Goal: Task Accomplishment & Management: Use online tool/utility

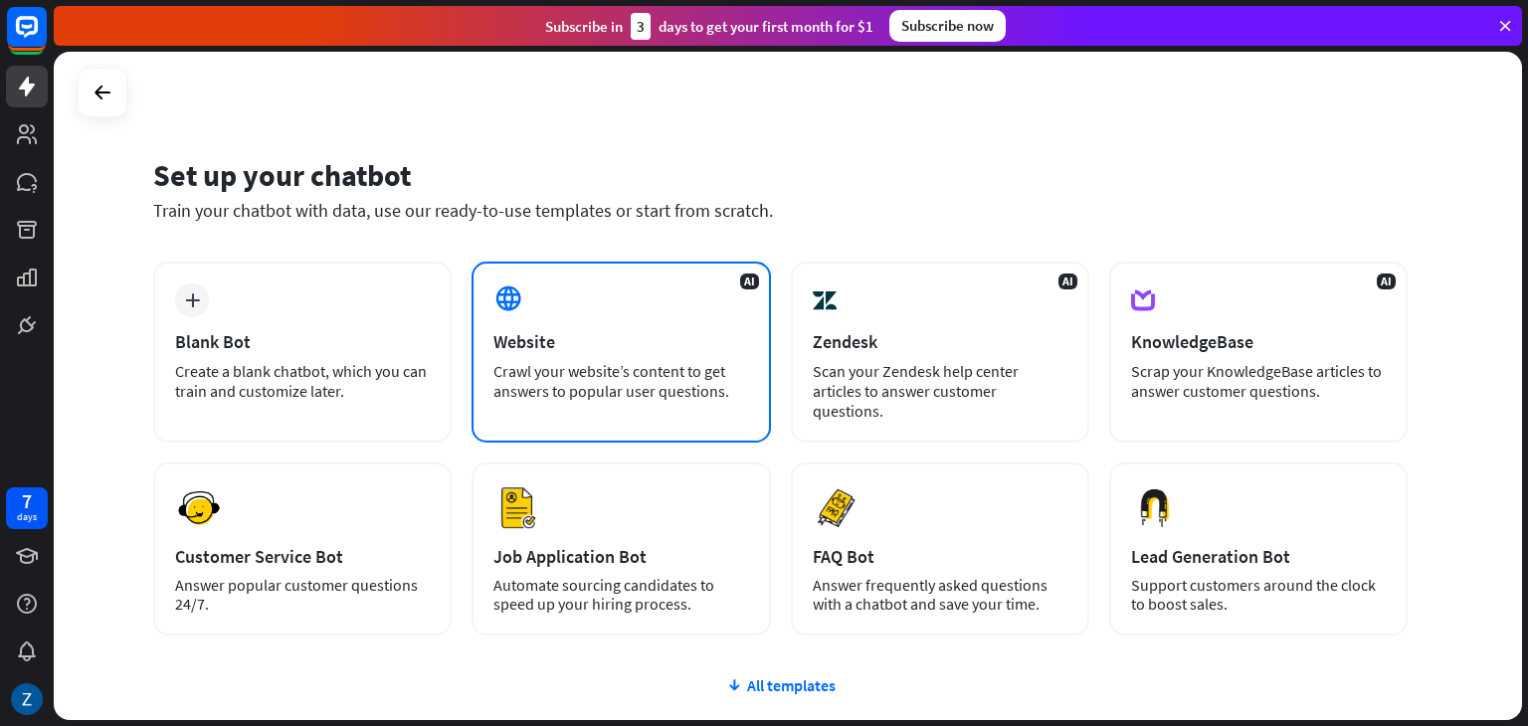
click at [600, 347] on div "Website" at bounding box center [620, 341] width 255 height 23
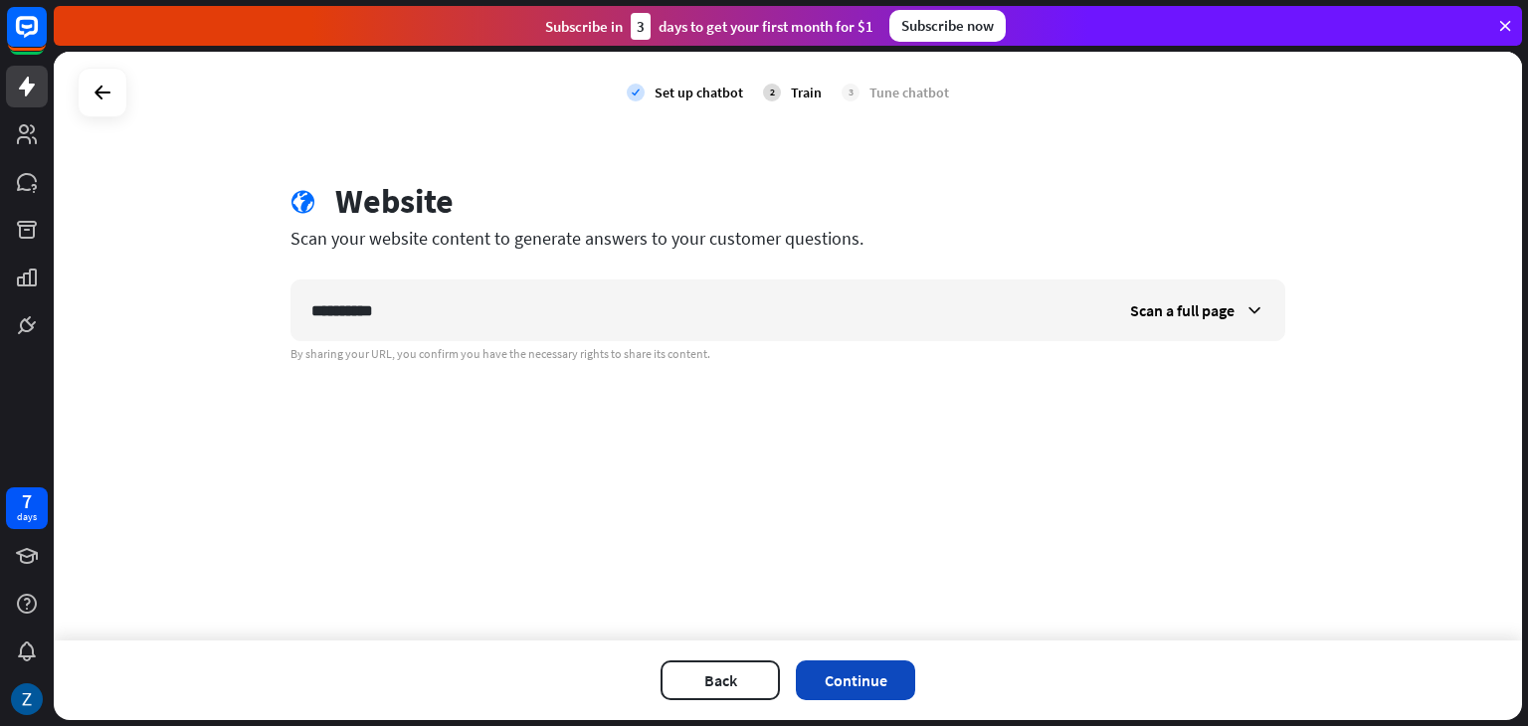
click at [854, 670] on button "Continue" at bounding box center [855, 681] width 119 height 40
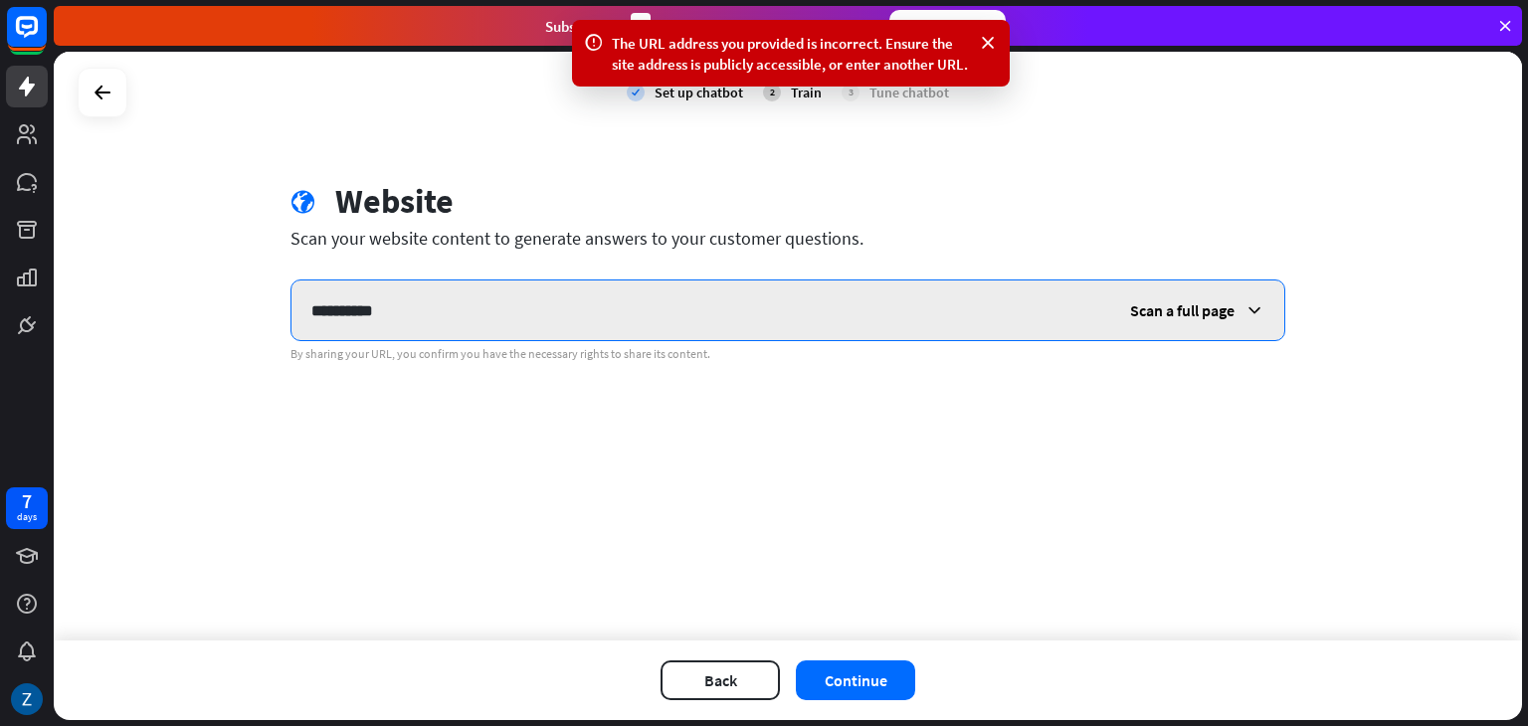
click at [386, 321] on input "**********" at bounding box center [701, 311] width 819 height 60
click at [398, 319] on input "**********" at bounding box center [701, 311] width 819 height 60
type input "*"
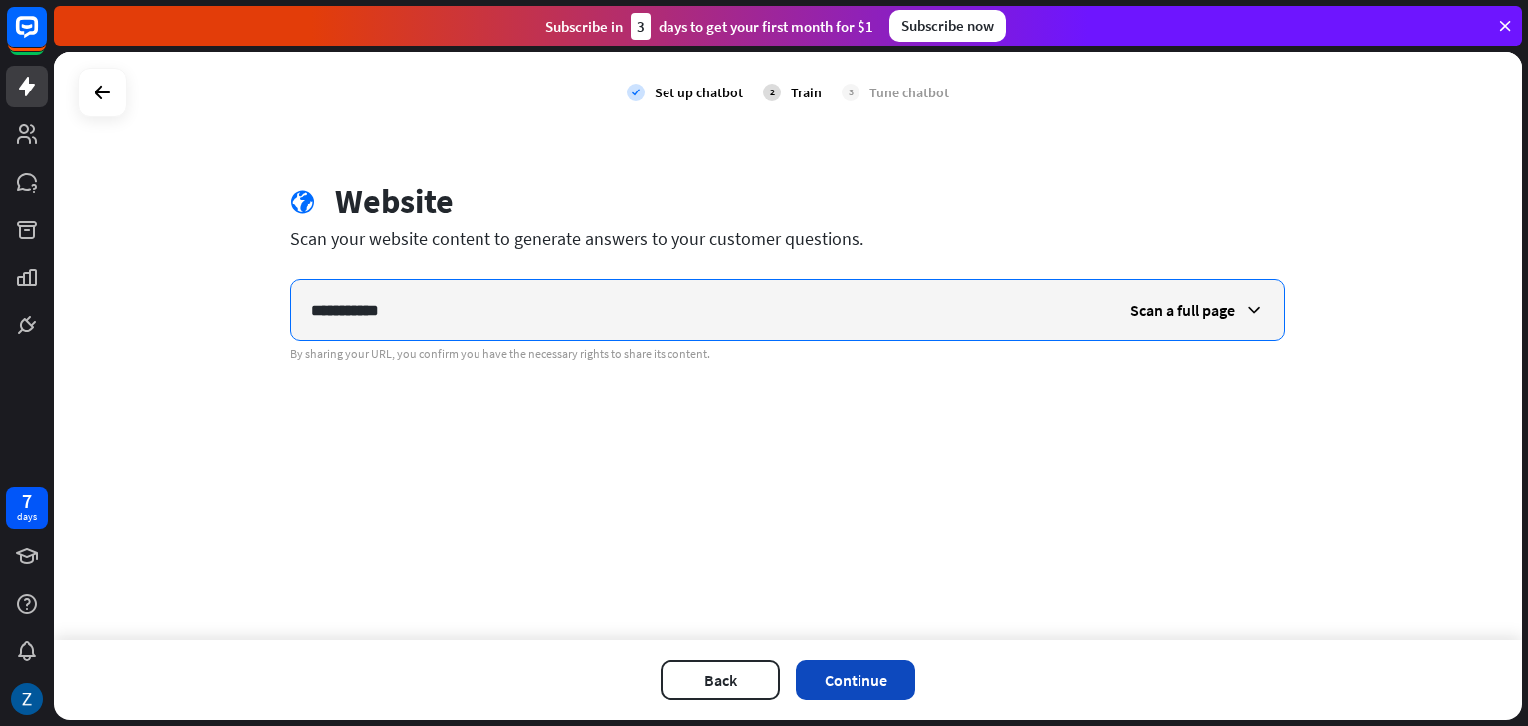
type input "**********"
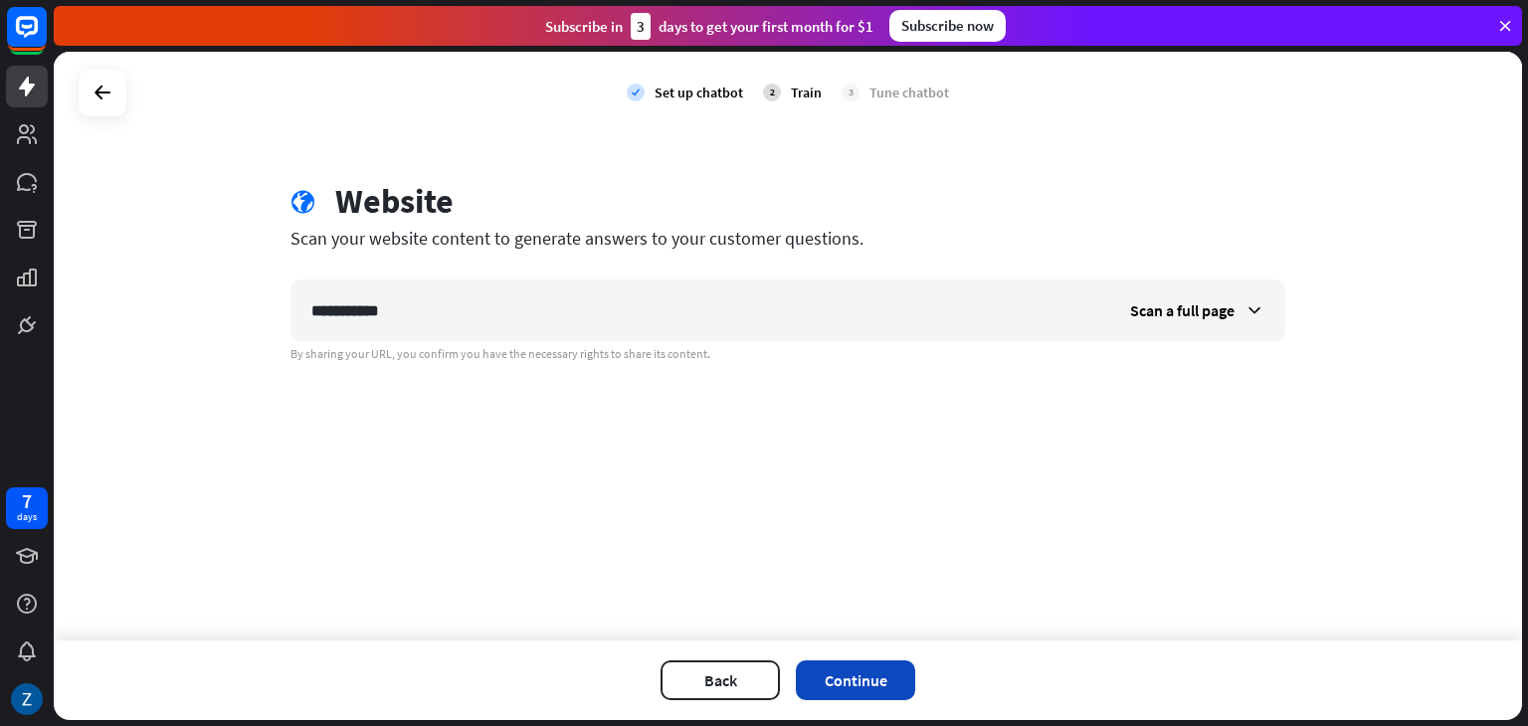
click at [852, 676] on button "Continue" at bounding box center [855, 681] width 119 height 40
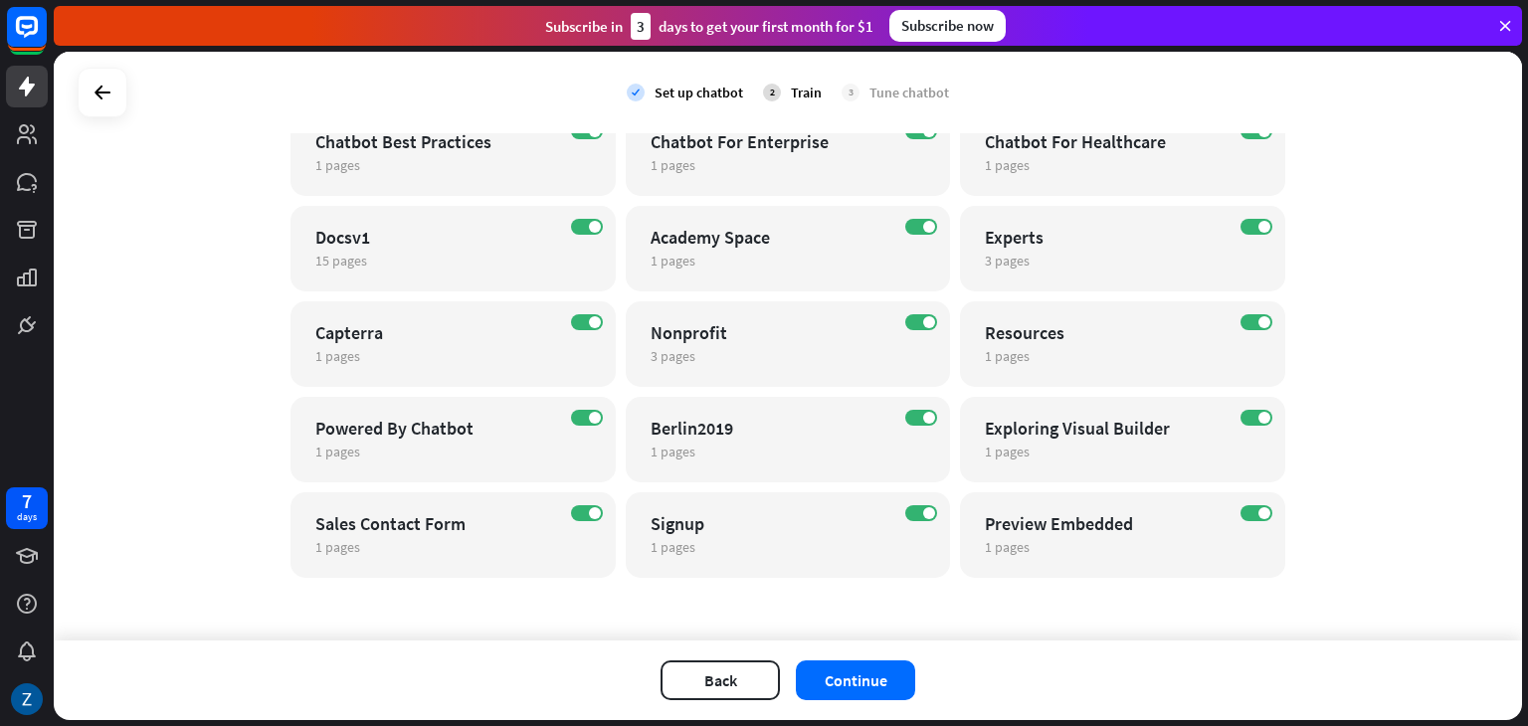
scroll to position [681, 0]
click at [835, 671] on button "Continue" at bounding box center [855, 681] width 119 height 40
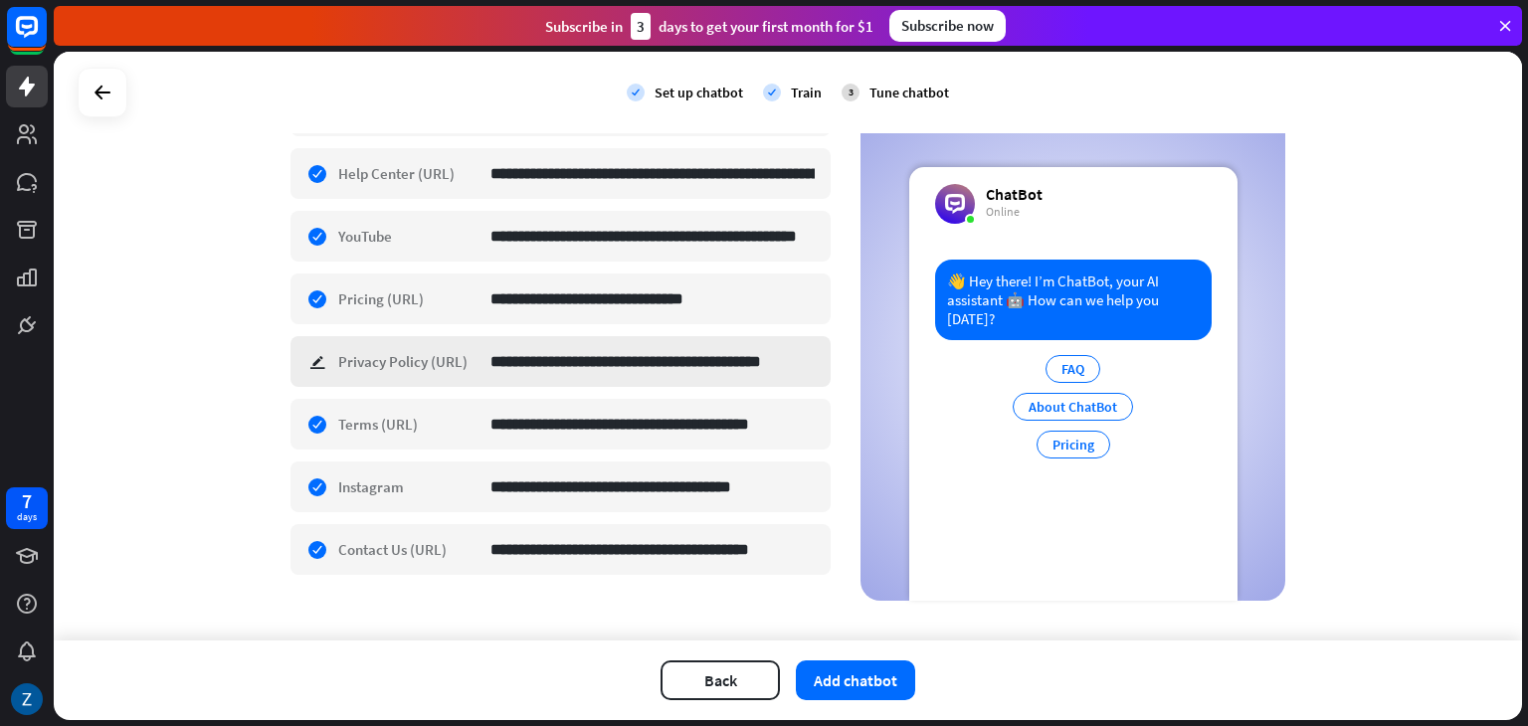
scroll to position [734, 0]
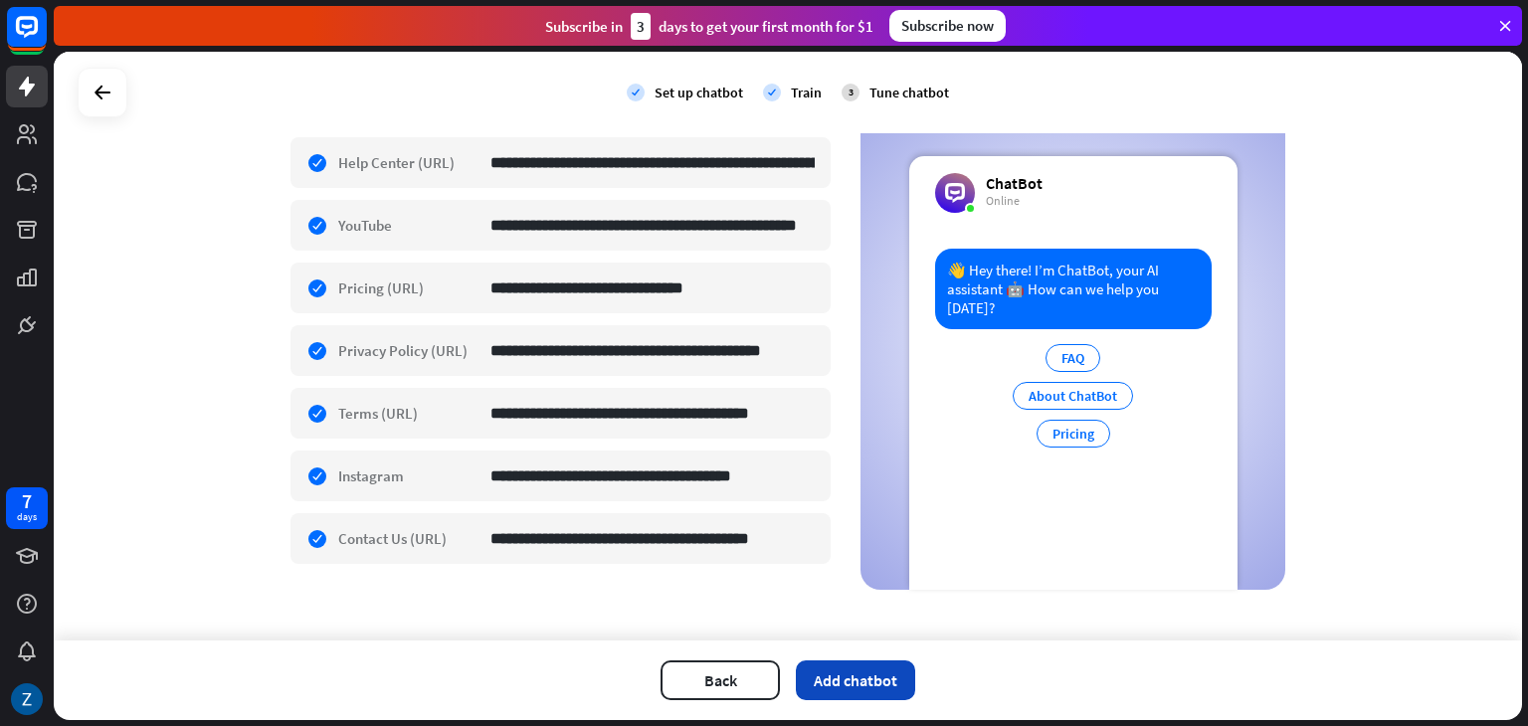
click at [851, 682] on button "Add chatbot" at bounding box center [855, 681] width 119 height 40
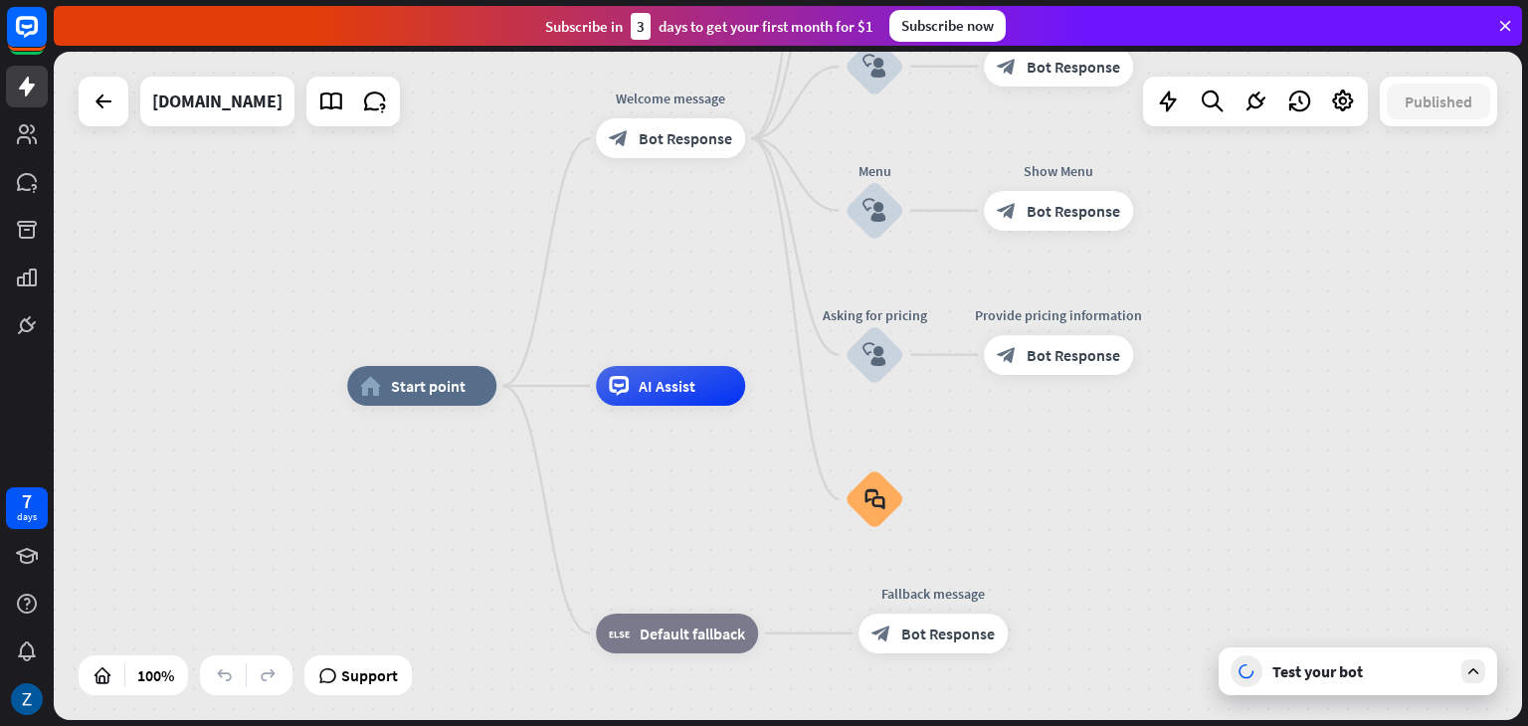
click at [1468, 666] on icon at bounding box center [1473, 672] width 18 height 18
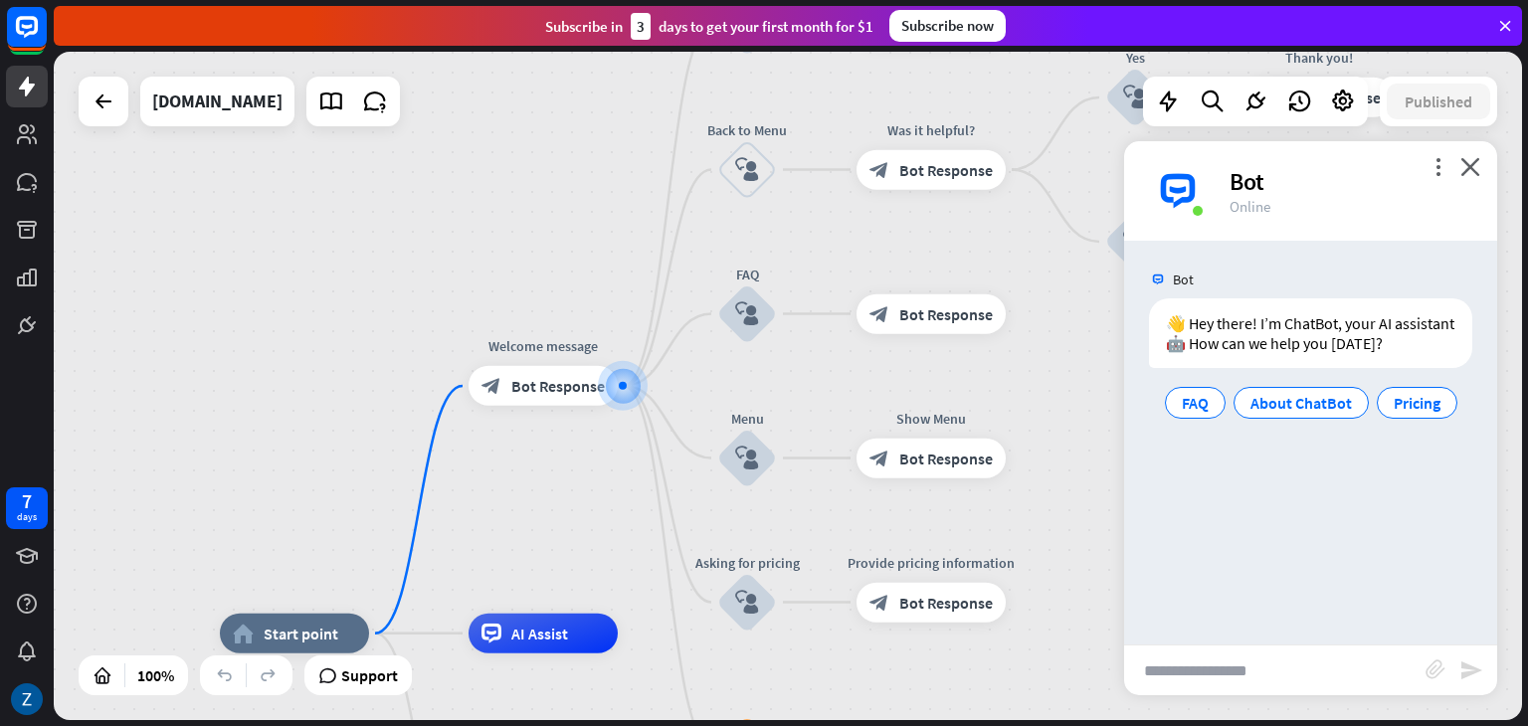
click at [1181, 681] on input "text" at bounding box center [1274, 671] width 301 height 50
type input "*****"
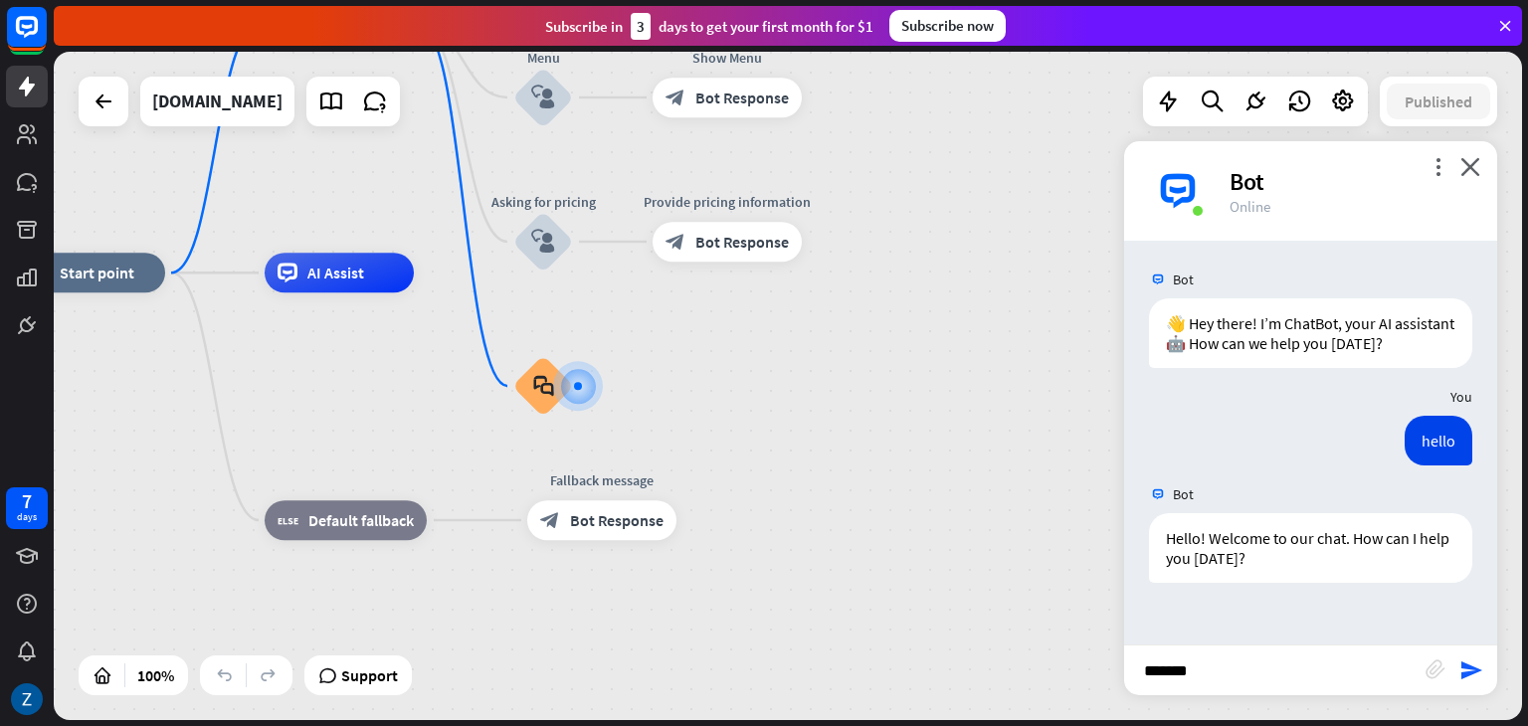
type input "********"
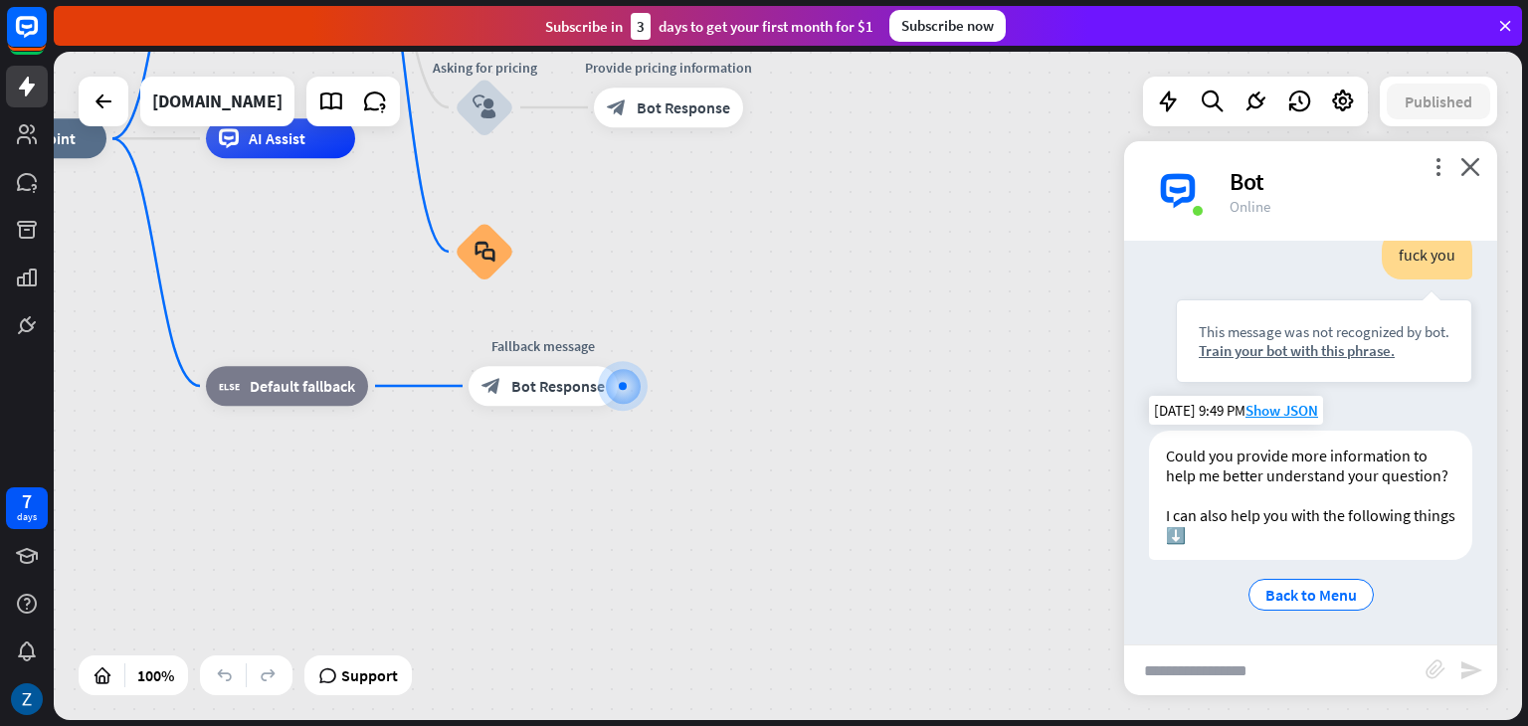
scroll to position [441, 0]
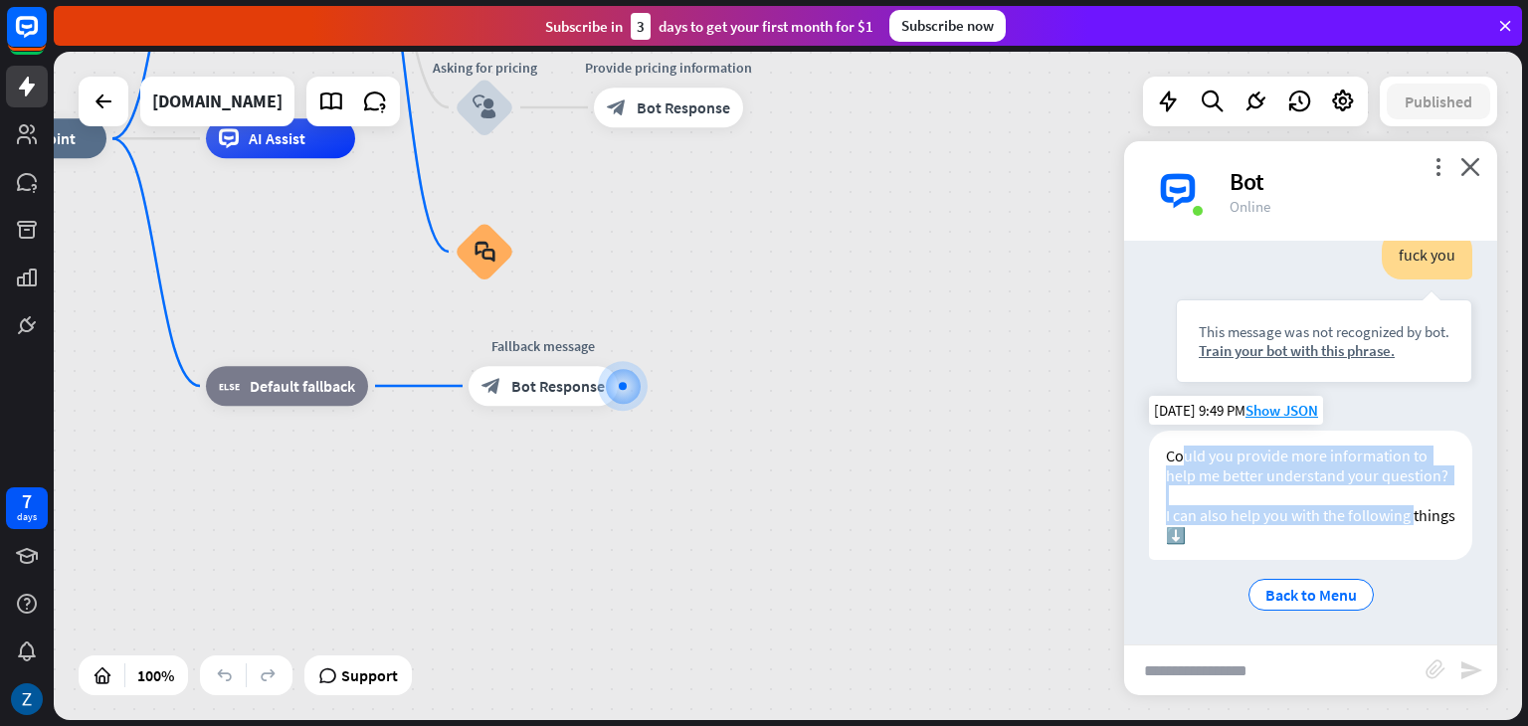
drag, startPoint x: 1181, startPoint y: 439, endPoint x: 1421, endPoint y: 515, distance: 251.7
click at [1427, 513] on div "Could you provide more information to help me better understand your question? …" at bounding box center [1310, 495] width 323 height 129
click at [1251, 460] on div "Could you provide more information to help me better understand your question? …" at bounding box center [1310, 495] width 323 height 129
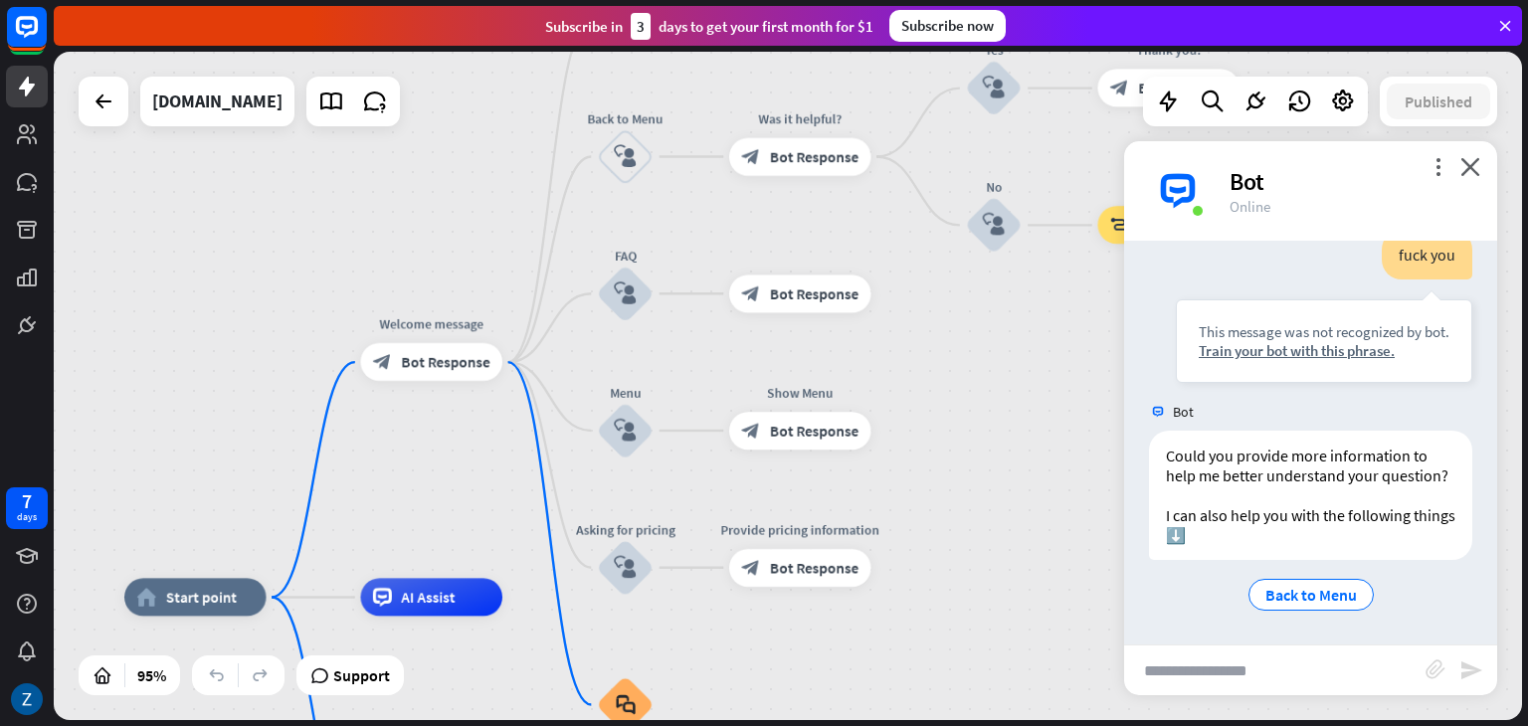
drag, startPoint x: 703, startPoint y: 257, endPoint x: 750, endPoint y: 701, distance: 447.2
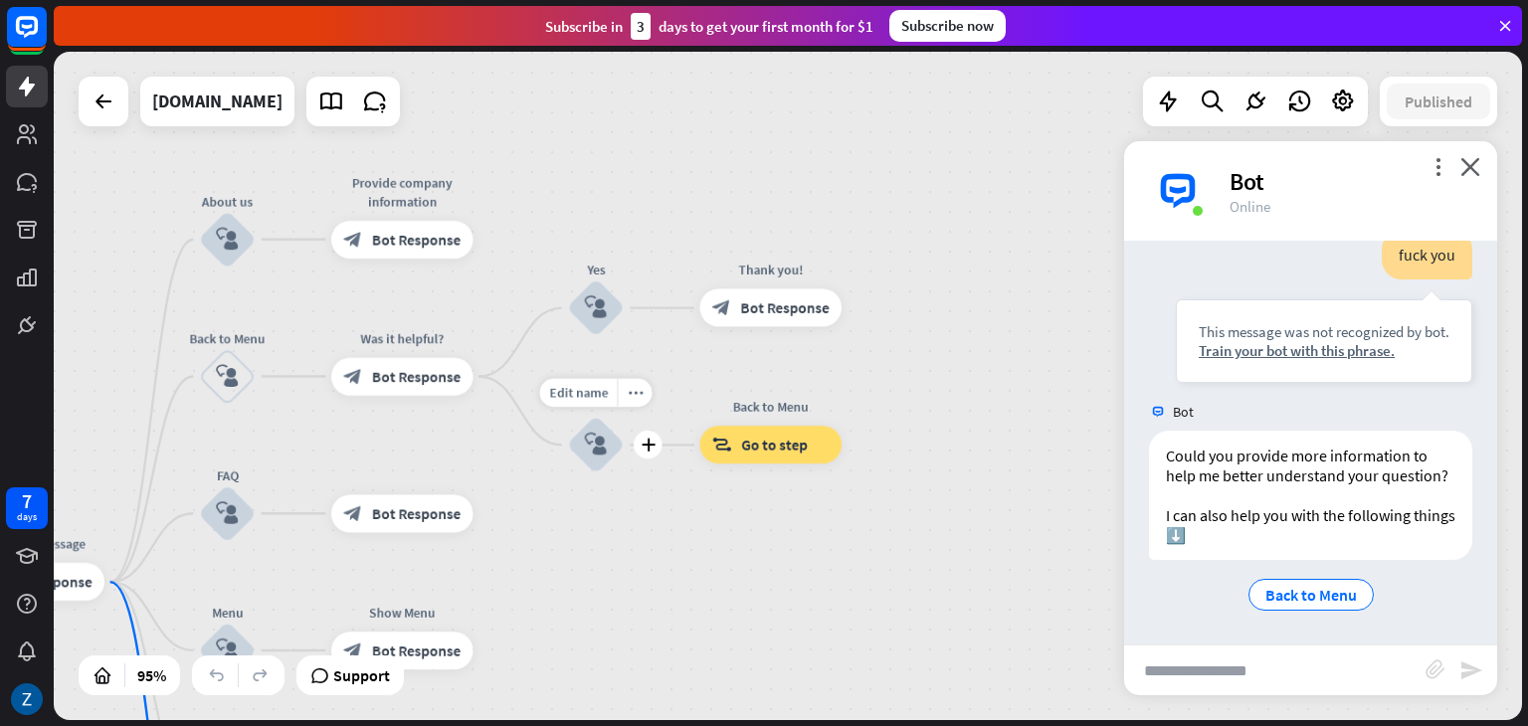
drag, startPoint x: 871, startPoint y: 363, endPoint x: 572, endPoint y: 478, distance: 319.6
click at [572, 474] on div "Edit name more_horiz plus block_user_input" at bounding box center [595, 445] width 57 height 57
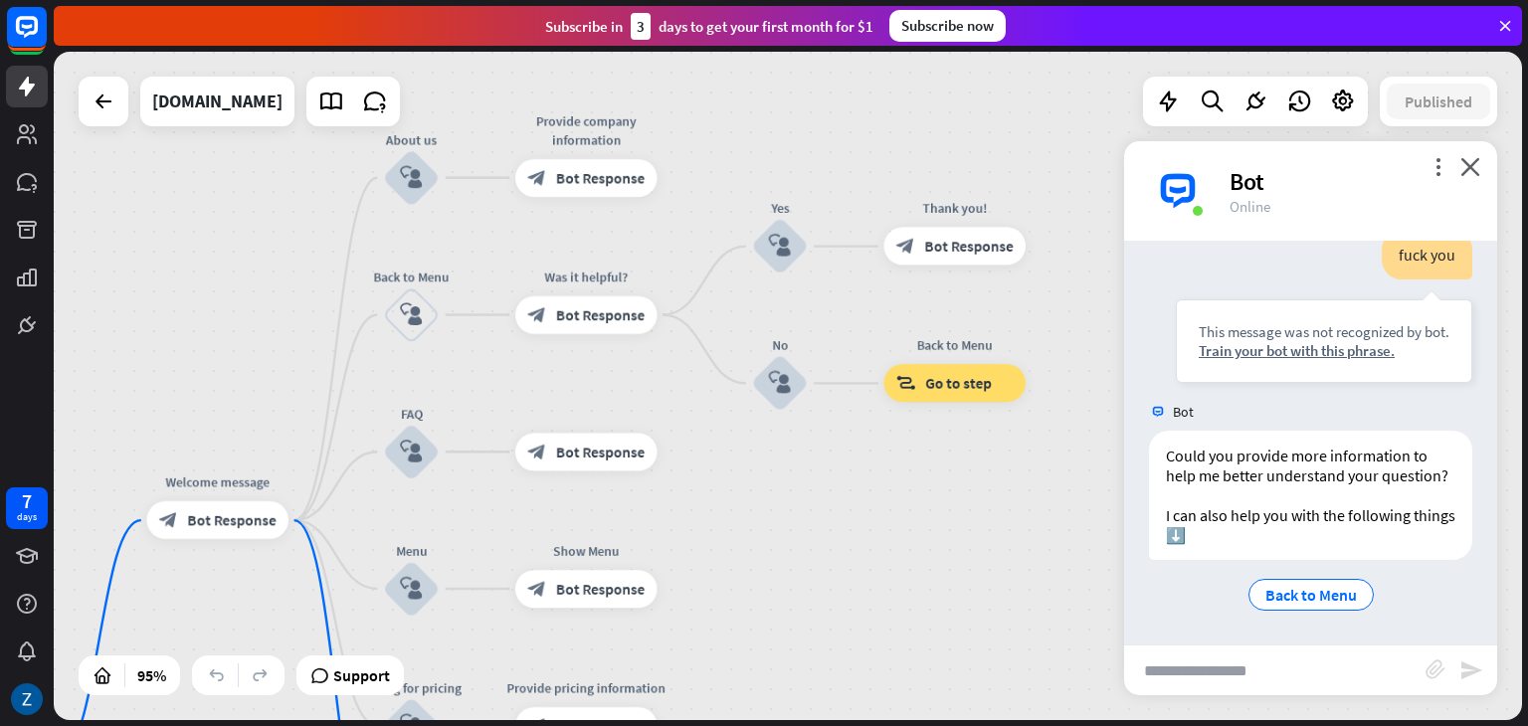
drag, startPoint x: 804, startPoint y: 589, endPoint x: 987, endPoint y: 518, distance: 196.2
click at [987, 518] on div "home_2 Start point Welcome message block_bot_response Bot Response About us blo…" at bounding box center [788, 386] width 1468 height 669
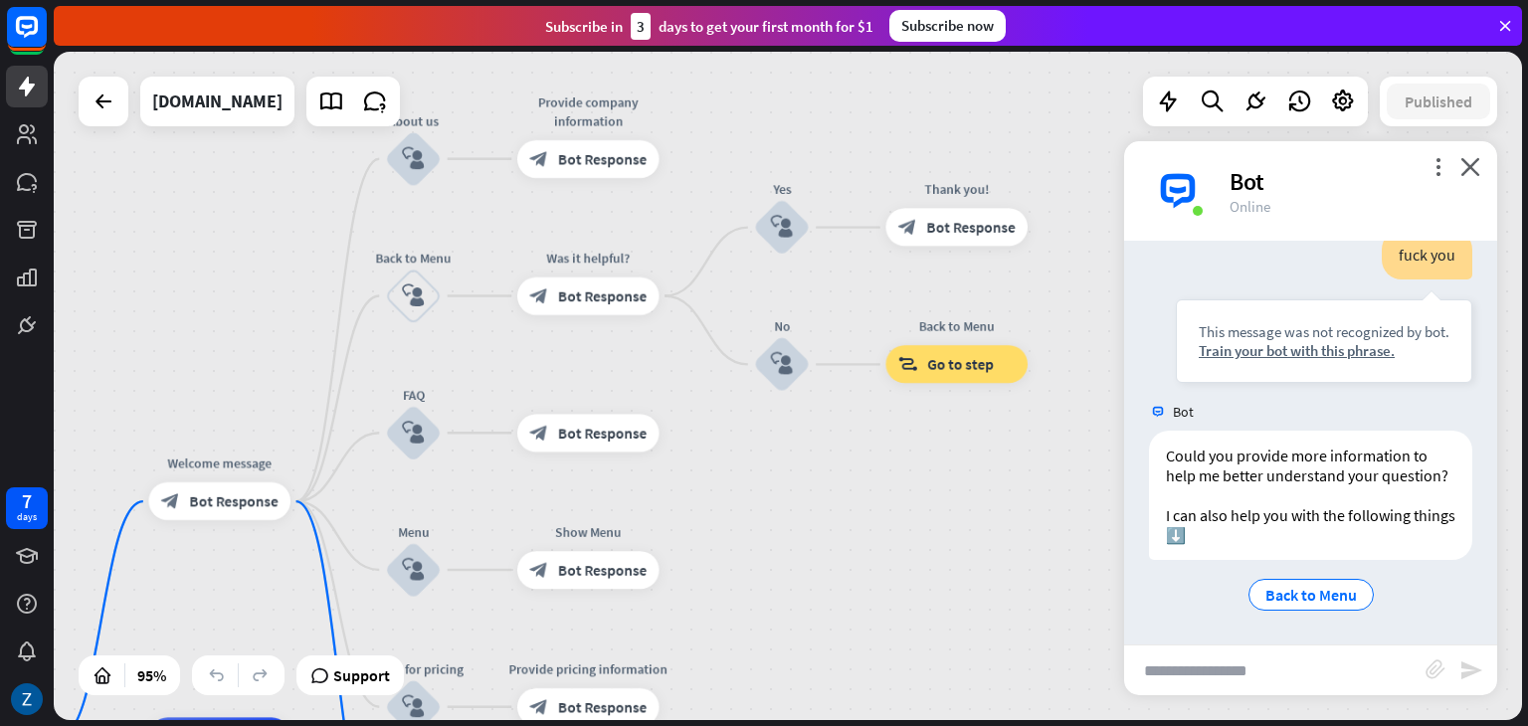
click at [1250, 678] on input "text" at bounding box center [1274, 671] width 301 height 50
type input "******"
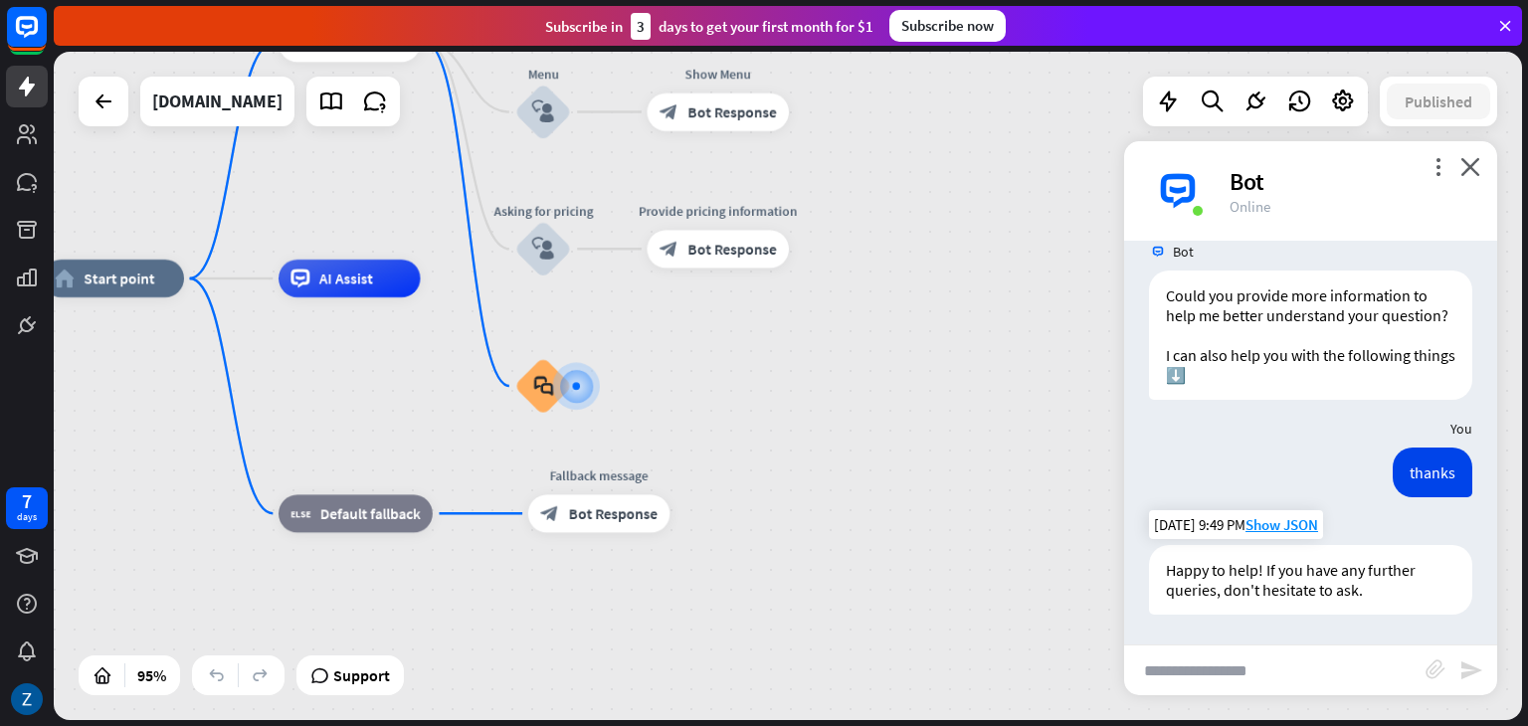
scroll to position [601, 0]
type input "**********"
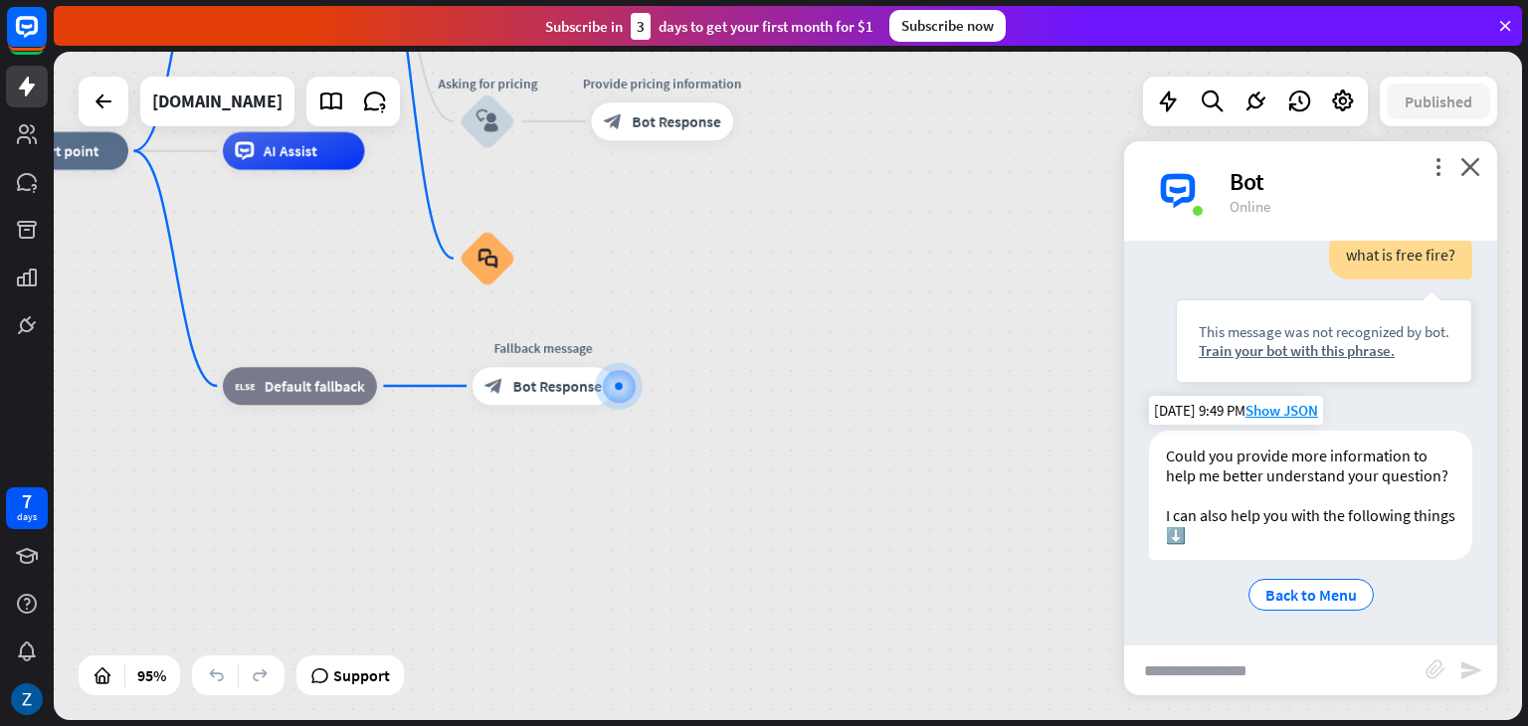
scroll to position [1053, 0]
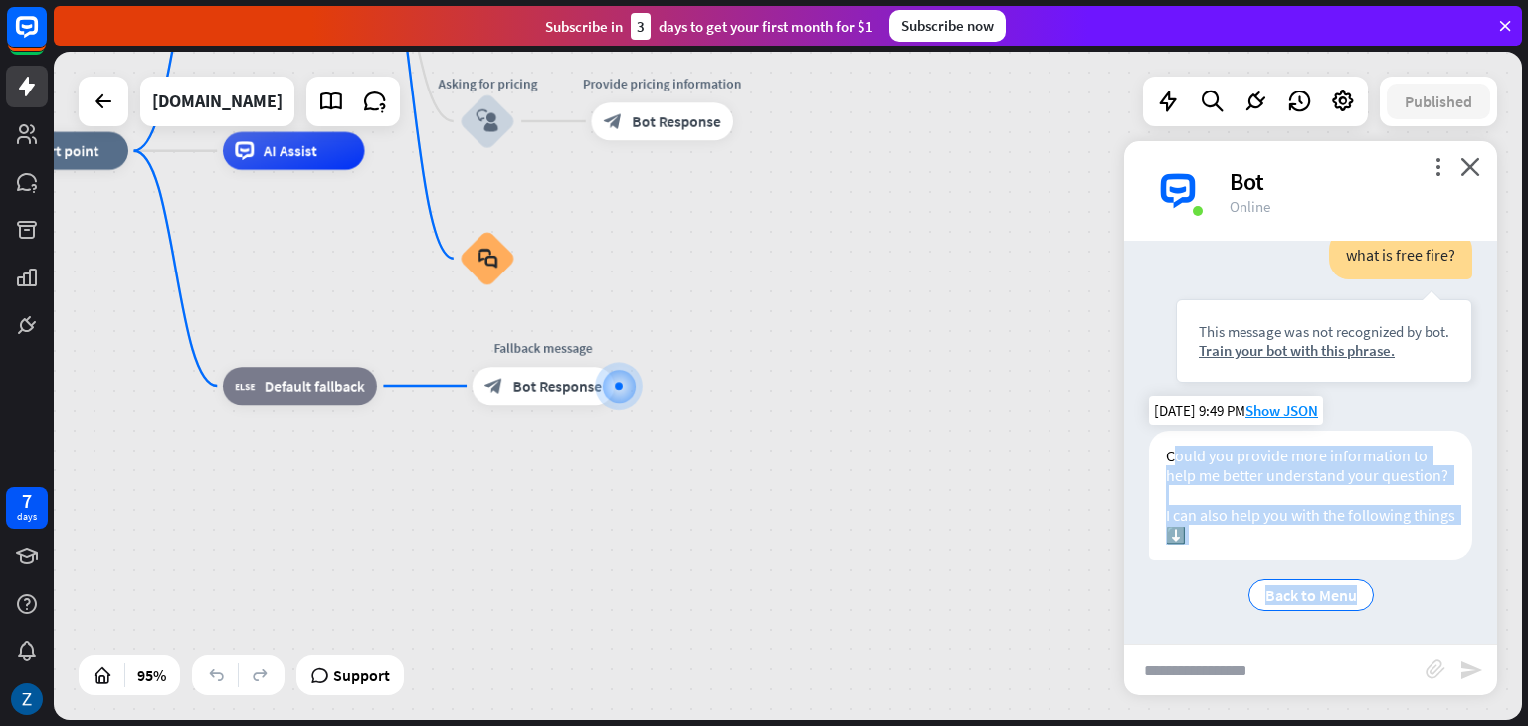
drag, startPoint x: 1174, startPoint y: 436, endPoint x: 1380, endPoint y: 604, distance: 265.9
click at [1380, 604] on div "Could you provide more information to help me better understand your question? …" at bounding box center [1310, 523] width 323 height 184
click at [1284, 485] on div "Could you provide more information to help me better understand your question? …" at bounding box center [1310, 495] width 323 height 129
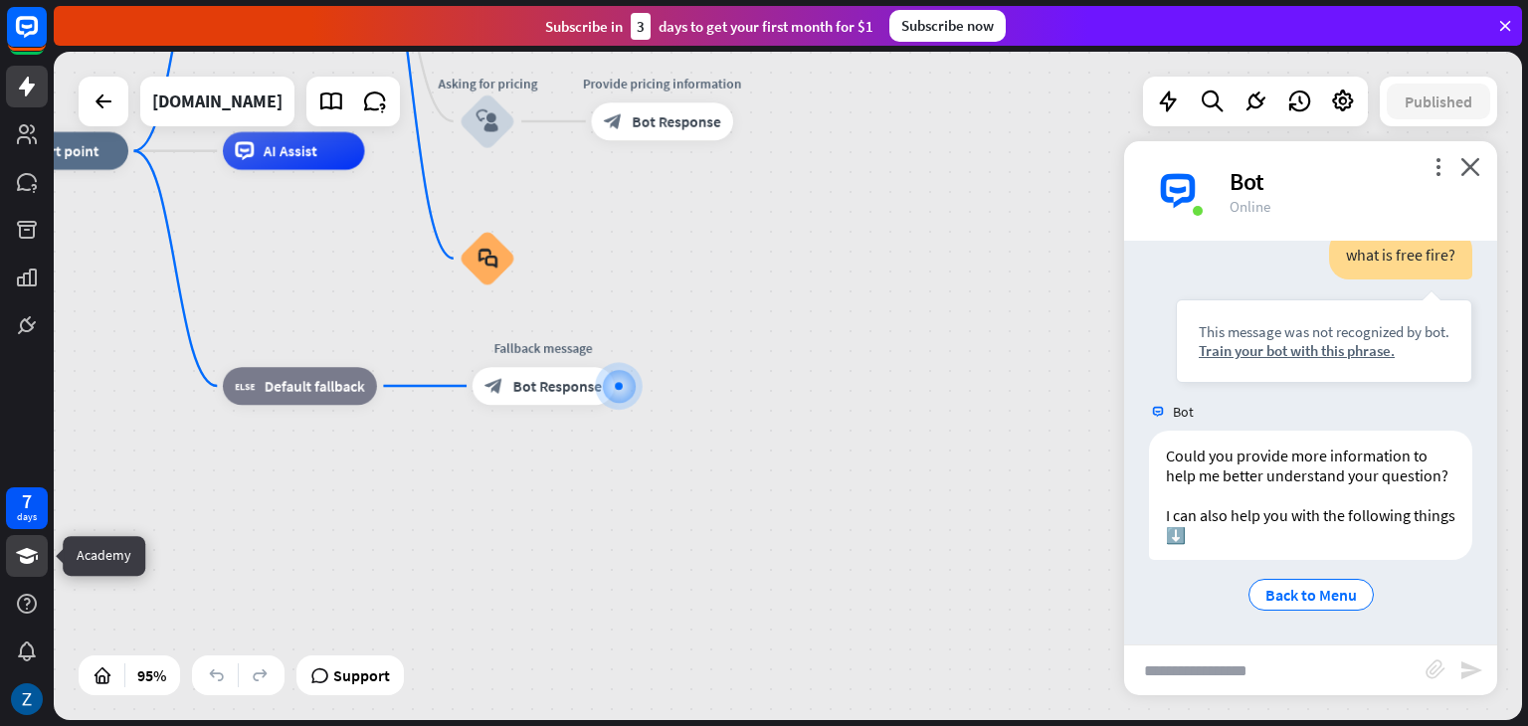
click at [28, 562] on icon at bounding box center [27, 556] width 22 height 16
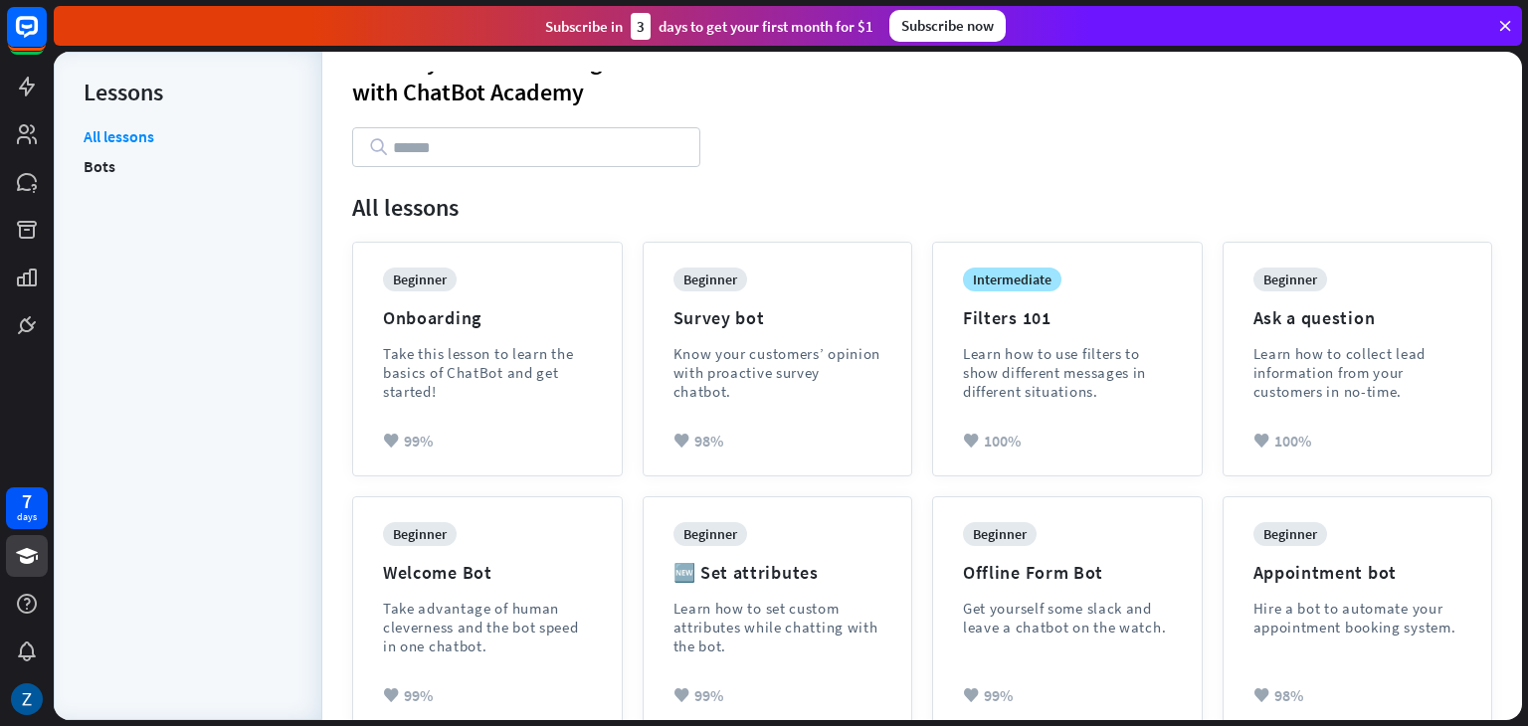
scroll to position [99, 0]
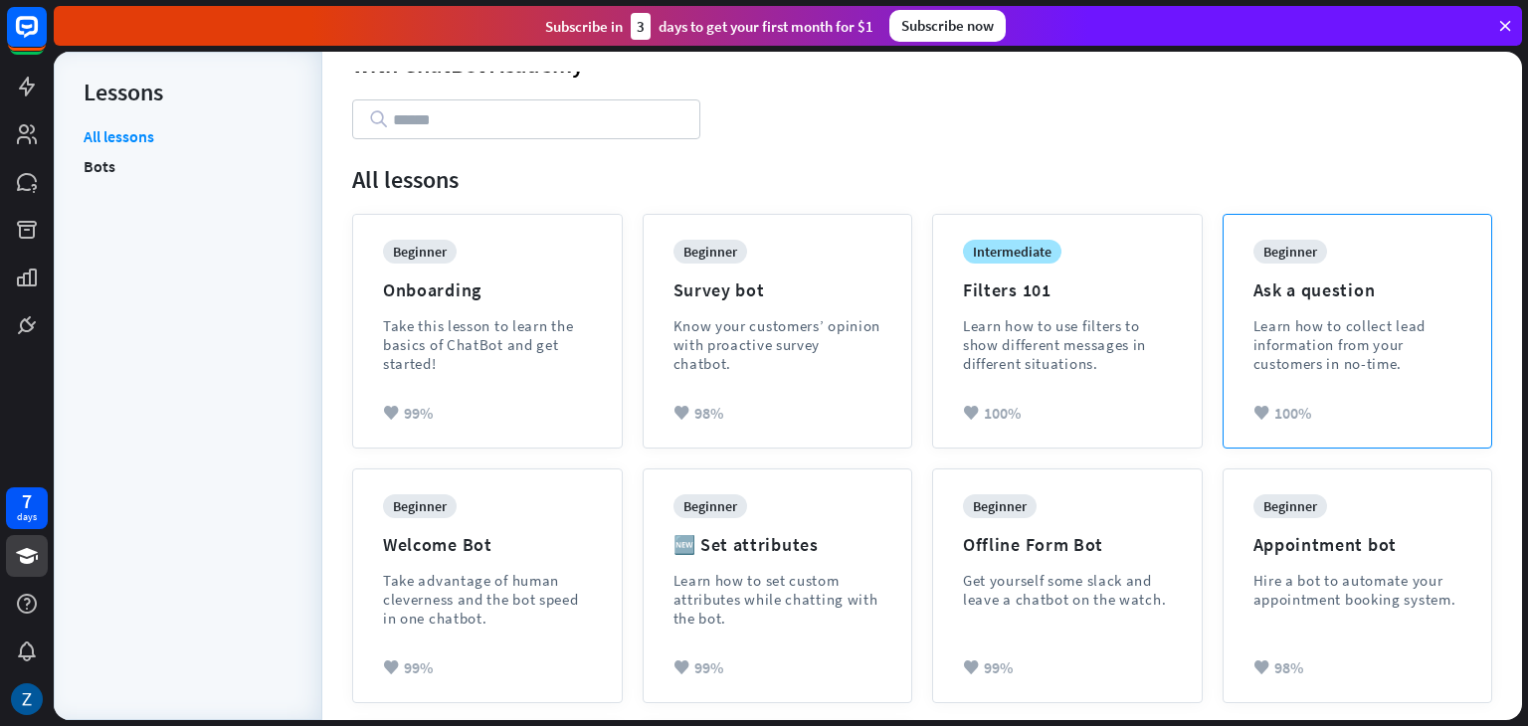
click at [1330, 341] on div "Learn how to collect lead information from your customers in no-time." at bounding box center [1358, 344] width 209 height 57
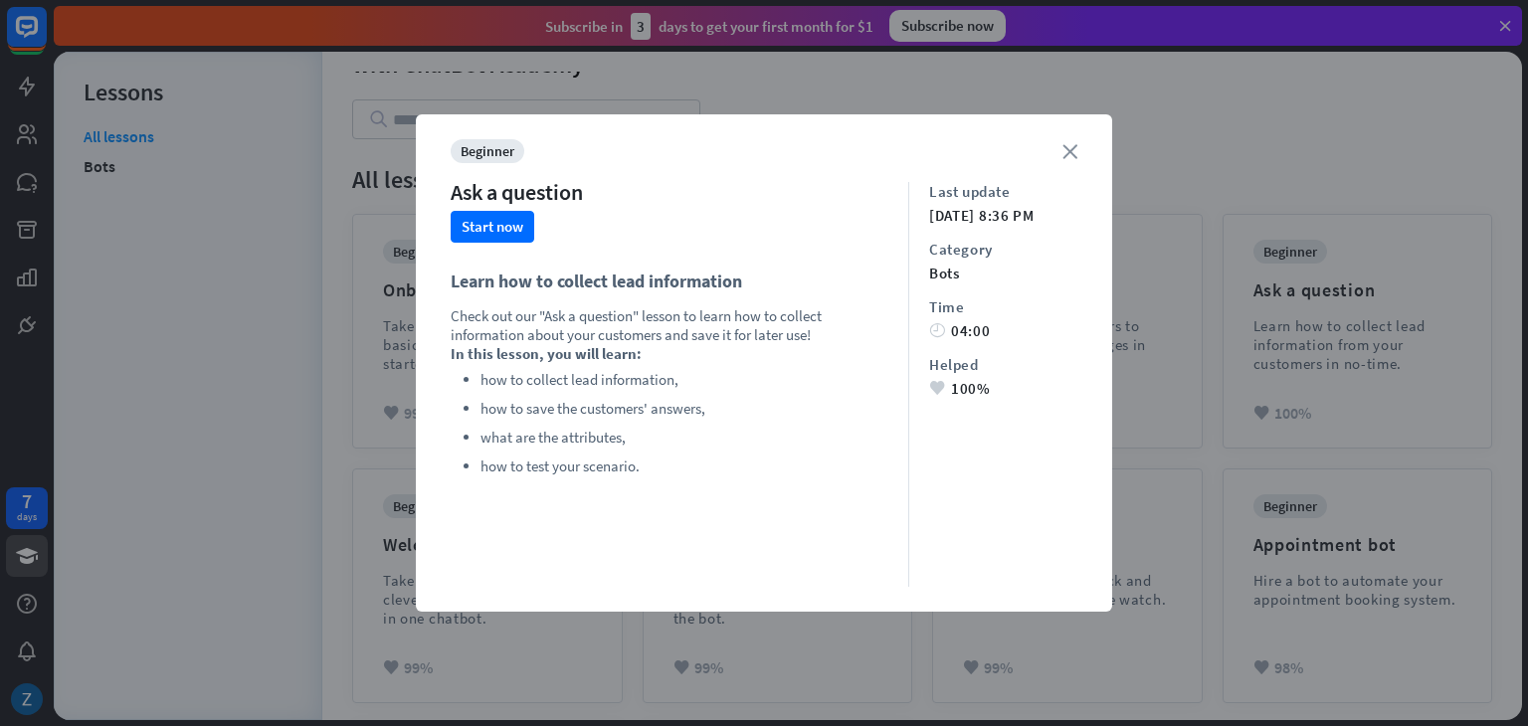
click at [1070, 154] on icon "close" at bounding box center [1070, 151] width 15 height 15
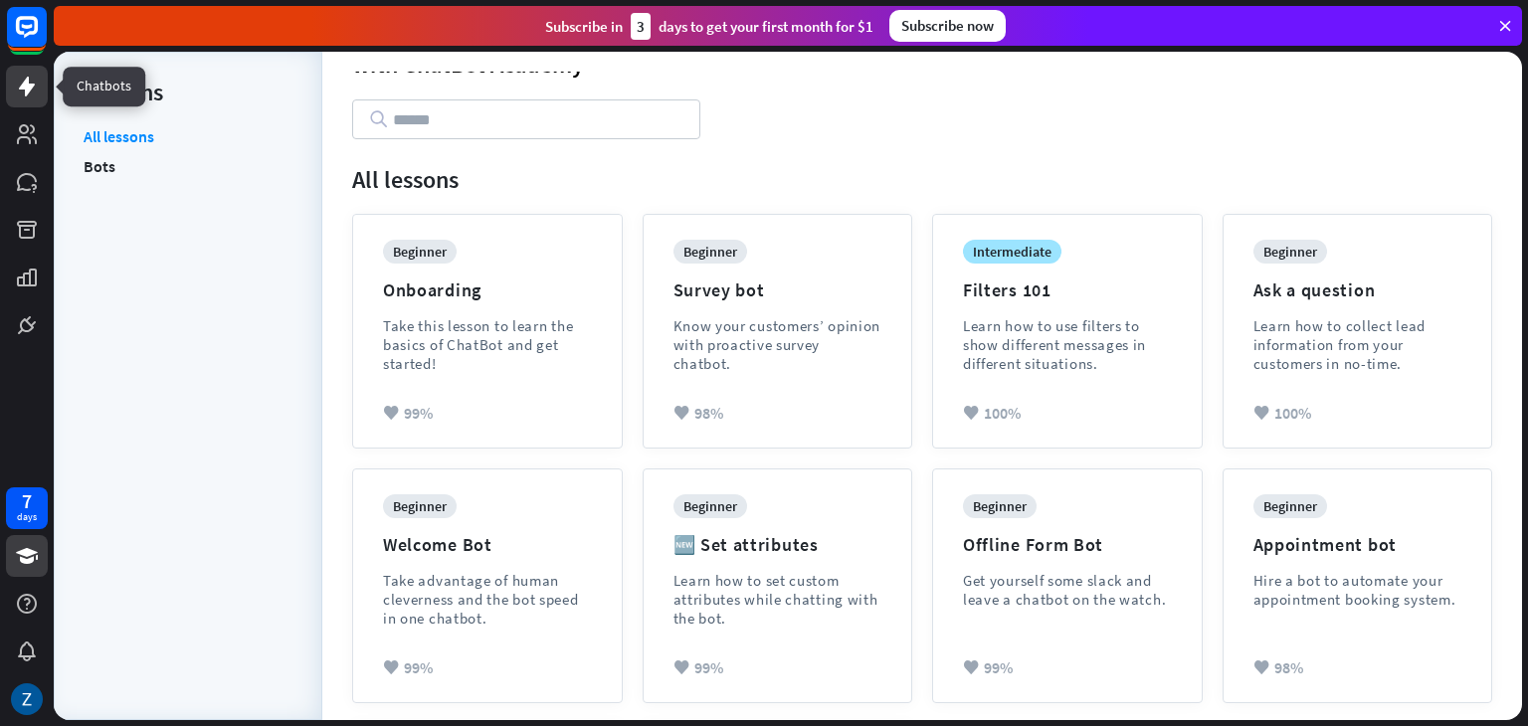
click at [15, 87] on icon at bounding box center [27, 87] width 24 height 24
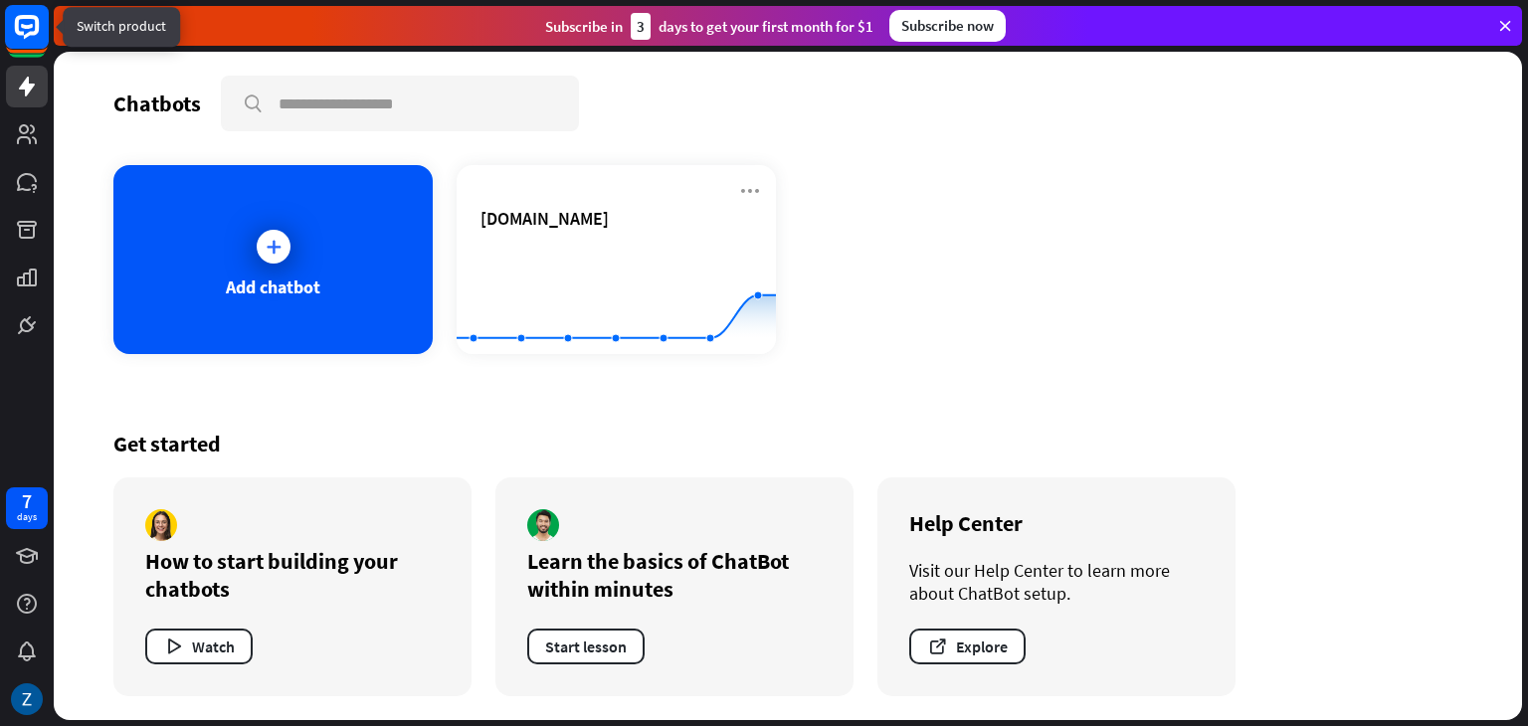
click at [13, 37] on rect at bounding box center [27, 27] width 44 height 44
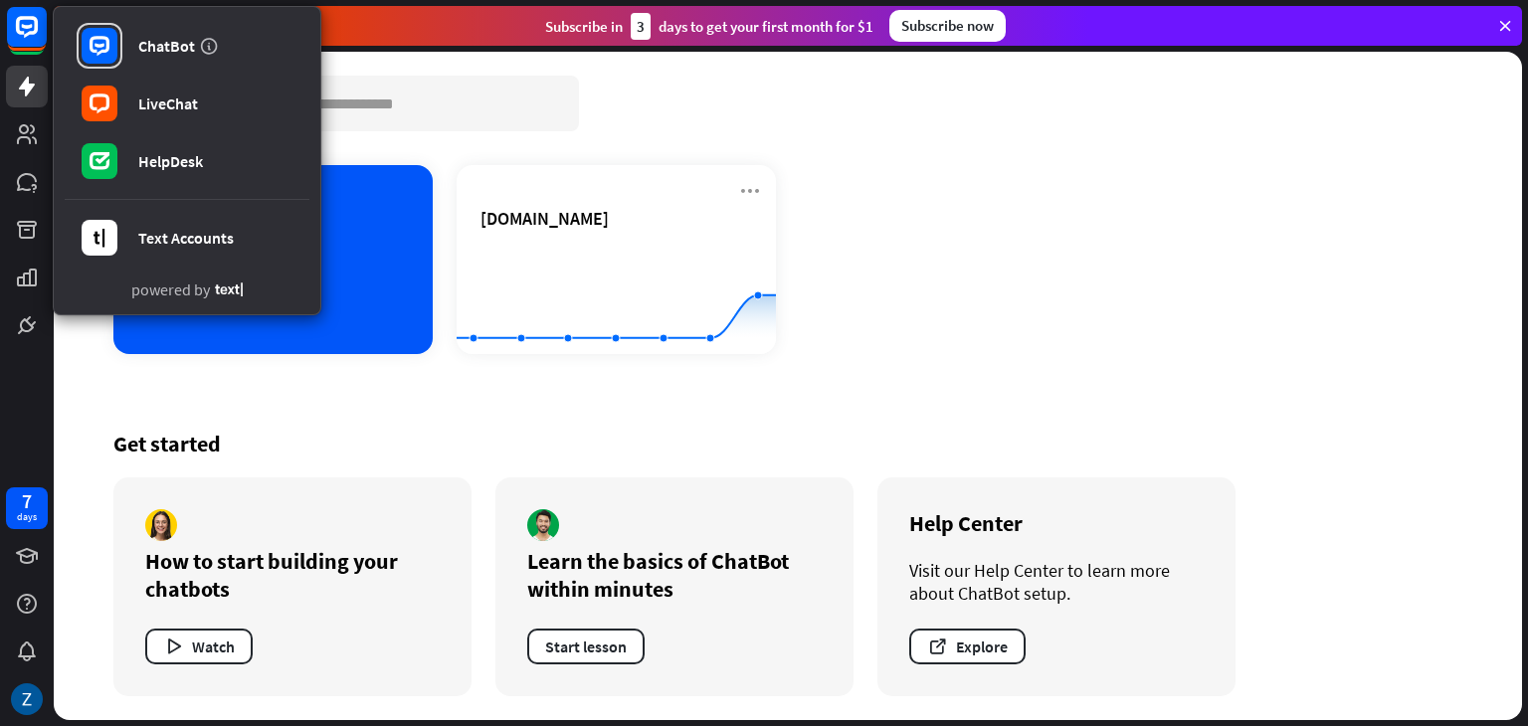
click at [9, 391] on div "ChatBot LiveChat HelpDesk Text Accounts powered by 7 days" at bounding box center [27, 363] width 54 height 726
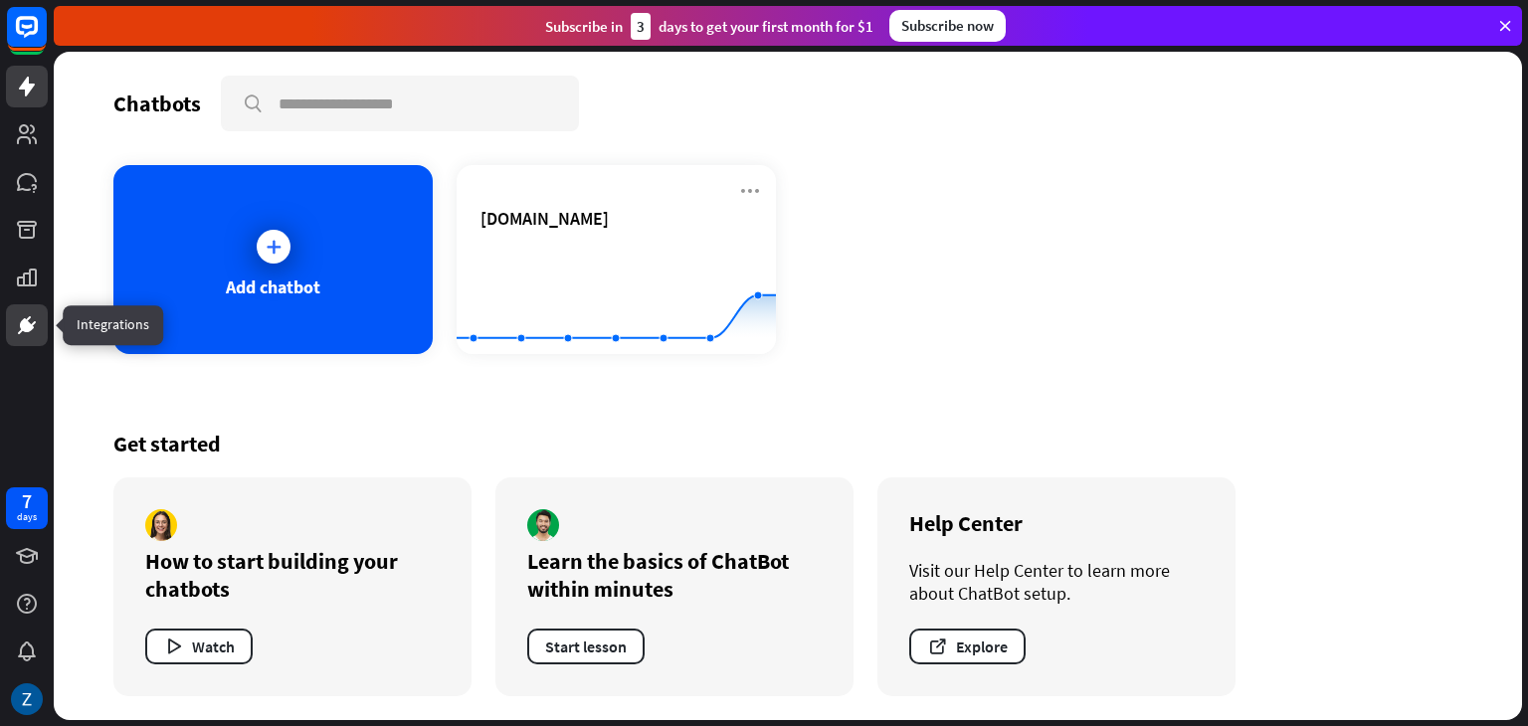
click at [32, 326] on icon at bounding box center [27, 325] width 14 height 14
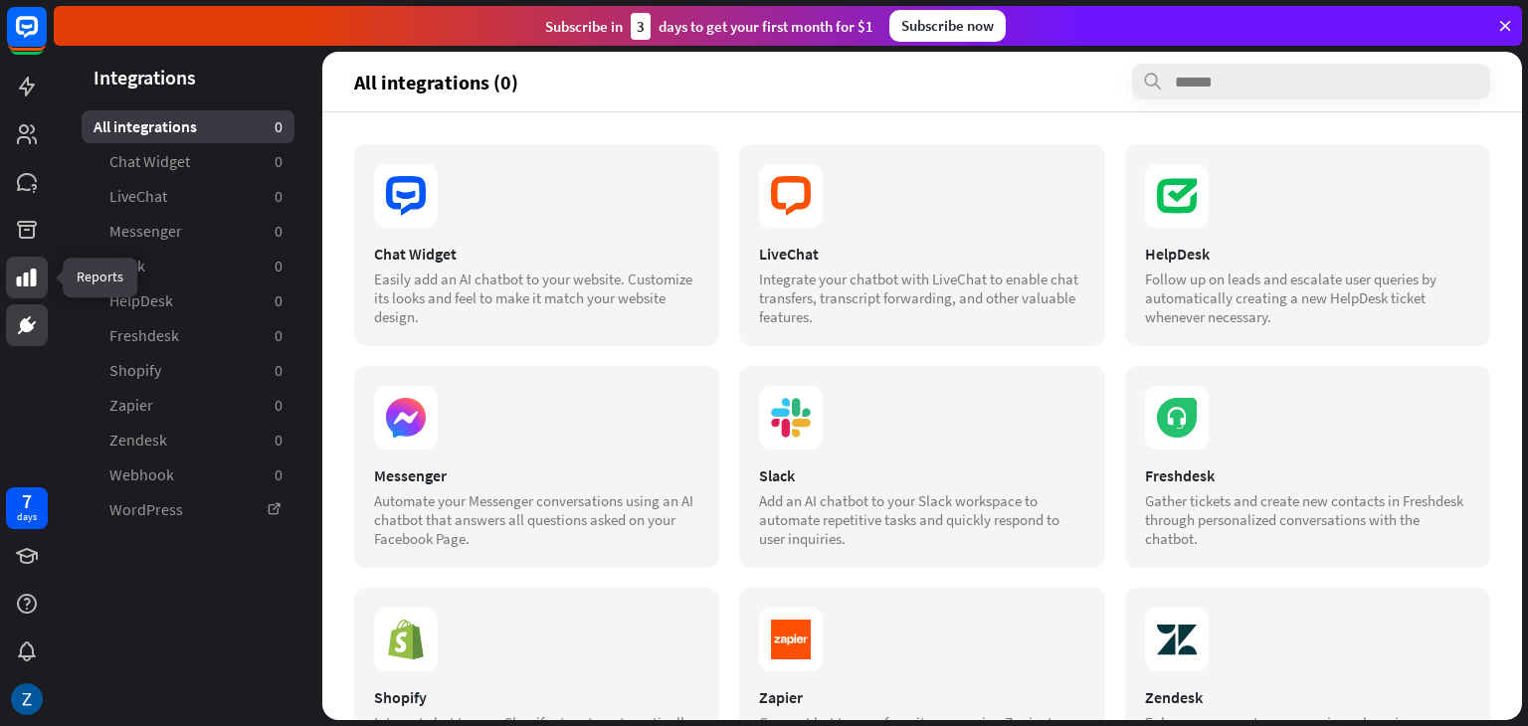
click at [31, 279] on icon at bounding box center [27, 278] width 20 height 18
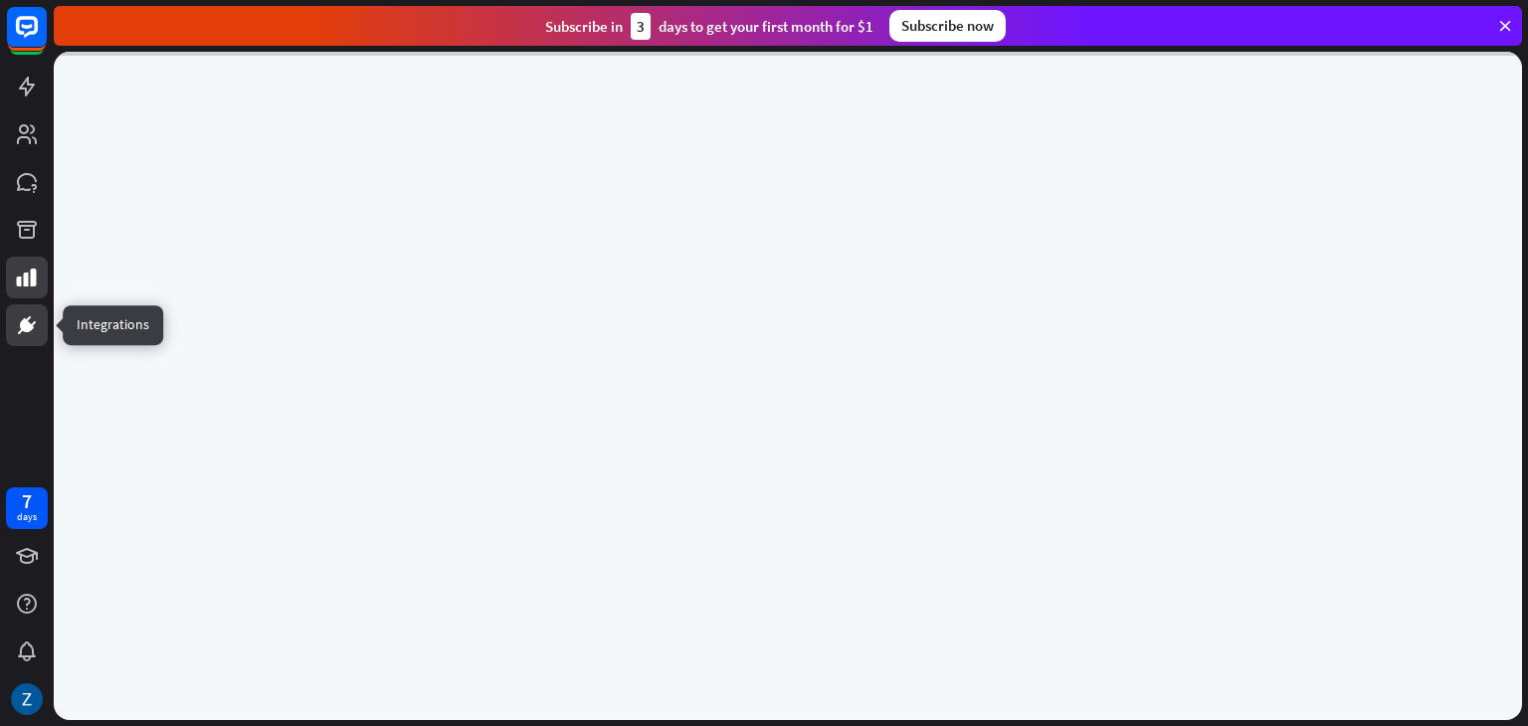
click at [7, 334] on link at bounding box center [27, 325] width 42 height 42
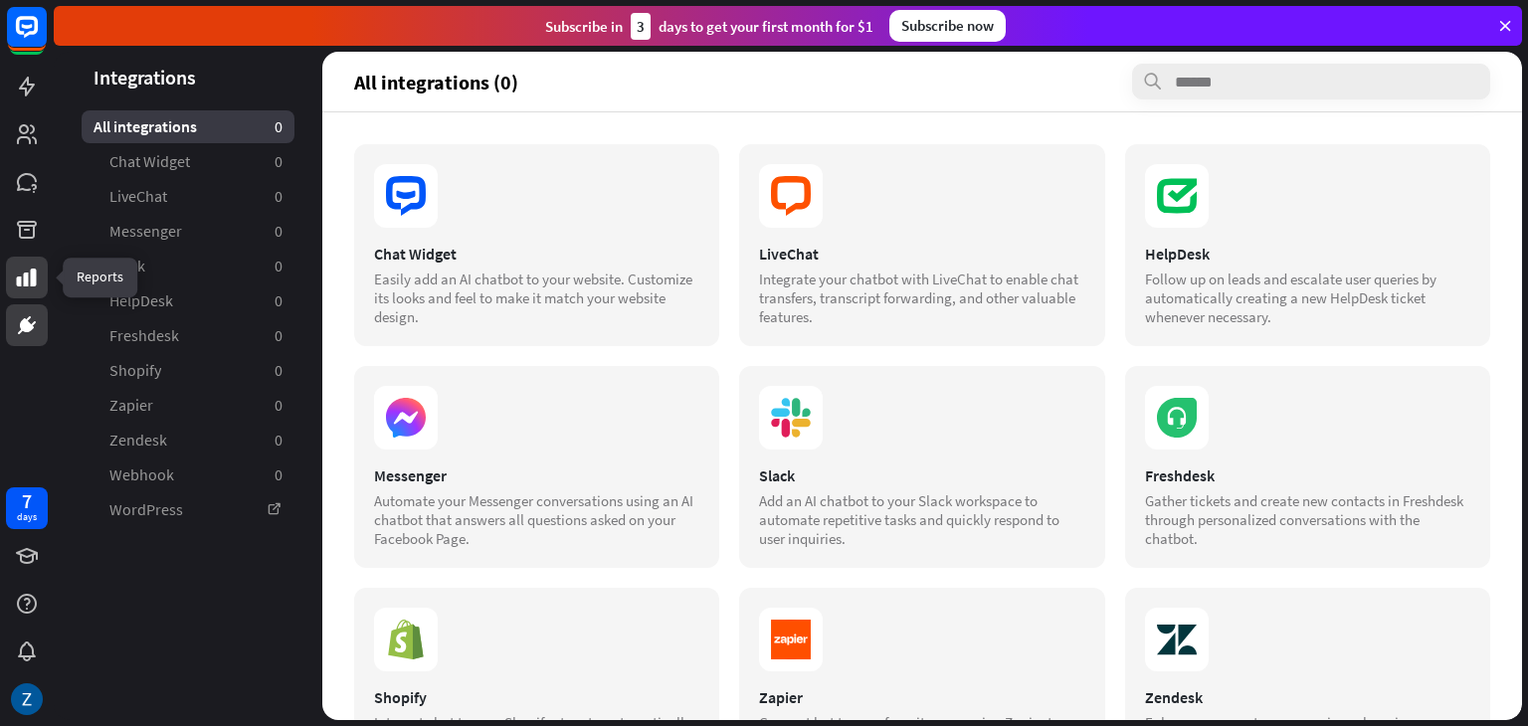
click at [13, 283] on link at bounding box center [27, 278] width 42 height 42
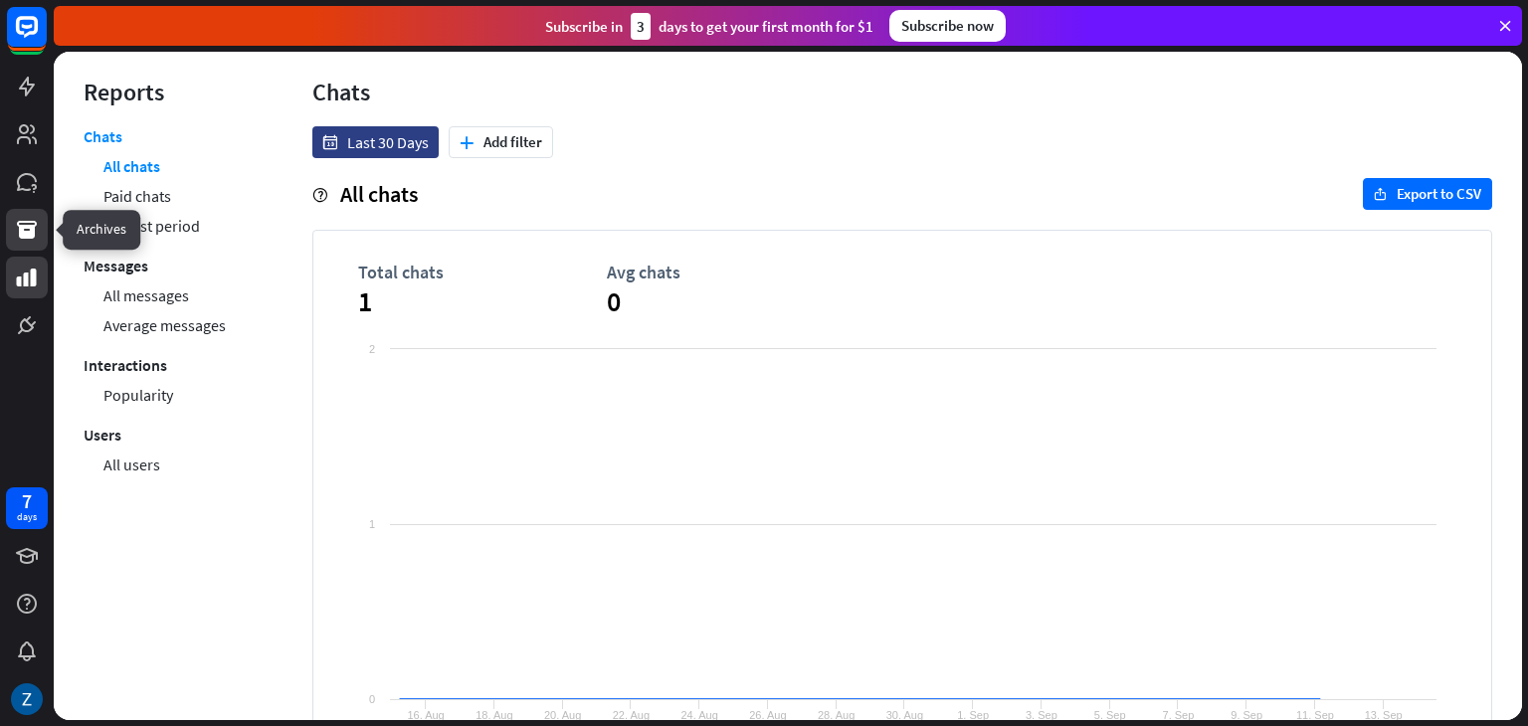
click at [16, 232] on icon at bounding box center [27, 230] width 24 height 24
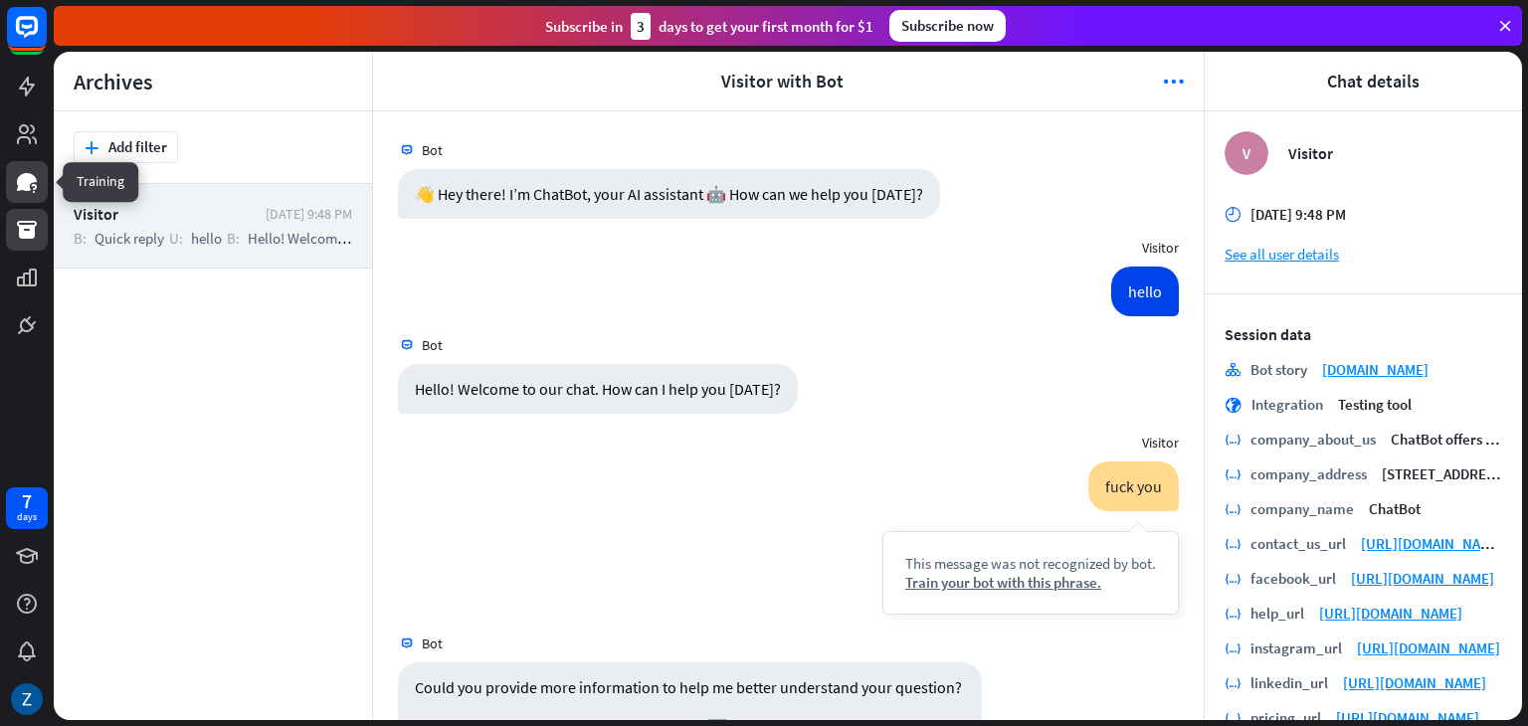
scroll to position [649, 0]
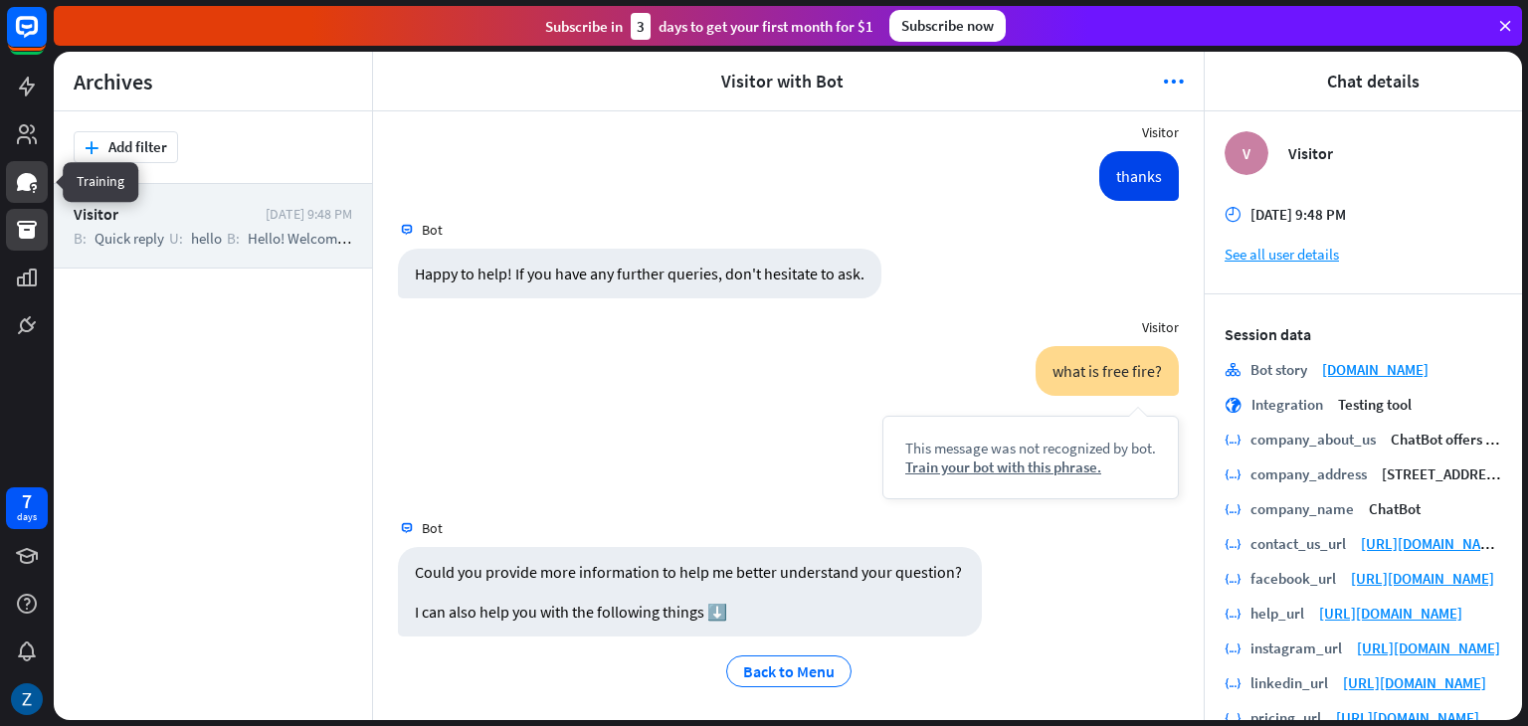
click at [16, 170] on icon at bounding box center [27, 182] width 24 height 24
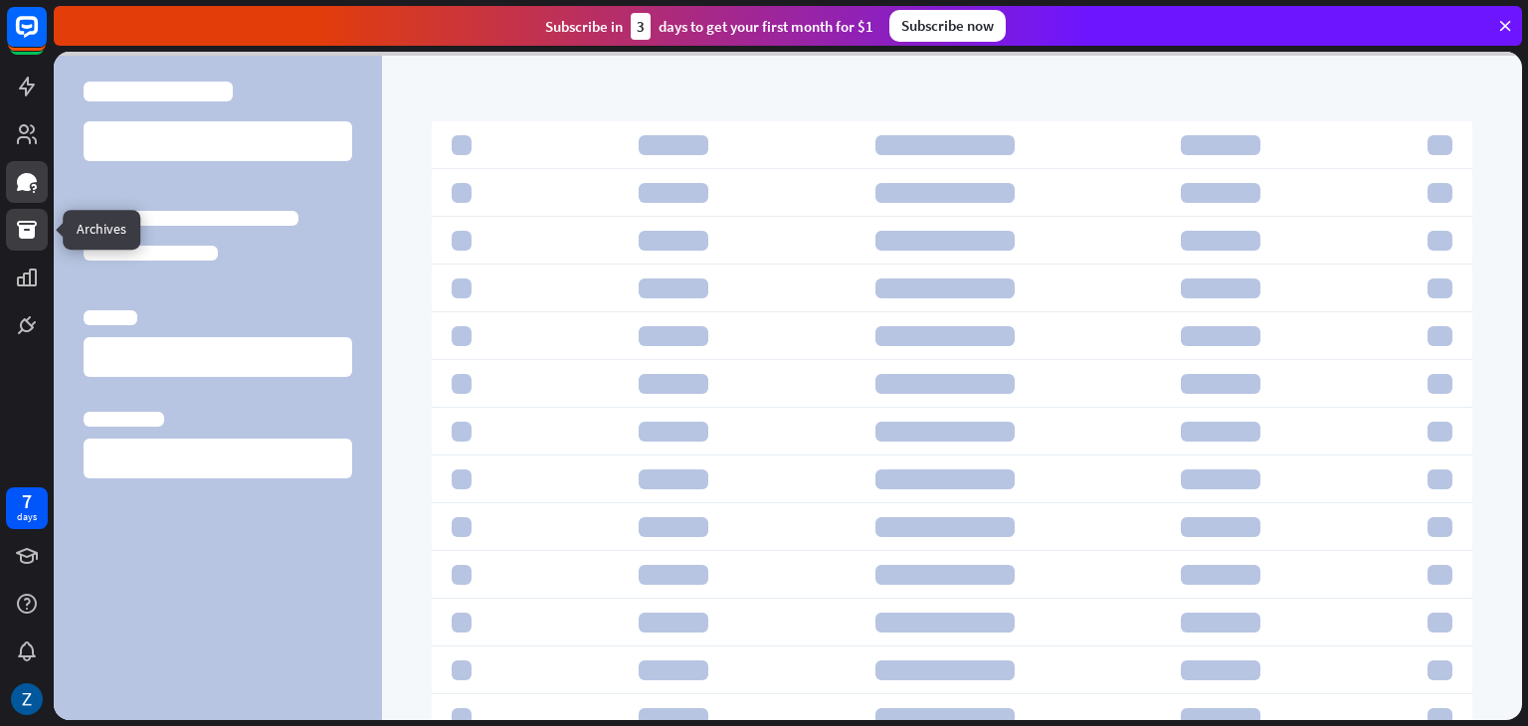
click at [15, 238] on icon at bounding box center [27, 230] width 24 height 24
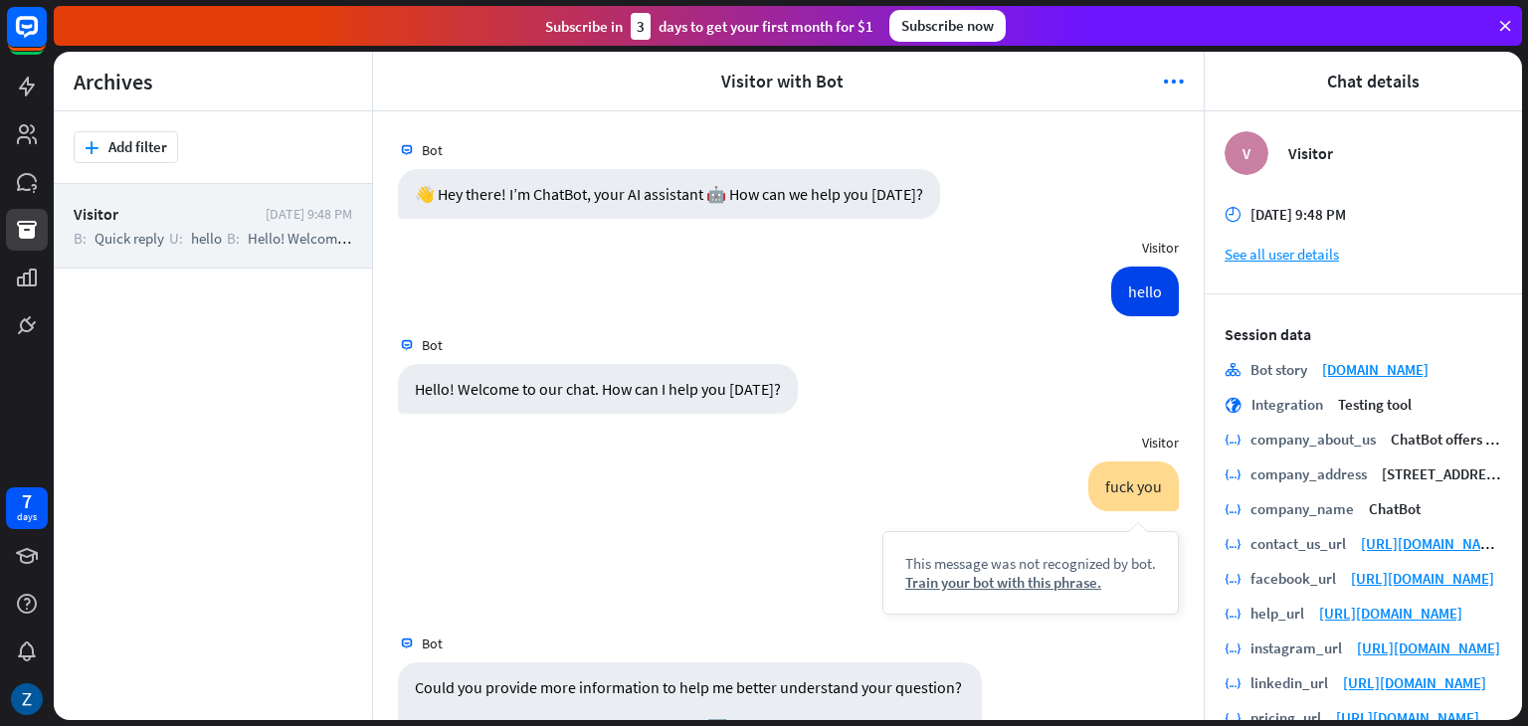
click at [1503, 31] on icon at bounding box center [1505, 26] width 18 height 18
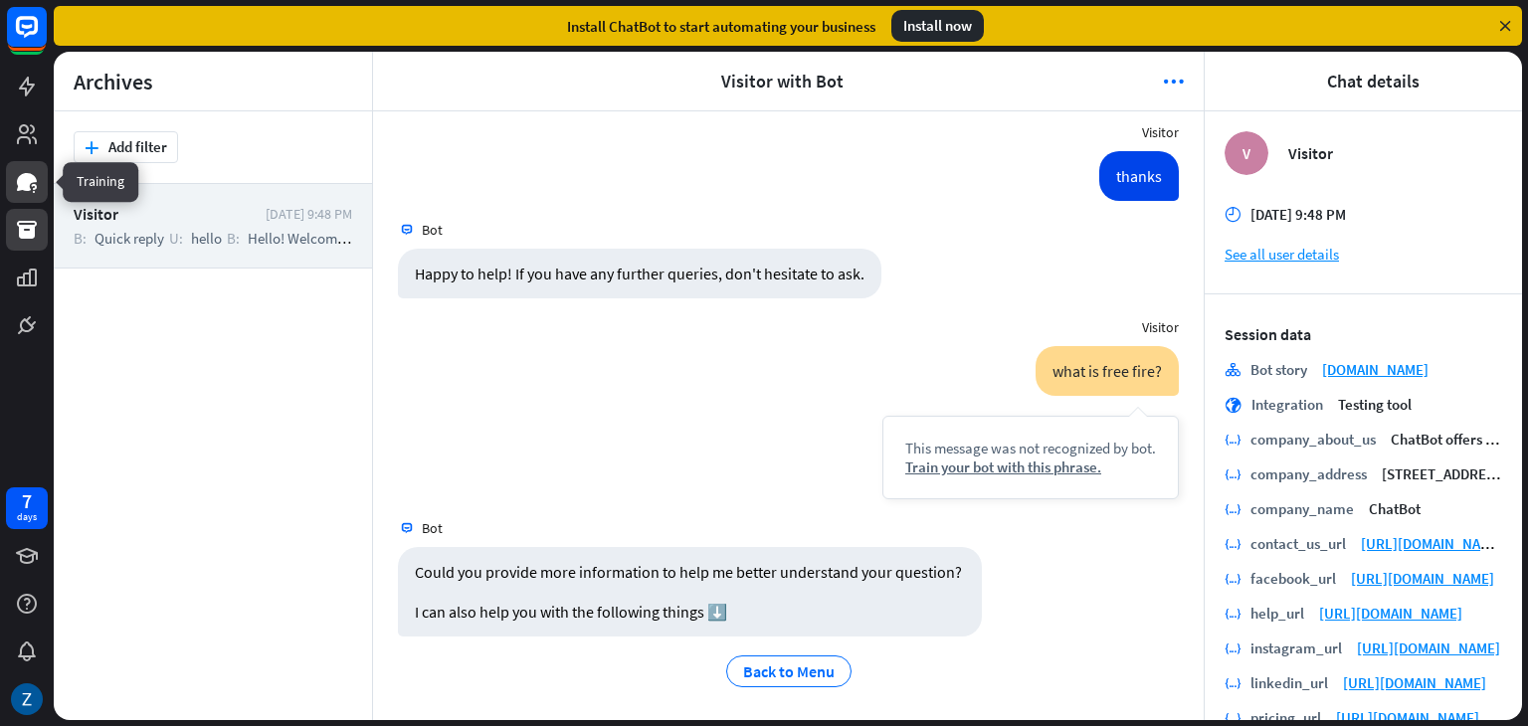
click at [36, 188] on icon at bounding box center [33, 187] width 5 height 6
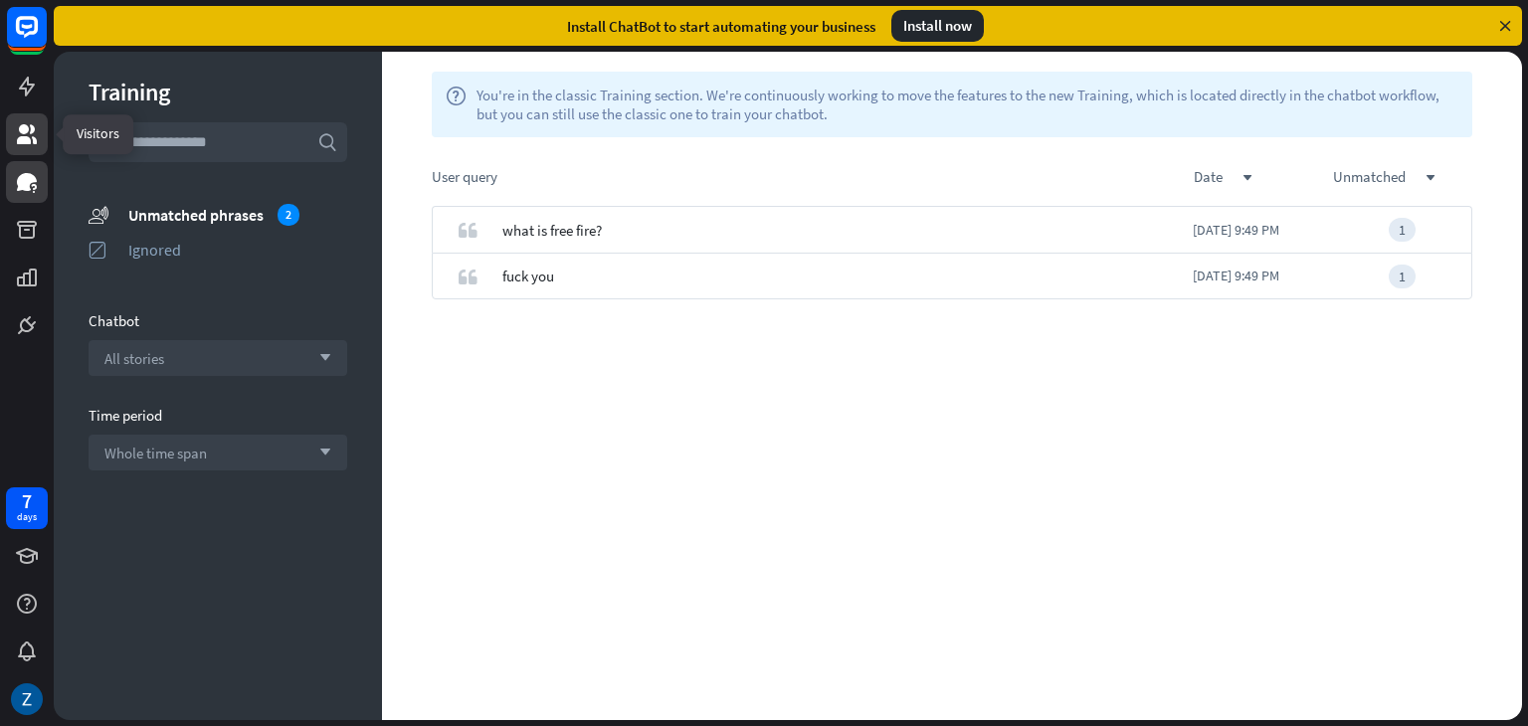
click at [28, 137] on icon at bounding box center [27, 134] width 20 height 20
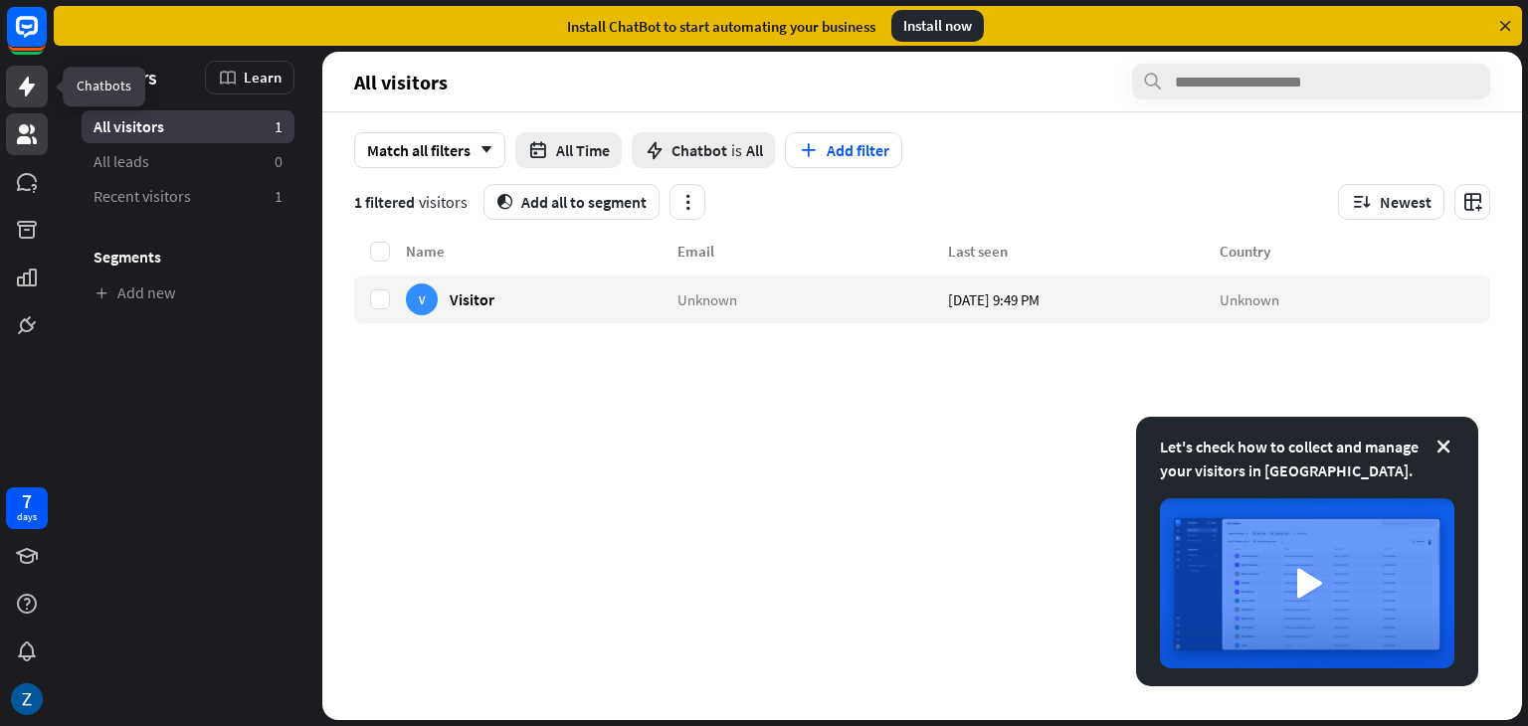
click at [36, 94] on icon at bounding box center [27, 87] width 24 height 24
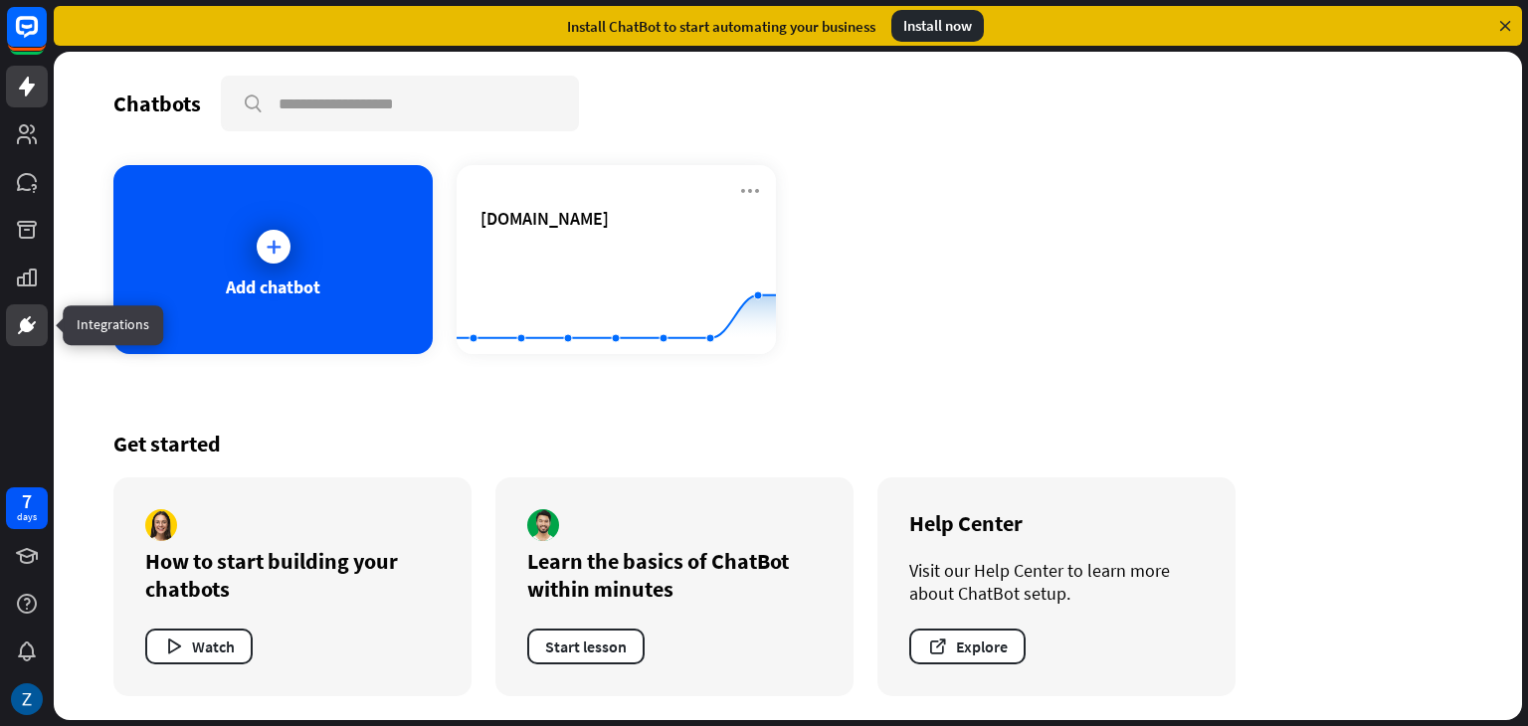
click at [42, 327] on link at bounding box center [27, 325] width 42 height 42
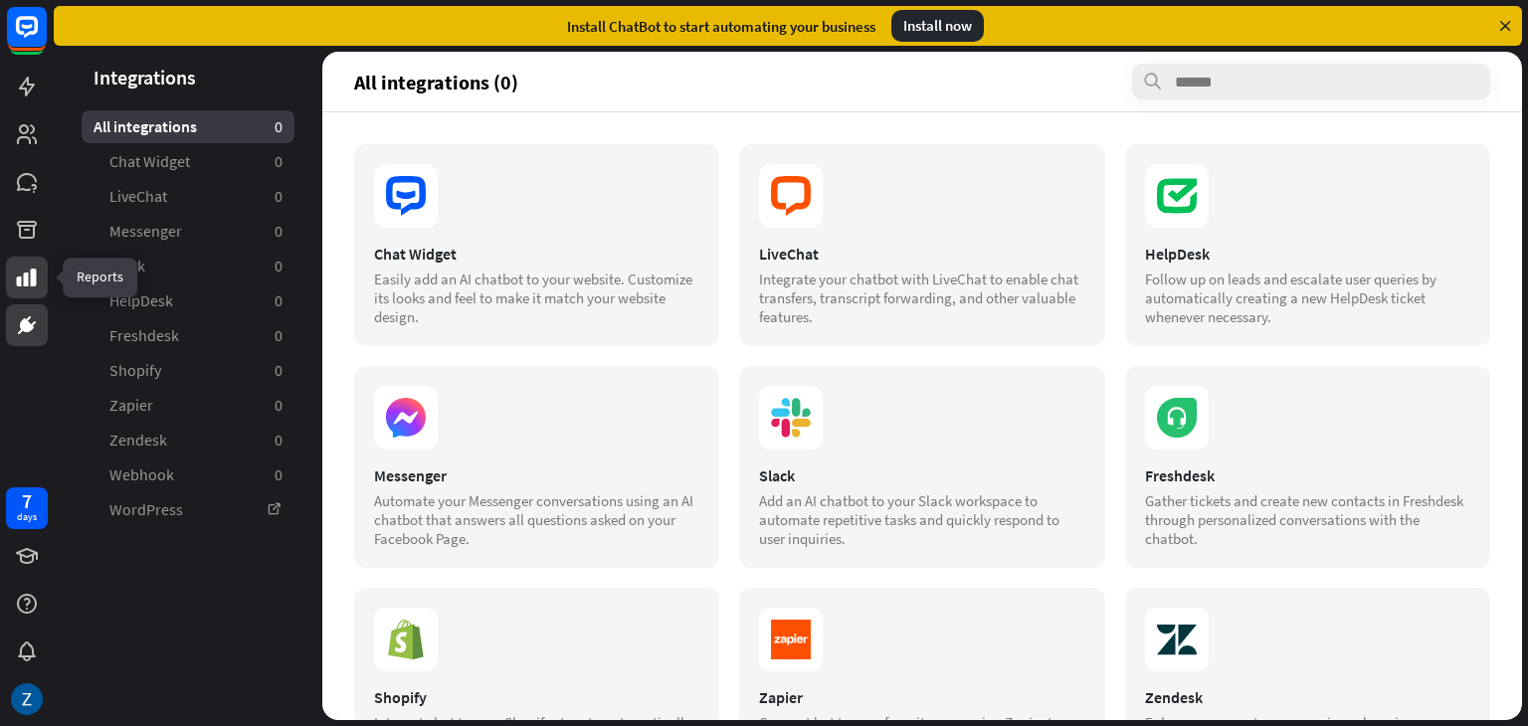
click at [25, 266] on icon at bounding box center [27, 278] width 24 height 24
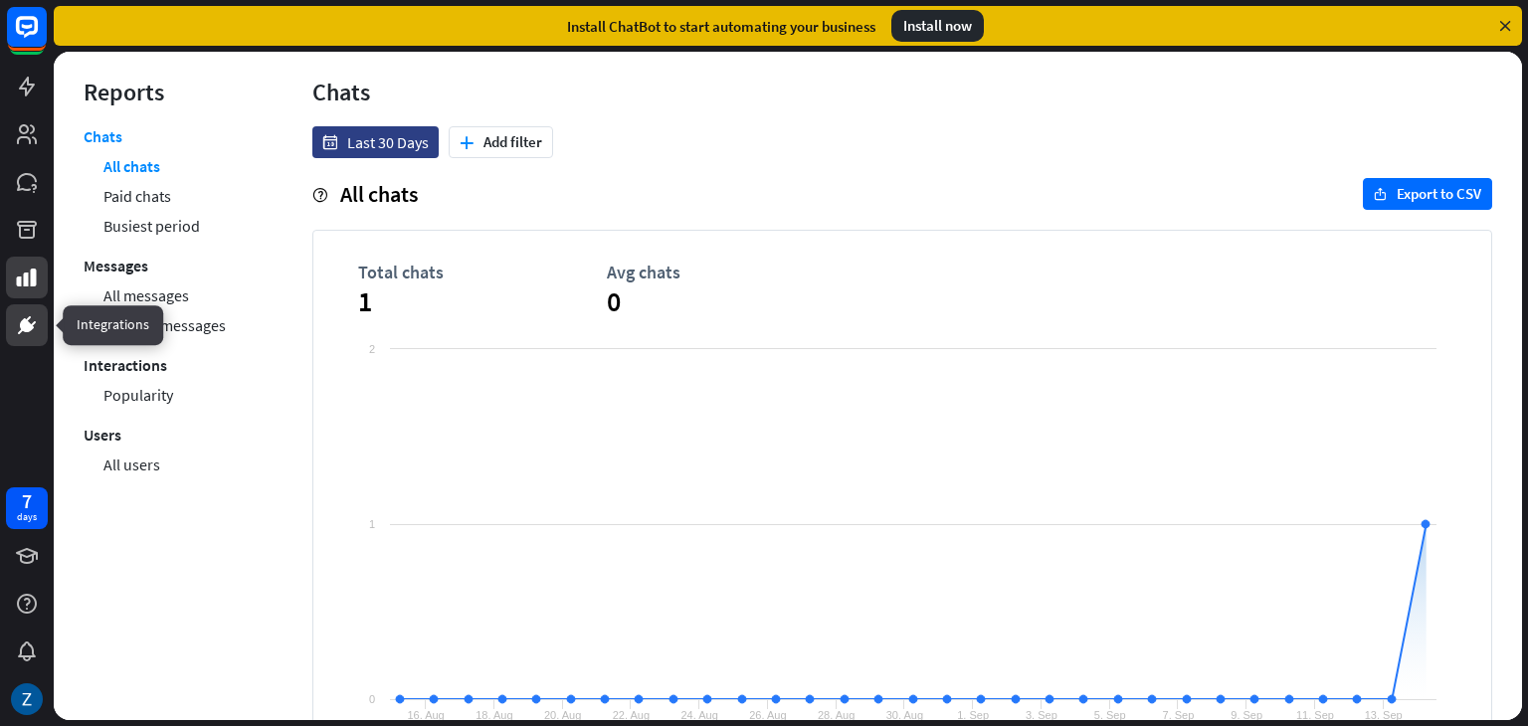
click at [29, 318] on icon at bounding box center [28, 319] width 5 height 6
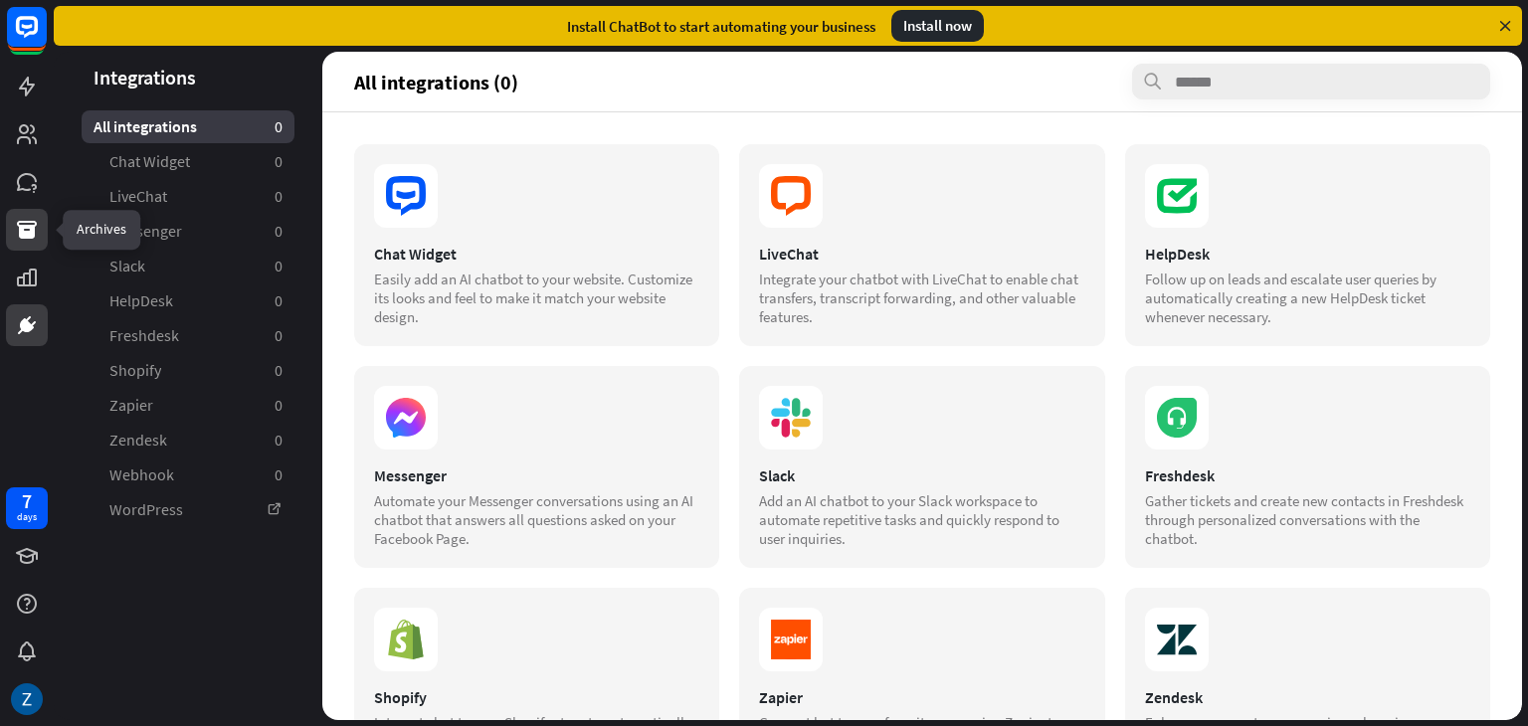
click at [12, 243] on link at bounding box center [27, 230] width 42 height 42
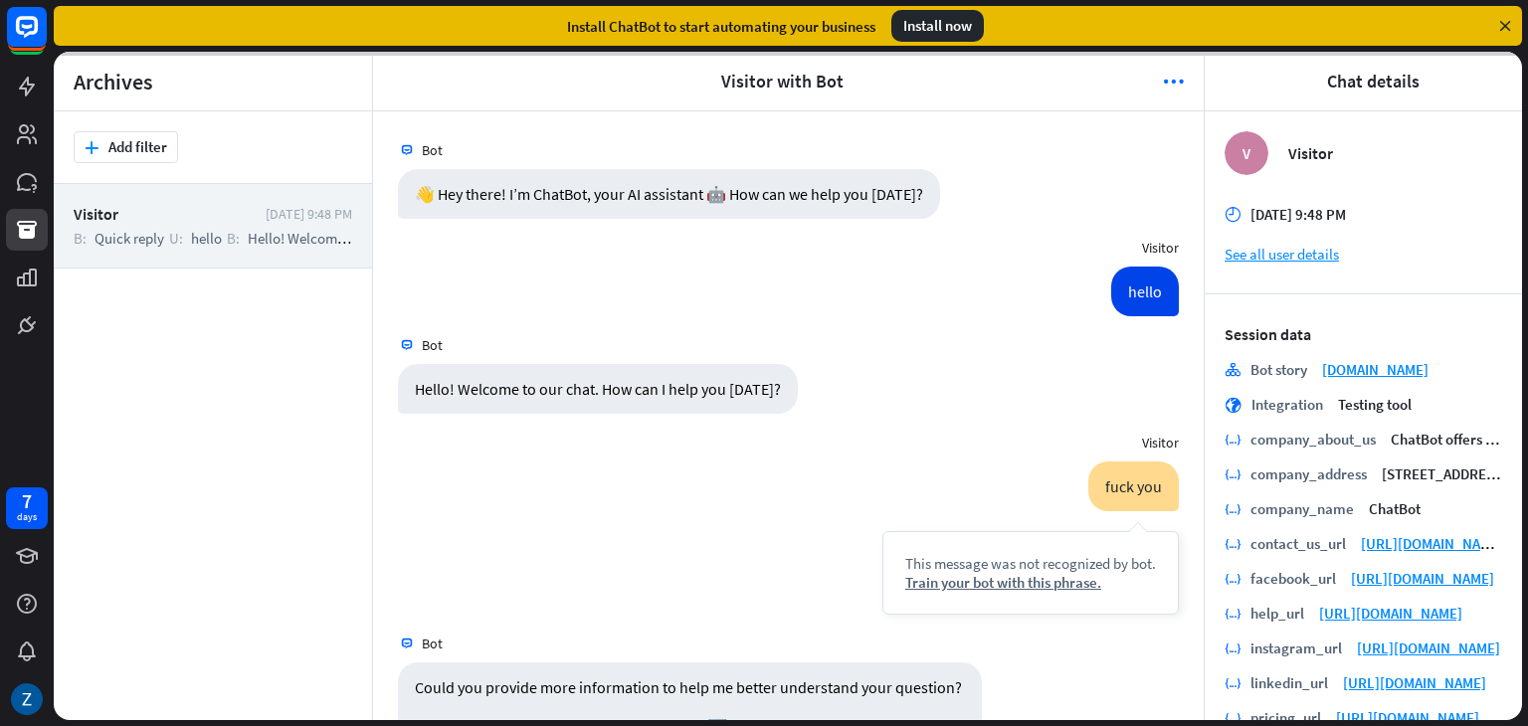
scroll to position [649, 0]
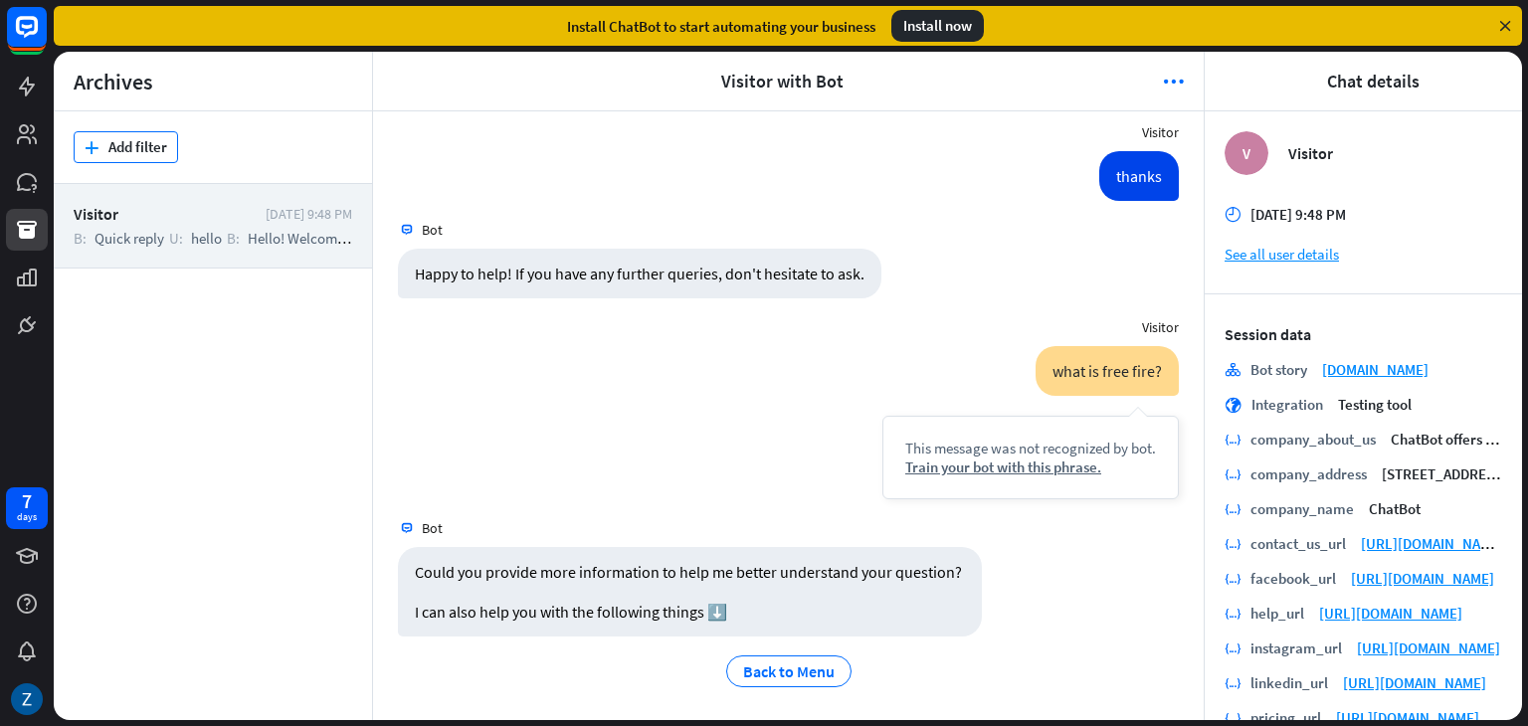
click at [149, 153] on button "plus Add filter" at bounding box center [126, 147] width 104 height 32
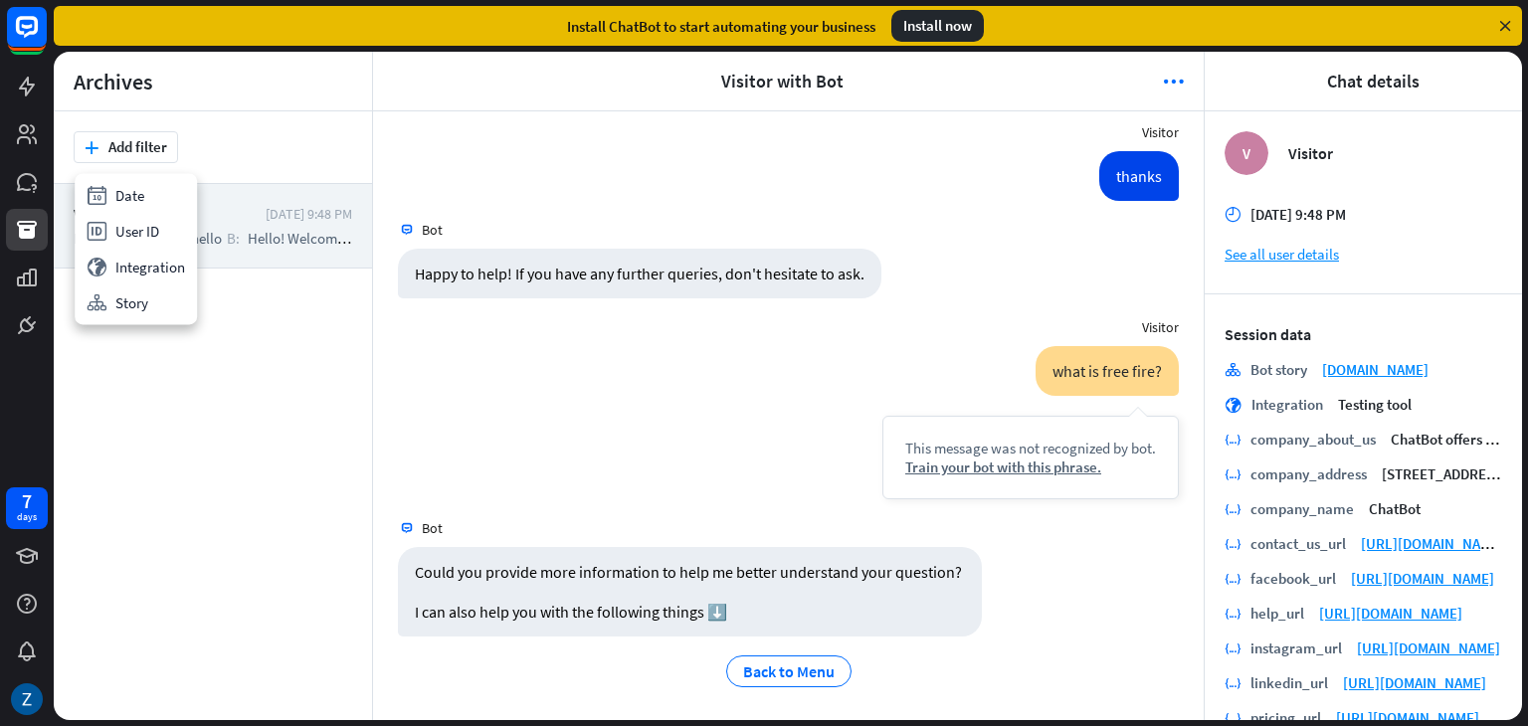
click at [284, 149] on div "plus Add filter" at bounding box center [213, 147] width 279 height 32
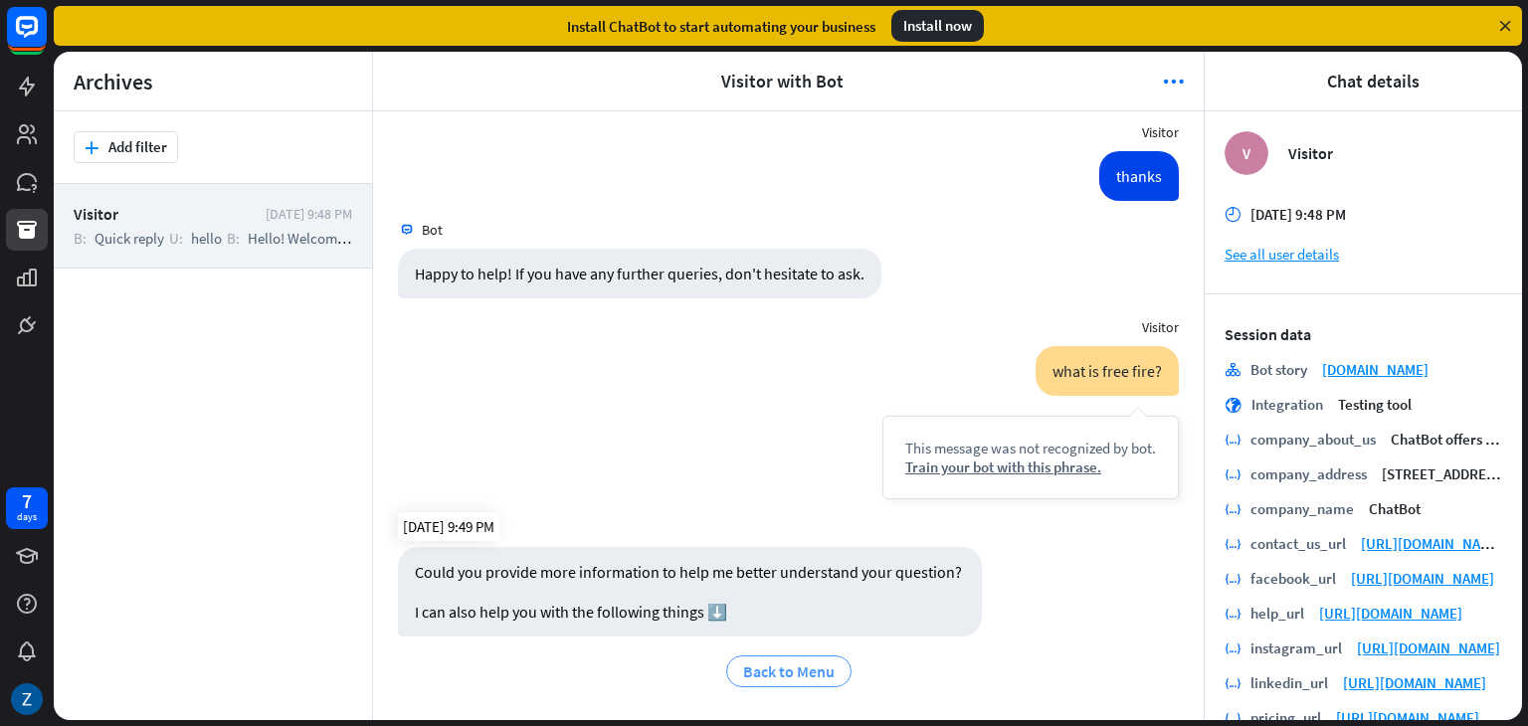
click at [786, 669] on span "Back to Menu" at bounding box center [789, 672] width 92 height 20
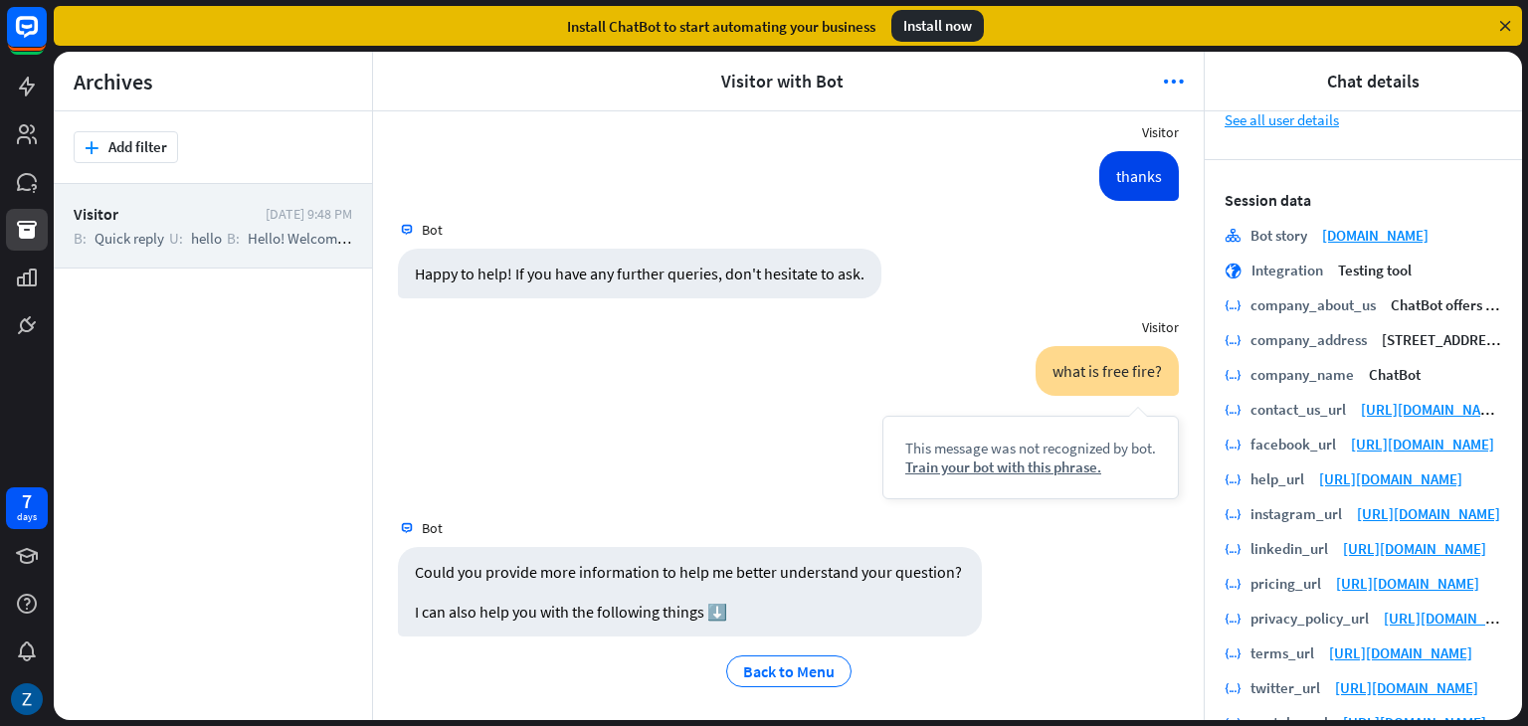
scroll to position [199, 0]
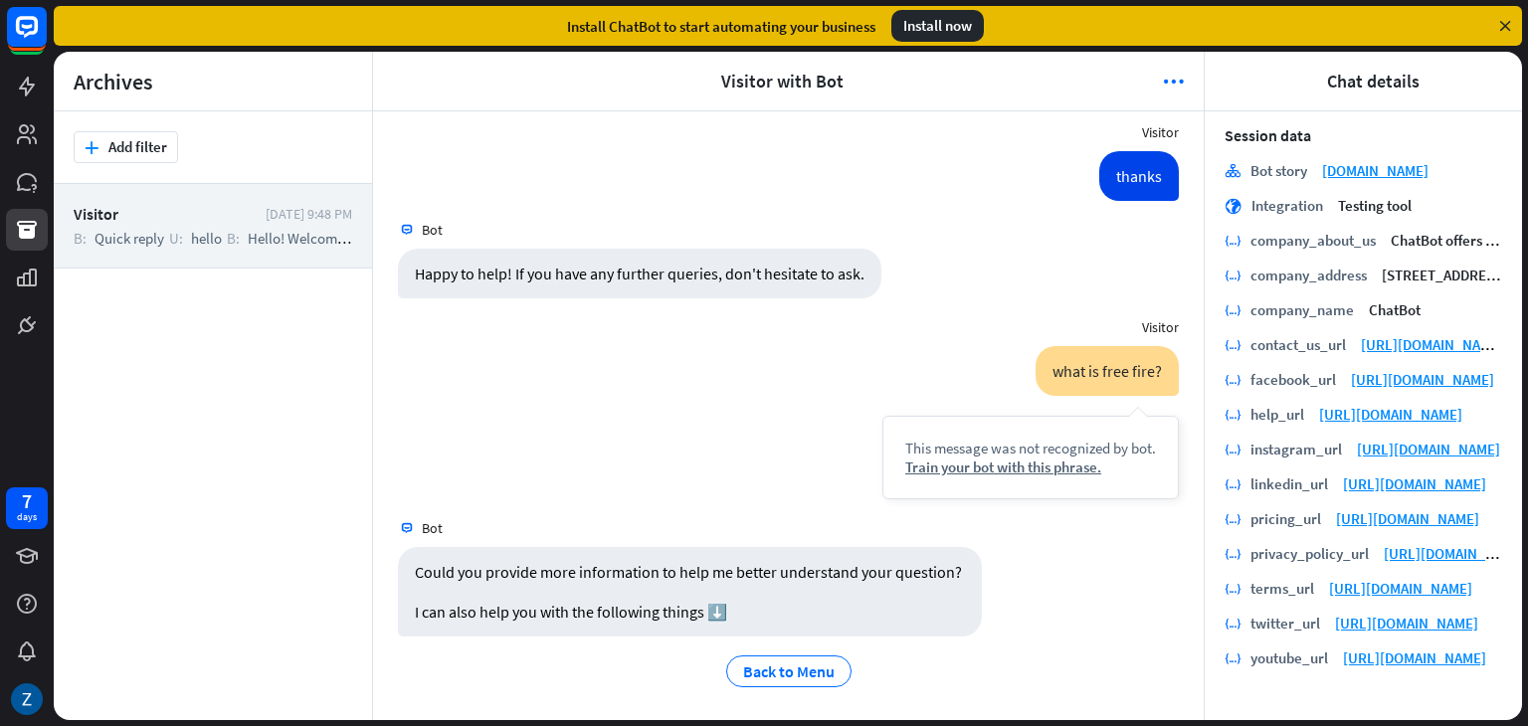
click at [1376, 77] on header "arrowhead_left Chat details" at bounding box center [1363, 82] width 317 height 60
click at [1504, 24] on icon at bounding box center [1505, 26] width 18 height 18
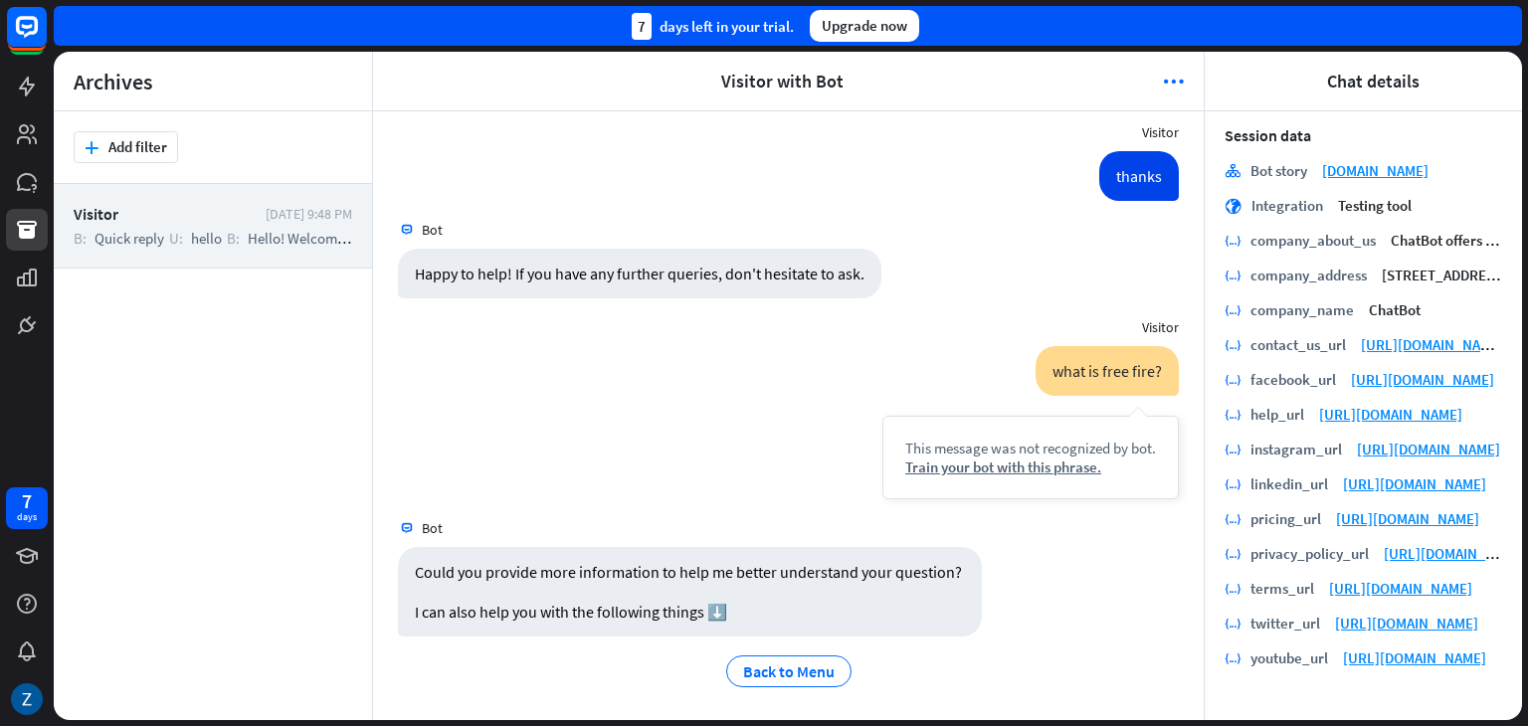
click at [1524, 111] on div "Archives arrowhead_right plus Add filter Visitor [DATE] 9:48 PM B: Quick reply …" at bounding box center [791, 389] width 1474 height 675
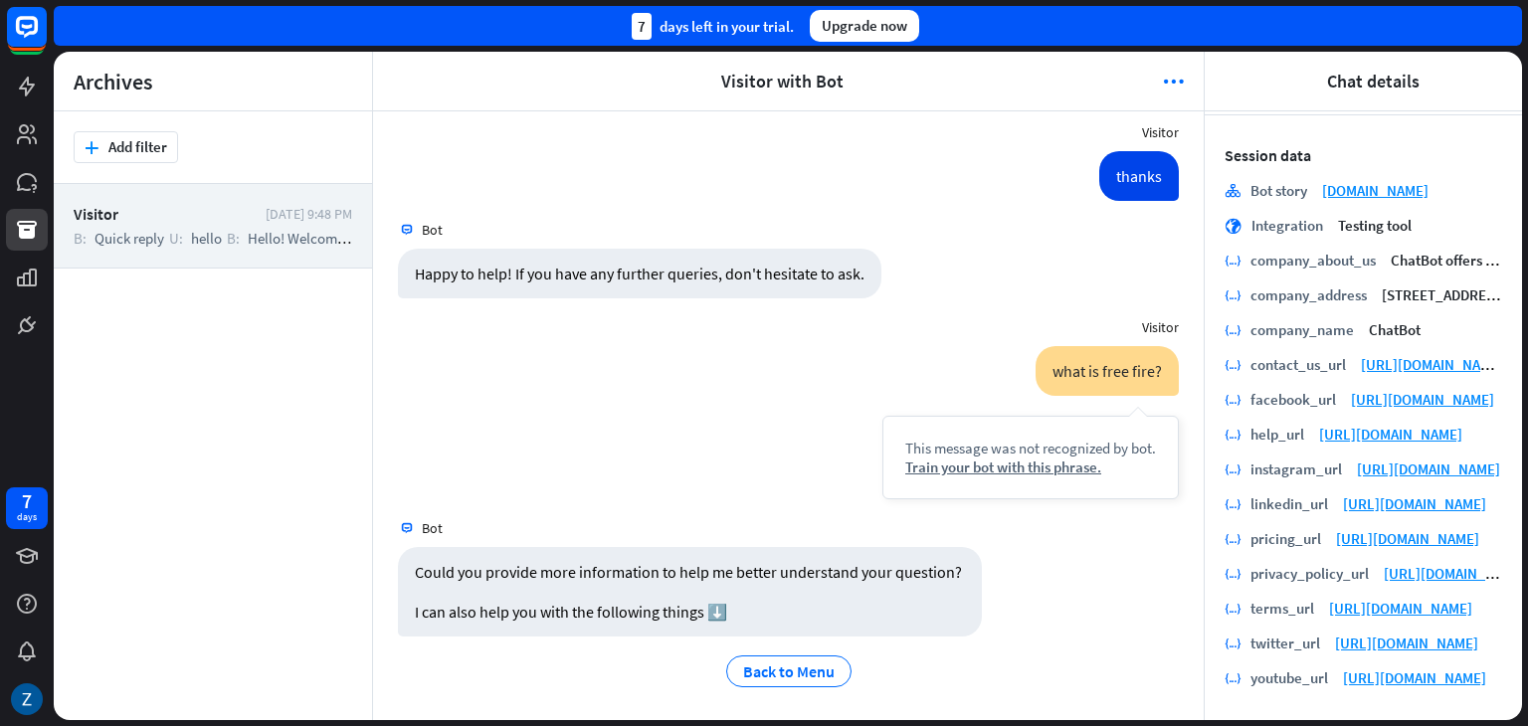
scroll to position [159, 0]
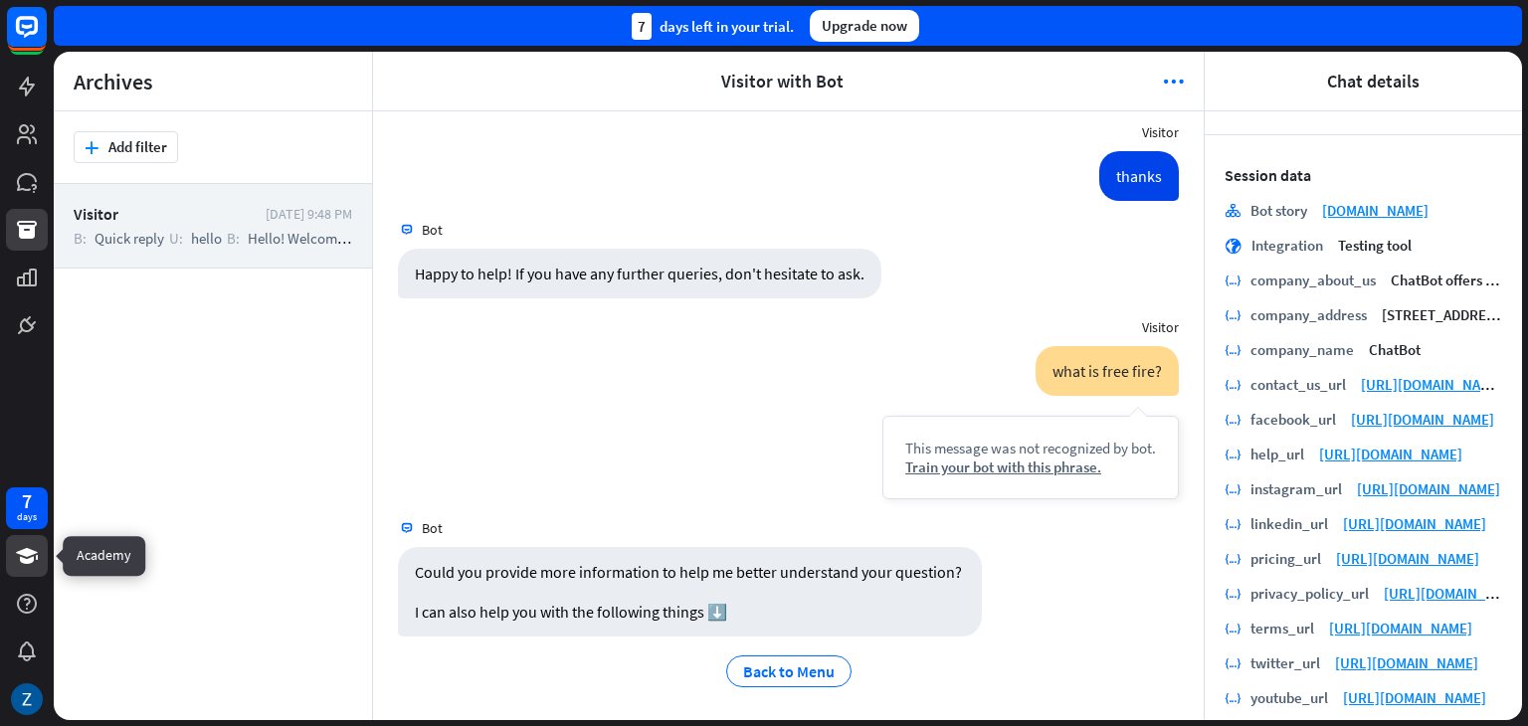
click at [22, 551] on icon at bounding box center [27, 556] width 22 height 16
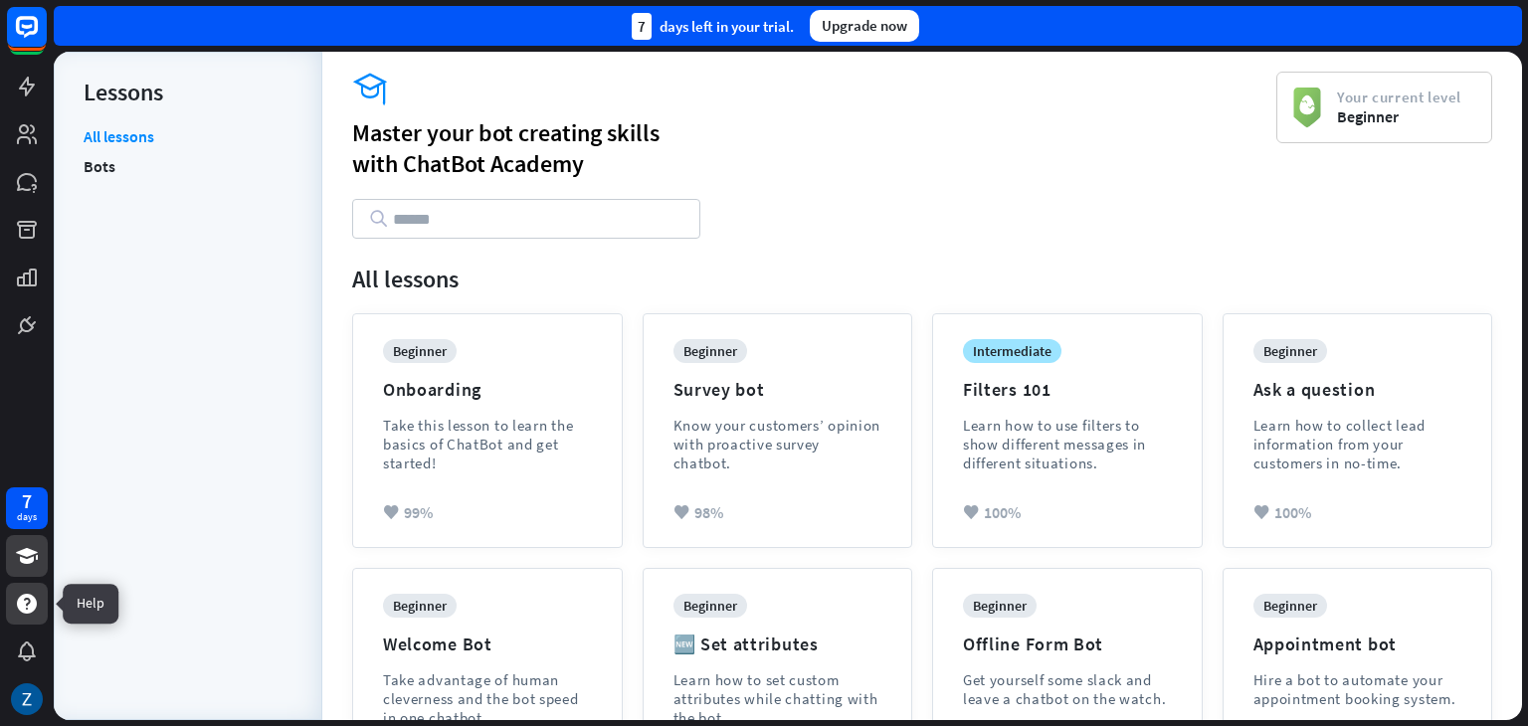
click at [19, 593] on icon at bounding box center [27, 604] width 24 height 24
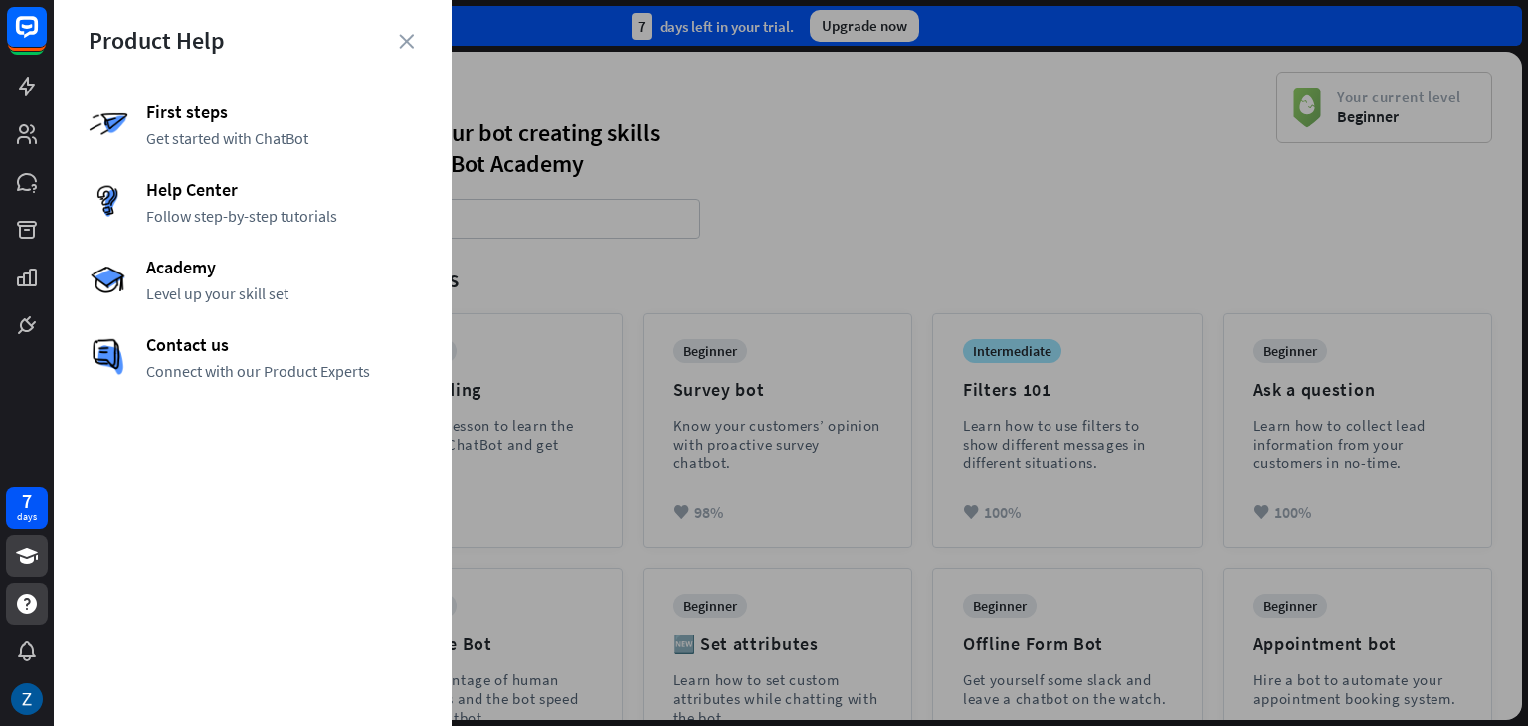
drag, startPoint x: 1082, startPoint y: 199, endPoint x: 514, endPoint y: 14, distance: 597.5
click at [1071, 199] on div at bounding box center [791, 363] width 1474 height 726
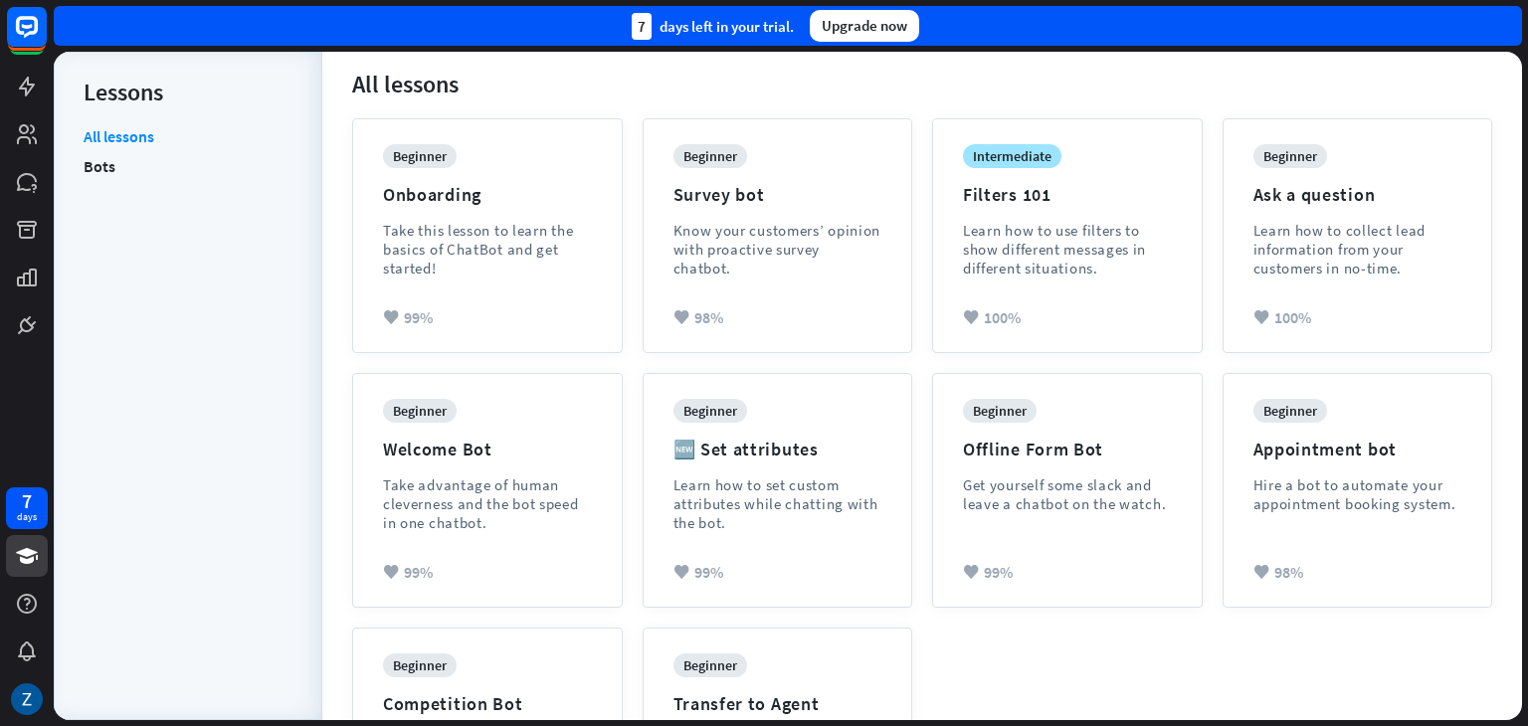
scroll to position [199, 0]
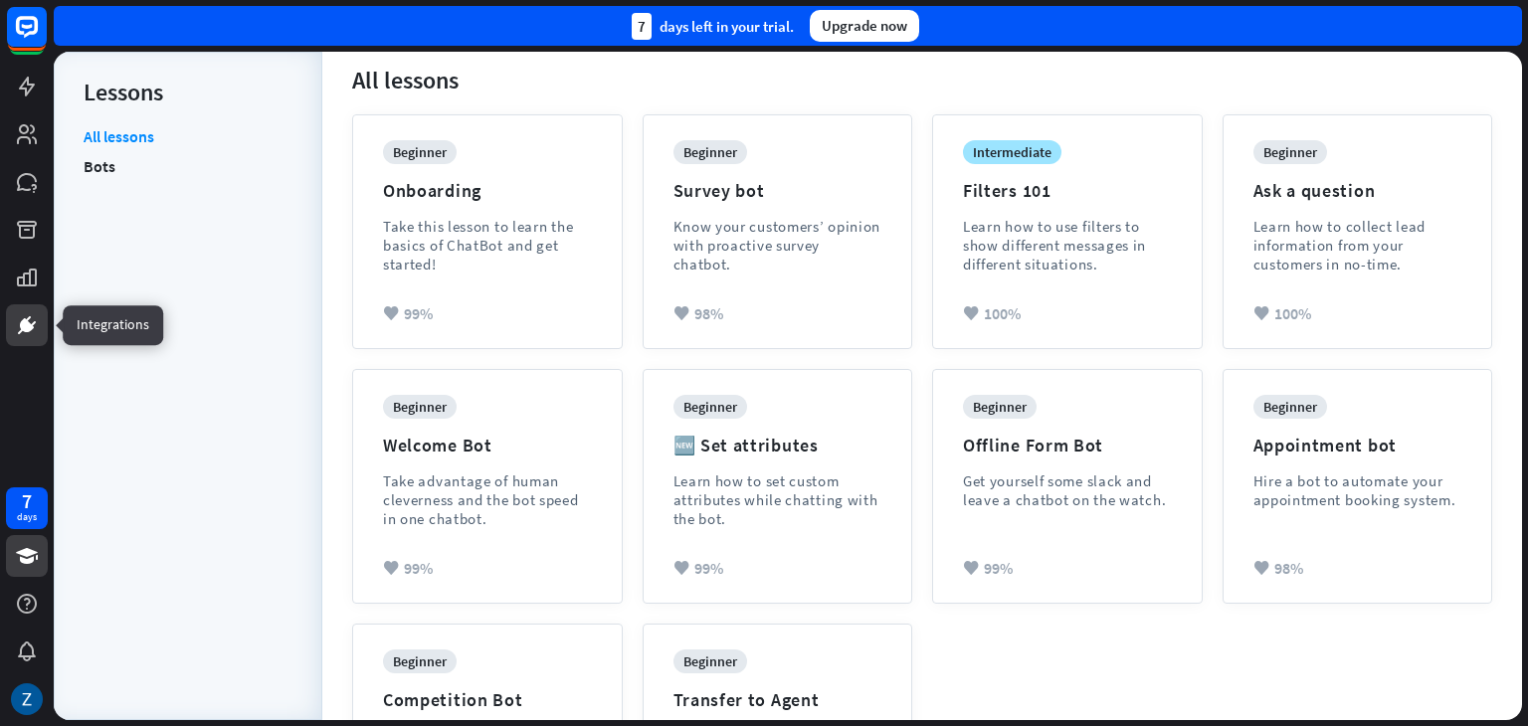
click at [25, 336] on icon at bounding box center [27, 325] width 24 height 24
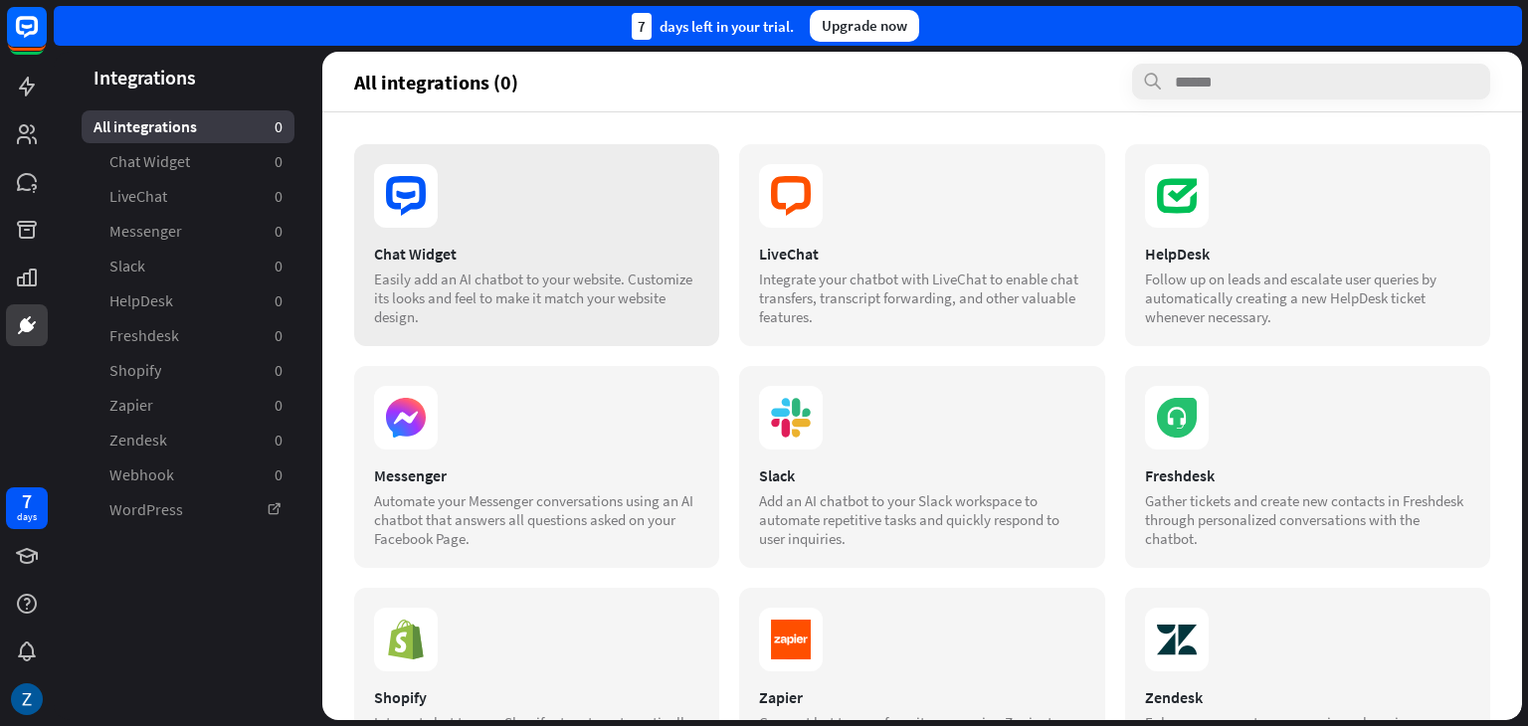
click at [540, 249] on div "Chat Widget" at bounding box center [536, 254] width 325 height 20
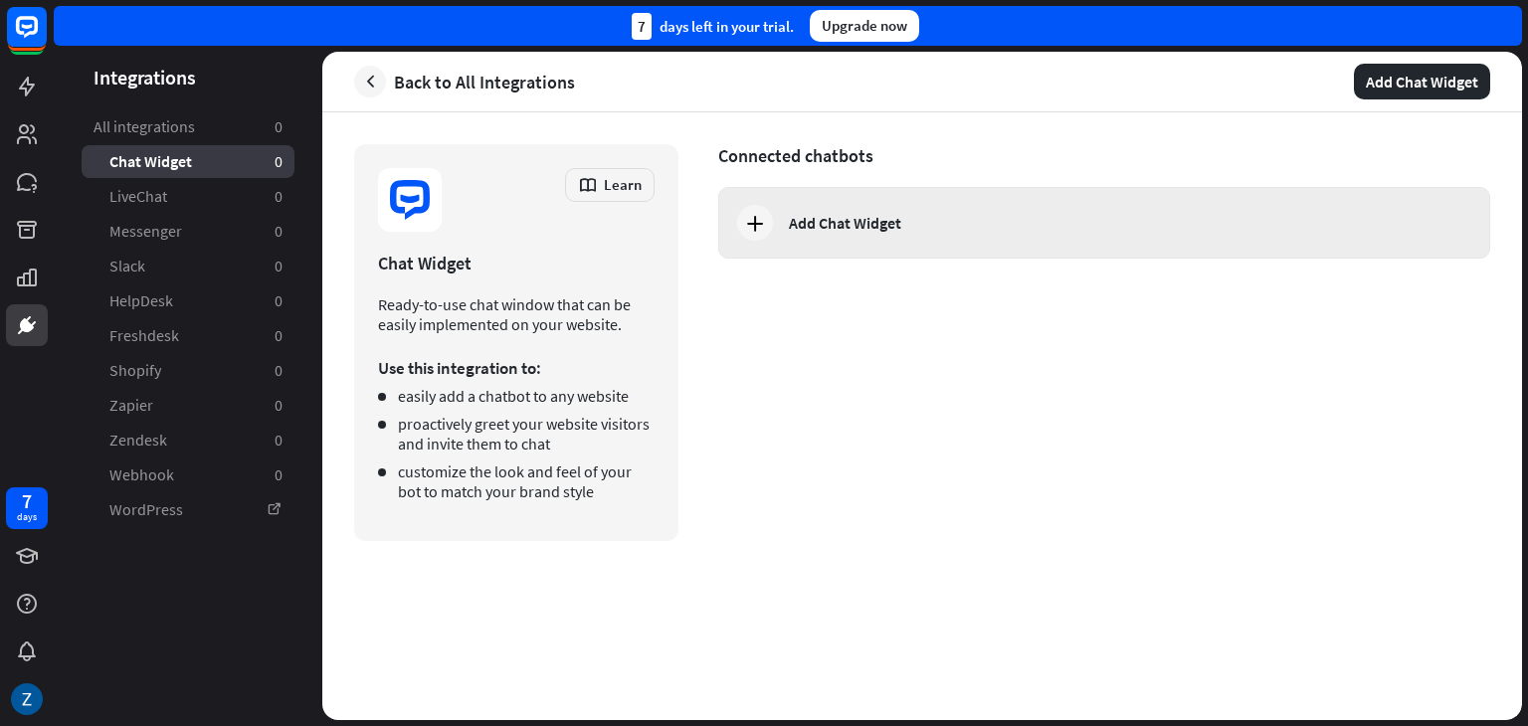
click at [891, 228] on div "Add Chat Widget" at bounding box center [845, 223] width 112 height 20
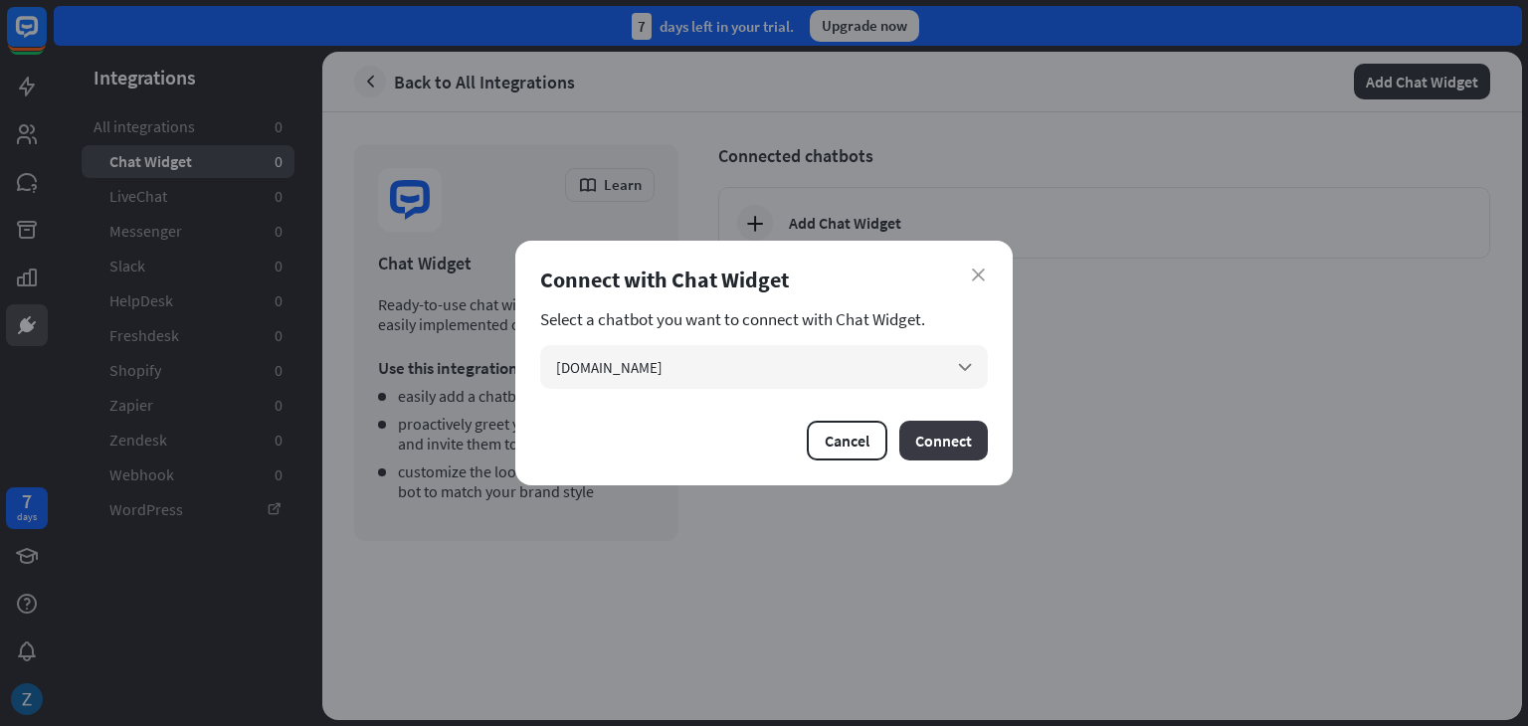
click at [932, 451] on button "Connect" at bounding box center [943, 441] width 89 height 40
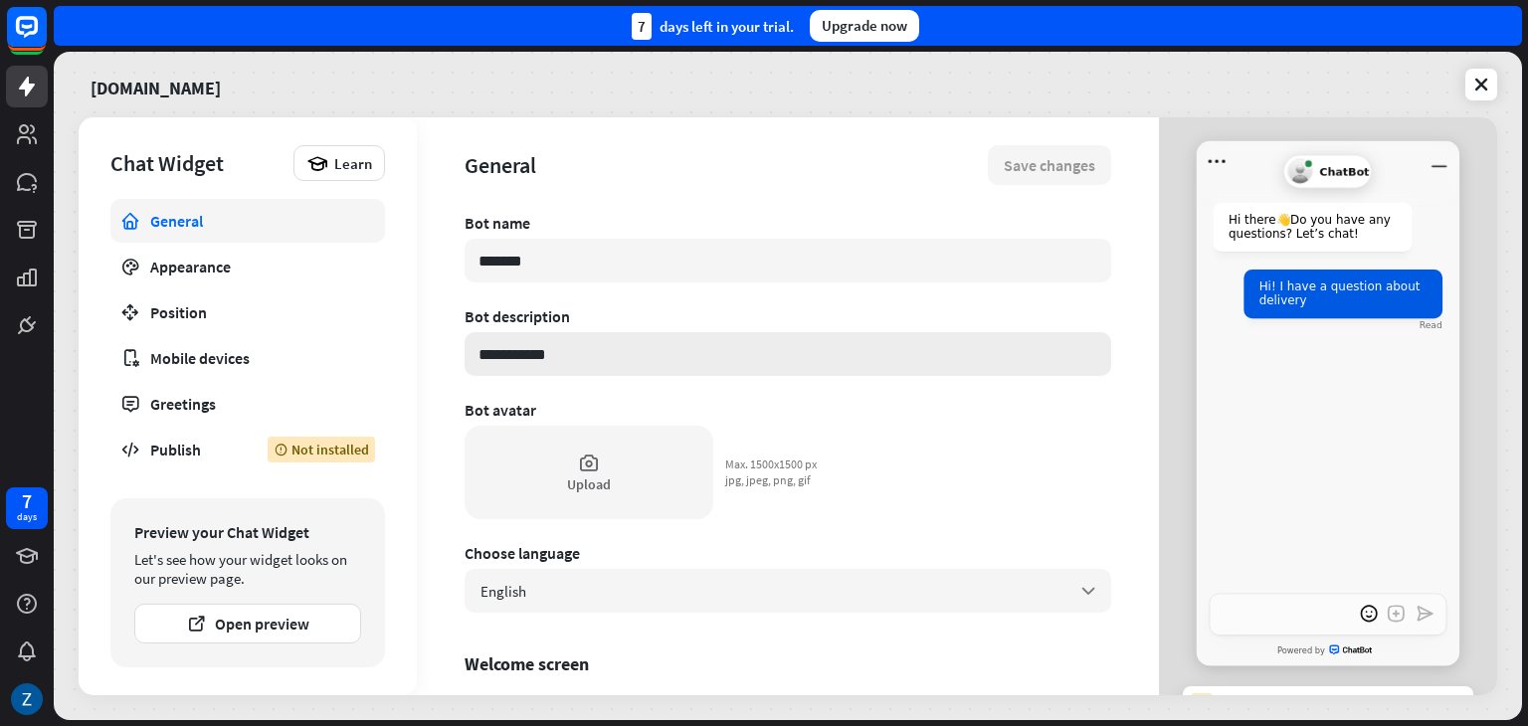
click at [680, 359] on input "**********" at bounding box center [788, 354] width 647 height 44
click at [587, 471] on icon at bounding box center [589, 463] width 22 height 22
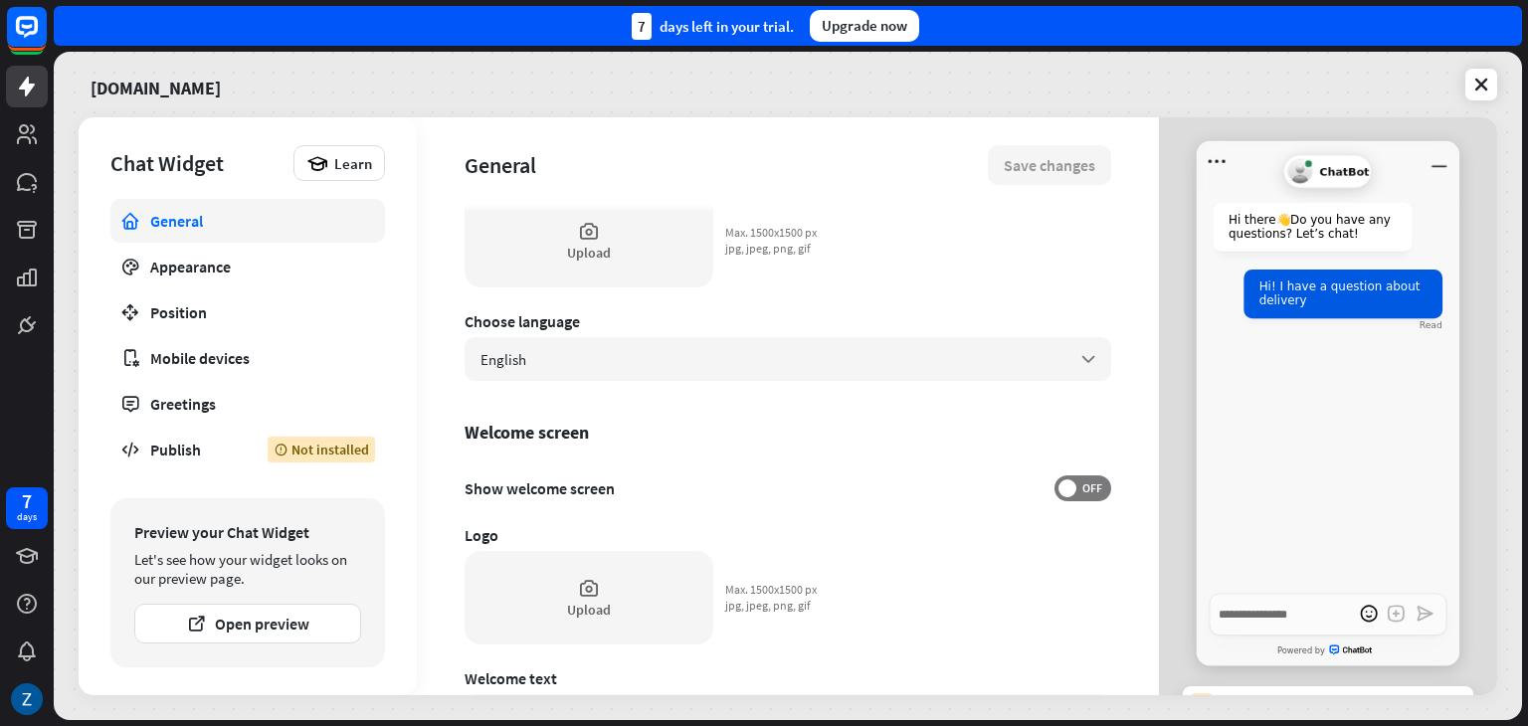
scroll to position [187, 0]
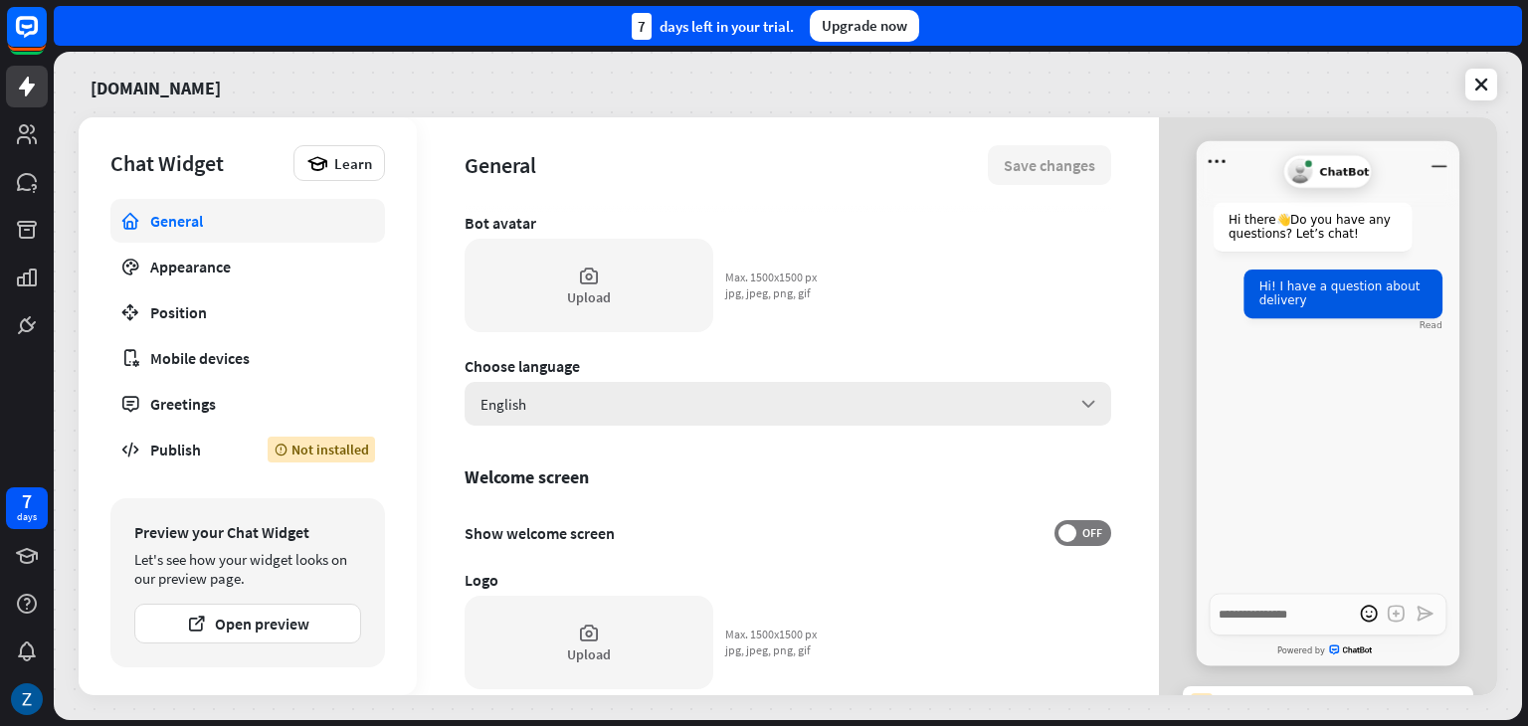
click at [714, 410] on div "English arrow_down" at bounding box center [788, 404] width 647 height 44
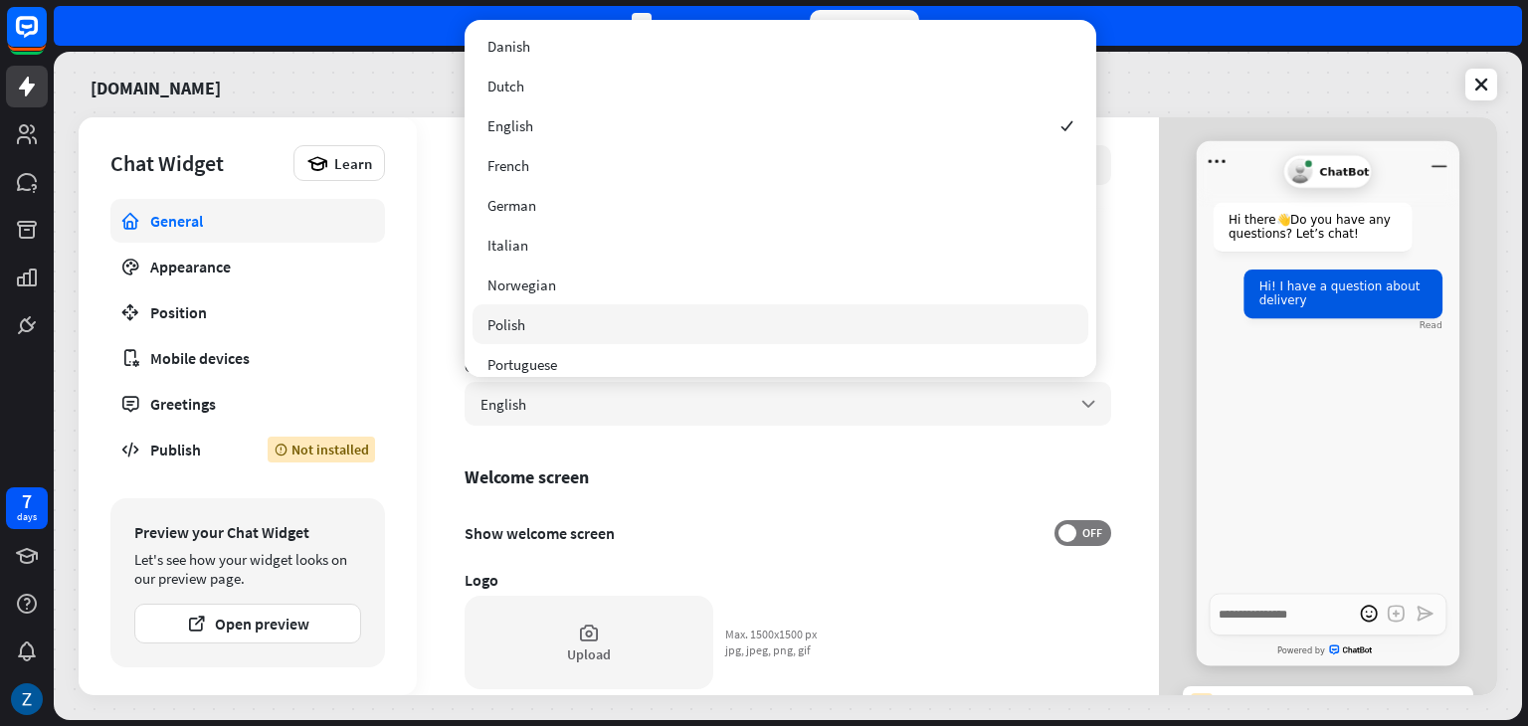
scroll to position [0, 0]
click at [721, 480] on div "Welcome screen" at bounding box center [788, 477] width 647 height 23
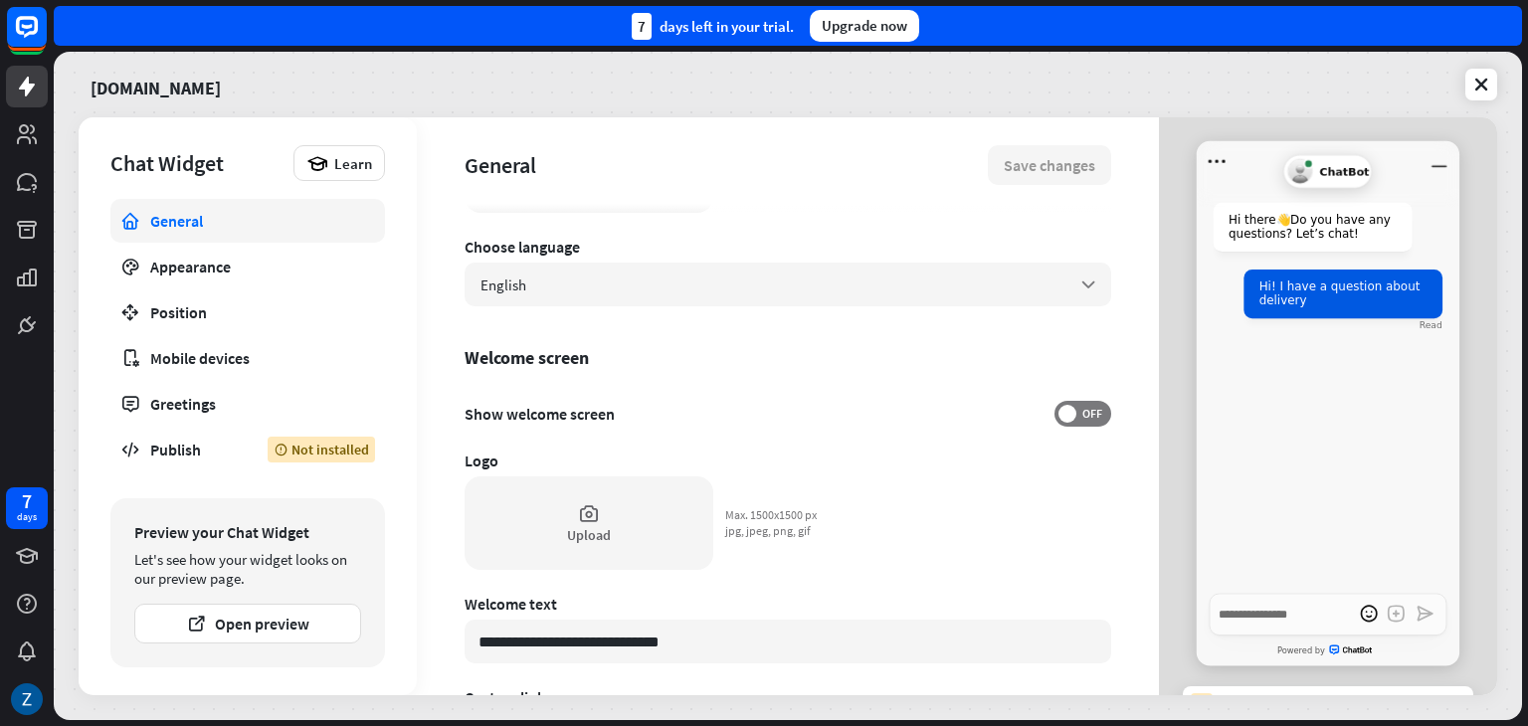
scroll to position [584, 0]
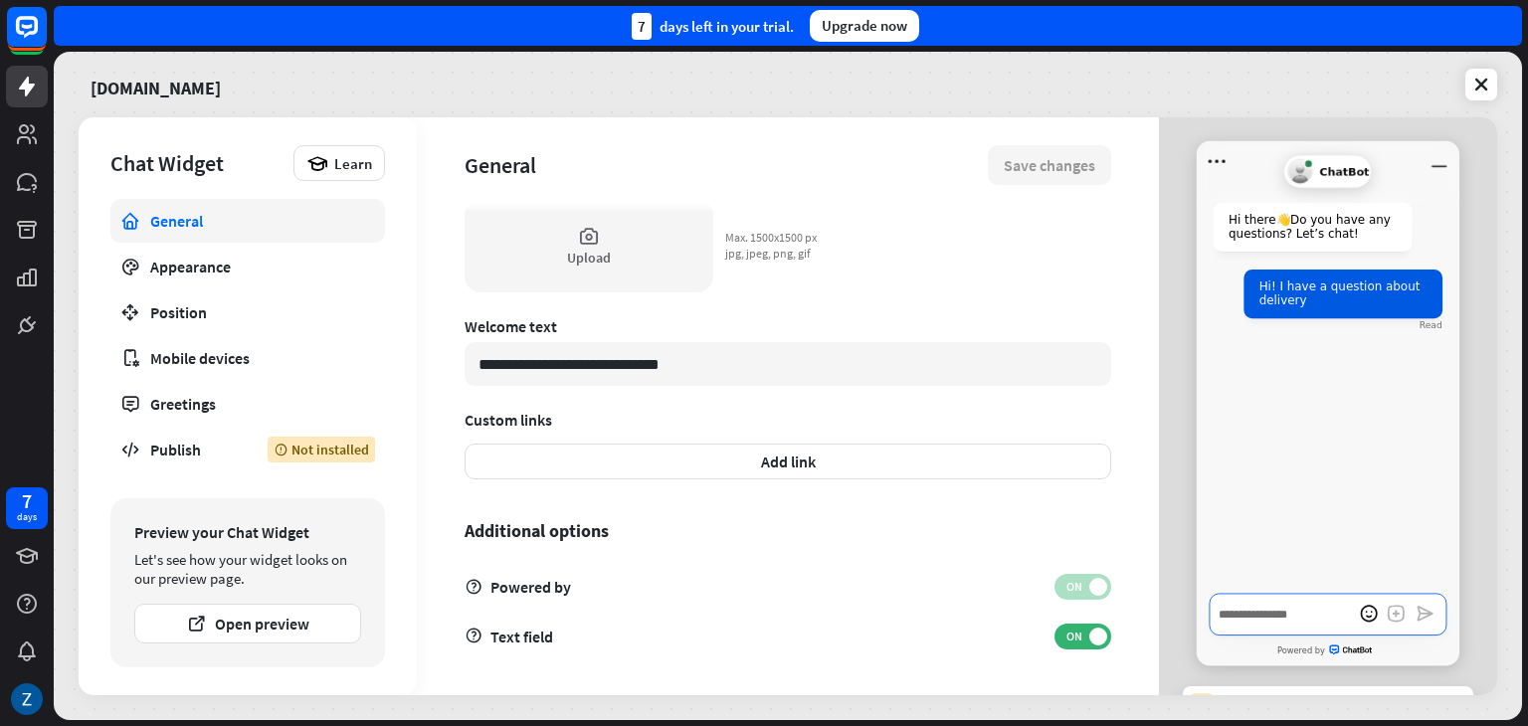
click at [1254, 626] on textarea "Write a message…" at bounding box center [1328, 614] width 237 height 43
type textarea "*"
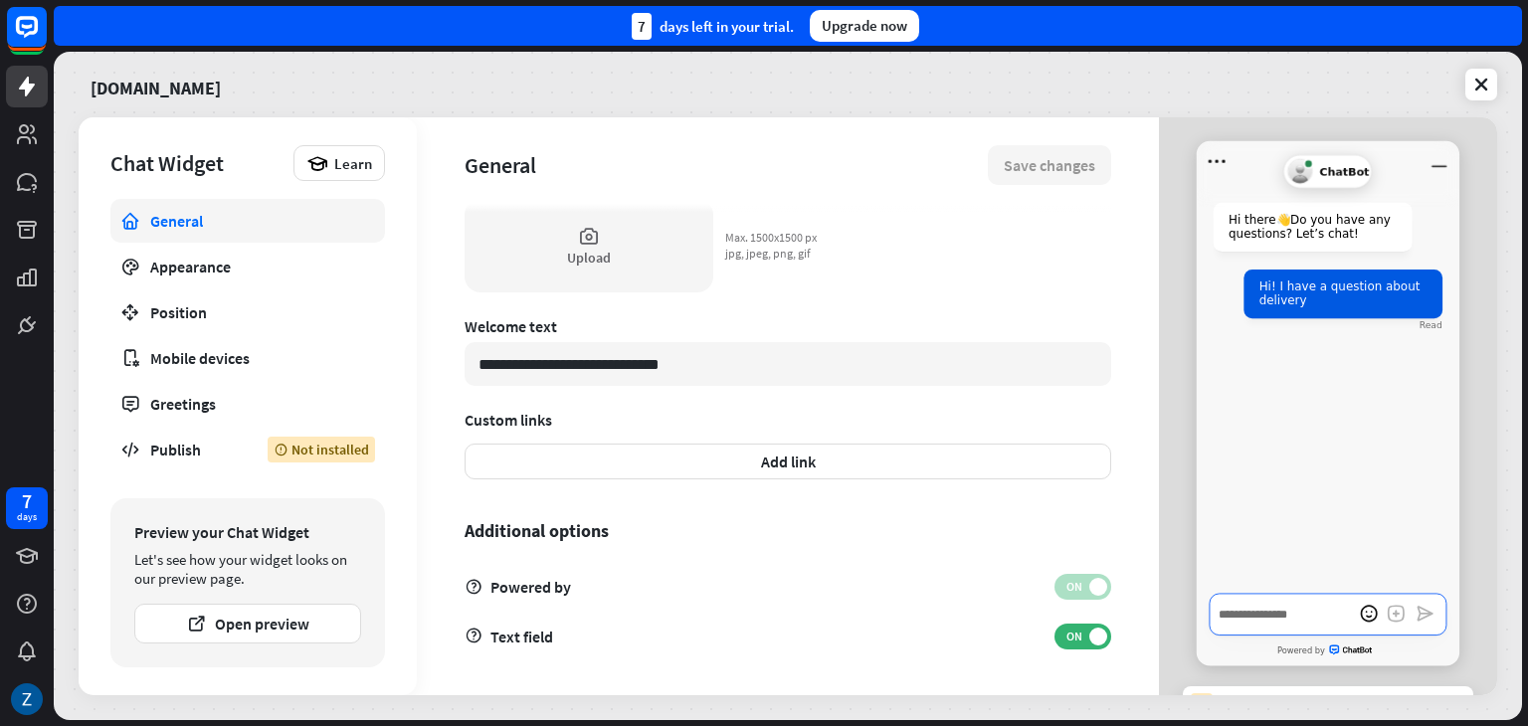
type textarea "*"
type textarea "**"
type textarea "*"
type textarea "***"
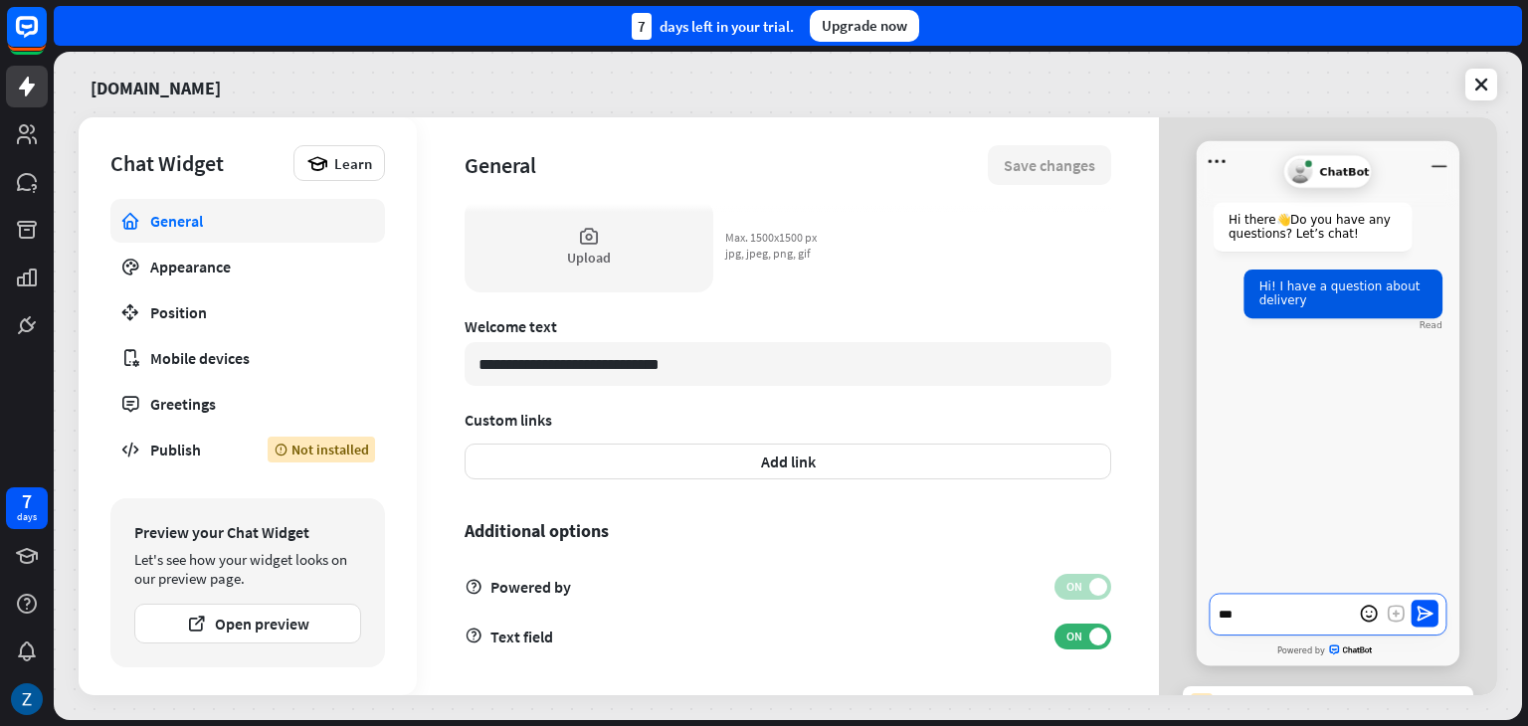
type textarea "*"
type textarea "****"
type textarea "*"
type textarea "****"
type textarea "*"
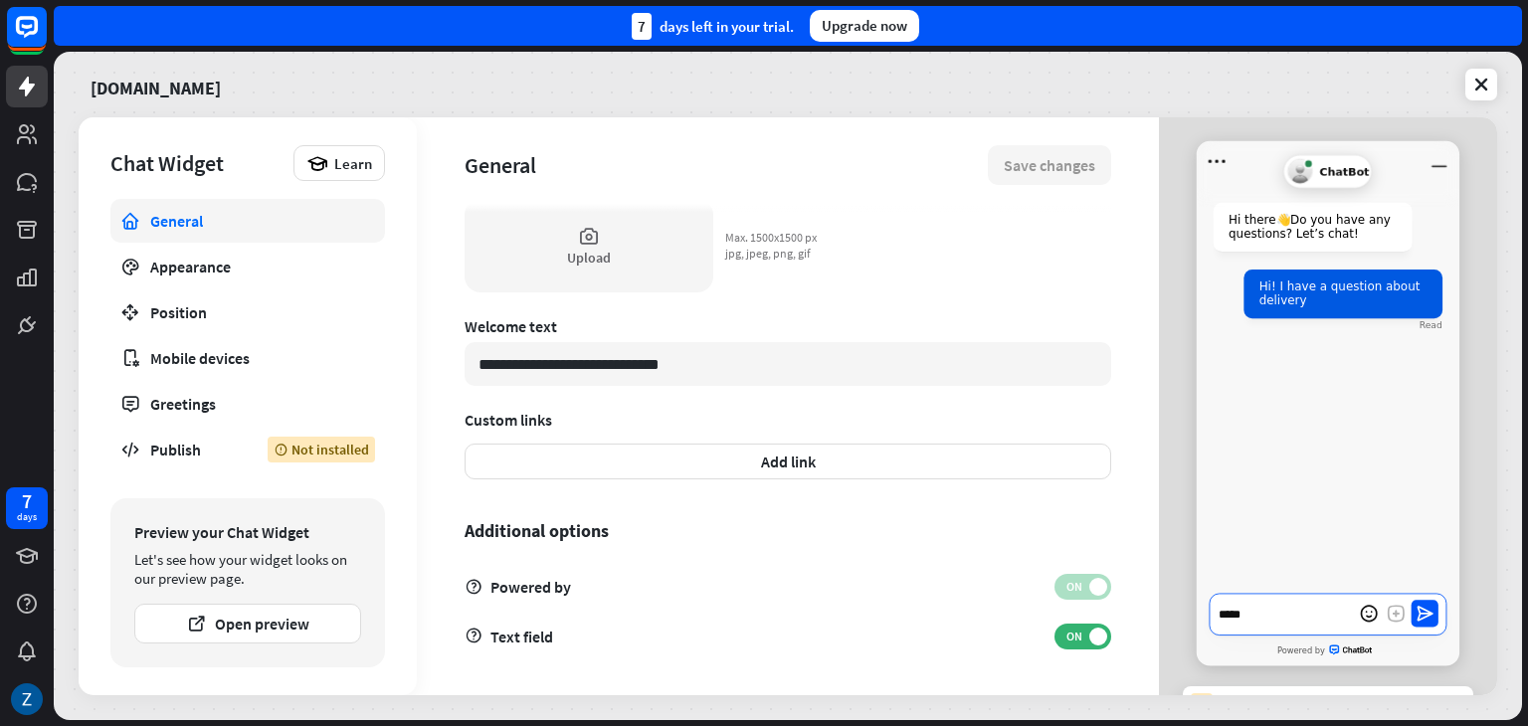
type textarea "******"
type textarea "*"
type textarea "*******"
type textarea "*"
type textarea "*******"
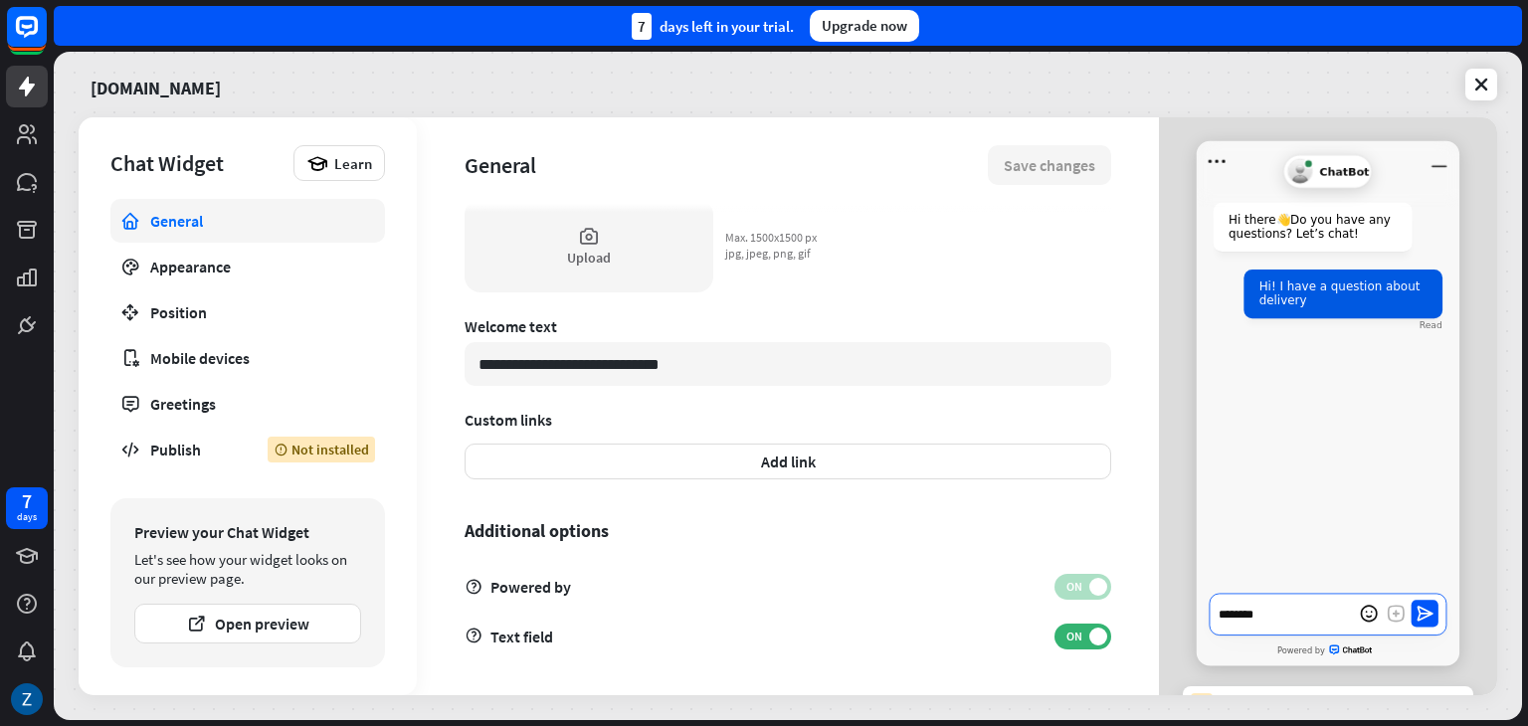
type textarea "*"
type textarea "*********"
type textarea "*"
type textarea "**********"
type textarea "*"
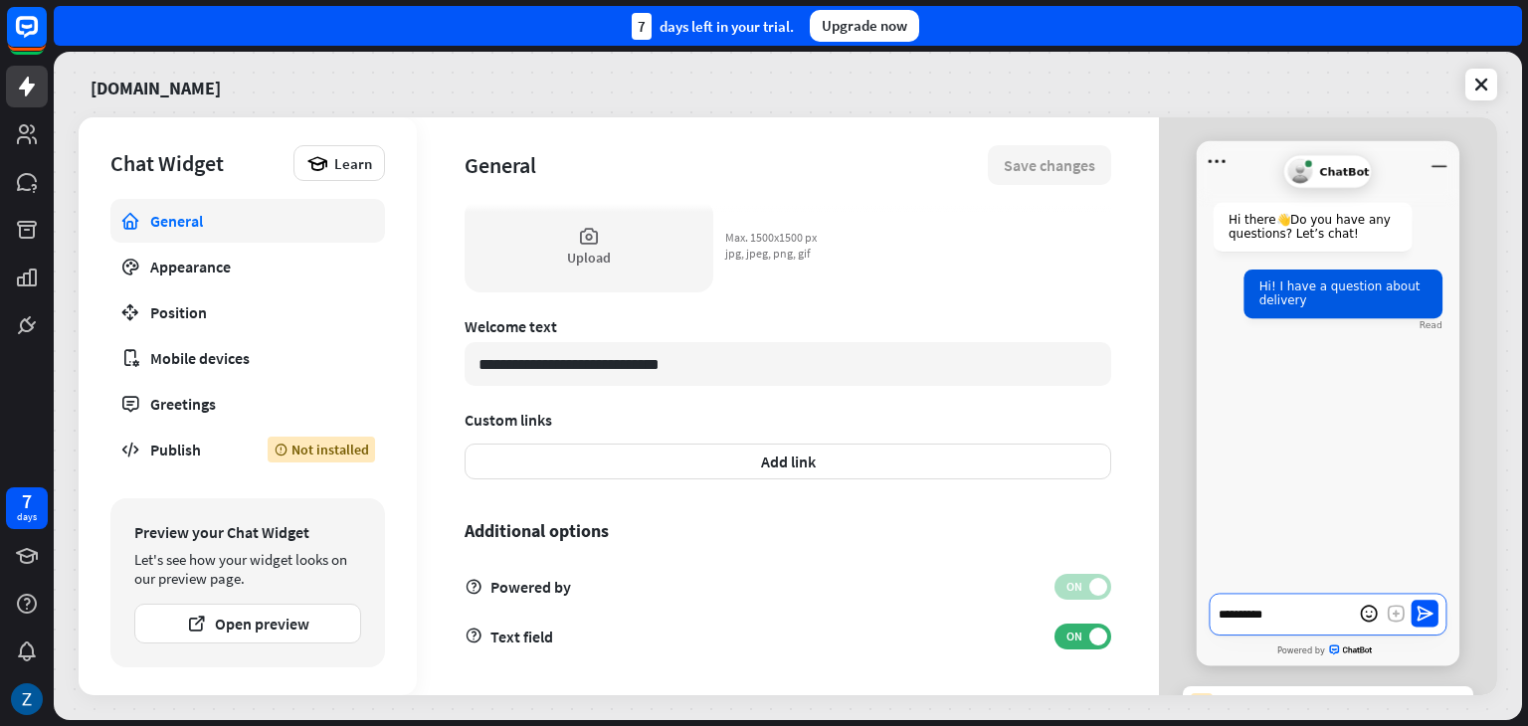
type textarea "**********"
type textarea "*"
type textarea "**********"
type textarea "*"
type textarea "**********"
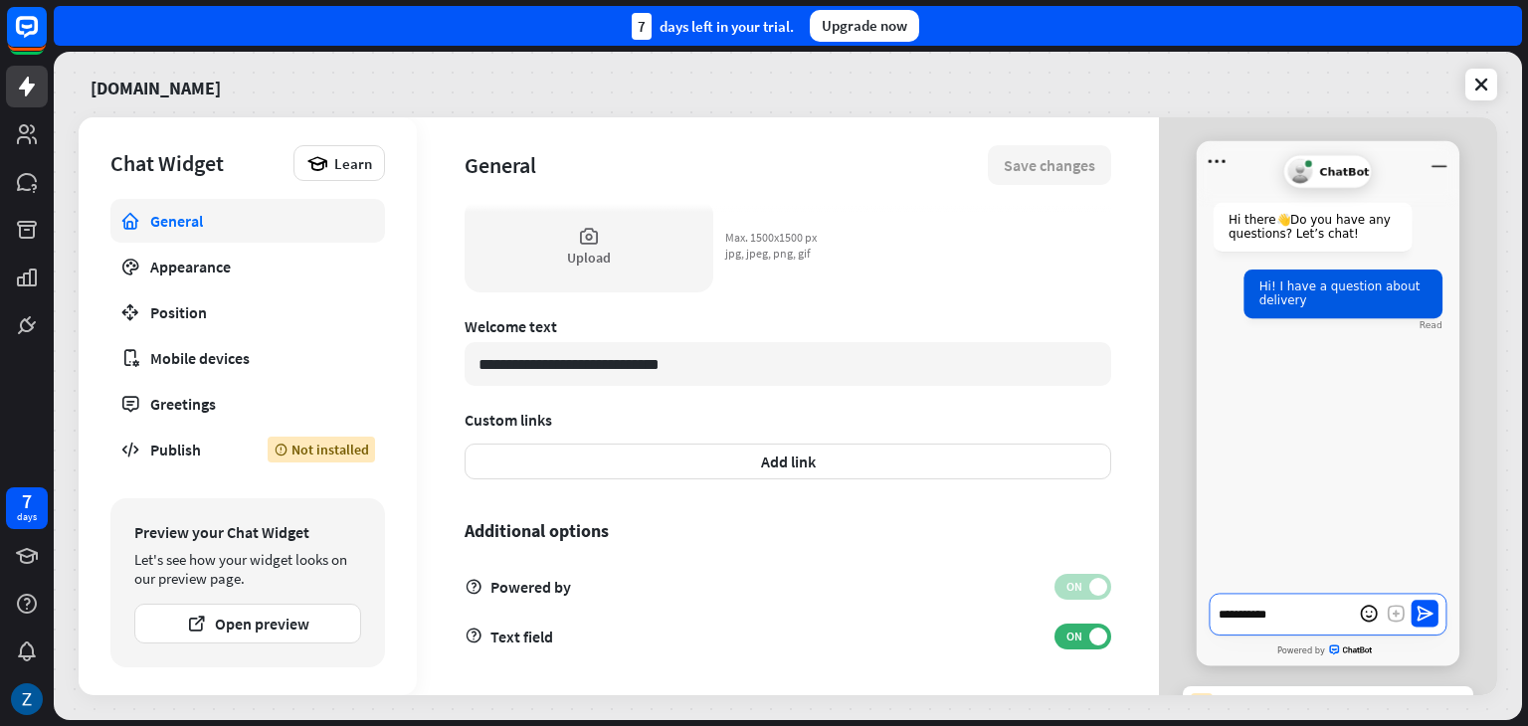
type textarea "*"
type textarea "**********"
type textarea "*"
type textarea "**********"
type textarea "*"
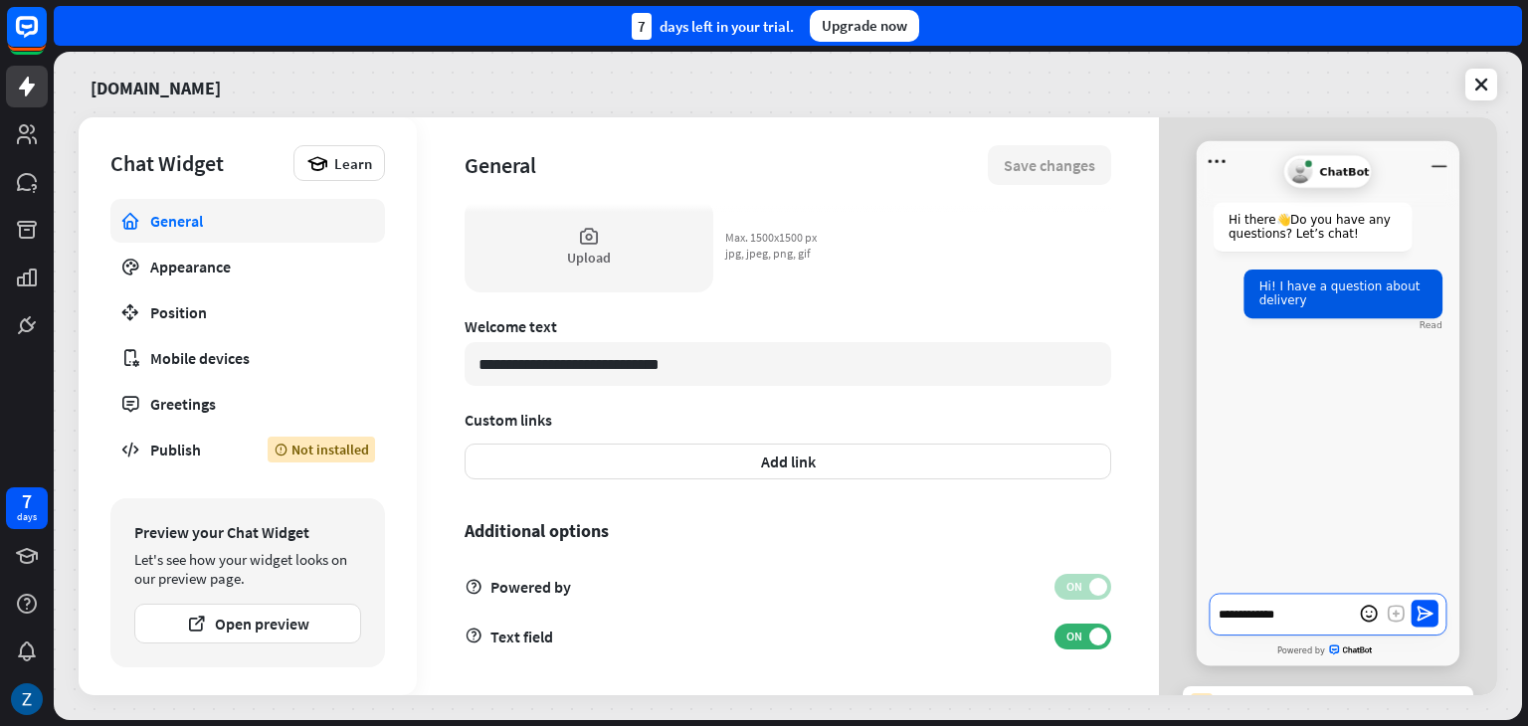
type textarea "**********"
type textarea "*"
type textarea "**********"
type textarea "*"
type textarea "**********"
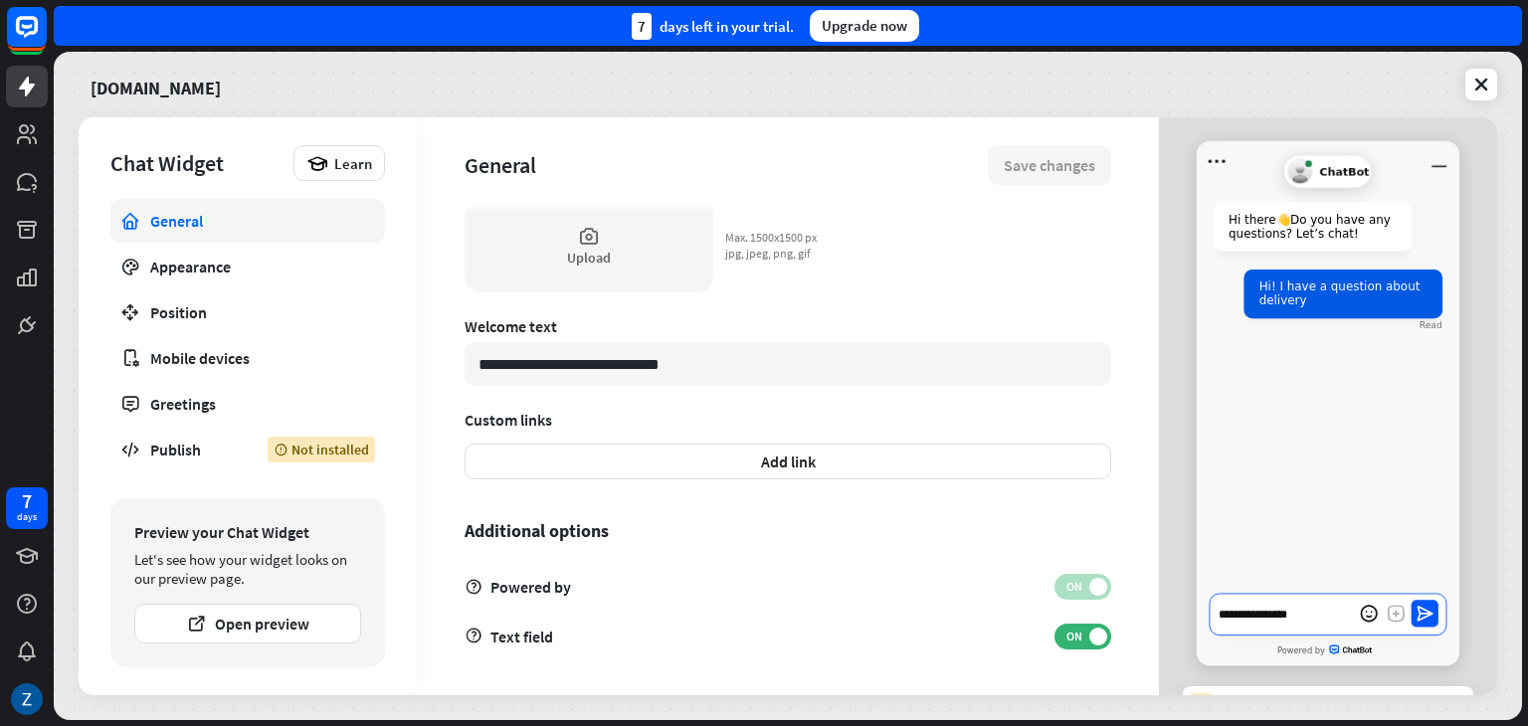
type textarea "*"
type textarea "**********"
type textarea "*"
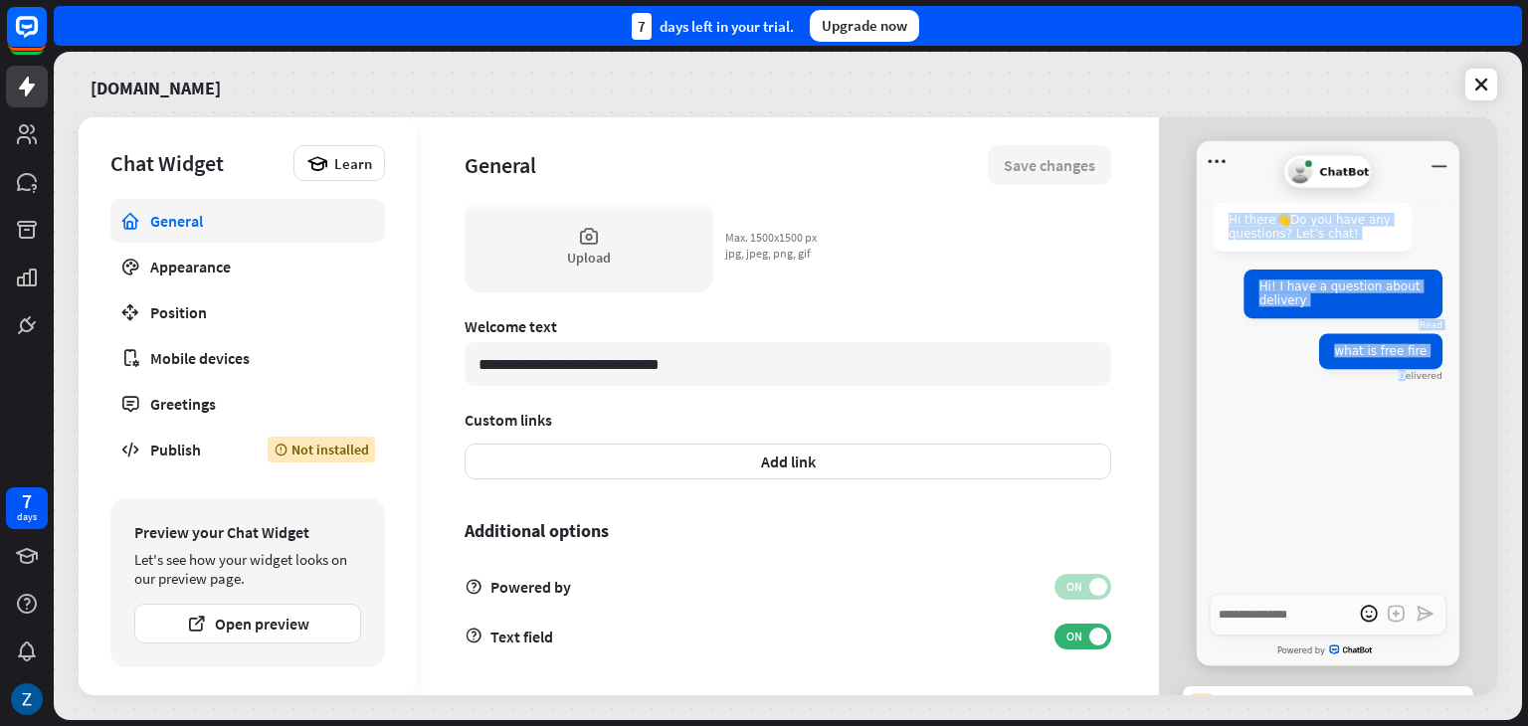
drag, startPoint x: 1400, startPoint y: 391, endPoint x: 1464, endPoint y: 391, distance: 64.7
click at [1464, 391] on div "Generic Agent Avatar ChatBot Hi there 👋 Do you have any questions? Let’s chat! …" at bounding box center [1328, 425] width 338 height 617
click at [1394, 406] on div "Hi there 👋 Do you have any questions? Let’s chat! Hi! I have a question about d…" at bounding box center [1328, 388] width 263 height 412
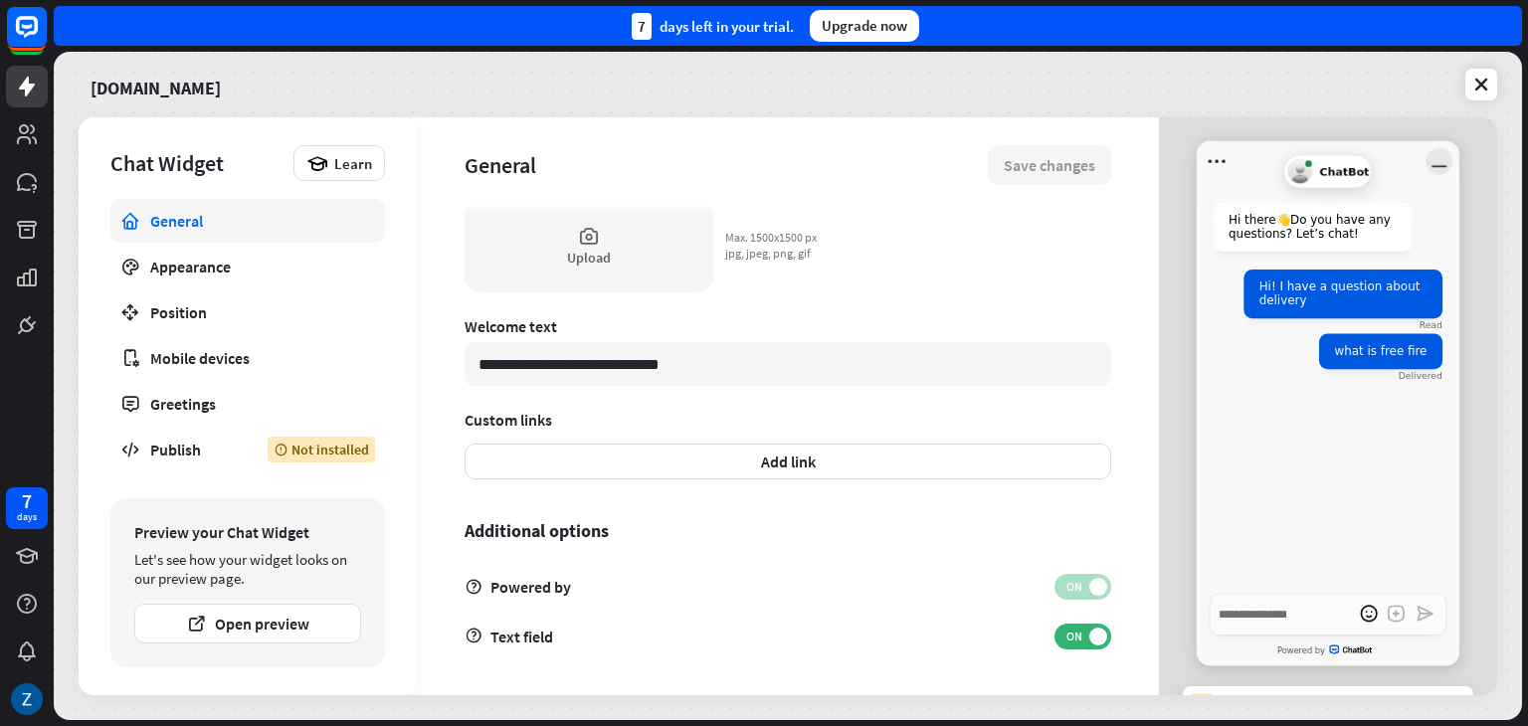
click at [1436, 165] on icon "Minimize window" at bounding box center [1439, 161] width 27 height 27
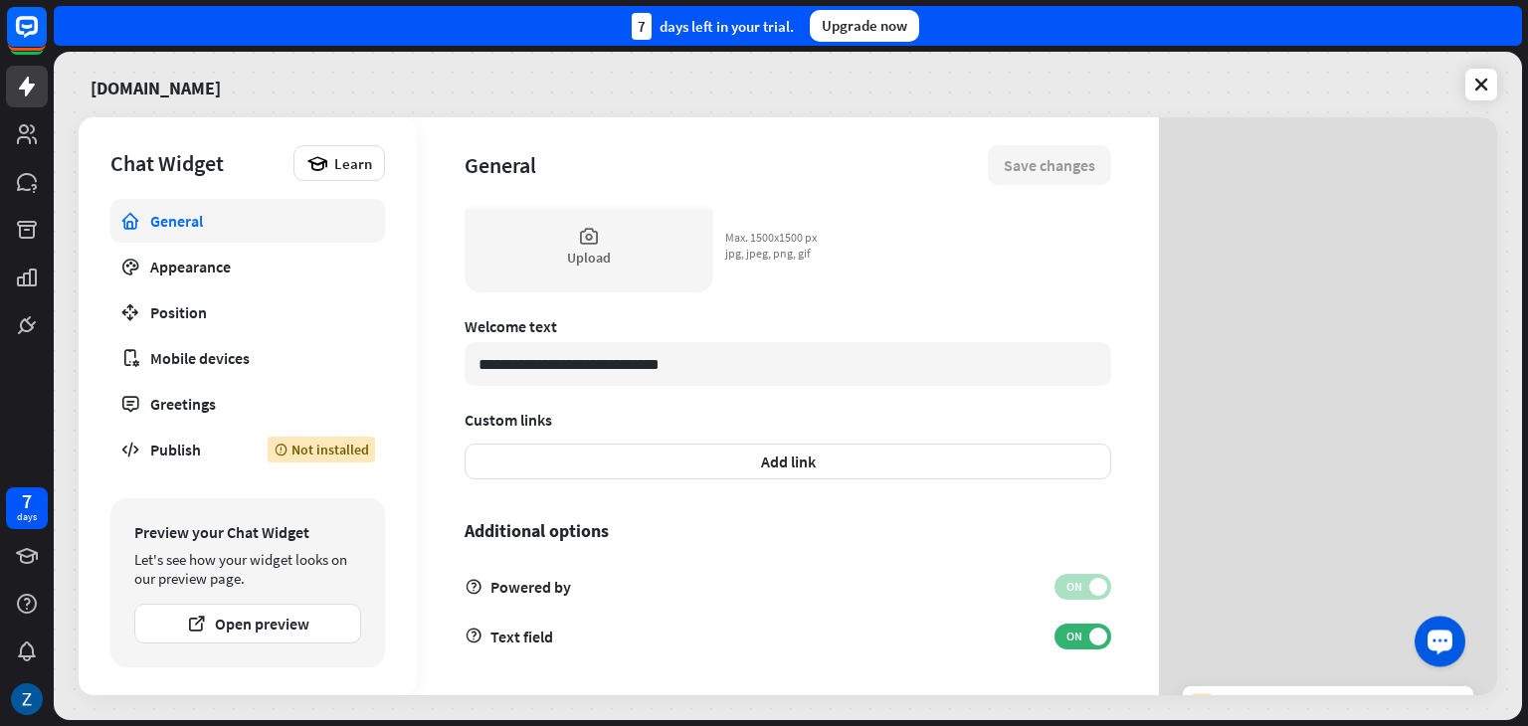
click at [1445, 651] on div "Launch OpenWidget widget" at bounding box center [1441, 640] width 29 height 29
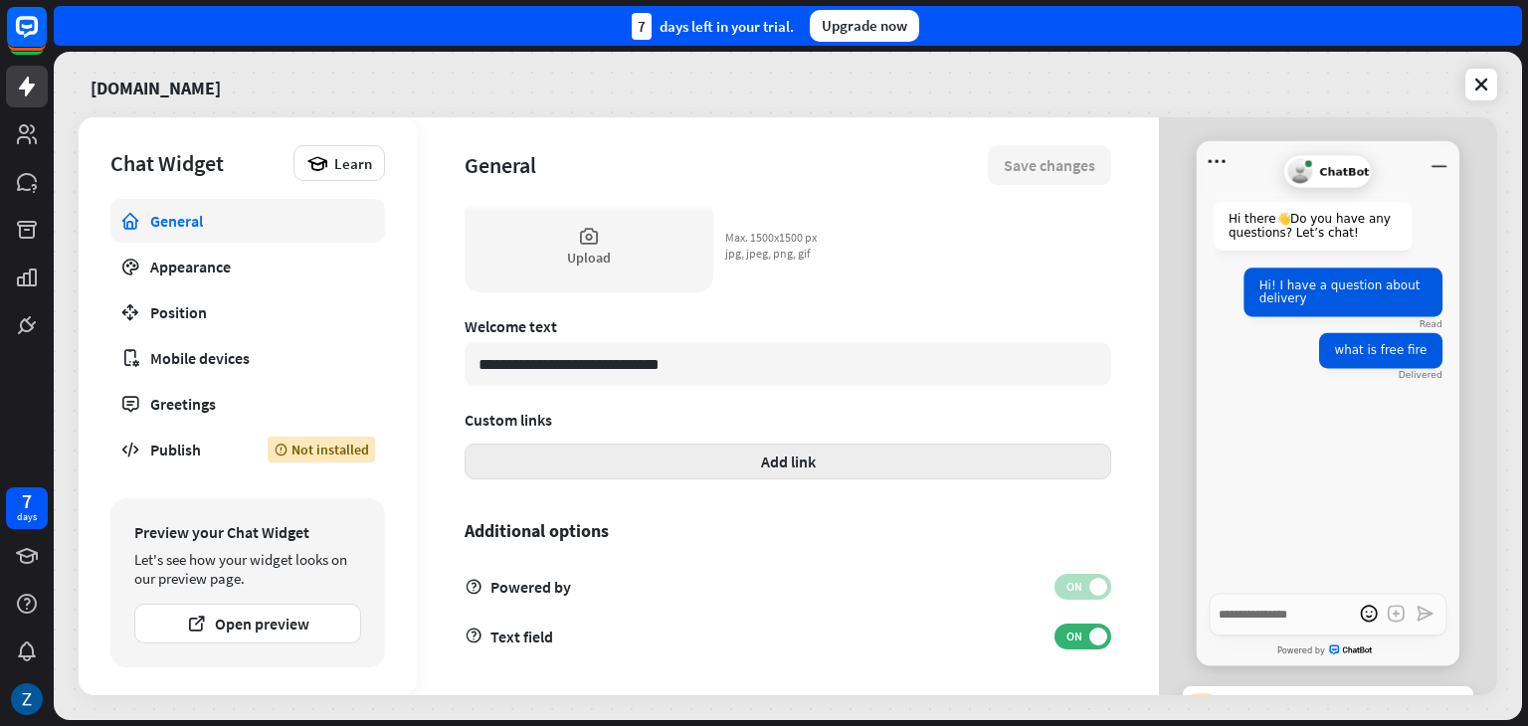
click at [773, 467] on button "Add link" at bounding box center [788, 462] width 647 height 36
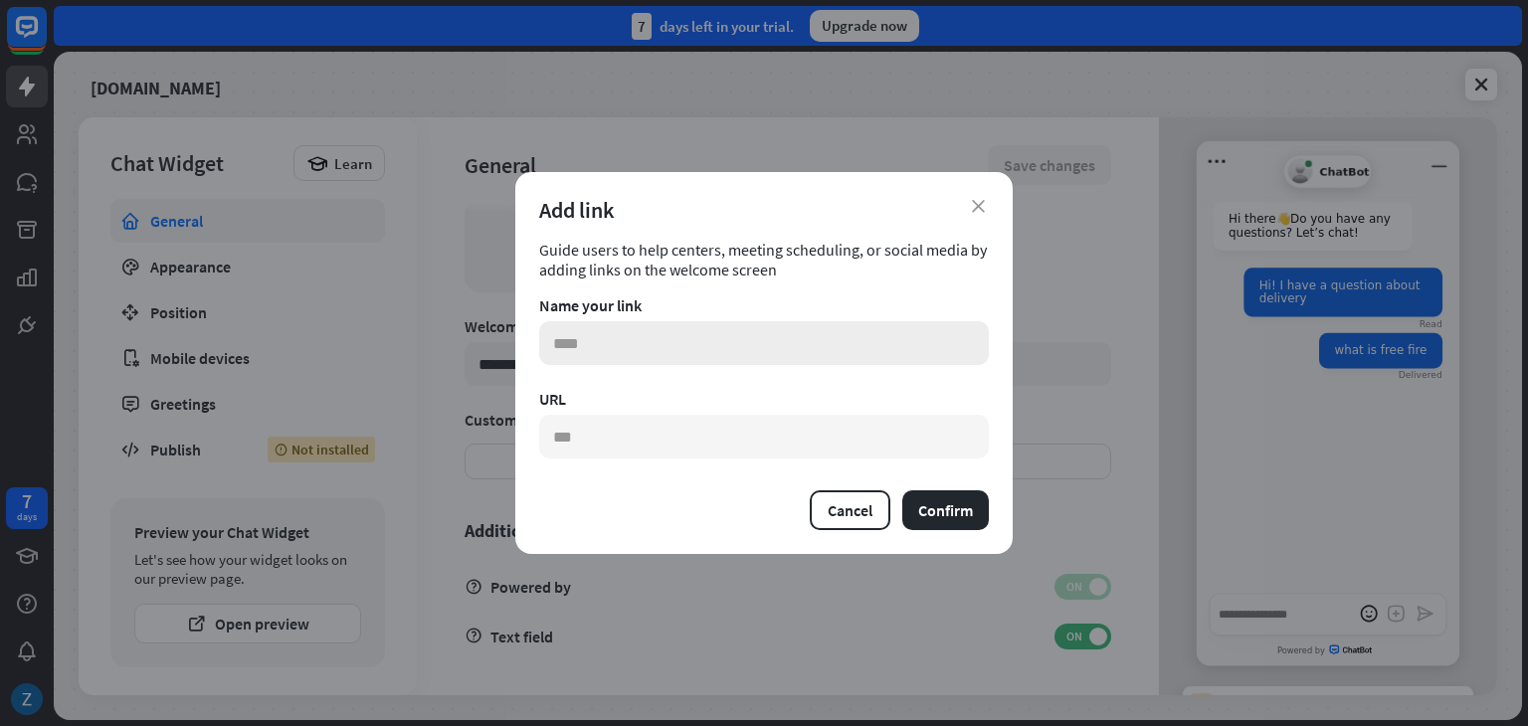
click at [664, 359] on input "text" at bounding box center [764, 343] width 450 height 44
type textarea "*"
type input "**********"
click at [650, 427] on input "text" at bounding box center [764, 437] width 450 height 44
type textarea "*"
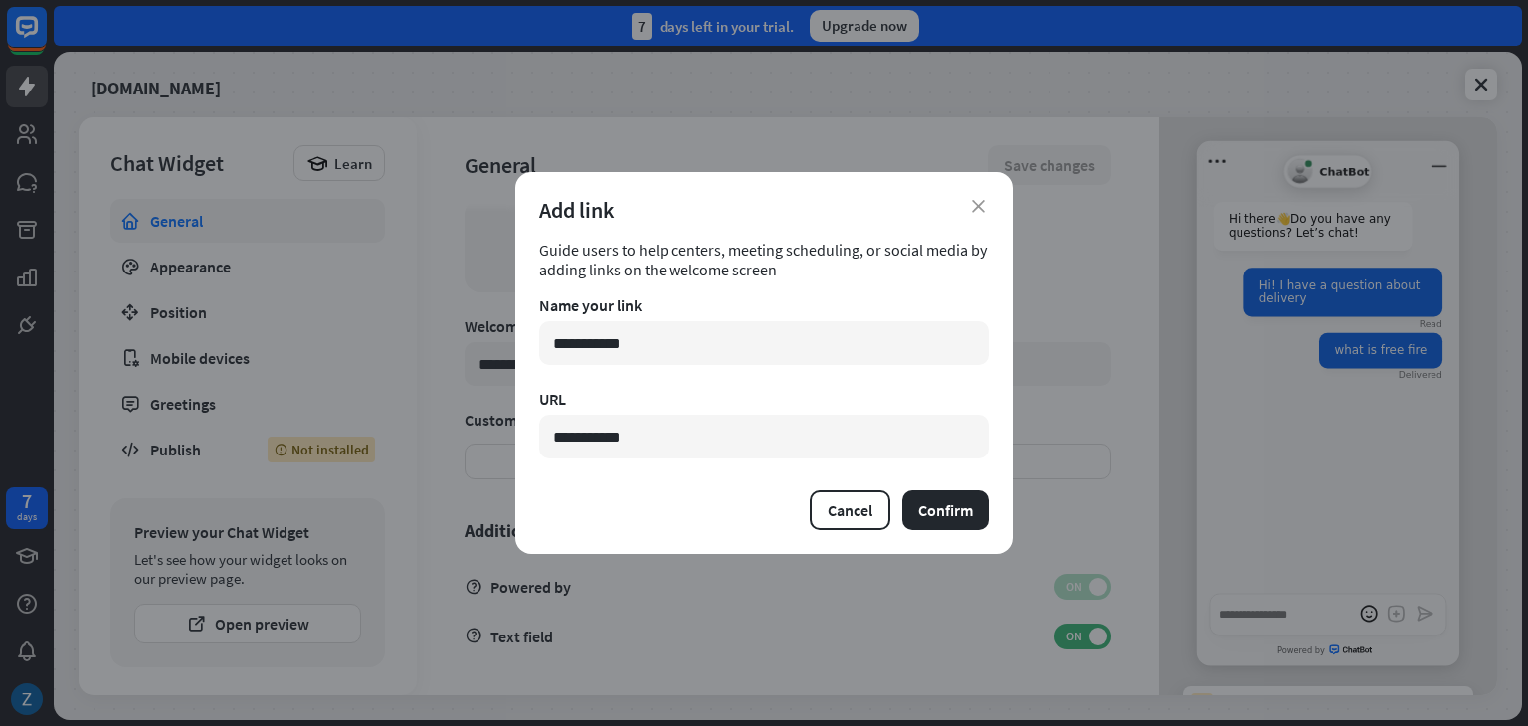
type input "**********"
click at [963, 532] on form "**********" at bounding box center [763, 363] width 497 height 382
click at [952, 517] on button "Confirm" at bounding box center [945, 510] width 87 height 40
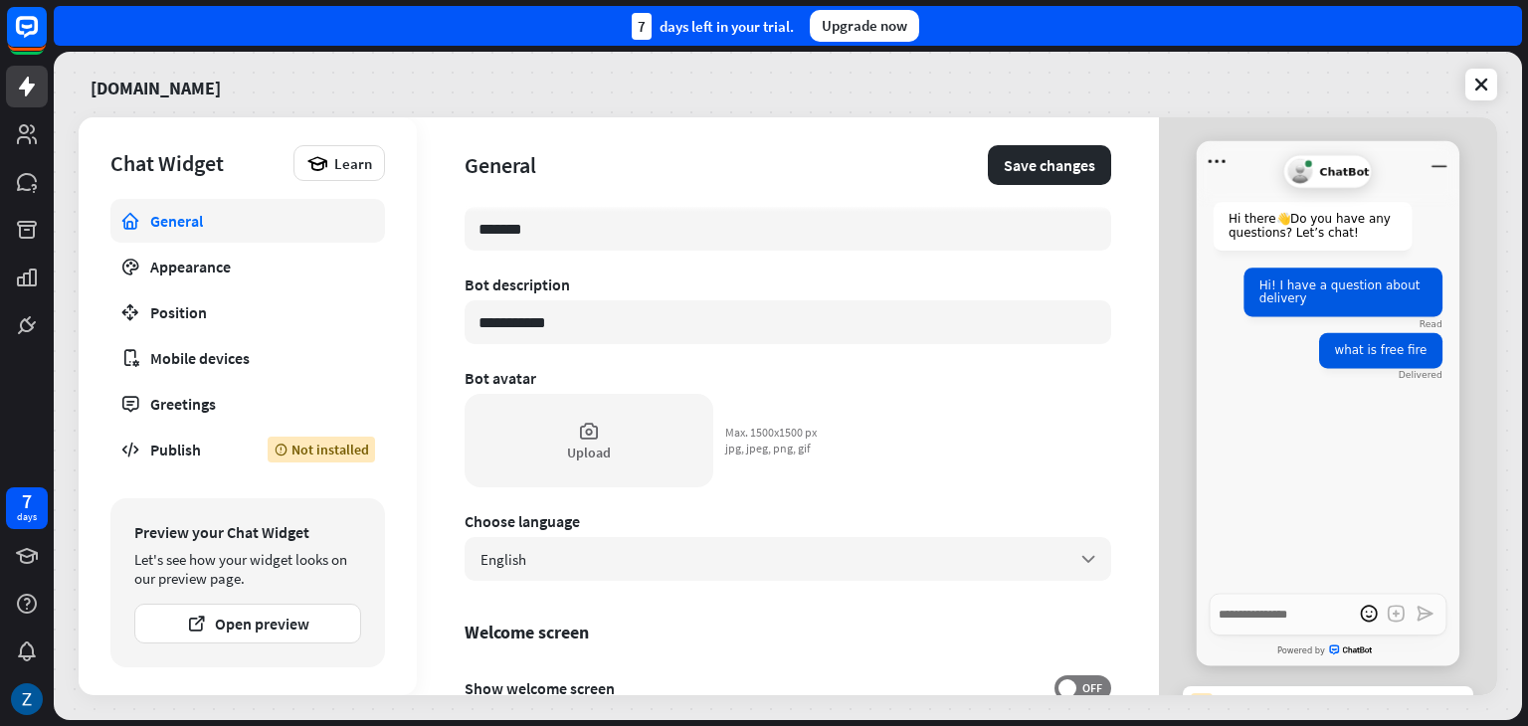
scroll to position [0, 0]
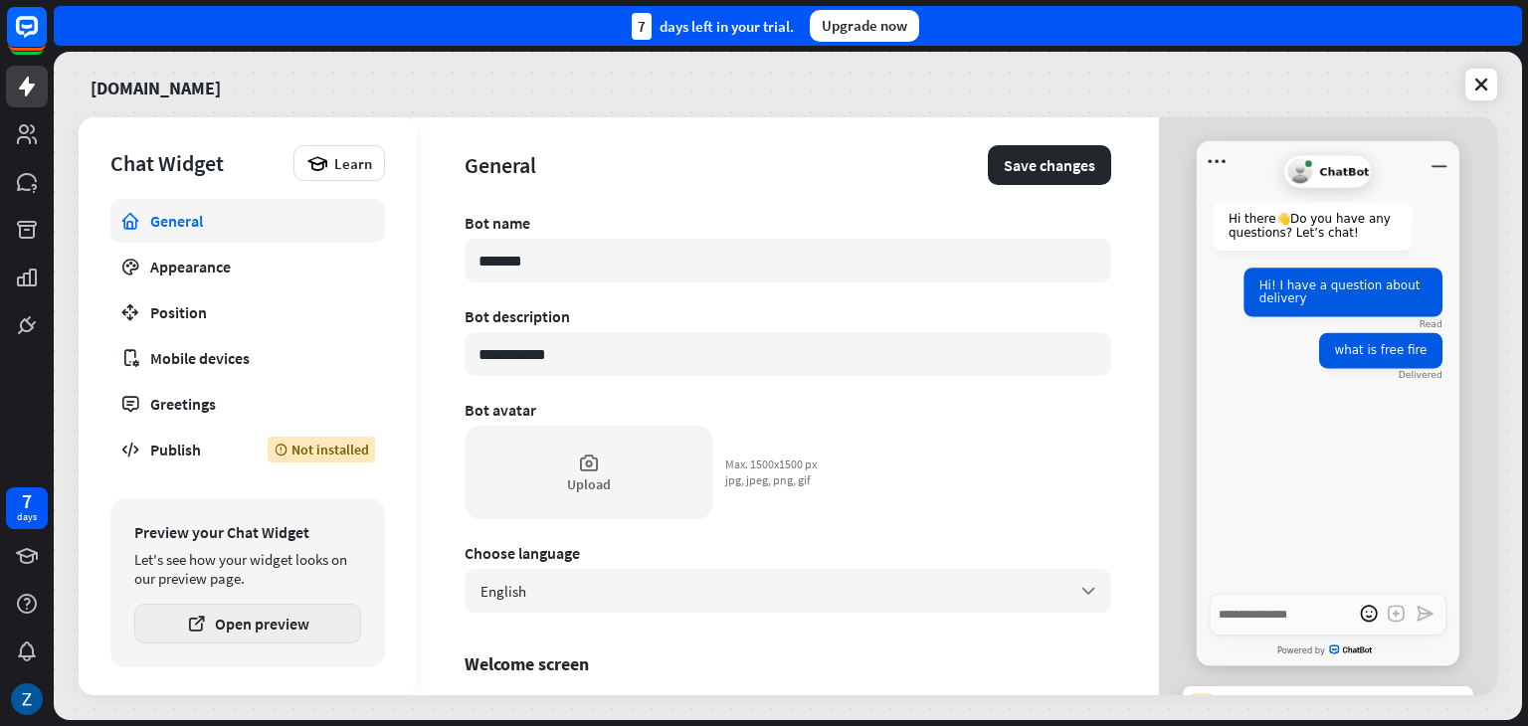
click at [298, 626] on button "Open preview" at bounding box center [247, 624] width 227 height 40
click at [1006, 158] on button "Save changes" at bounding box center [1049, 165] width 123 height 40
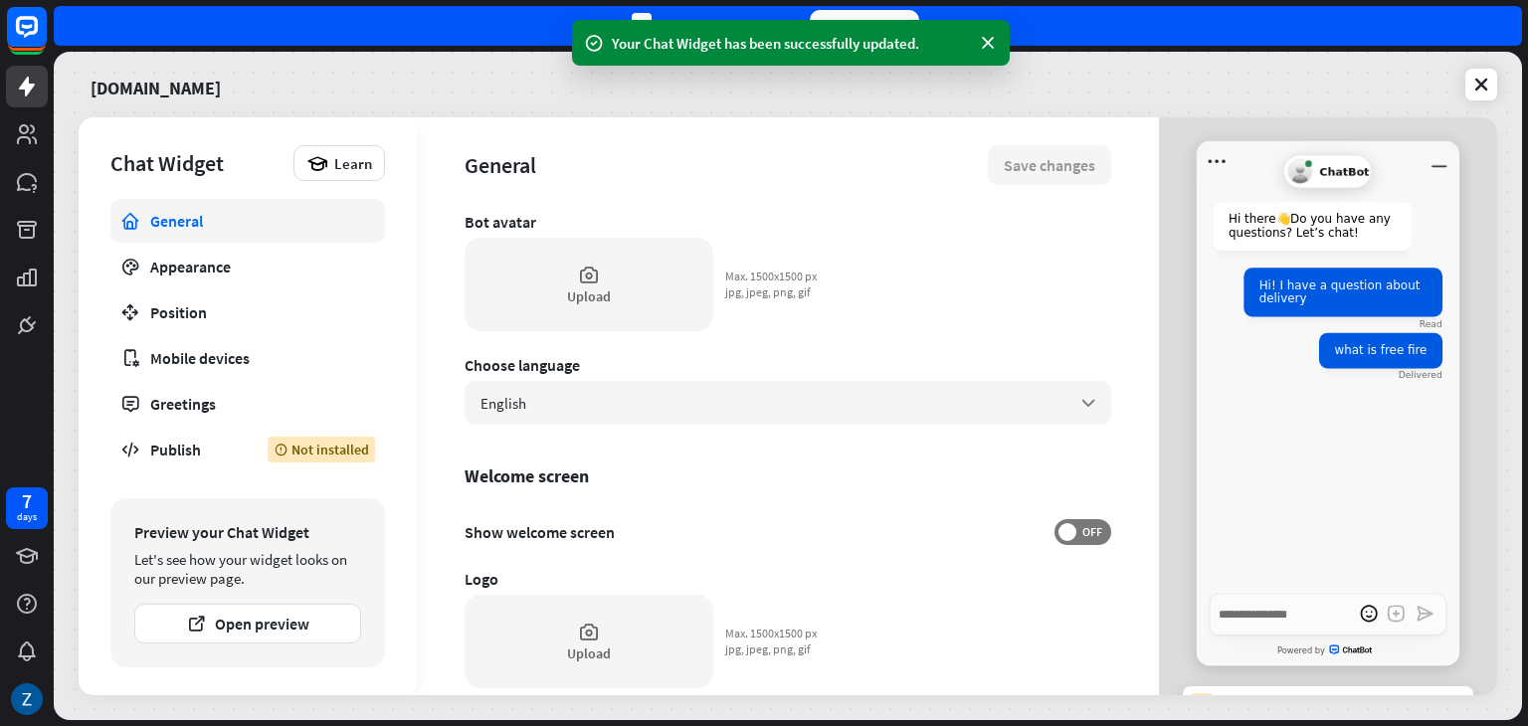
scroll to position [497, 0]
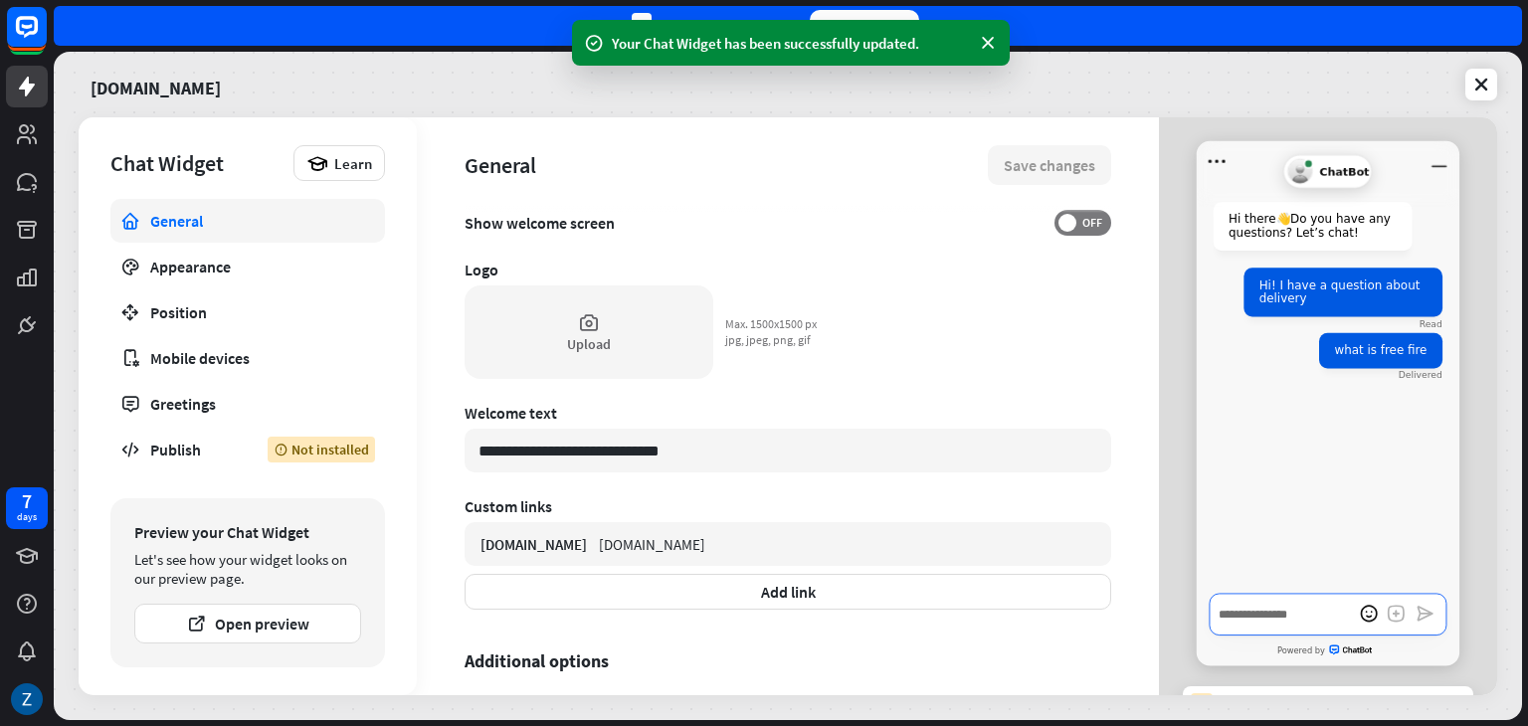
click at [1284, 598] on textarea "Write a message…" at bounding box center [1328, 614] width 237 height 43
type textarea "*"
type textarea "**"
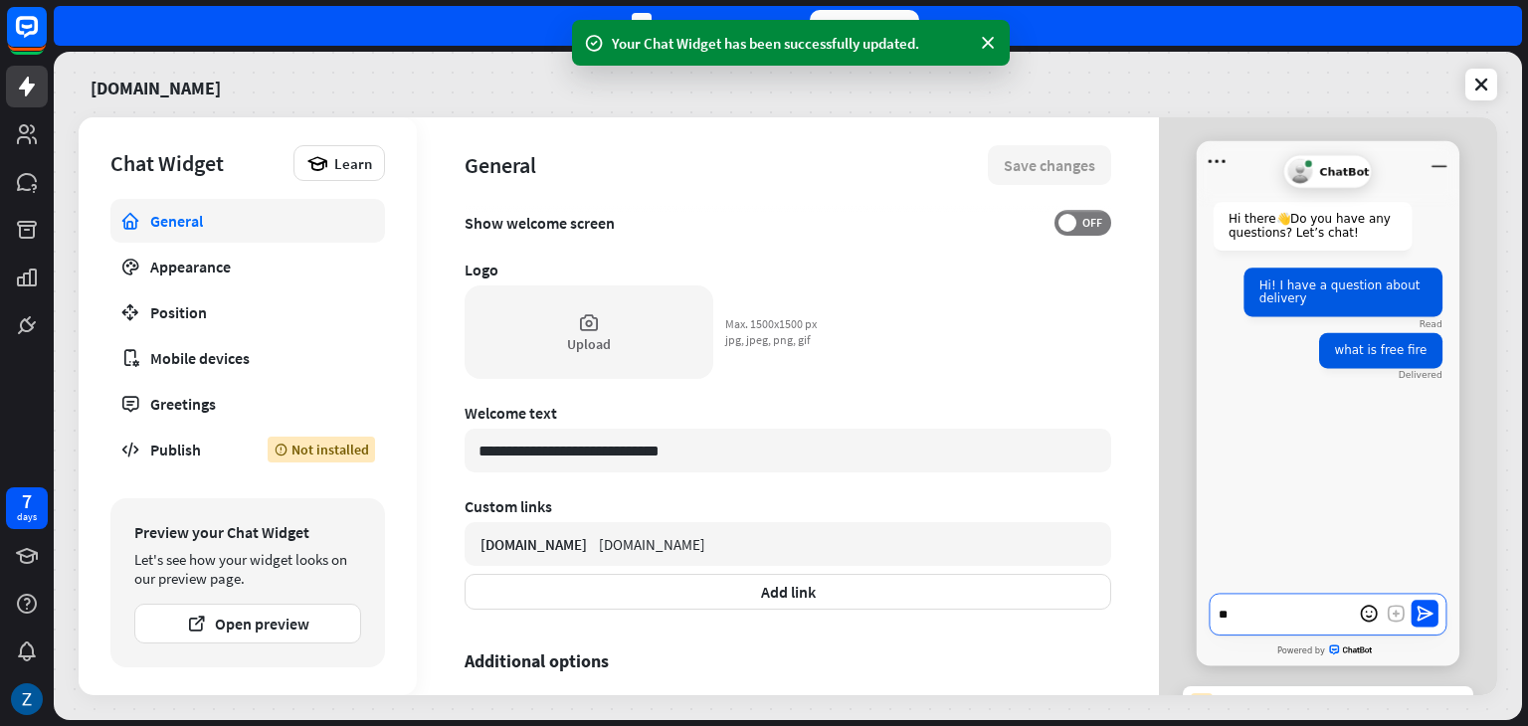
type textarea "*"
type textarea "***"
type textarea "*"
type textarea "****"
type textarea "*"
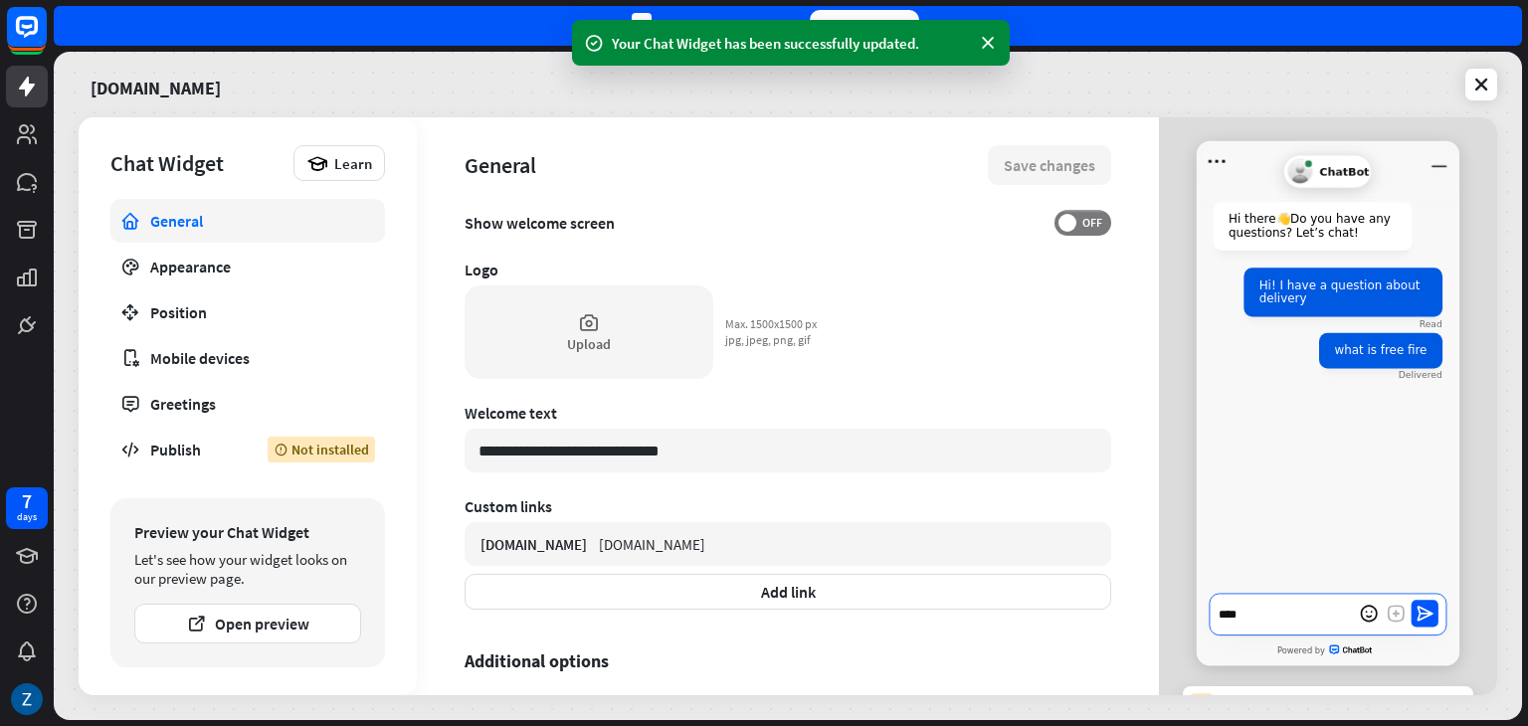
type textarea "*****"
type textarea "*"
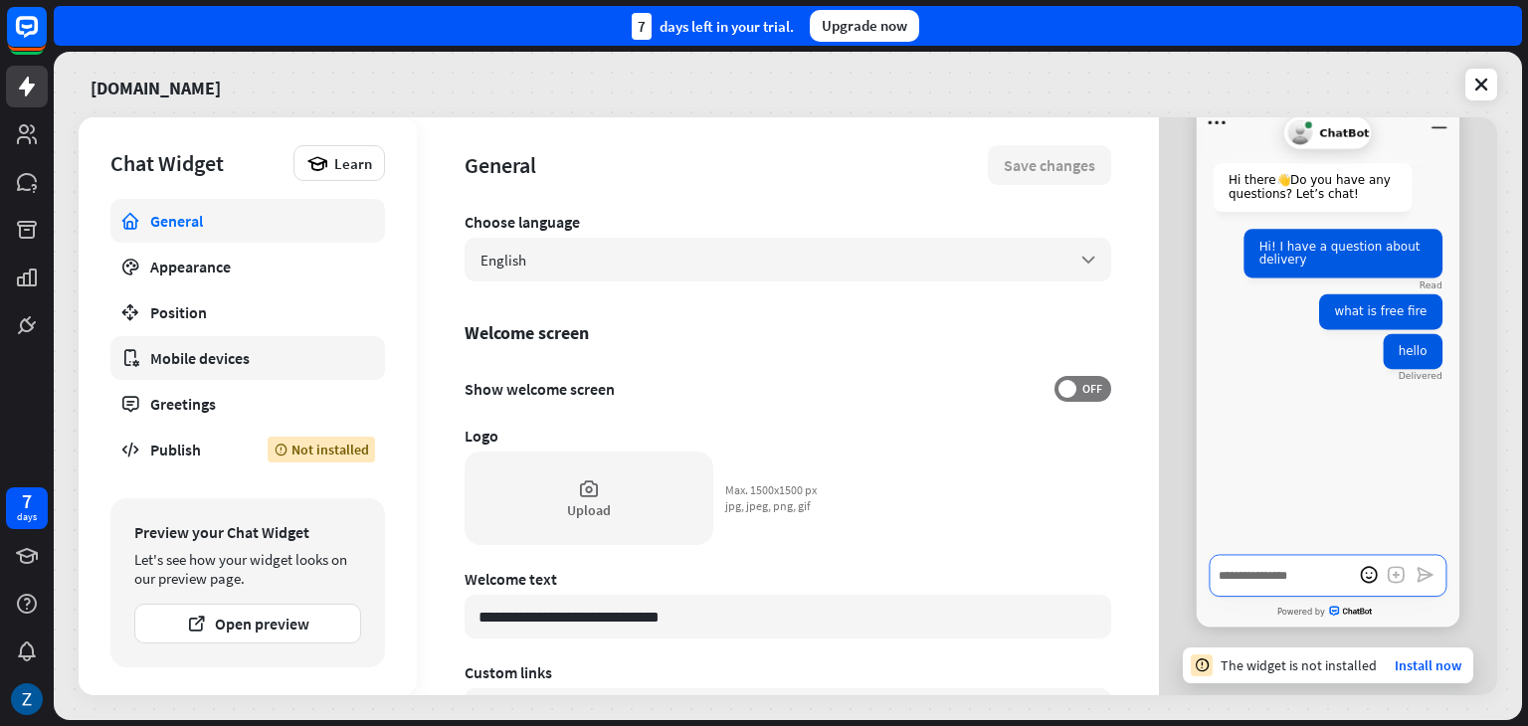
scroll to position [298, 0]
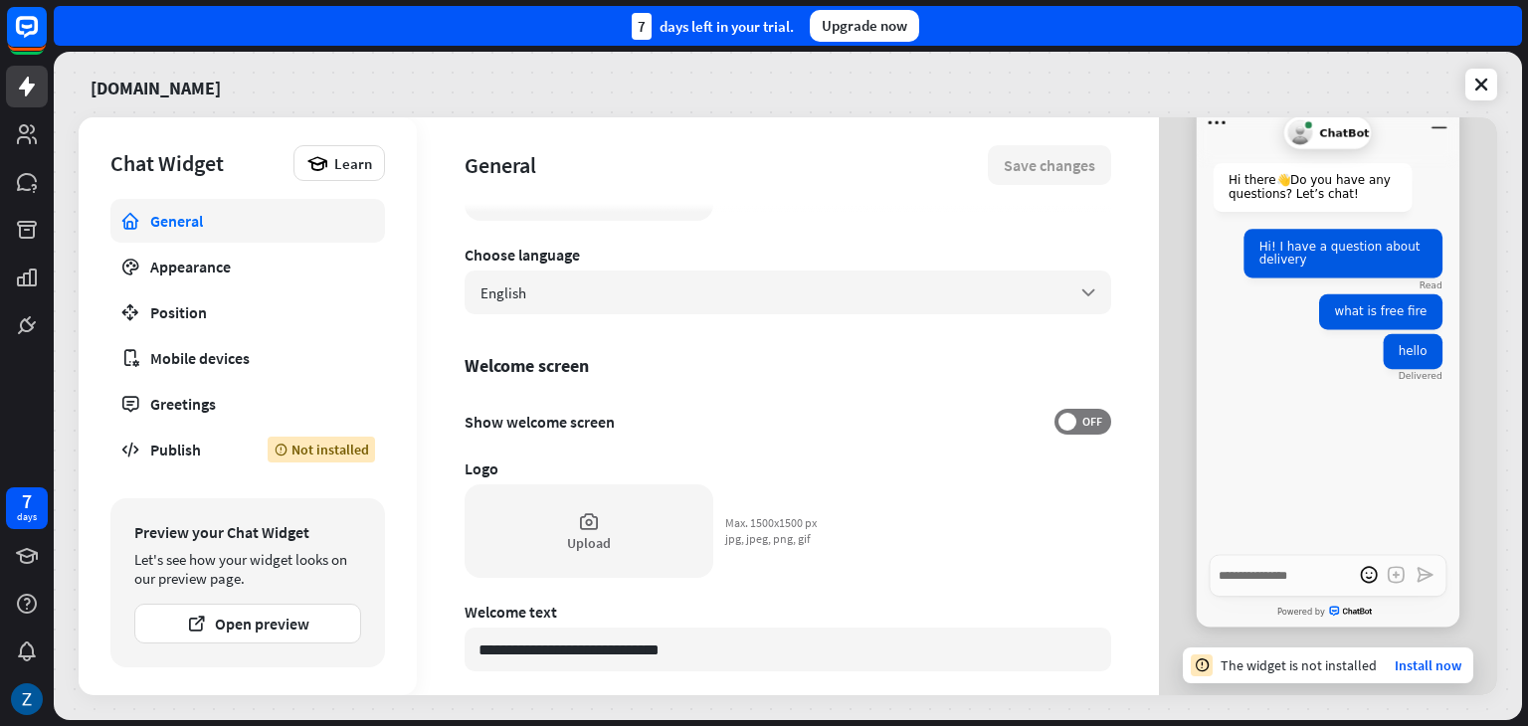
type textarea "*"
click at [17, 252] on div at bounding box center [27, 173] width 54 height 346
click at [21, 235] on icon at bounding box center [27, 230] width 20 height 18
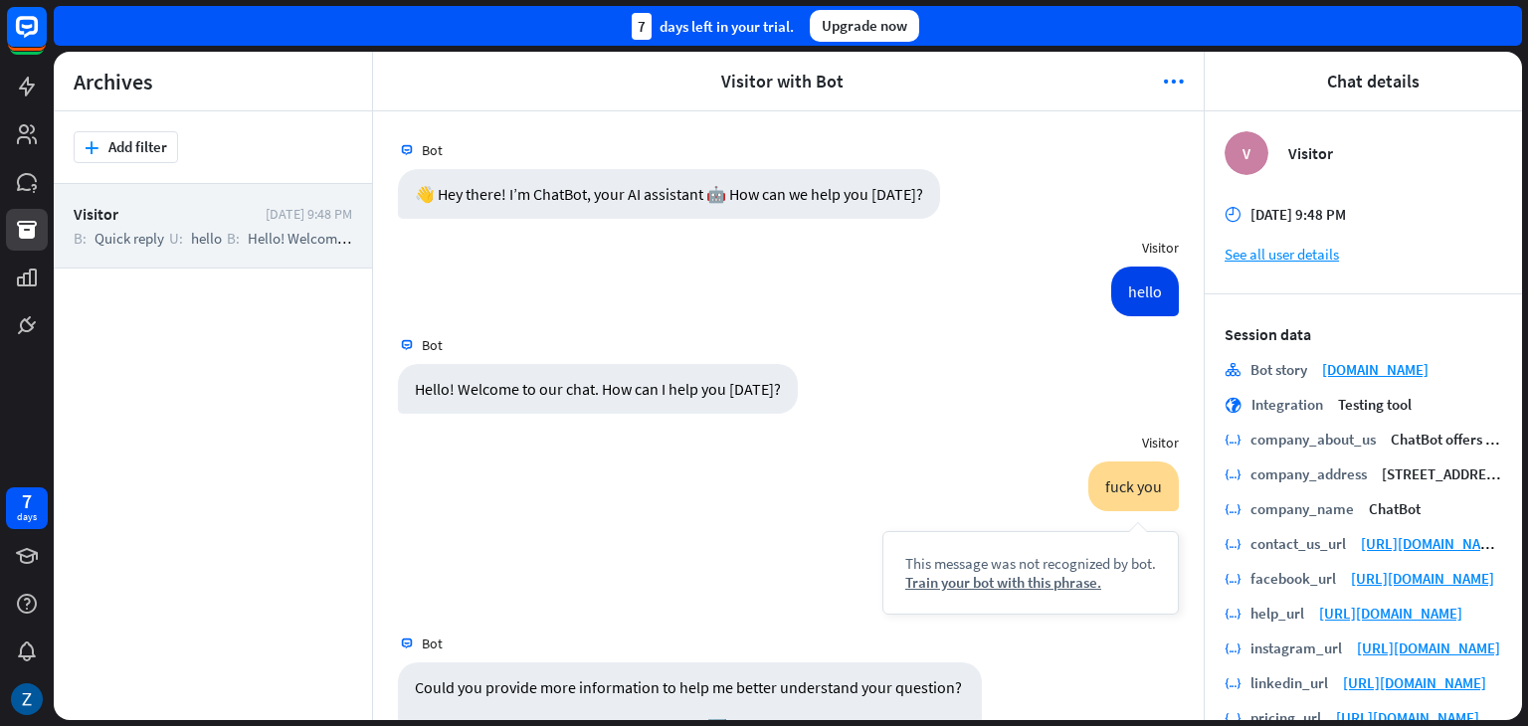
scroll to position [649, 0]
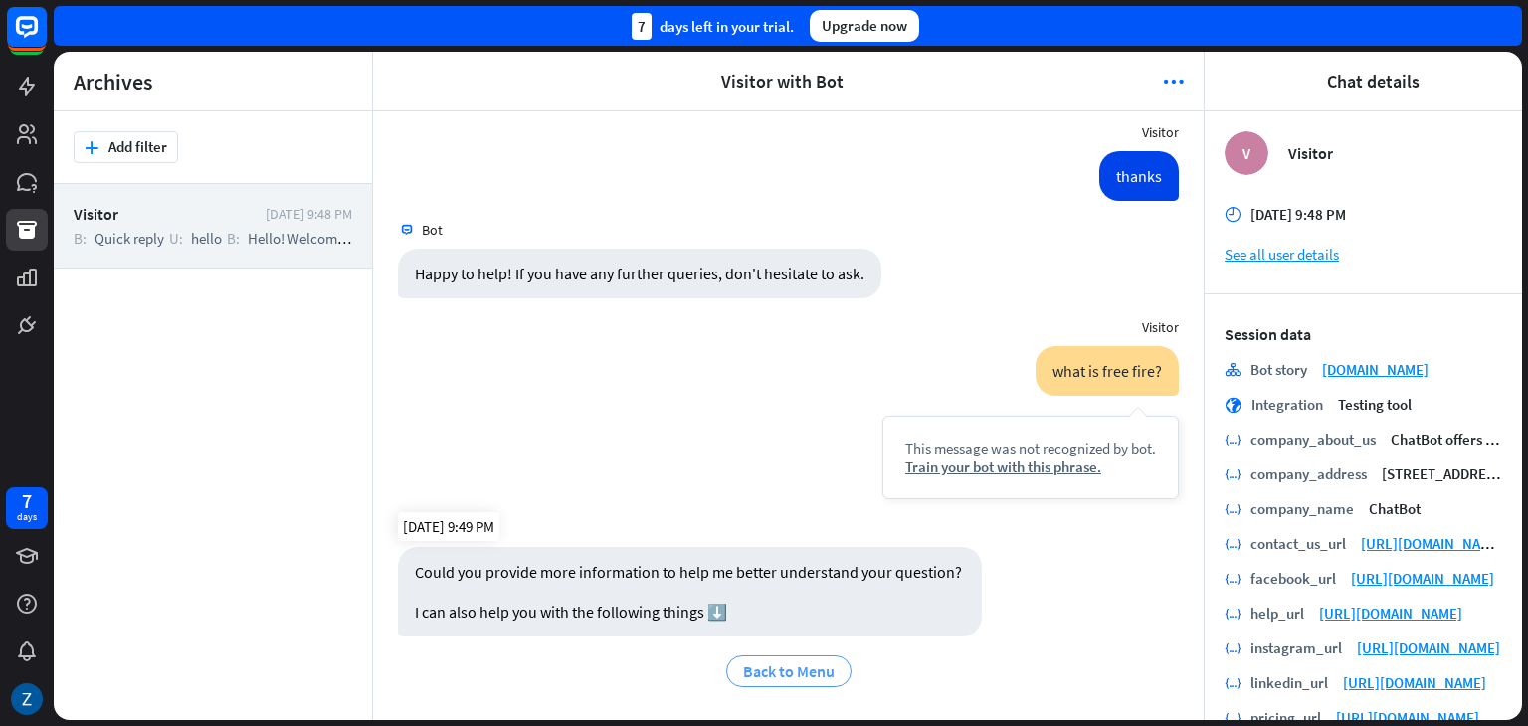
click at [760, 669] on span "Back to Menu" at bounding box center [789, 672] width 92 height 20
drag, startPoint x: 703, startPoint y: 82, endPoint x: 1131, endPoint y: 93, distance: 427.9
click at [1131, 93] on header "arrowhead_left Visitor with Bot more_horiz arrowhead_right" at bounding box center [788, 82] width 831 height 60
click at [1164, 80] on icon "more_horiz" at bounding box center [1173, 82] width 21 height 20
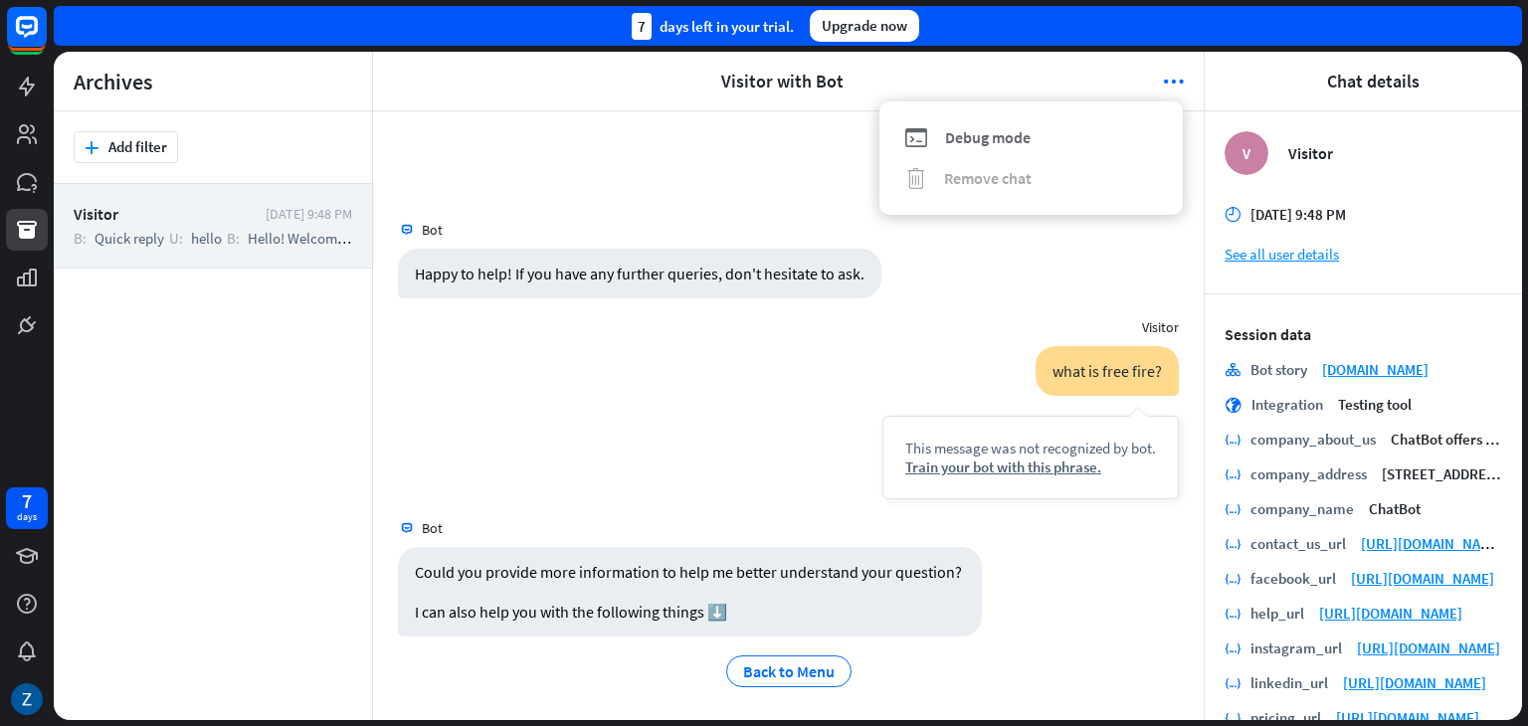
click at [981, 140] on span "Debug mode" at bounding box center [988, 137] width 86 height 20
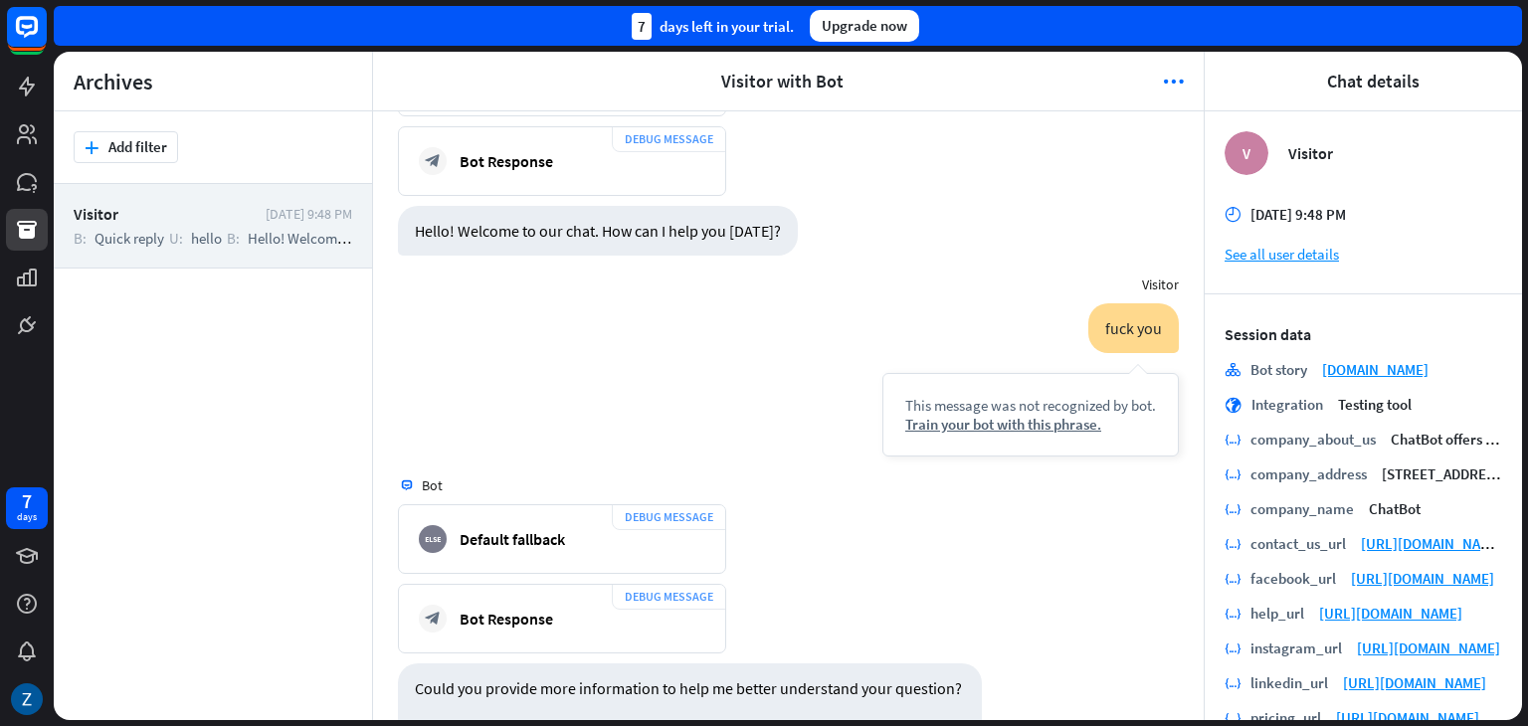
scroll to position [1667, 0]
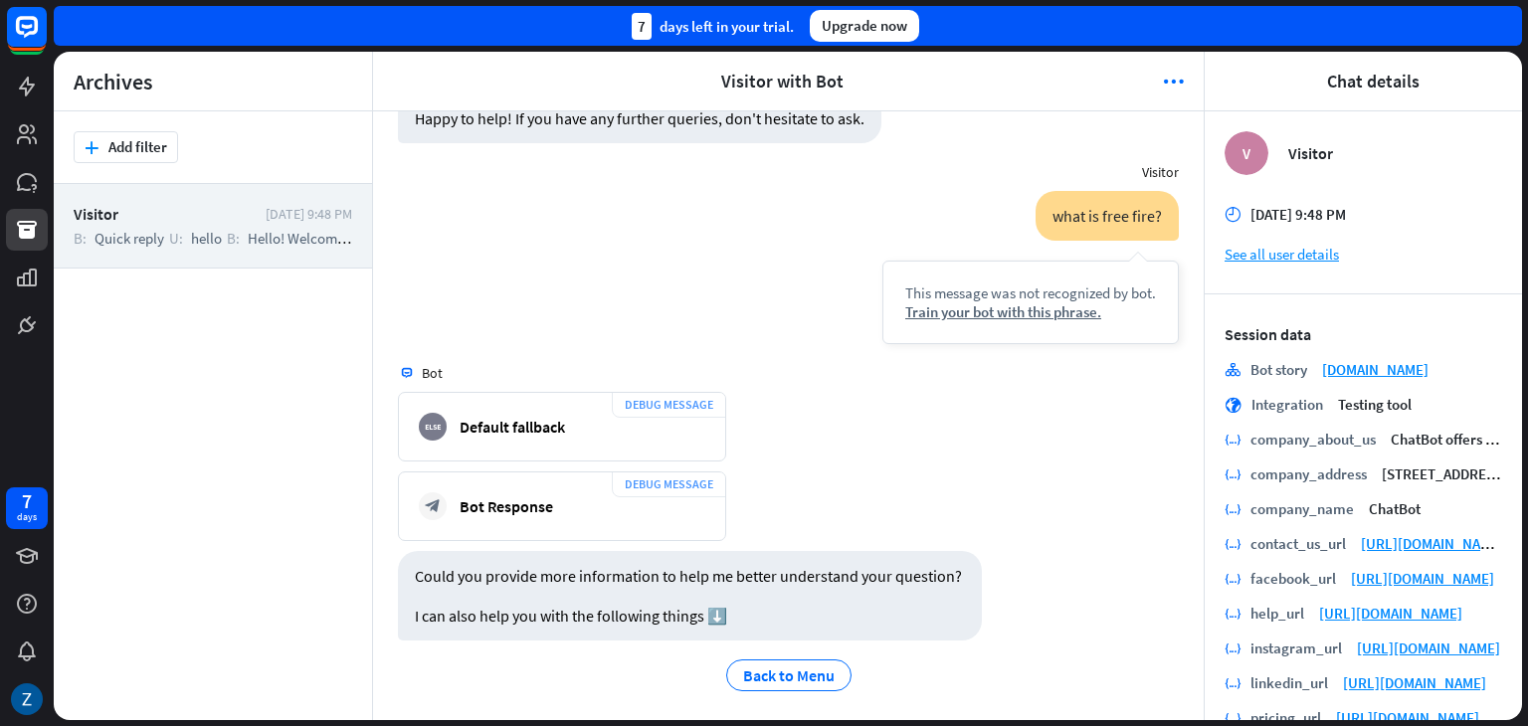
click at [852, 467] on div "Visitor DEBUG MESSAGE home_2 Start chat [DATE] 9:48 PM Show JSON Bot DEBUG MESS…" at bounding box center [788, 415] width 831 height 609
click at [506, 502] on div "Bot Response" at bounding box center [507, 506] width 94 height 20
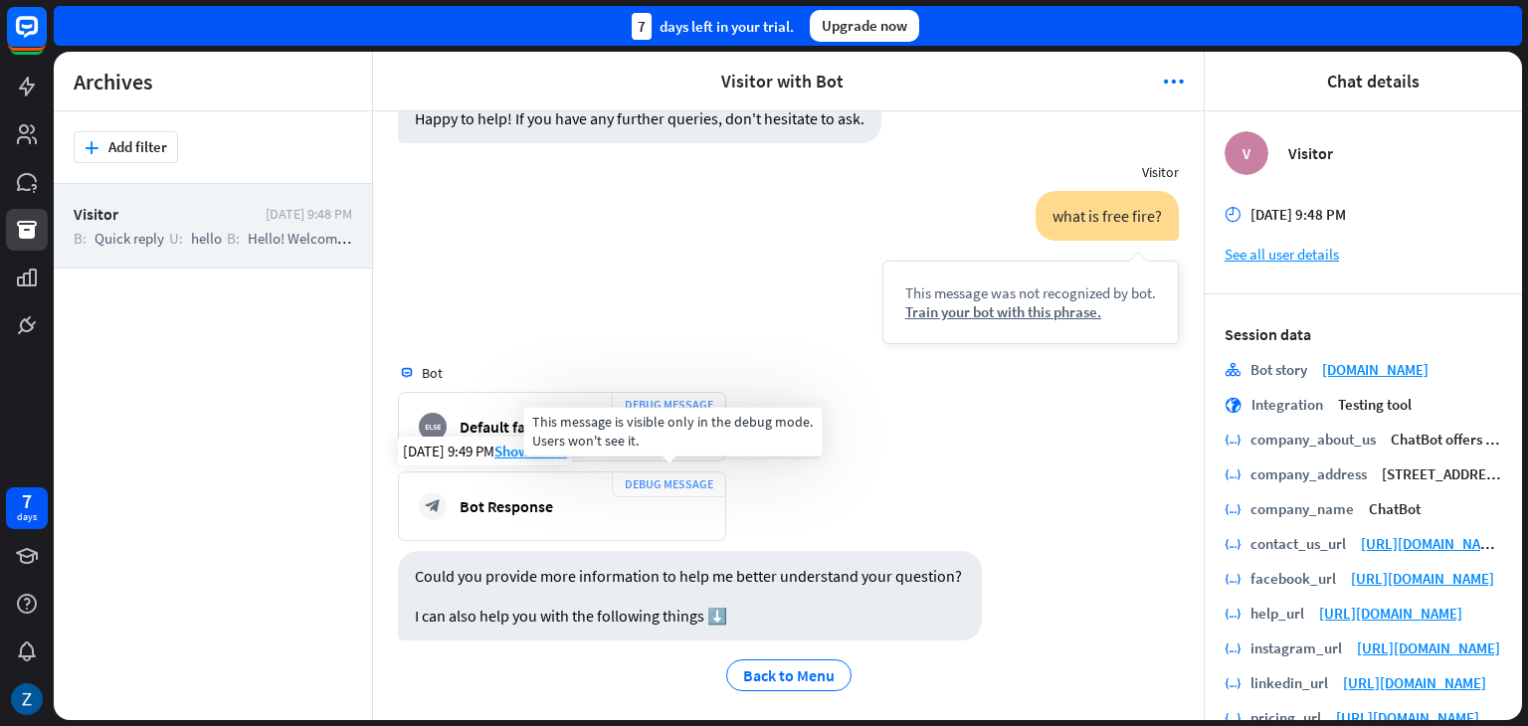
click at [701, 472] on div "DEBUG MESSAGE" at bounding box center [669, 485] width 114 height 26
click at [700, 480] on div "DEBUG MESSAGE" at bounding box center [669, 485] width 114 height 26
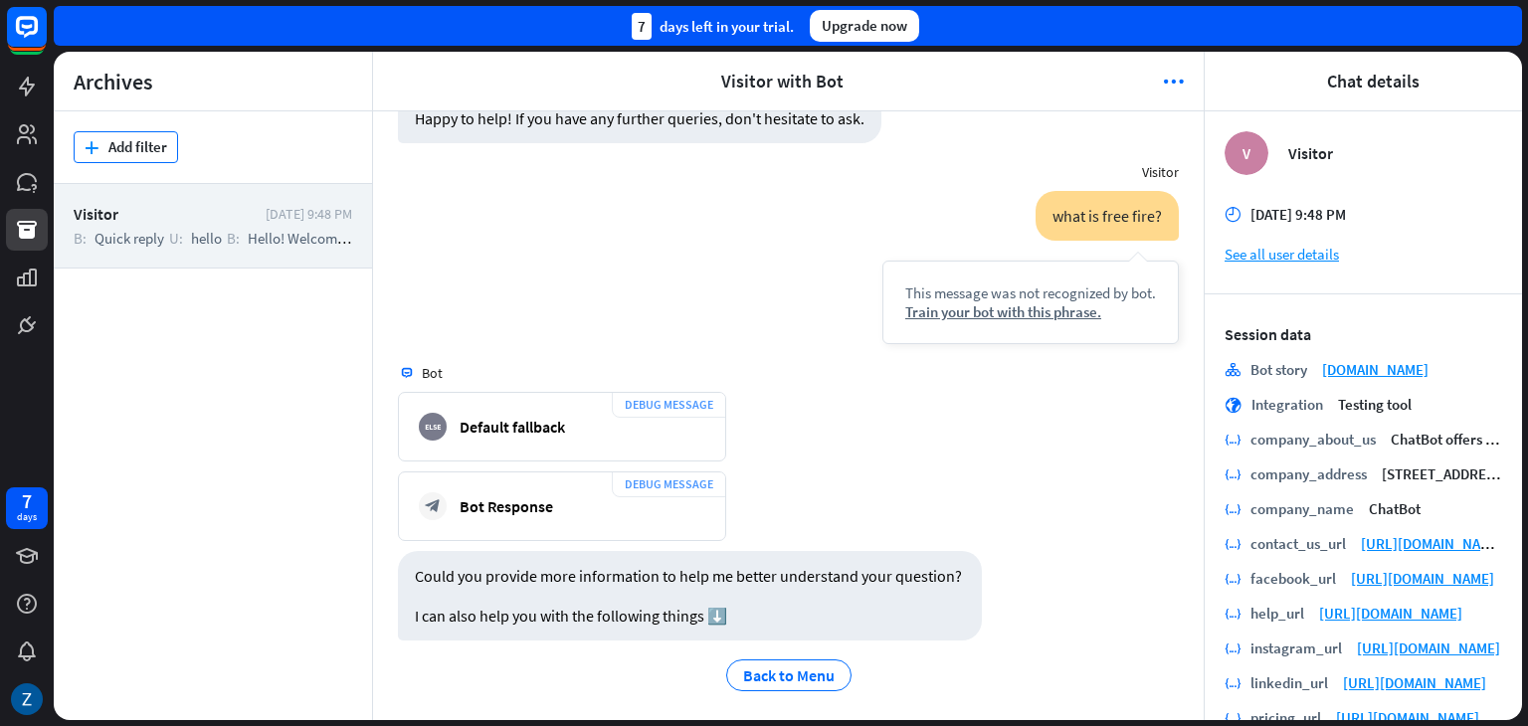
click at [117, 139] on button "plus Add filter" at bounding box center [126, 147] width 104 height 32
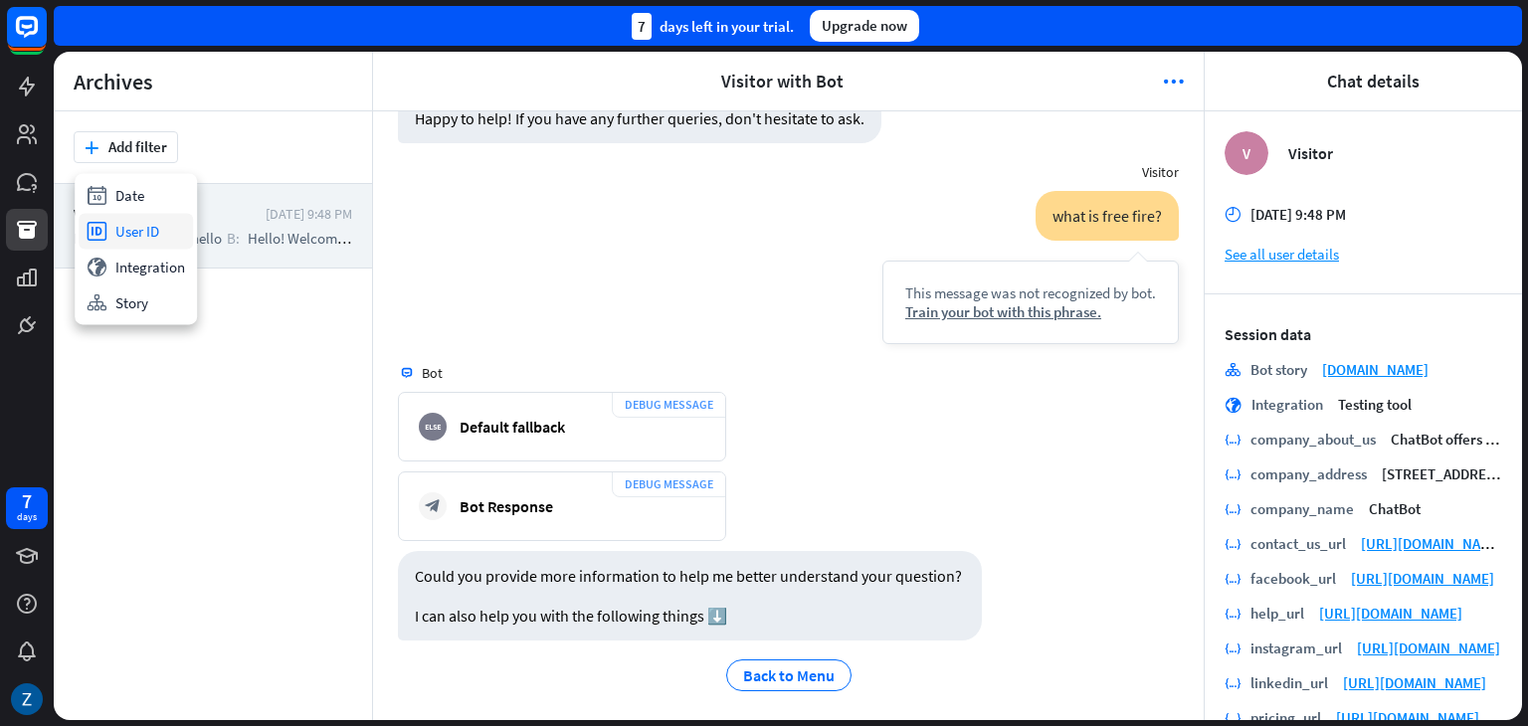
click at [132, 235] on div "id User ID" at bounding box center [136, 231] width 114 height 36
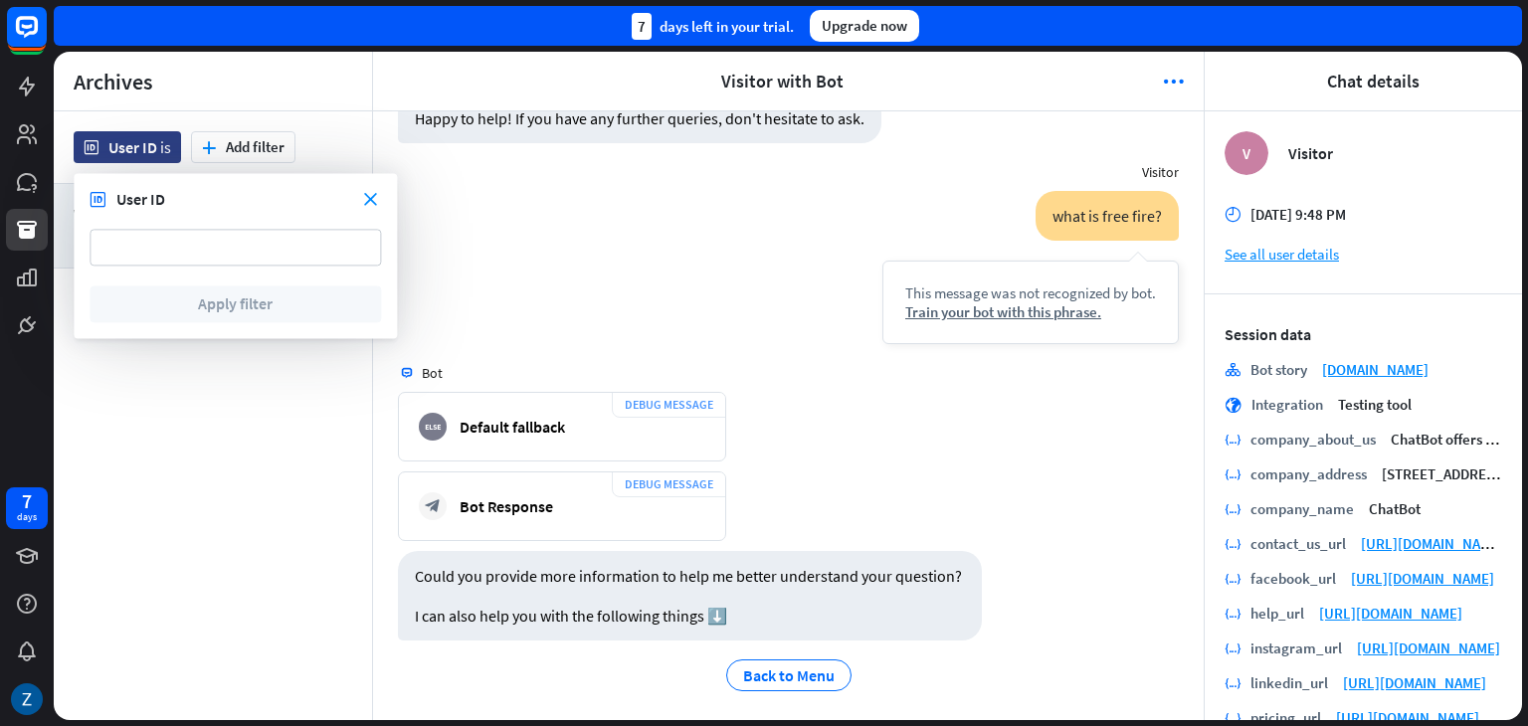
click at [363, 200] on div "close id User ID" at bounding box center [236, 199] width 292 height 20
click at [369, 205] on icon "close" at bounding box center [370, 199] width 13 height 13
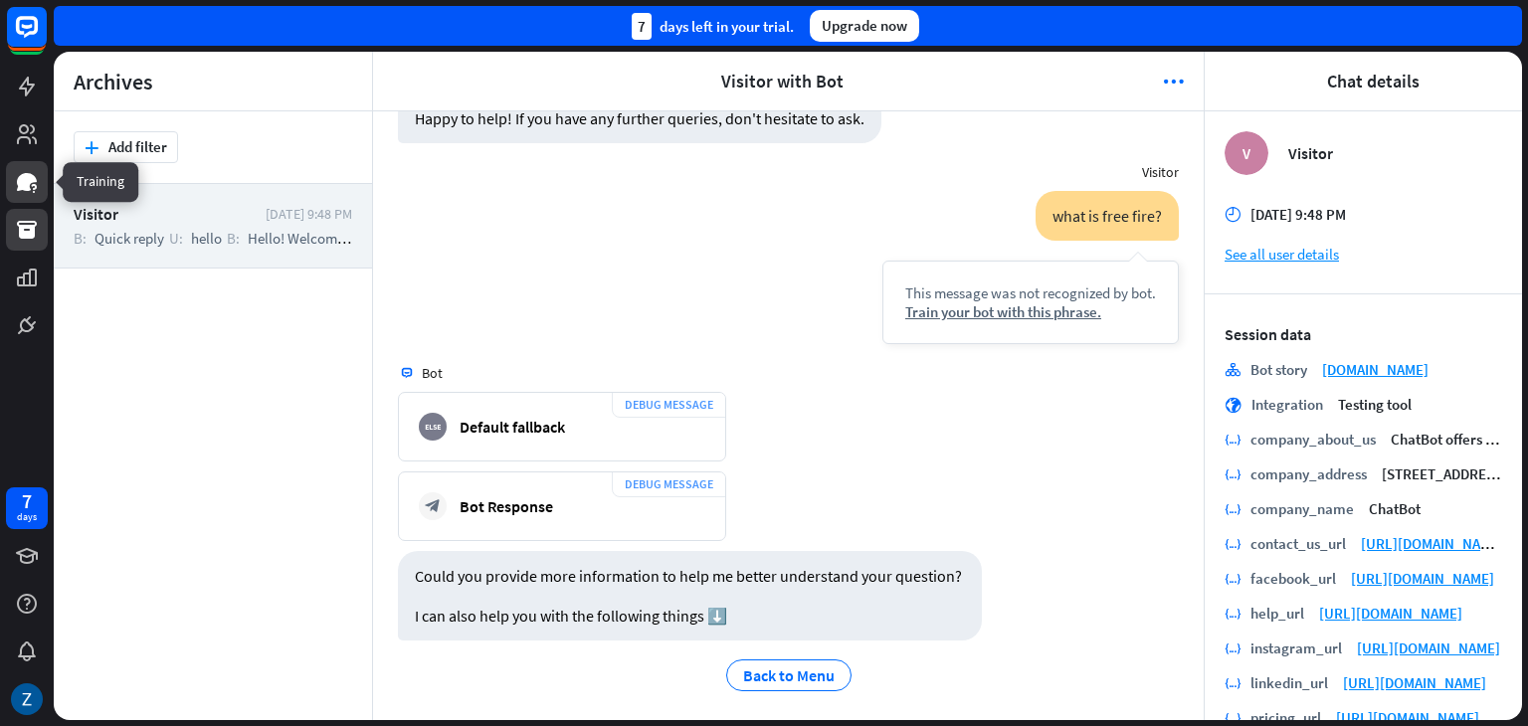
click at [22, 188] on icon at bounding box center [27, 182] width 20 height 18
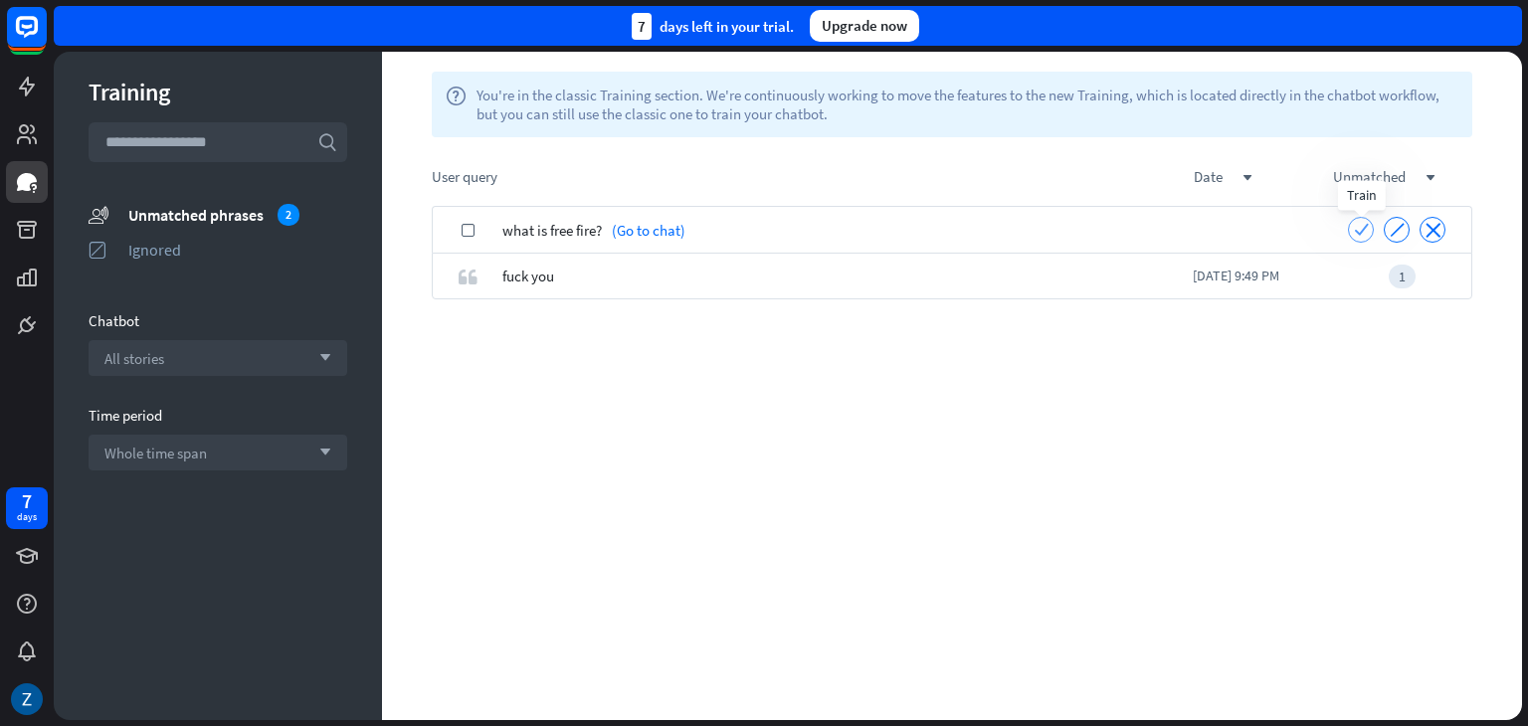
click at [1357, 229] on icon "check" at bounding box center [1361, 229] width 15 height 15
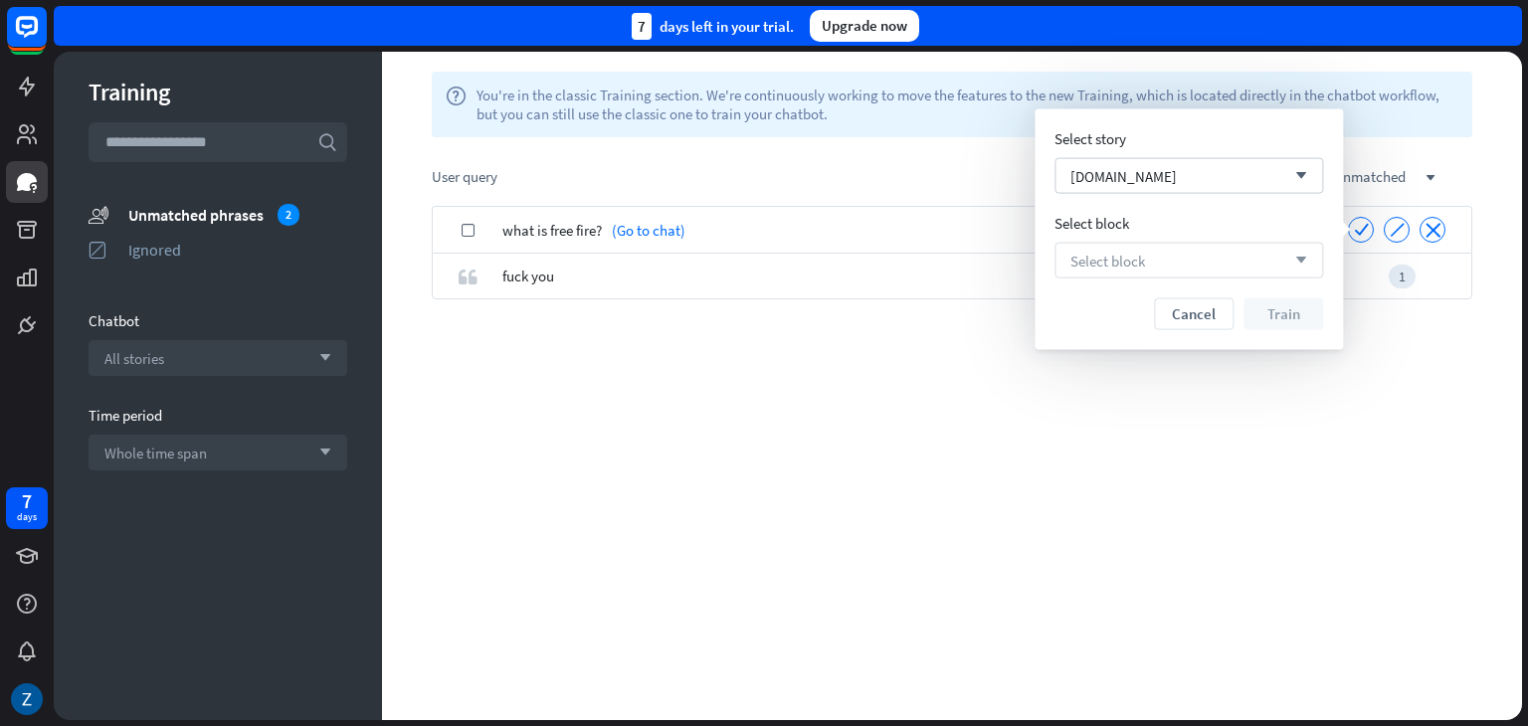
click at [1192, 256] on div "Select block arrow_down" at bounding box center [1189, 261] width 269 height 36
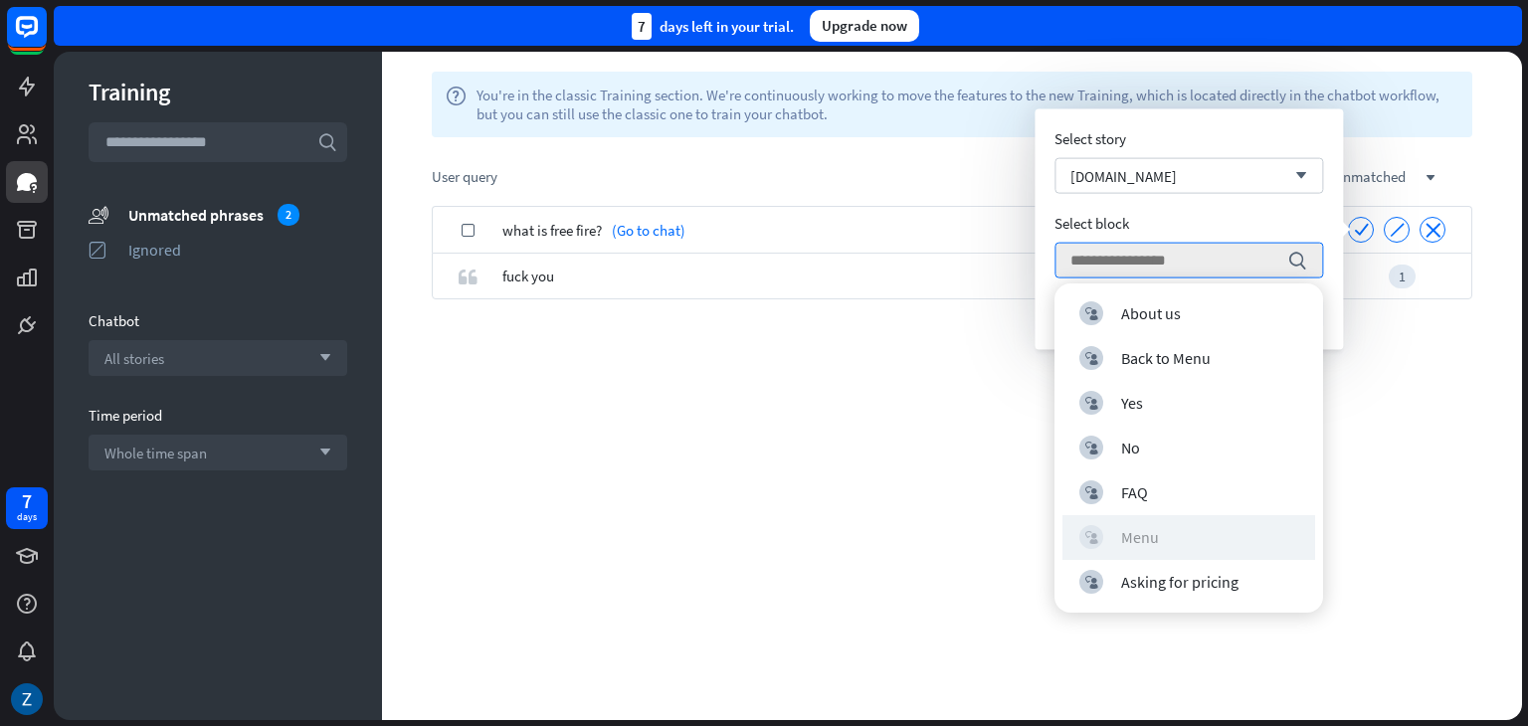
click at [1171, 530] on div "block_user_input Menu" at bounding box center [1188, 537] width 219 height 24
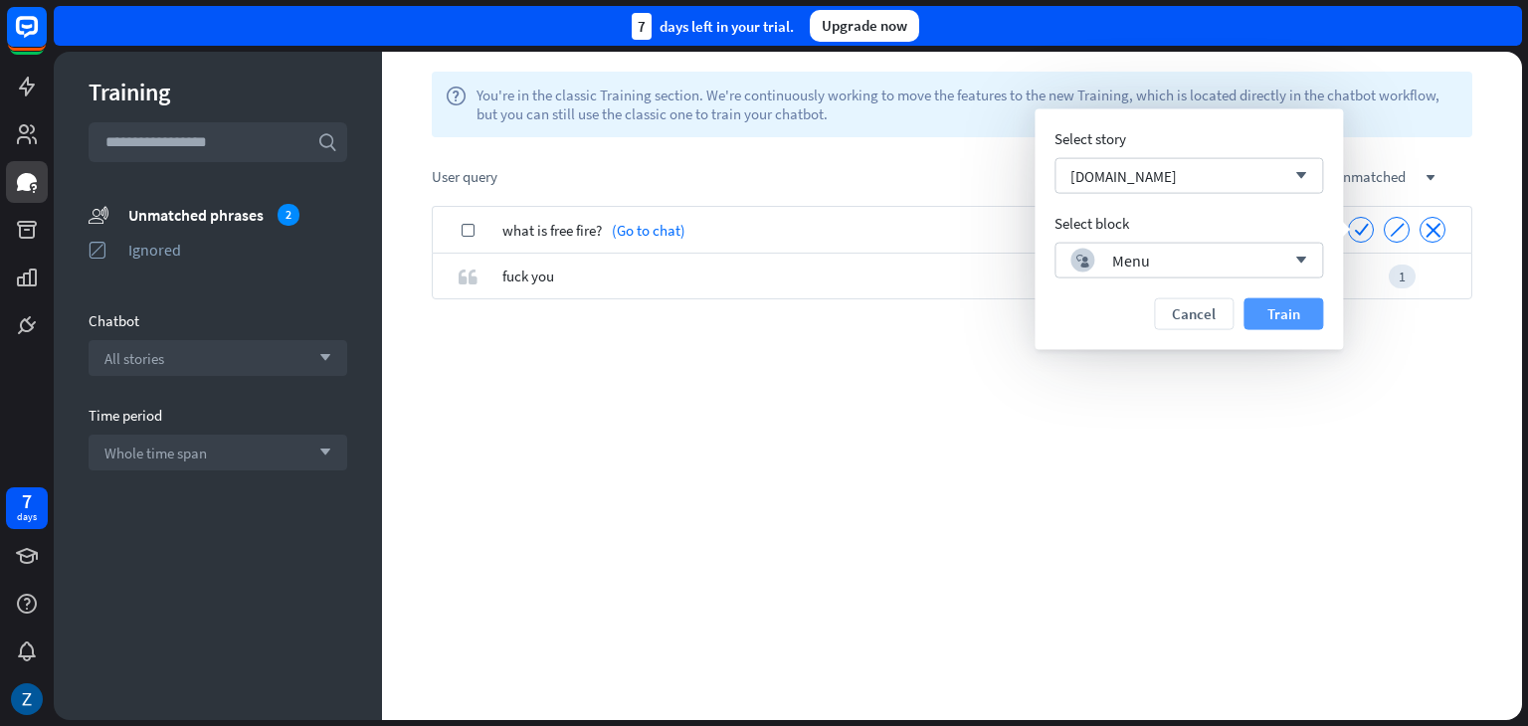
click at [1274, 315] on button "Train" at bounding box center [1284, 314] width 80 height 32
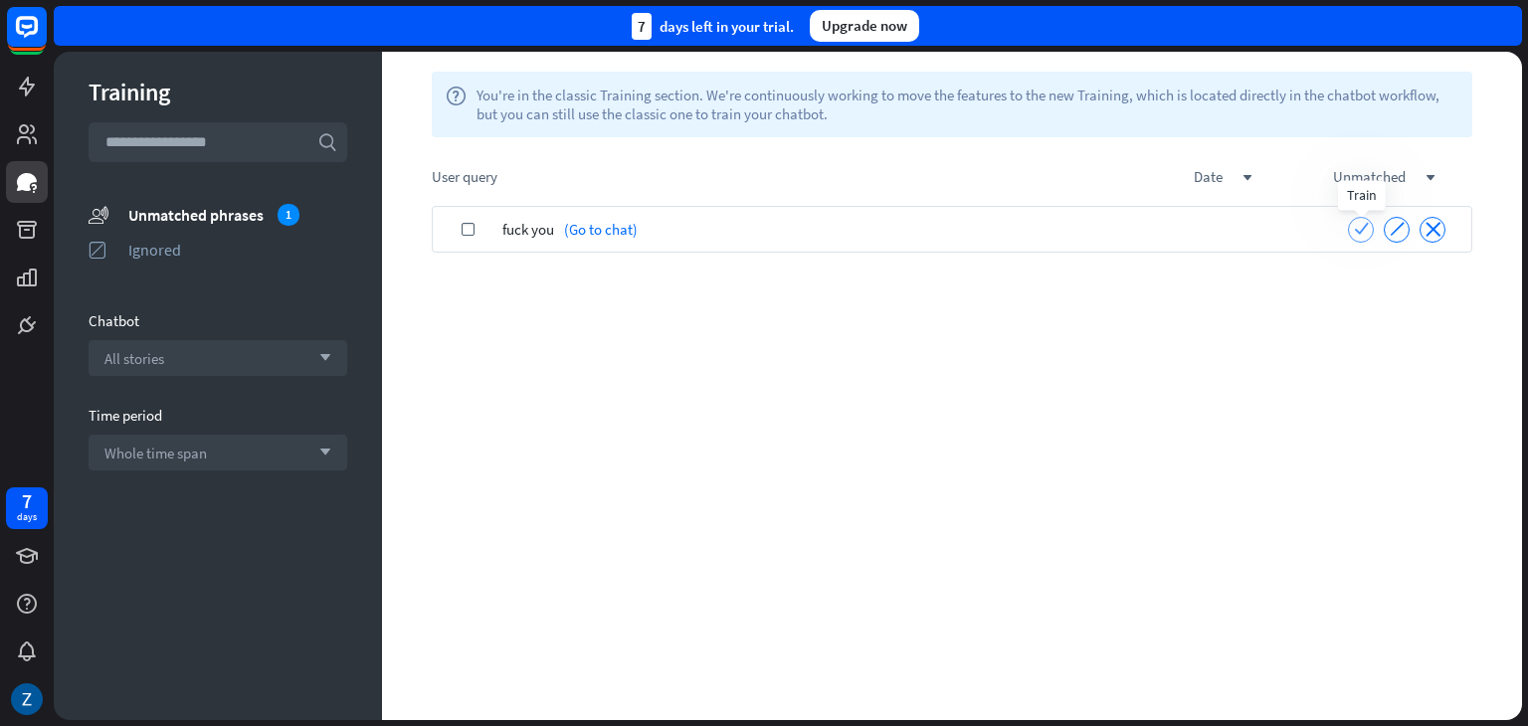
click at [1360, 228] on icon "check" at bounding box center [1361, 228] width 15 height 15
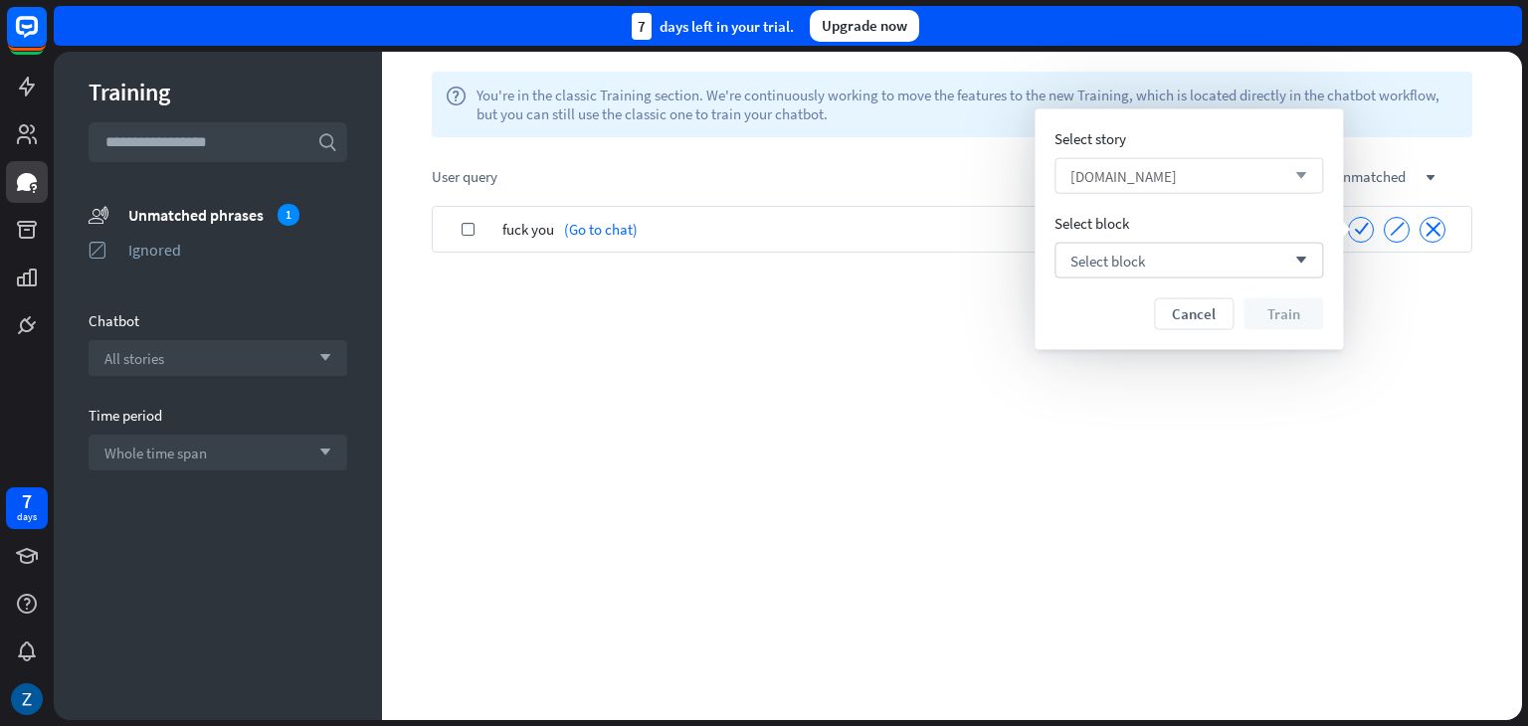
click at [1151, 179] on div "[DOMAIN_NAME] arrow_down" at bounding box center [1189, 176] width 269 height 36
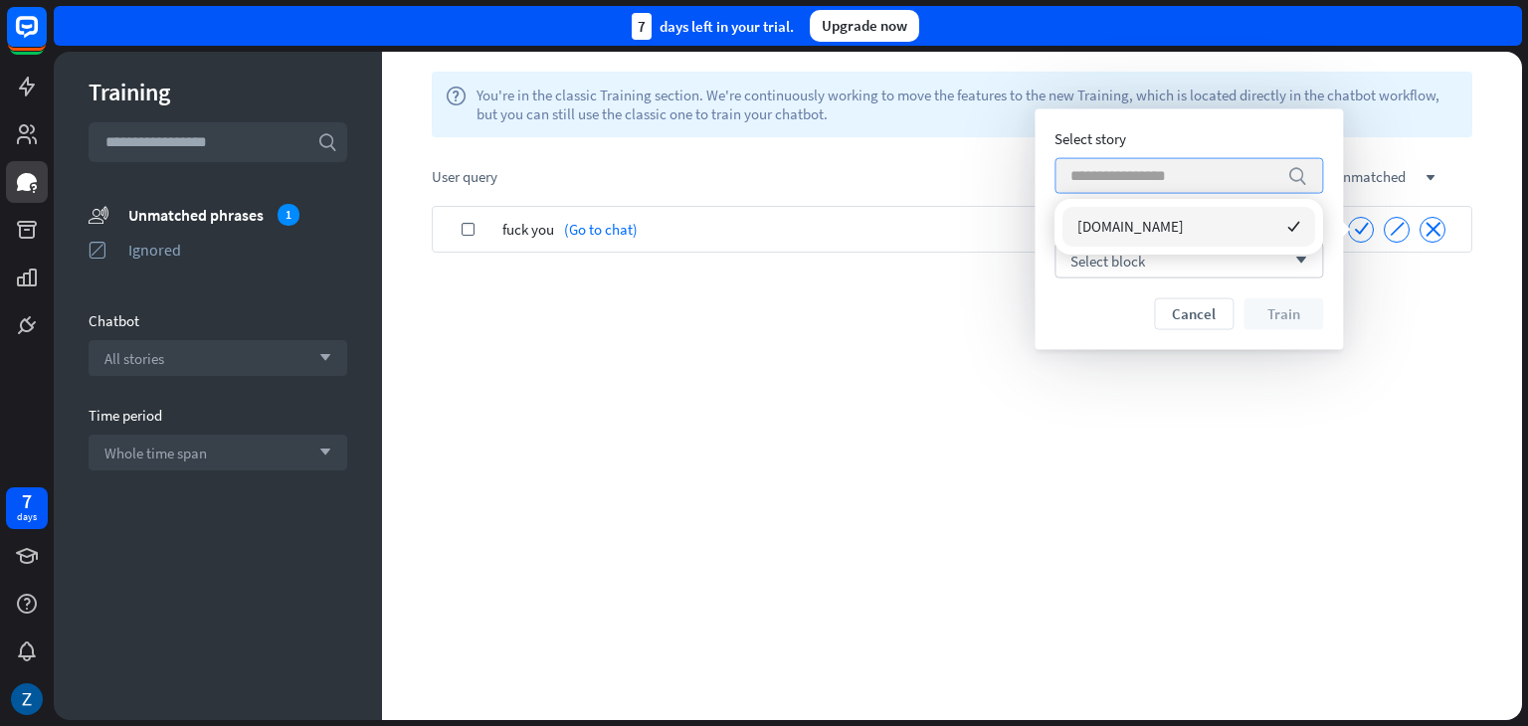
click at [1151, 179] on input "search" at bounding box center [1173, 176] width 207 height 34
click at [1138, 268] on span "Select block" at bounding box center [1107, 260] width 75 height 19
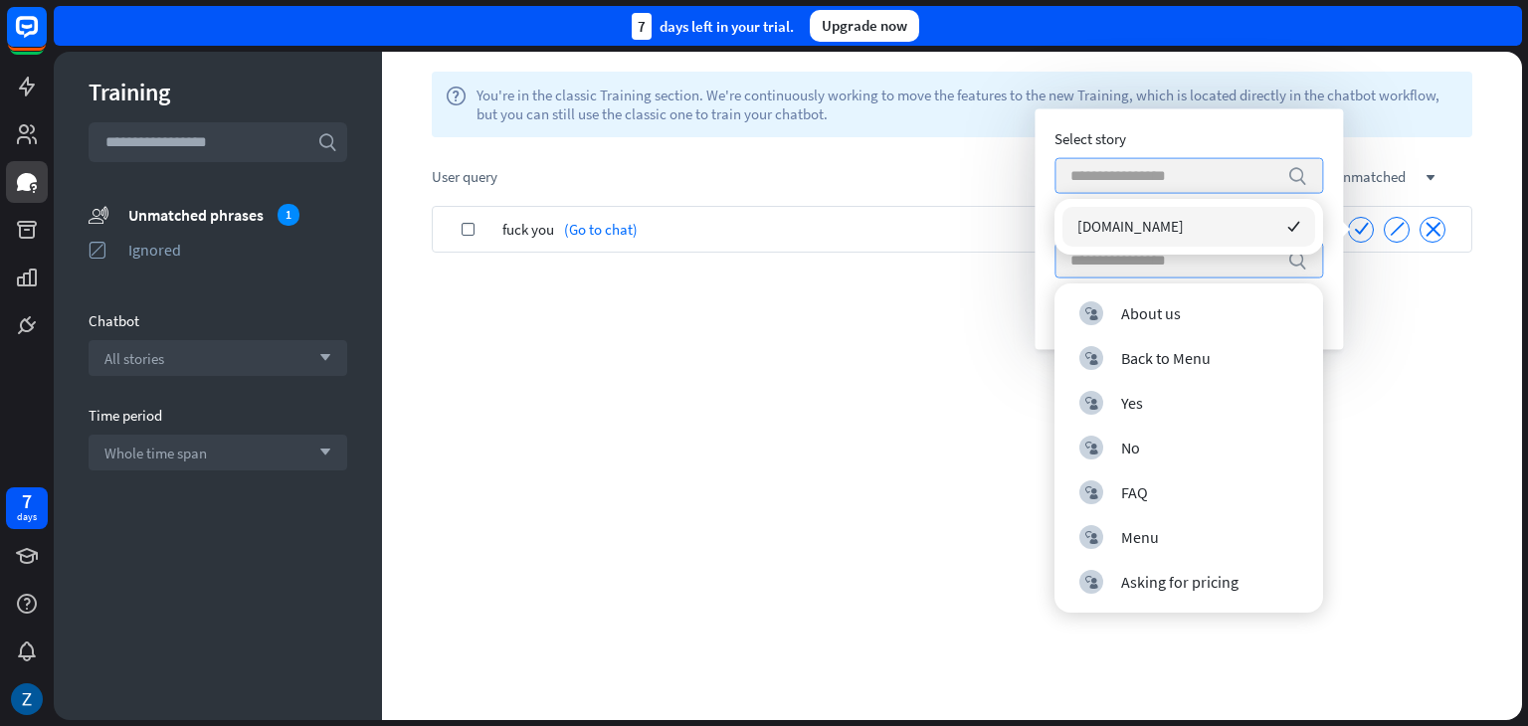
click at [1127, 183] on input "search" at bounding box center [1173, 176] width 207 height 34
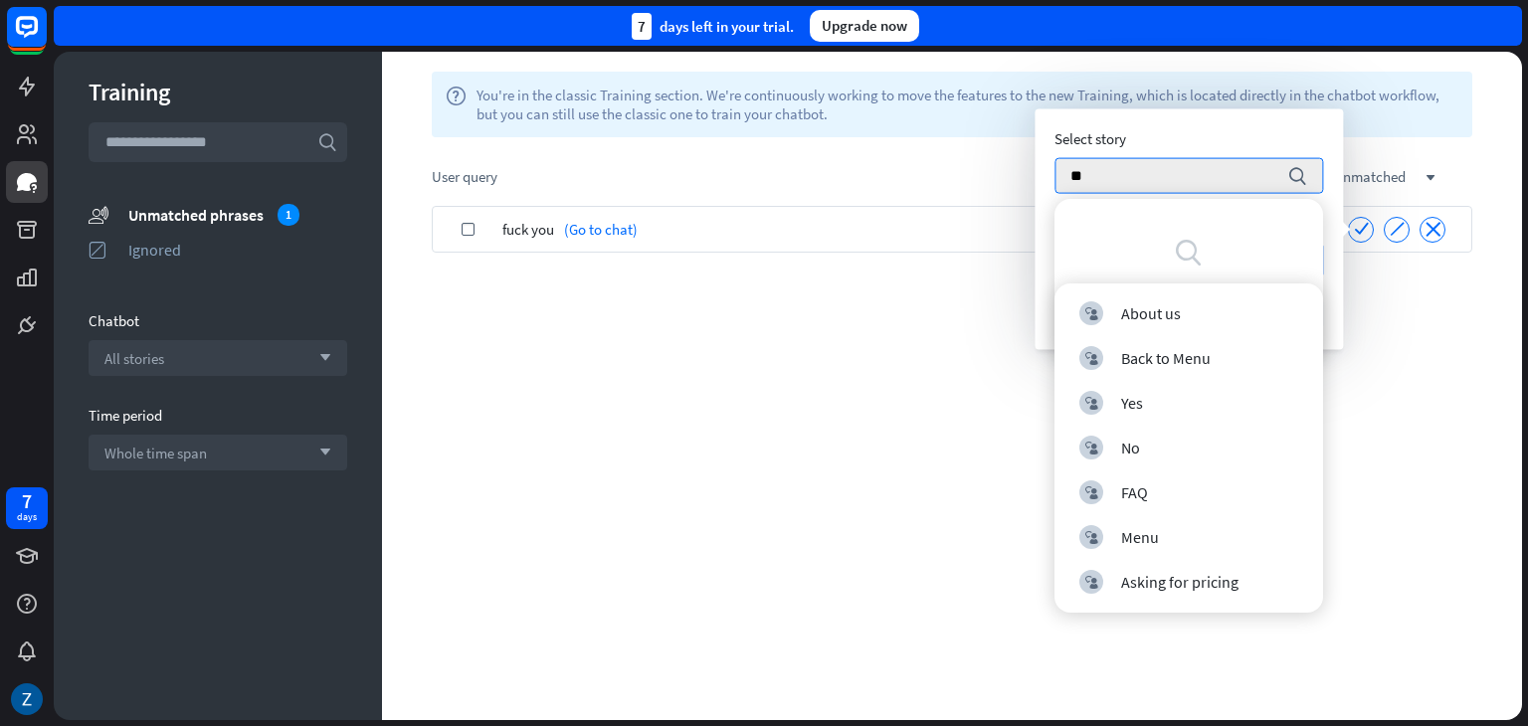
type input "*"
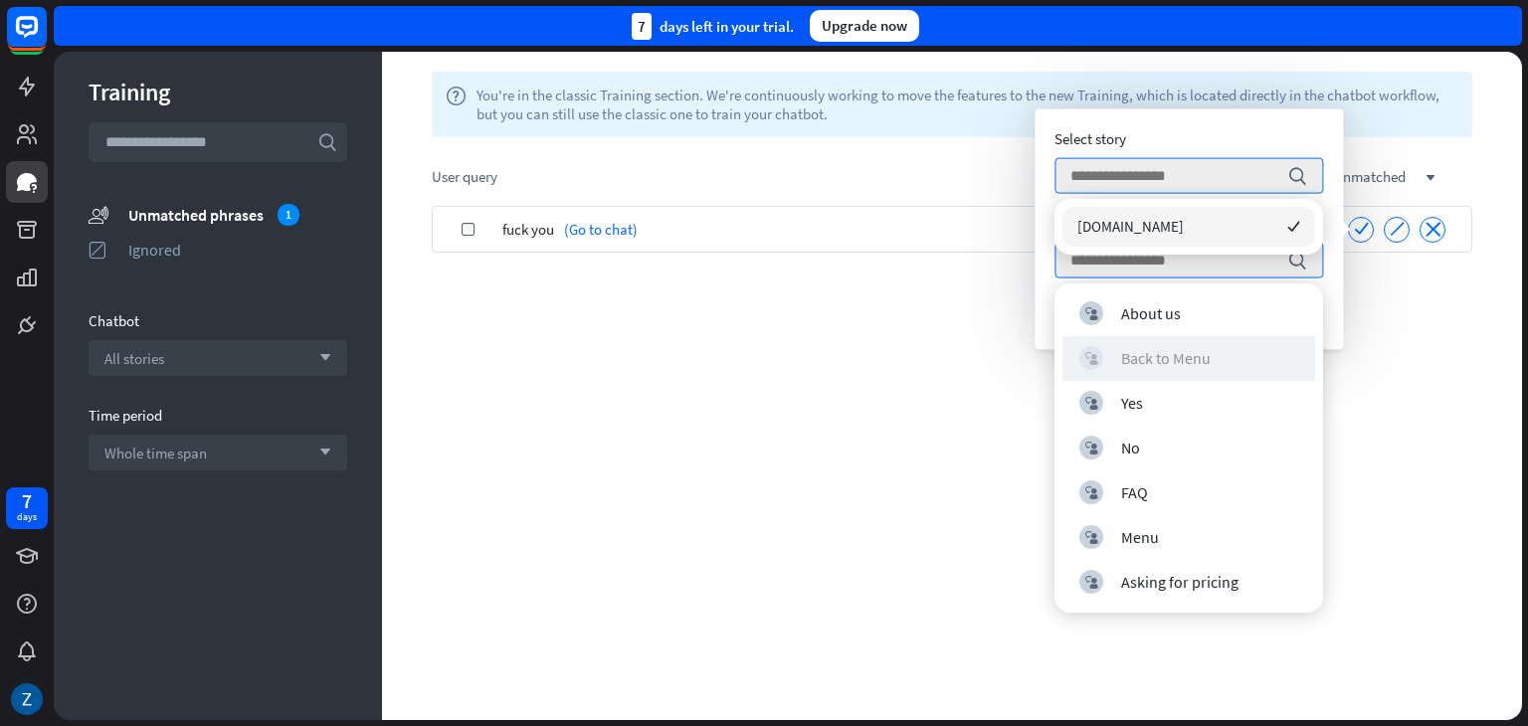
click at [1181, 360] on div "Back to Menu" at bounding box center [1166, 358] width 90 height 20
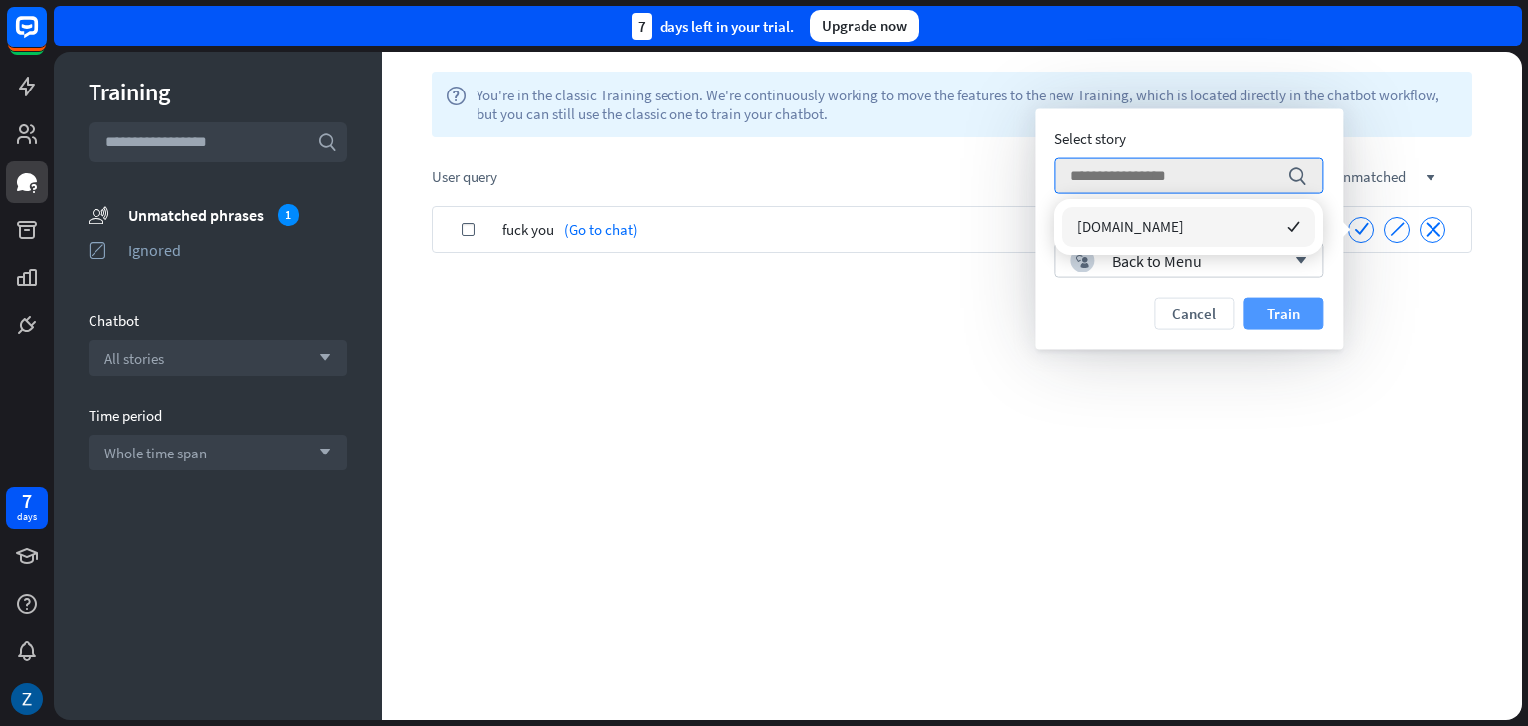
click at [1295, 307] on button "Train" at bounding box center [1284, 314] width 80 height 32
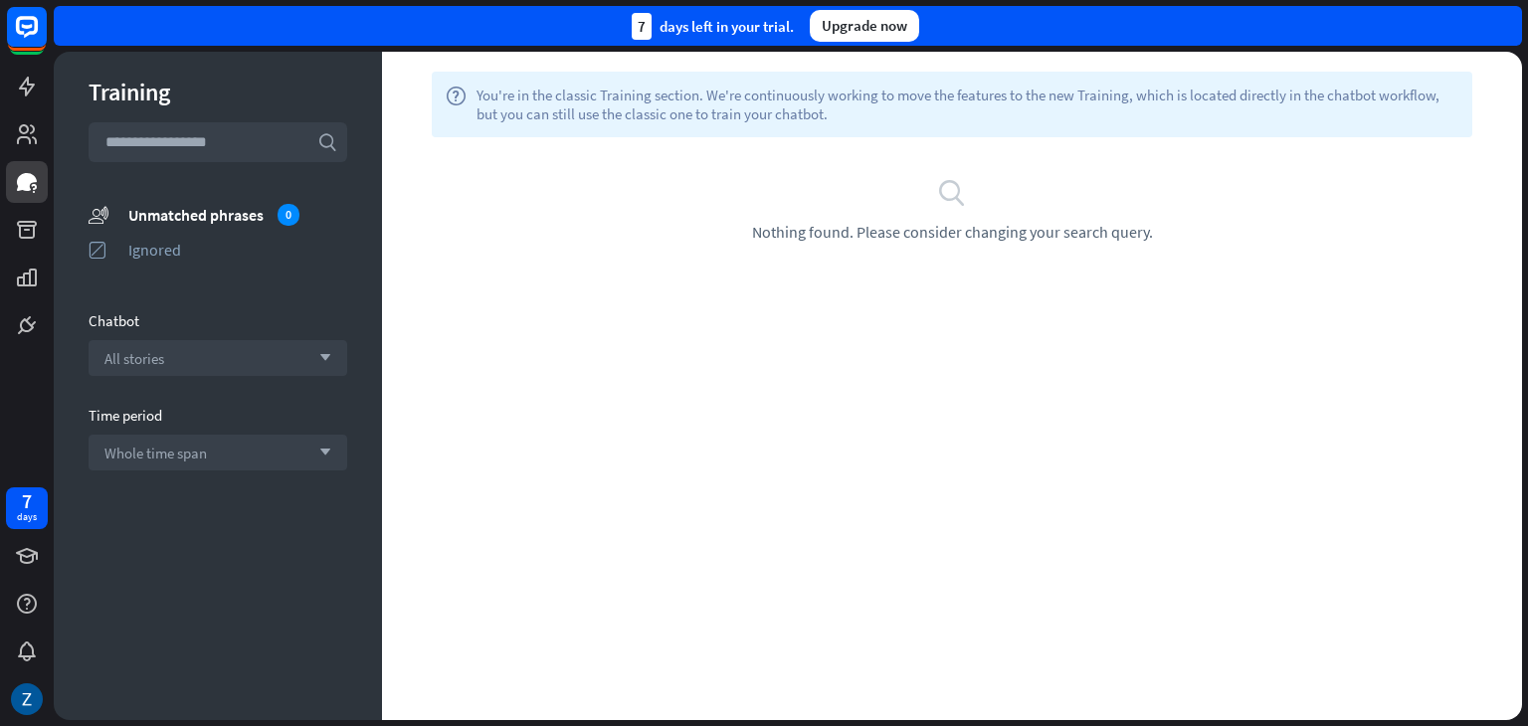
click at [169, 193] on div "Training search unmatched_phrases Unmatched phrases 0 ignored Ignored Chatbot A…" at bounding box center [218, 386] width 328 height 669
click at [193, 209] on div "Unmatched phrases 0" at bounding box center [237, 215] width 219 height 22
click at [171, 248] on div "Ignored" at bounding box center [237, 250] width 219 height 20
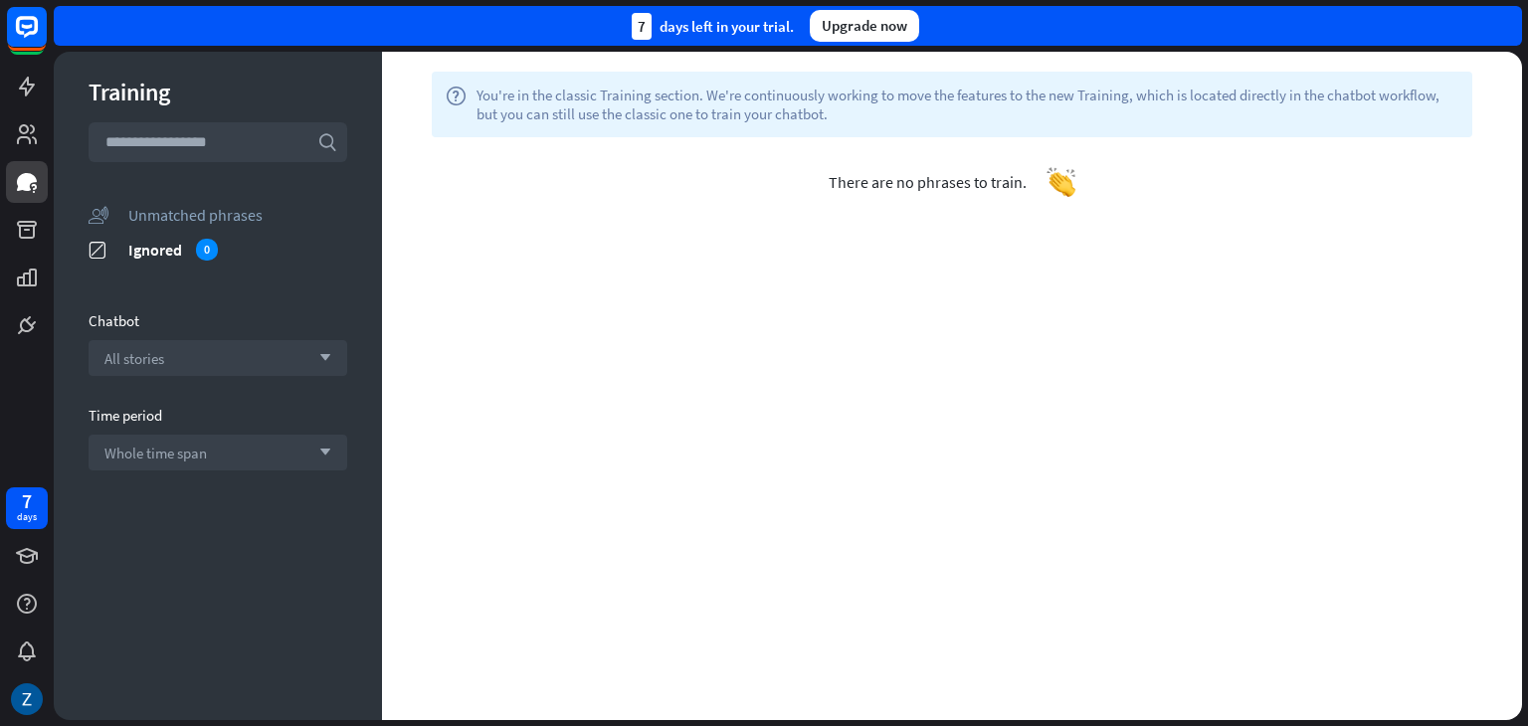
click at [203, 228] on section "unmatched_phrases Unmatched phrases ignored Ignored 0" at bounding box center [218, 237] width 259 height 70
click at [50, 114] on div at bounding box center [27, 173] width 54 height 346
click at [45, 128] on link at bounding box center [27, 134] width 42 height 42
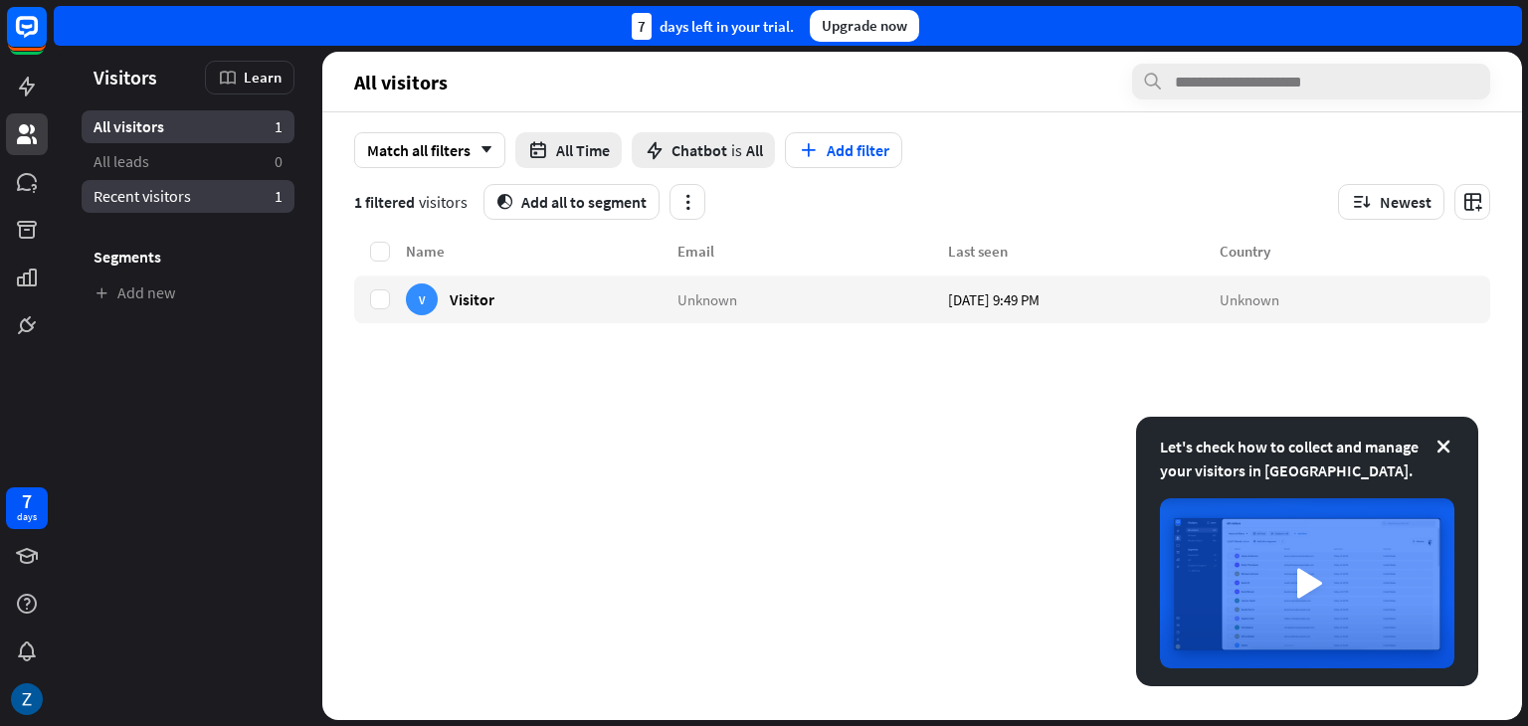
click at [155, 202] on span "Recent visitors" at bounding box center [142, 196] width 97 height 21
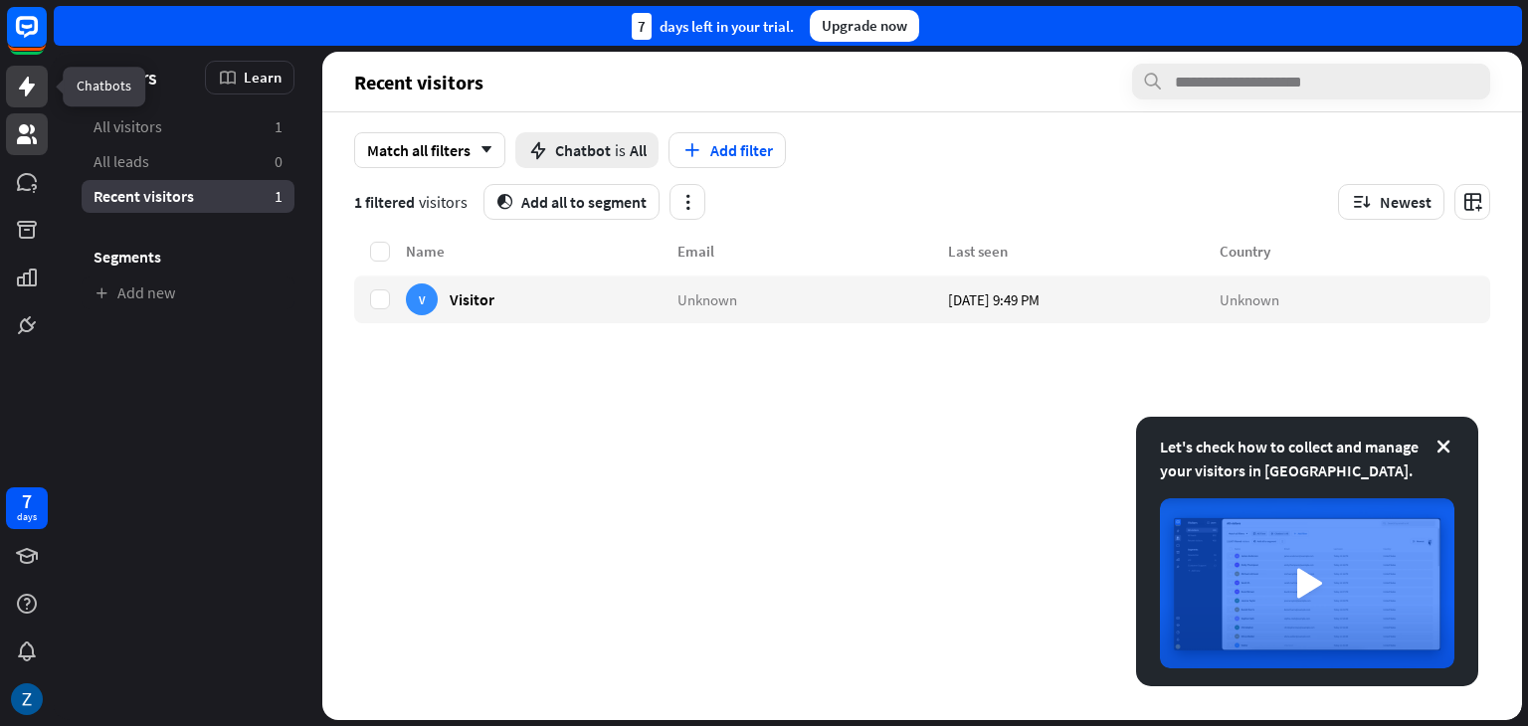
click at [12, 93] on link at bounding box center [27, 87] width 42 height 42
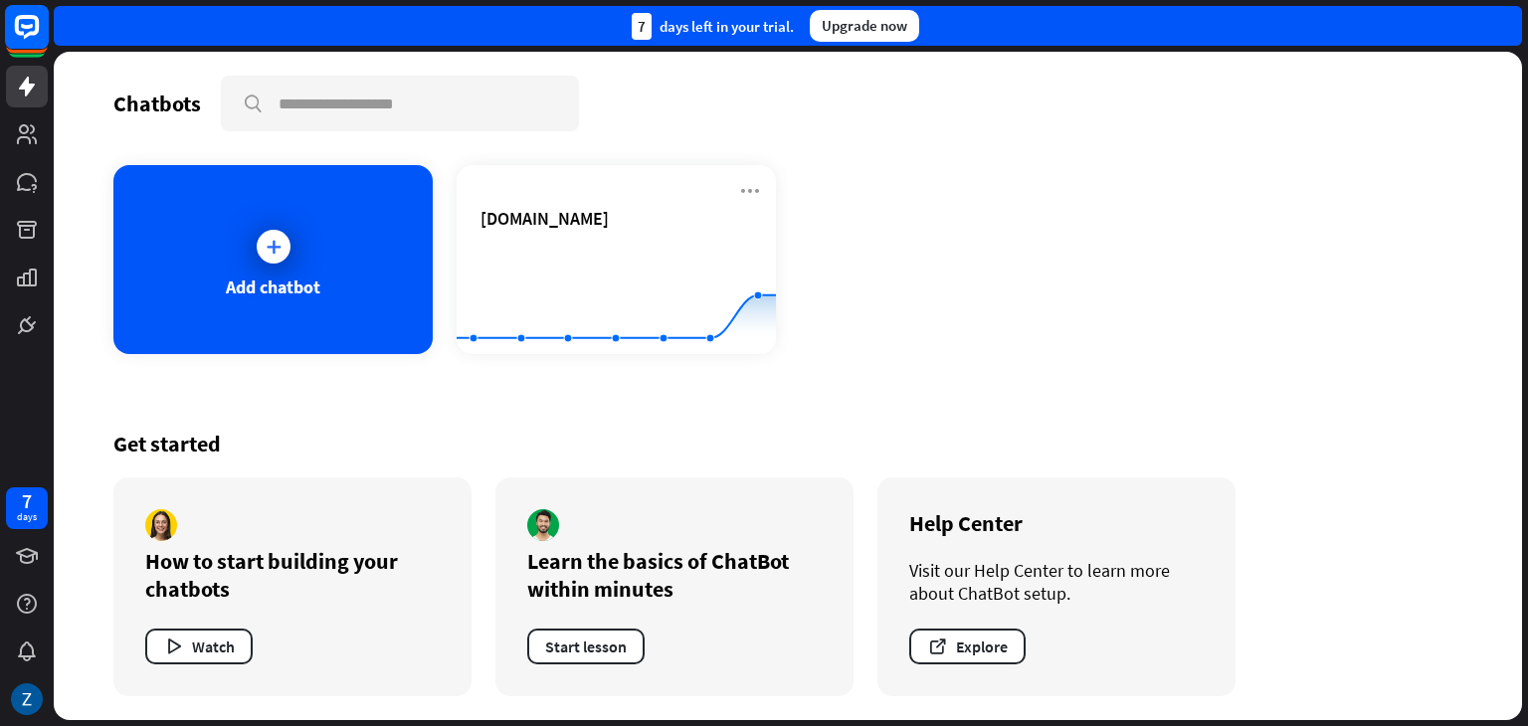
click at [17, 35] on rect at bounding box center [27, 27] width 44 height 44
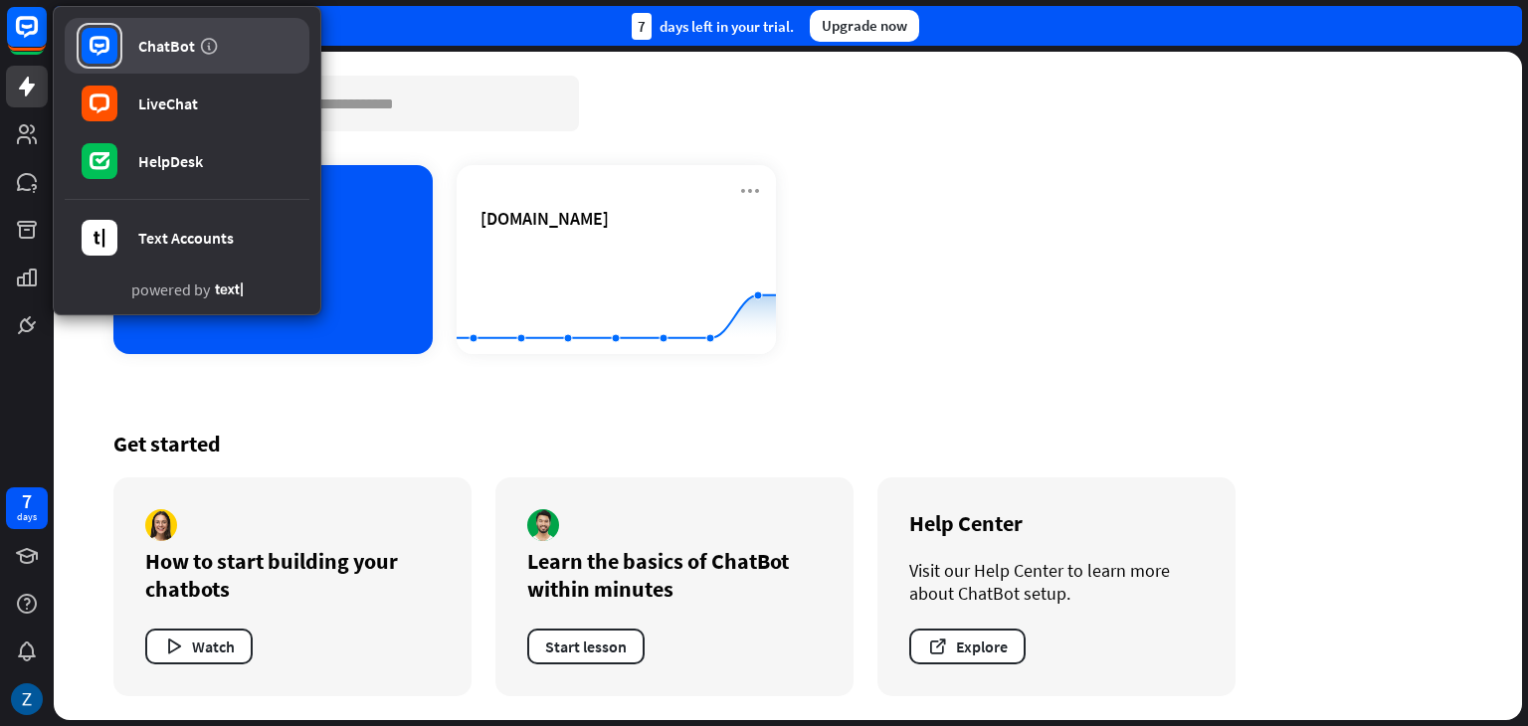
click at [285, 61] on link "ChatBot" at bounding box center [187, 46] width 245 height 56
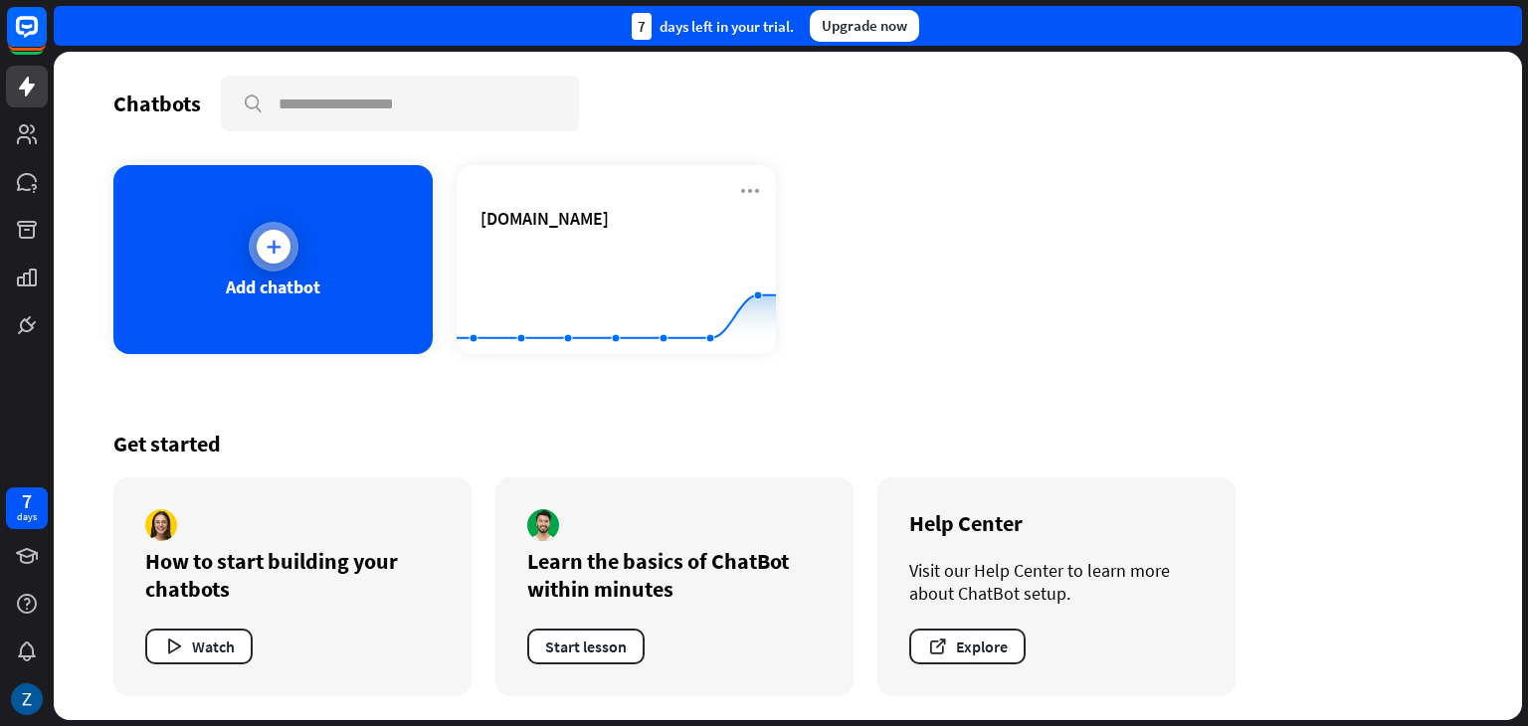
click at [286, 244] on div at bounding box center [274, 247] width 34 height 34
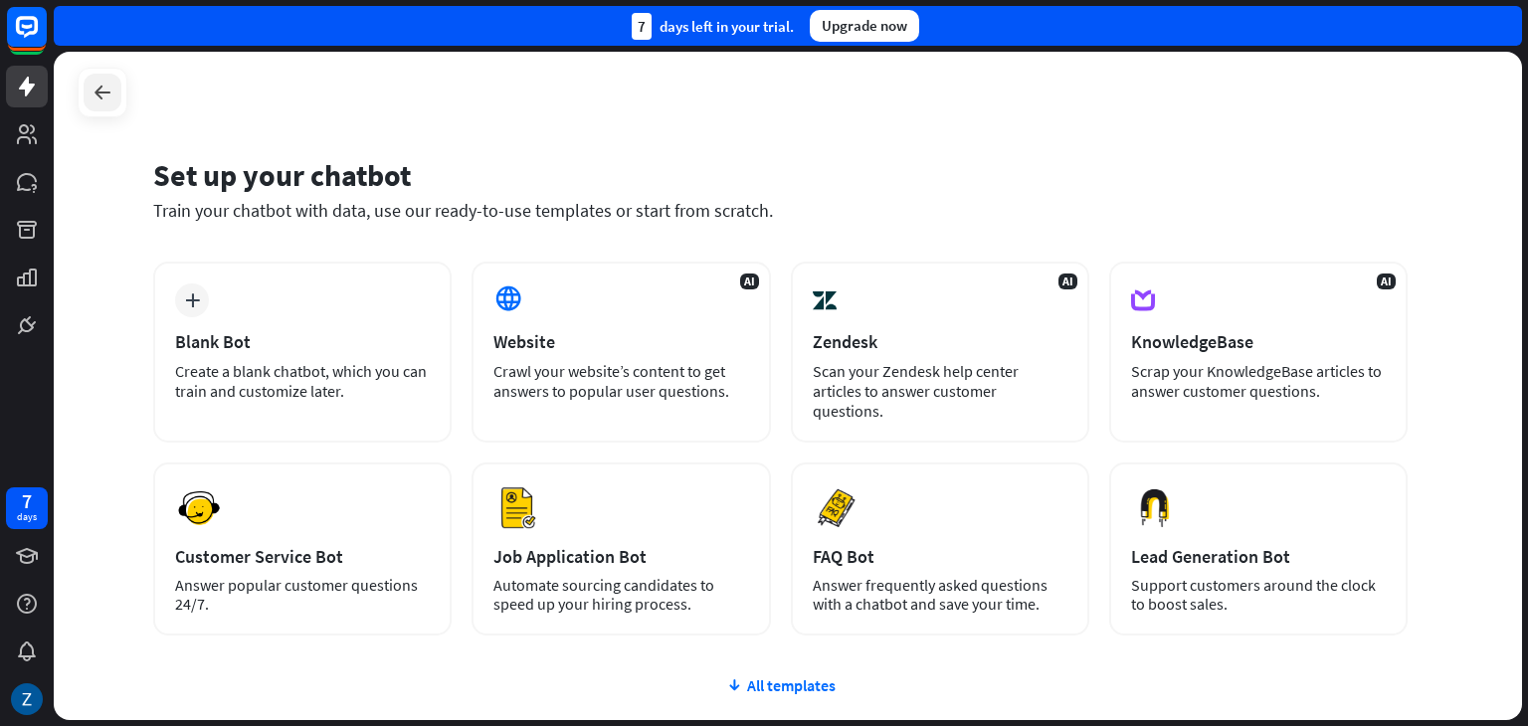
click at [111, 99] on icon at bounding box center [103, 93] width 24 height 24
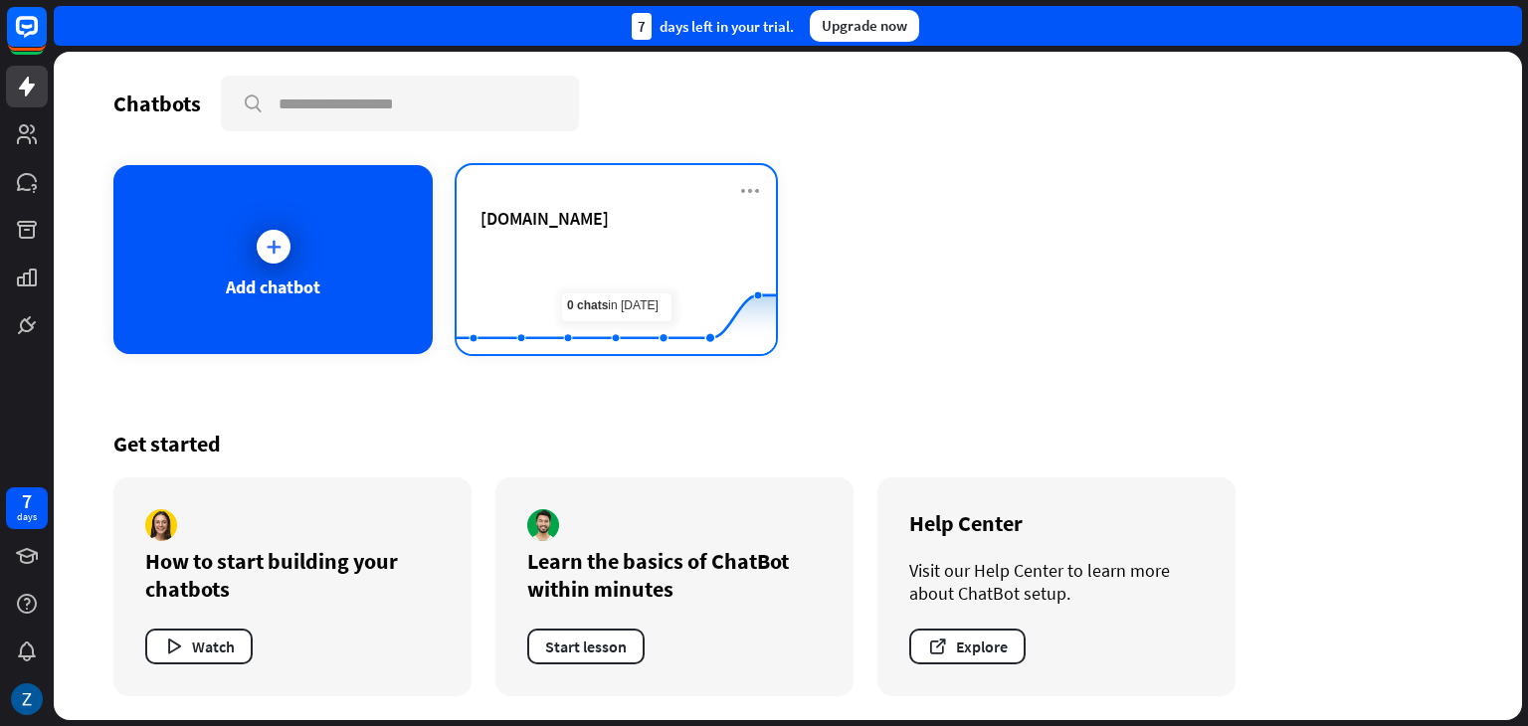
click at [619, 248] on rect at bounding box center [616, 305] width 319 height 124
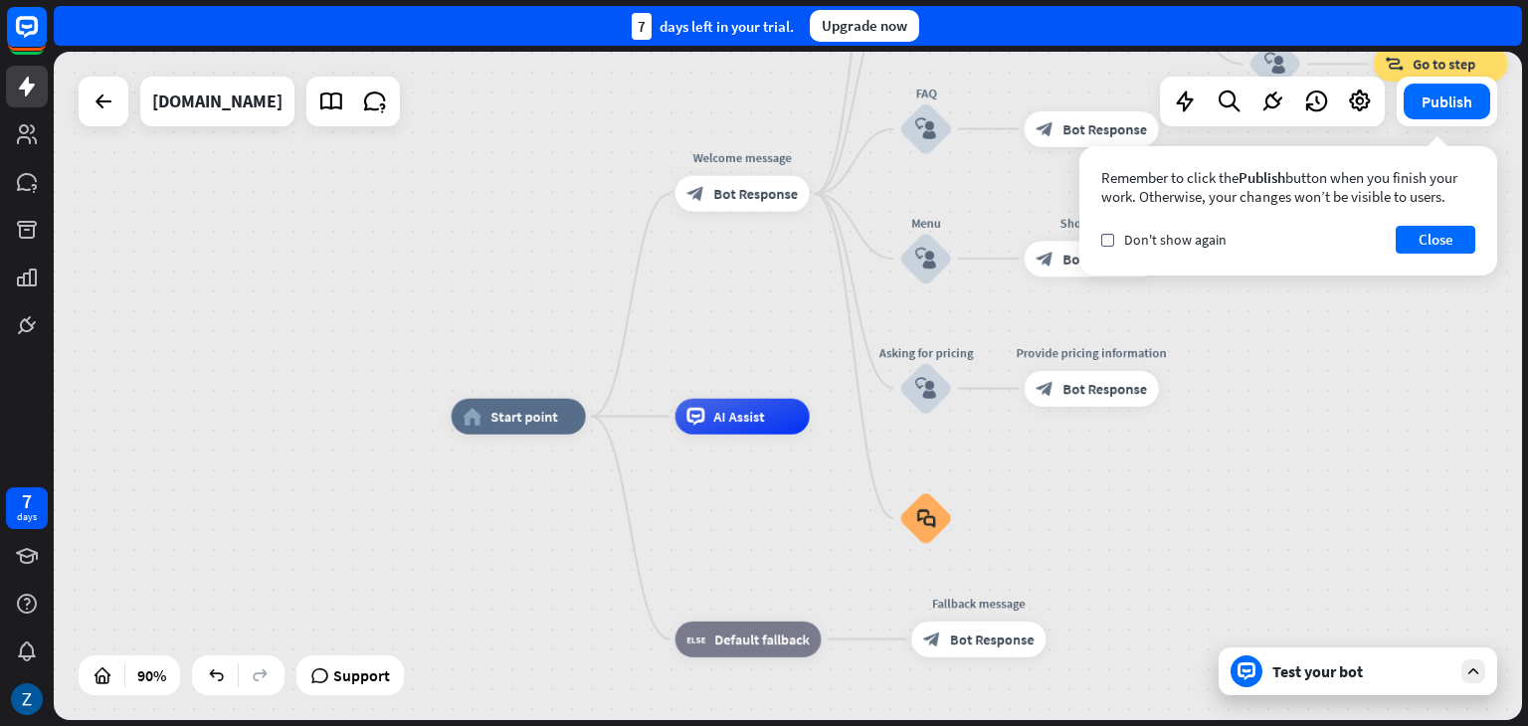
click at [1322, 654] on div "Test your bot" at bounding box center [1358, 672] width 279 height 48
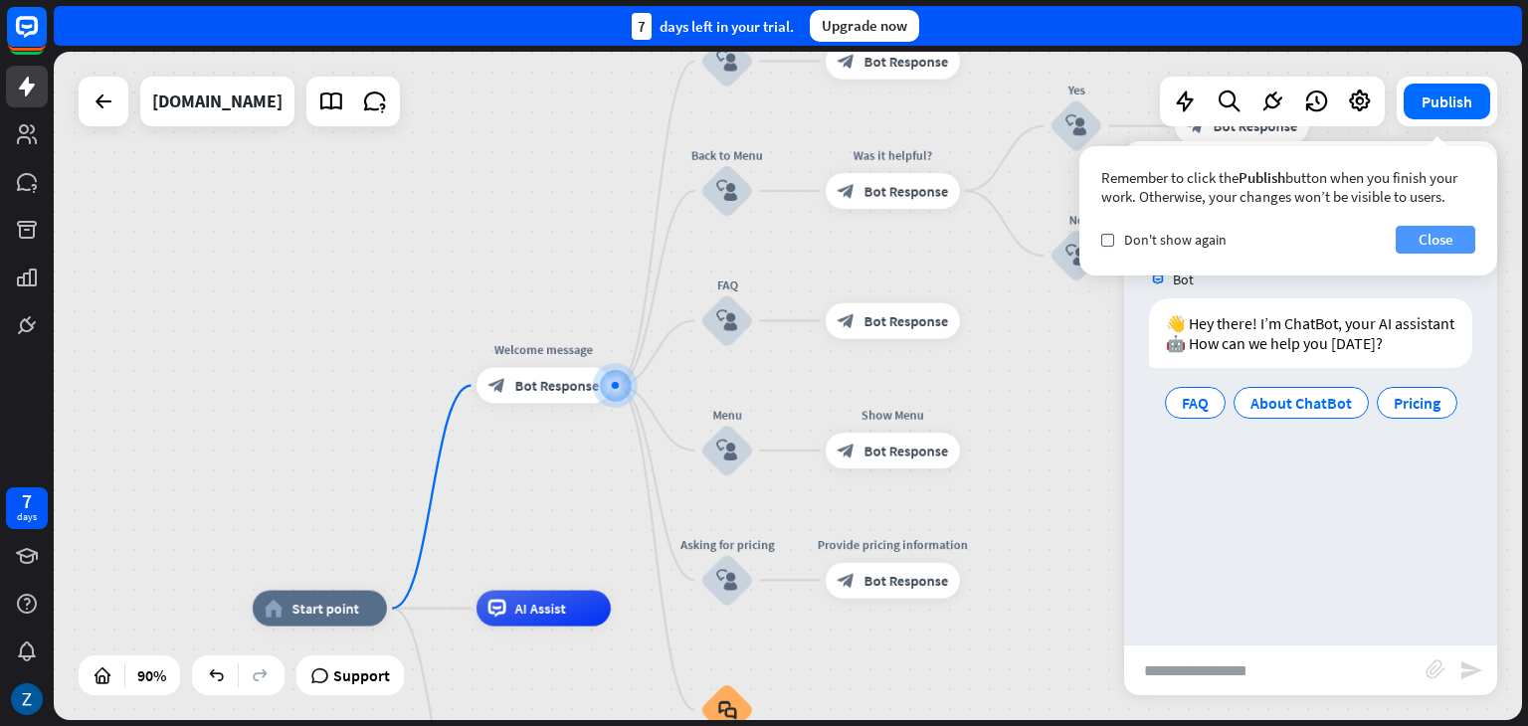
click at [1435, 234] on button "Close" at bounding box center [1436, 240] width 80 height 28
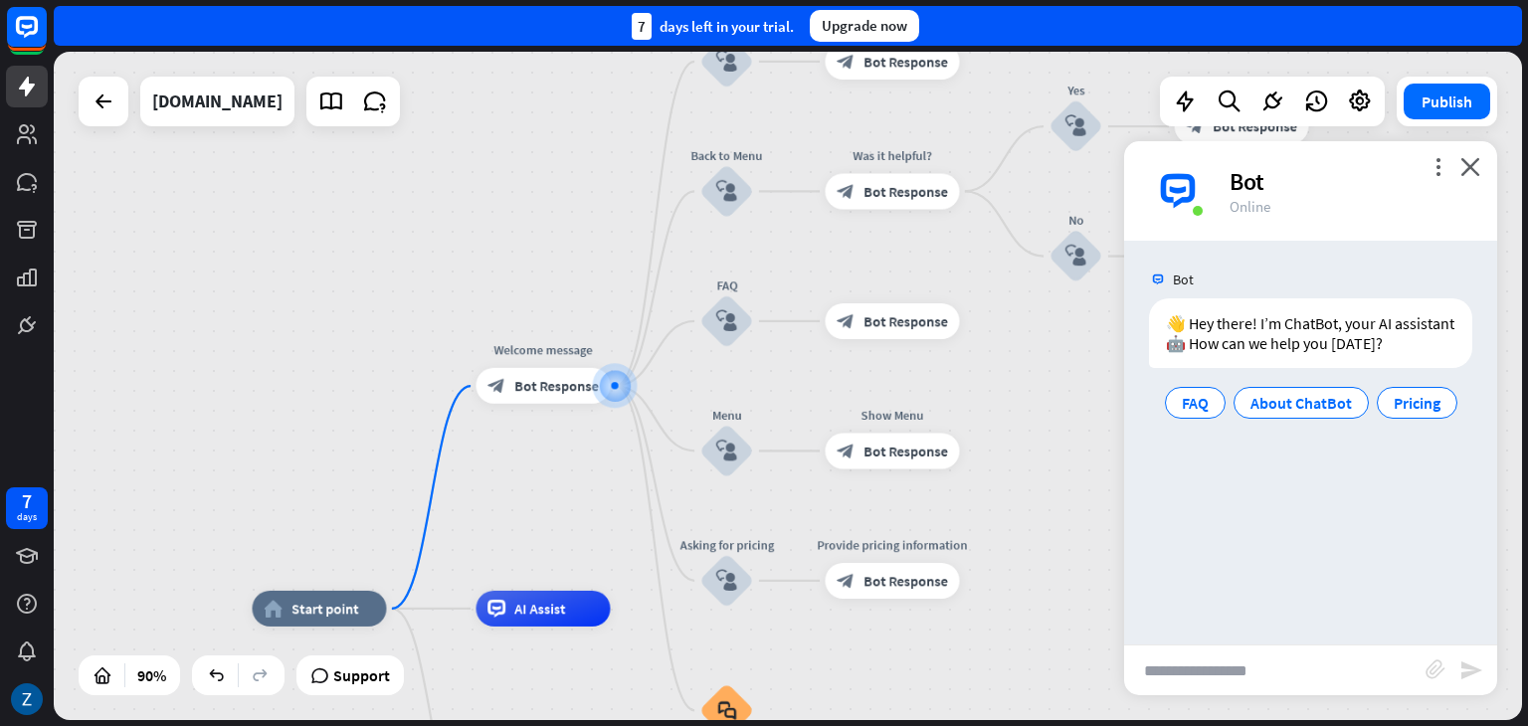
click at [1210, 662] on input "text" at bounding box center [1274, 671] width 301 height 50
type input "**********"
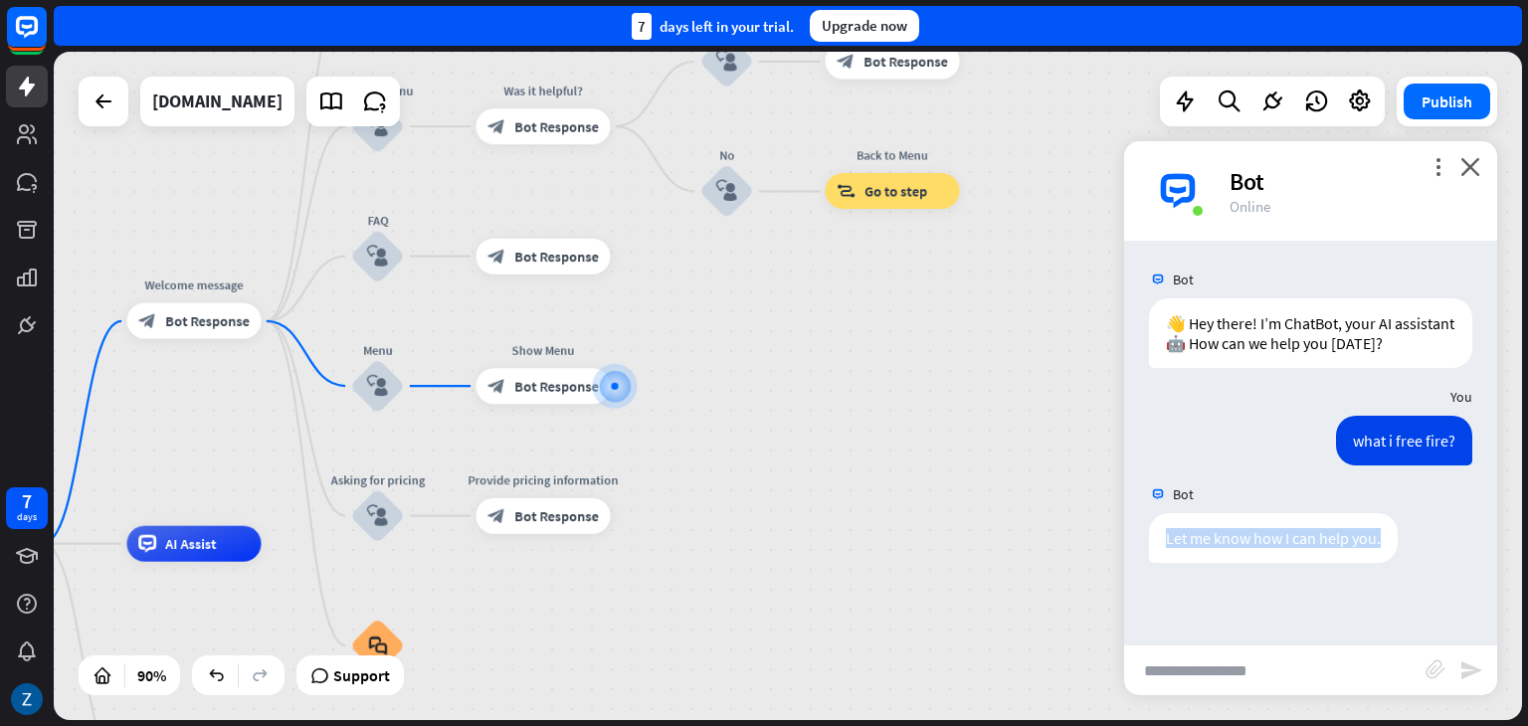
drag, startPoint x: 1188, startPoint y: 536, endPoint x: 1406, endPoint y: 523, distance: 218.3
click at [1406, 523] on div "Let me know how I can help you. [DATE] 9:56 PM Show JSON" at bounding box center [1310, 543] width 373 height 60
drag, startPoint x: 1330, startPoint y: 551, endPoint x: 1309, endPoint y: 558, distance: 22.0
click at [1329, 551] on div "Let me know how I can help you." at bounding box center [1273, 538] width 249 height 50
click at [1274, 551] on div "Let me know how I can help you." at bounding box center [1273, 538] width 249 height 50
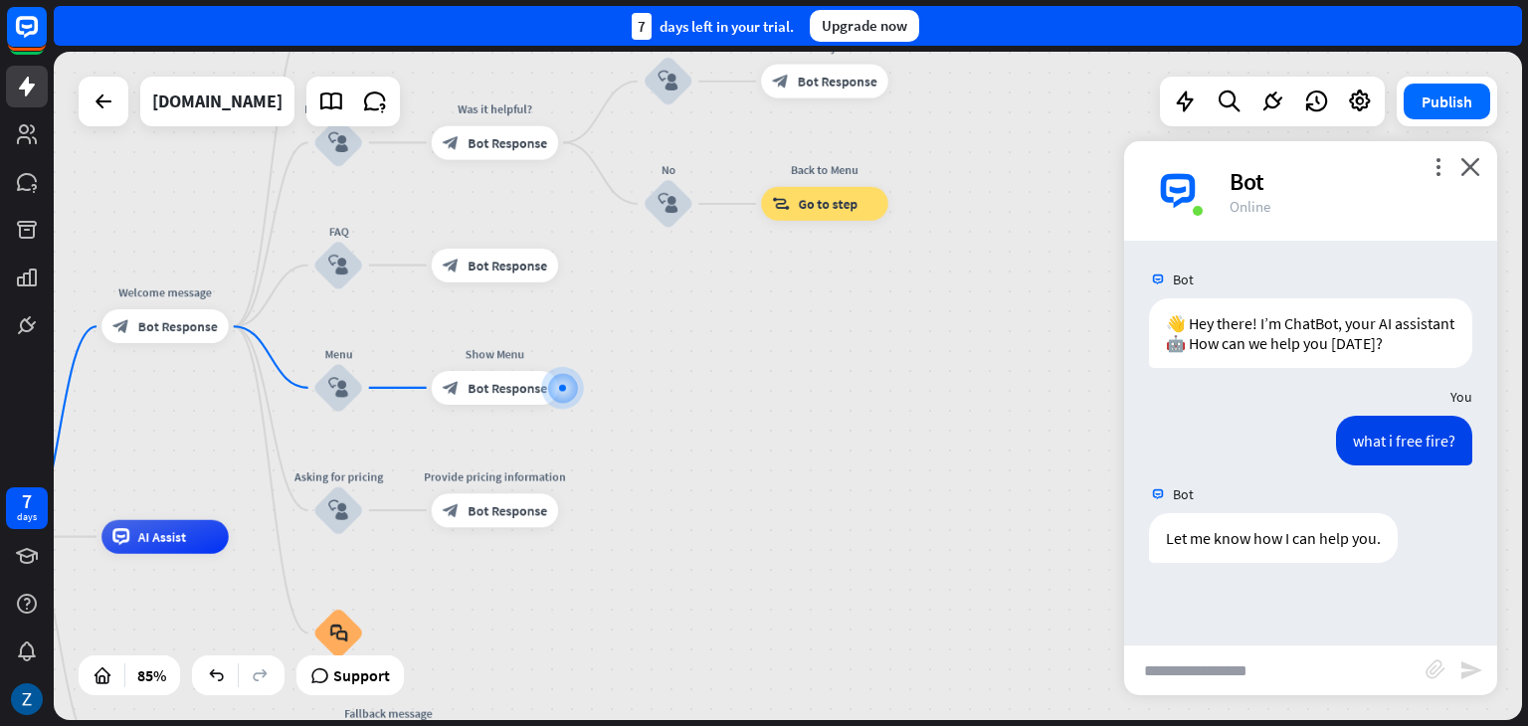
drag, startPoint x: 827, startPoint y: 384, endPoint x: 985, endPoint y: 140, distance: 290.6
click at [979, 140] on div "home_2 Start point Welcome message block_bot_response Bot Response About us blo…" at bounding box center [788, 386] width 1468 height 669
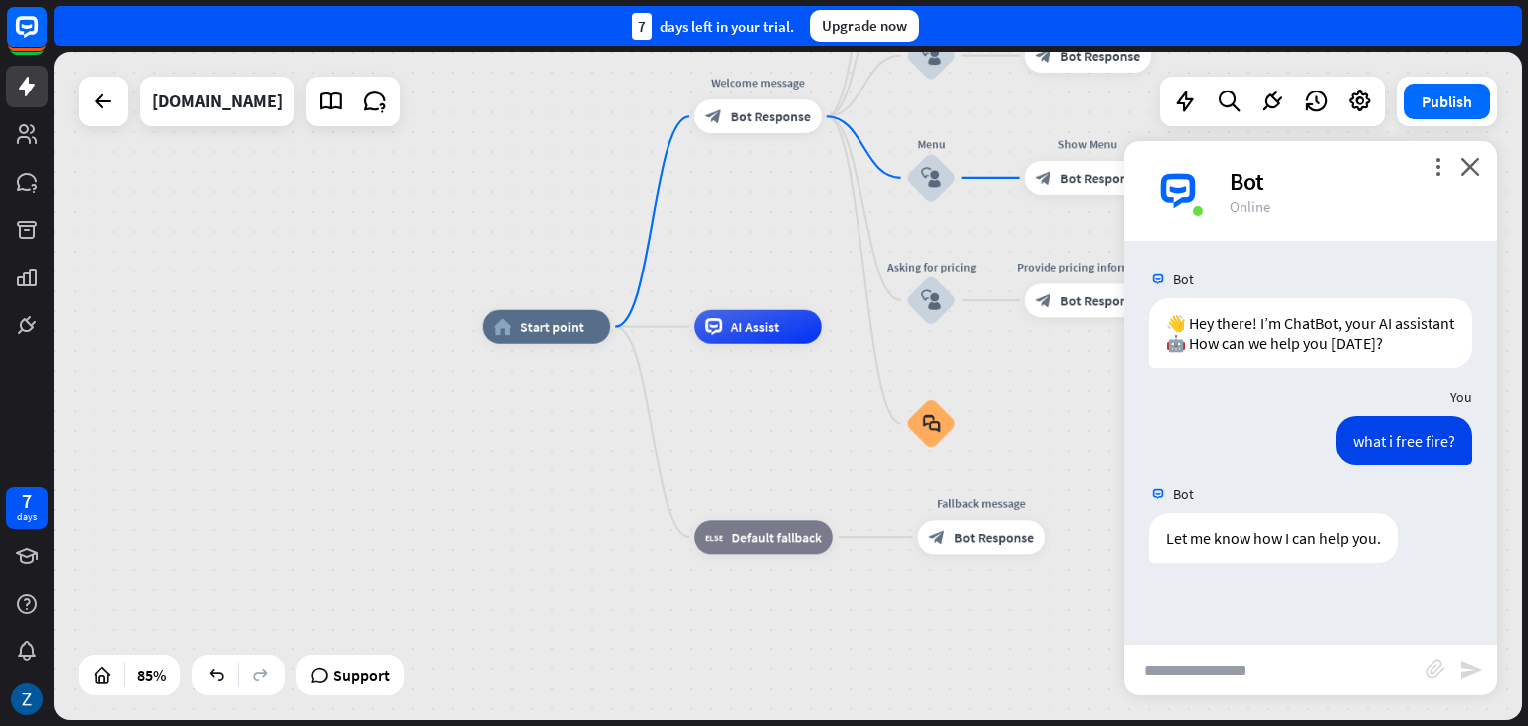
drag, startPoint x: 165, startPoint y: 236, endPoint x: 488, endPoint y: 139, distance: 337.4
click at [489, 139] on div "home_2 Start point Welcome message block_bot_response Bot Response About us blo…" at bounding box center [788, 386] width 1468 height 669
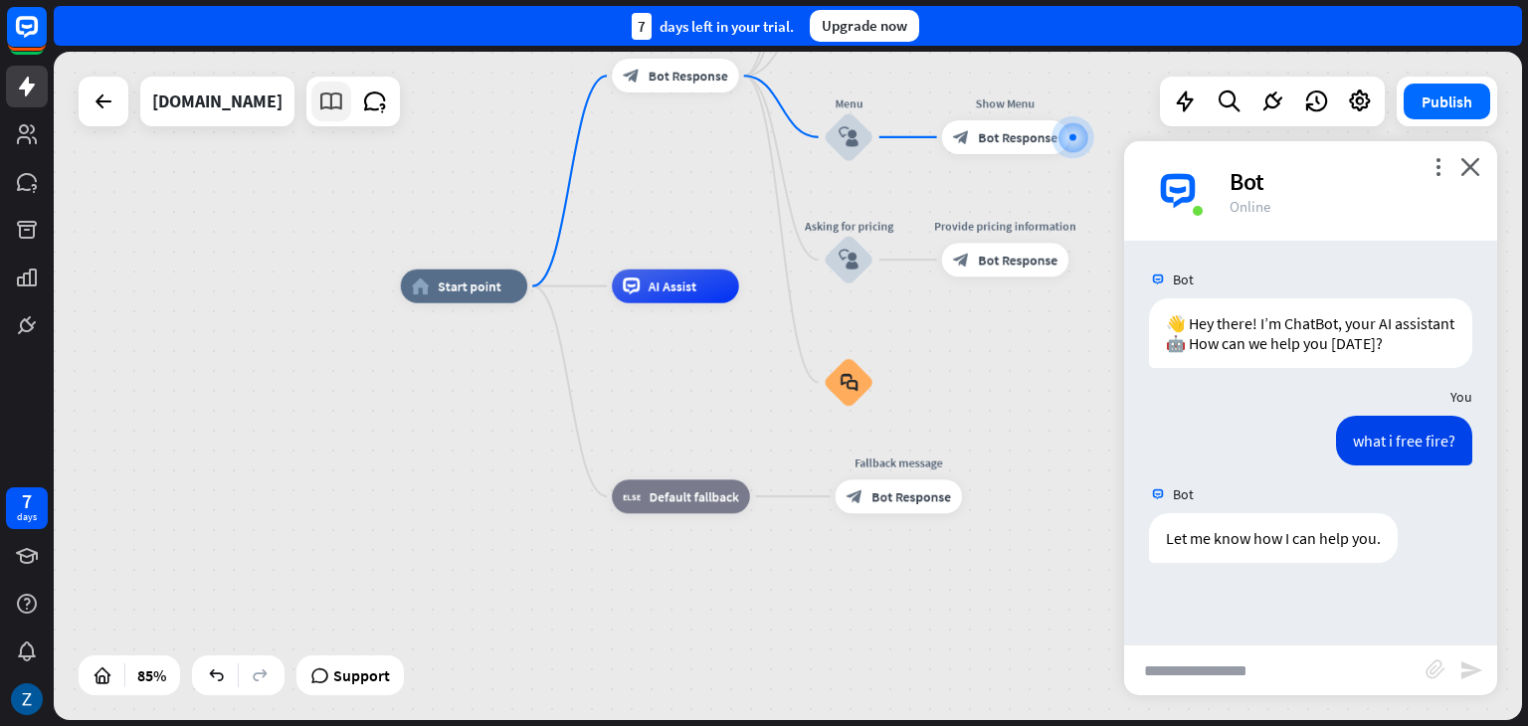
click at [318, 109] on icon at bounding box center [331, 102] width 26 height 26
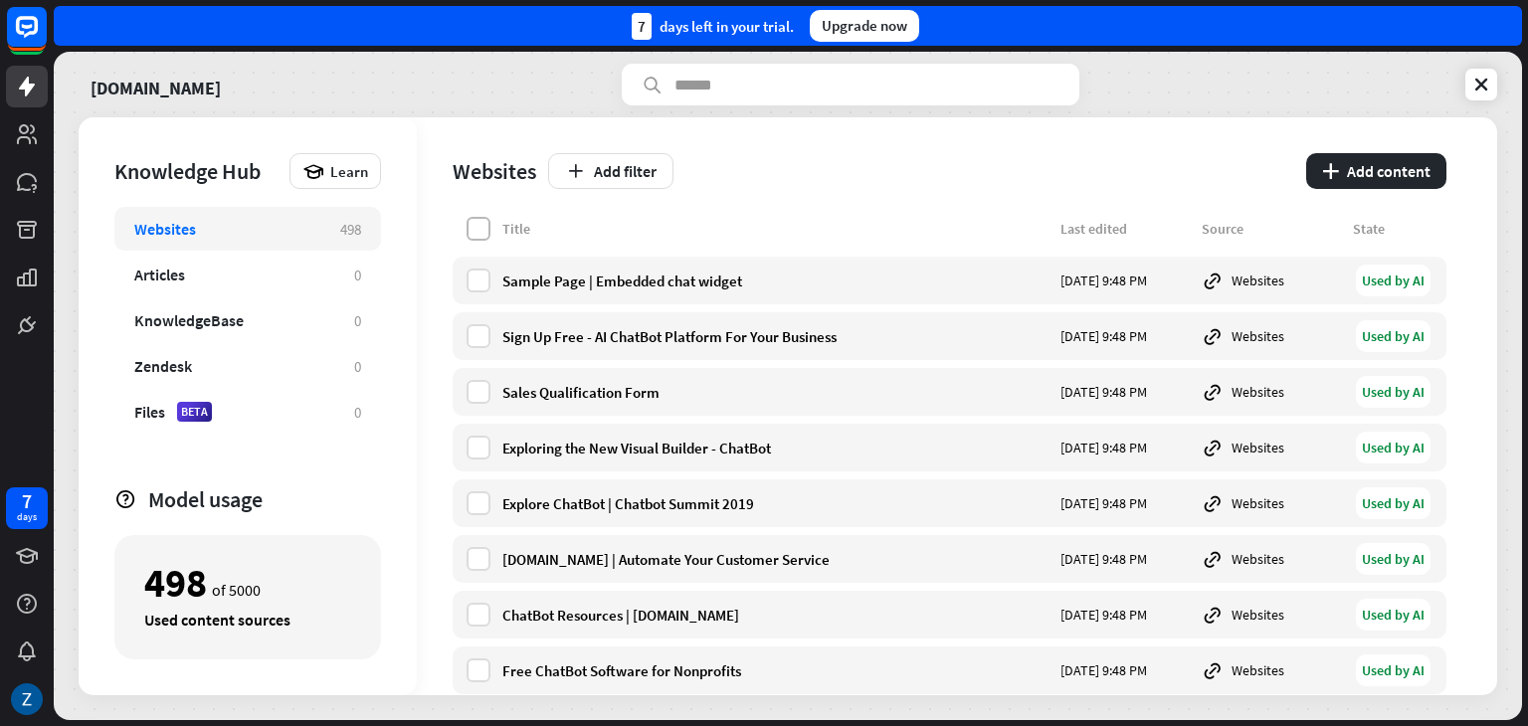
click at [487, 229] on label at bounding box center [479, 229] width 24 height 24
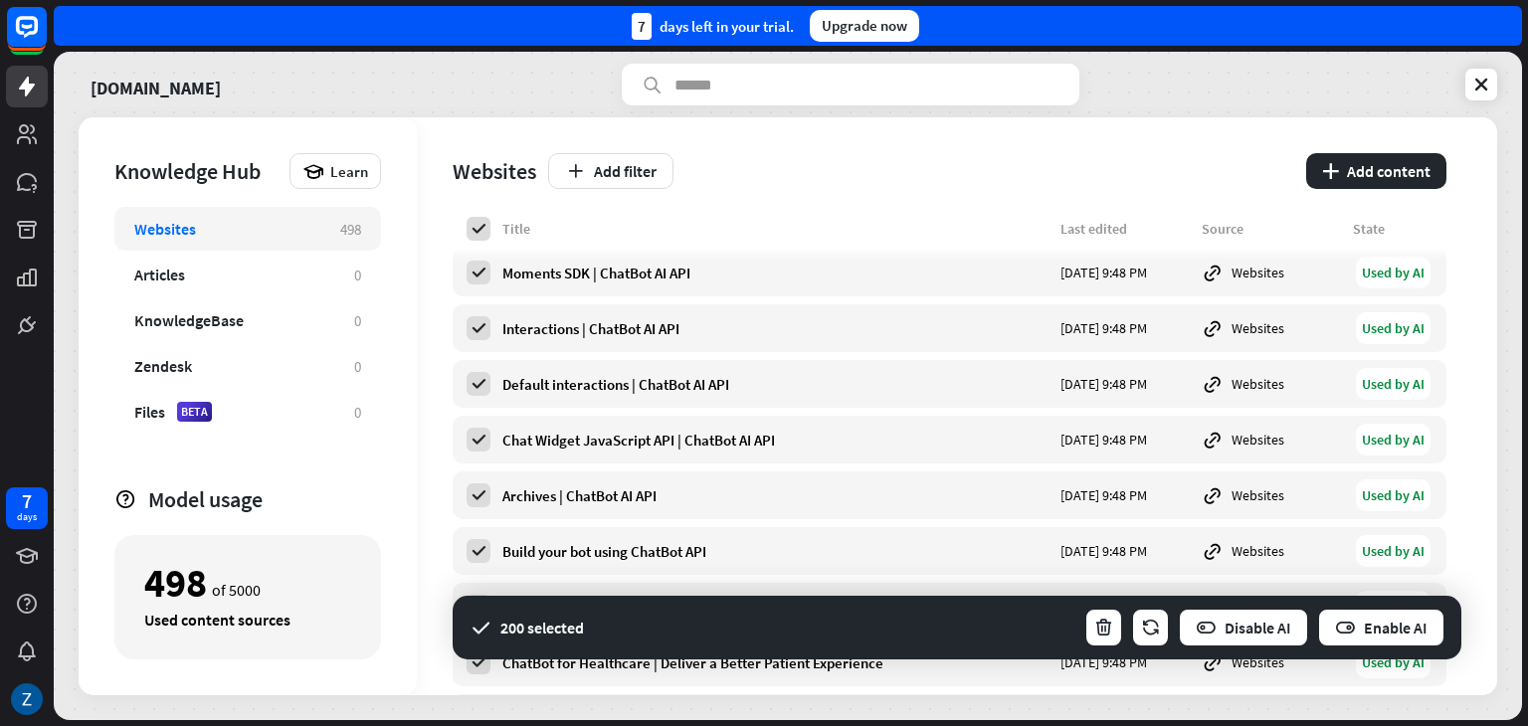
scroll to position [1393, 0]
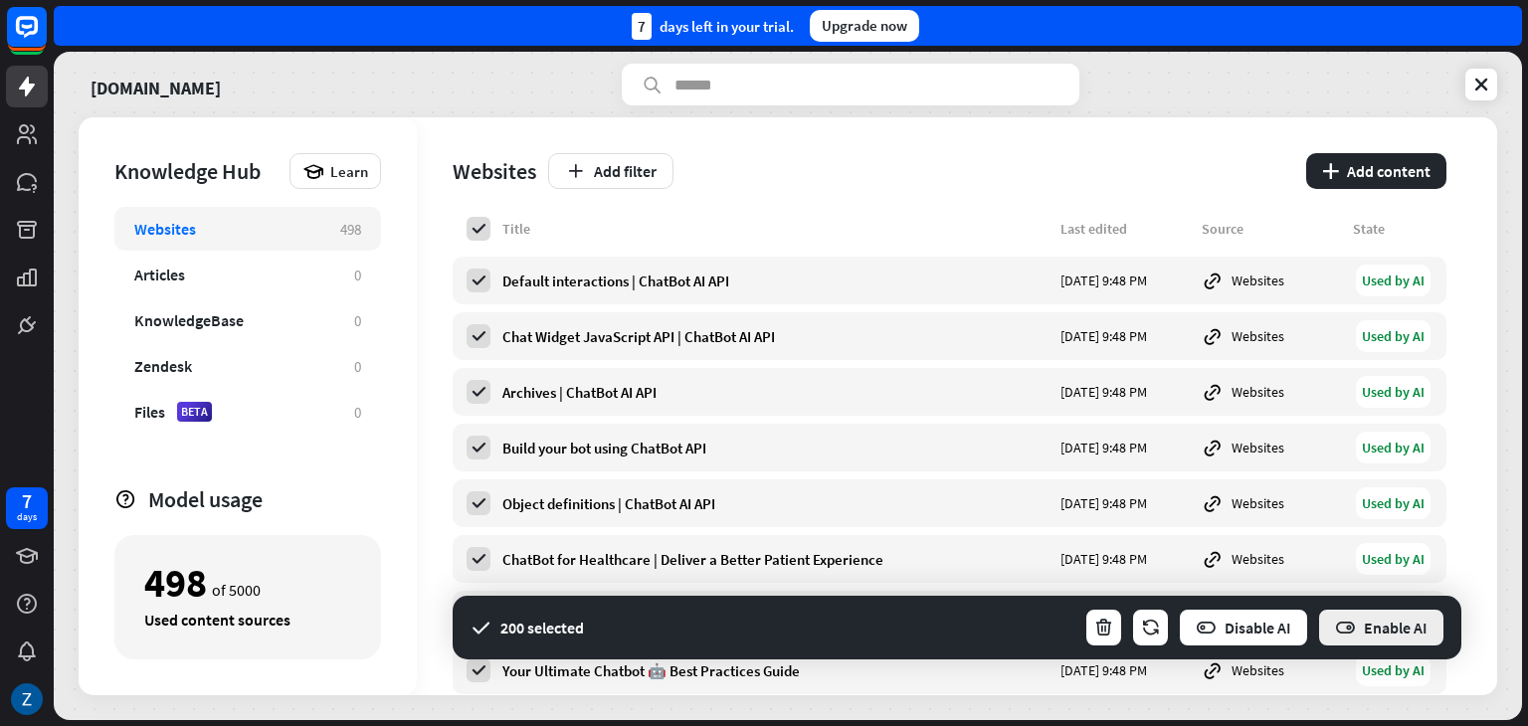
click at [1400, 621] on button "Enable AI" at bounding box center [1381, 628] width 128 height 40
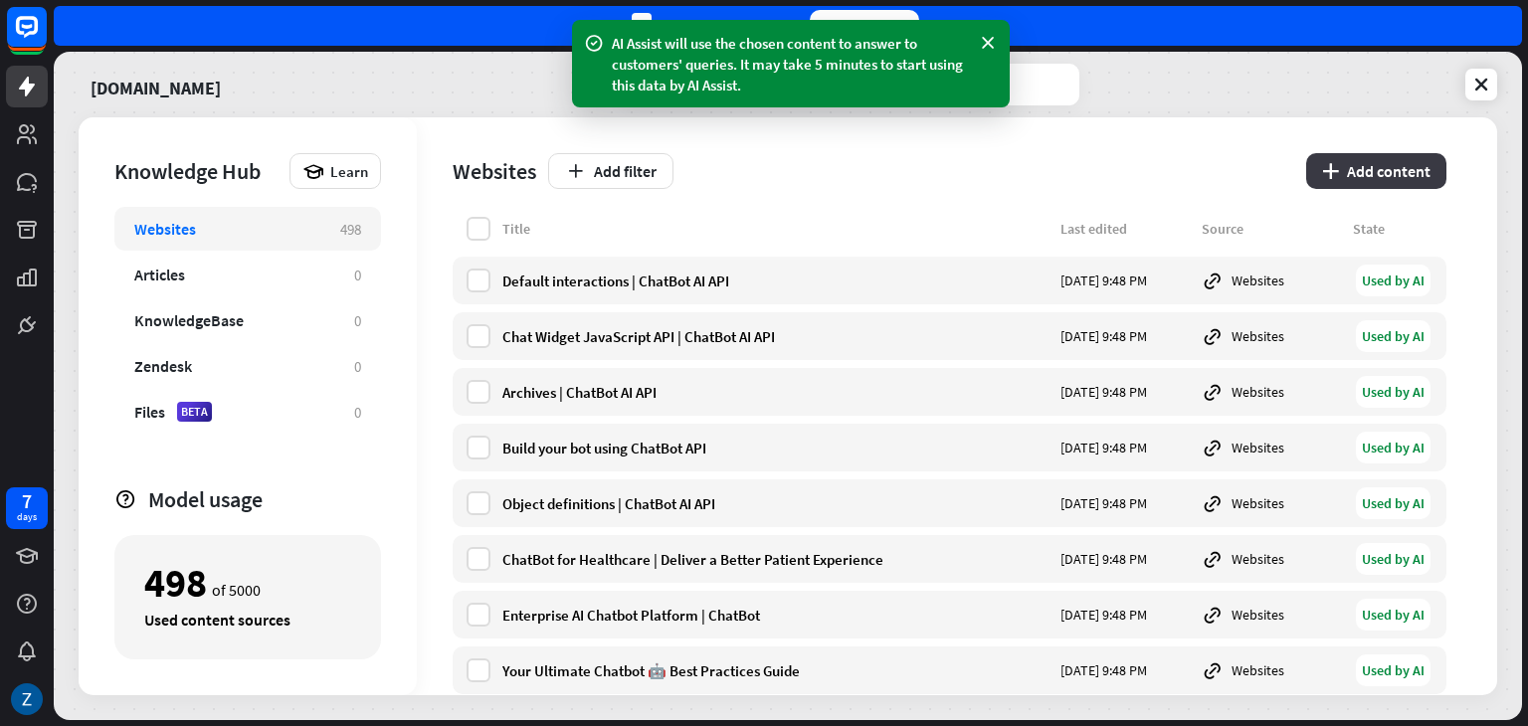
click at [1371, 168] on button "plus Add content" at bounding box center [1376, 171] width 140 height 36
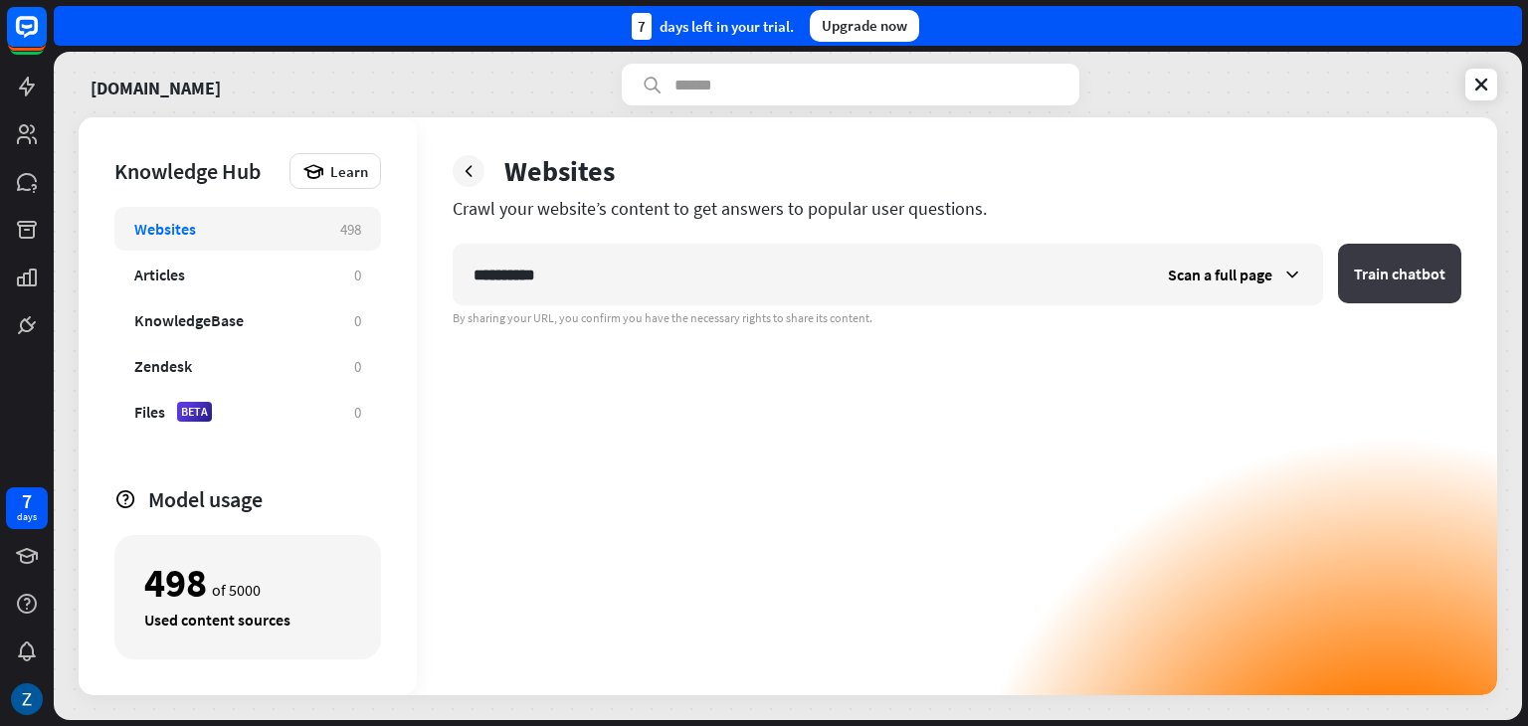
type input "**********"
click at [1400, 264] on button "Train chatbot" at bounding box center [1399, 274] width 123 height 60
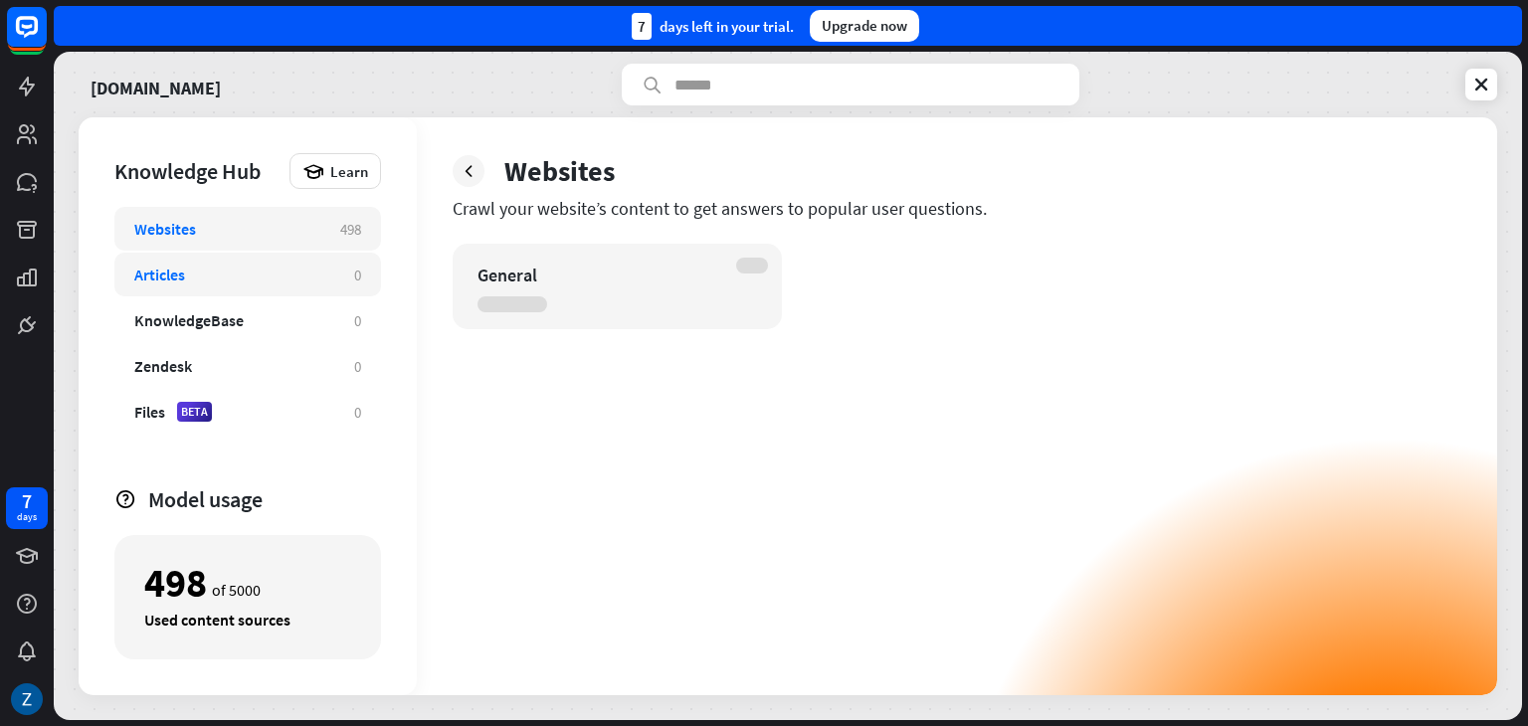
click at [207, 279] on div "Articles" at bounding box center [234, 275] width 200 height 20
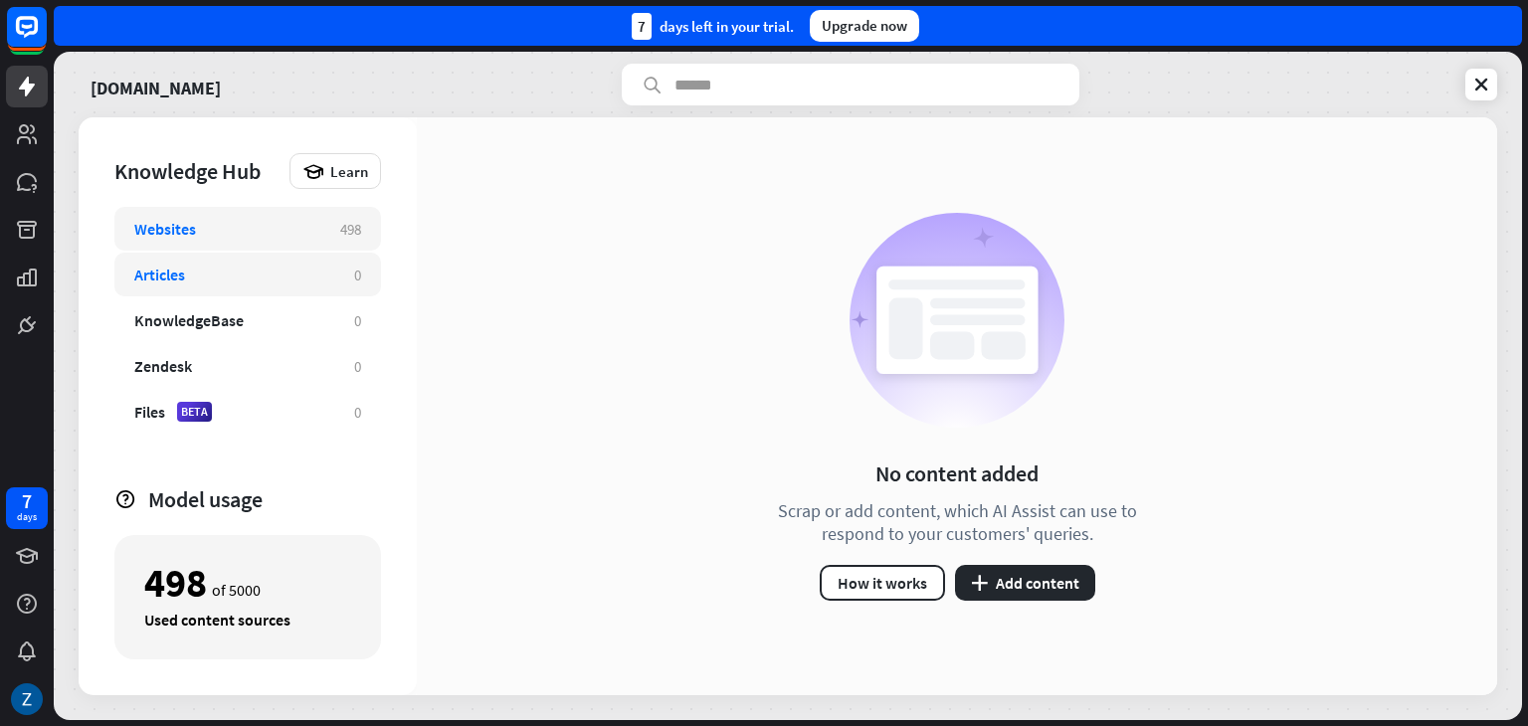
click at [215, 249] on div "Websites 498" at bounding box center [247, 229] width 267 height 44
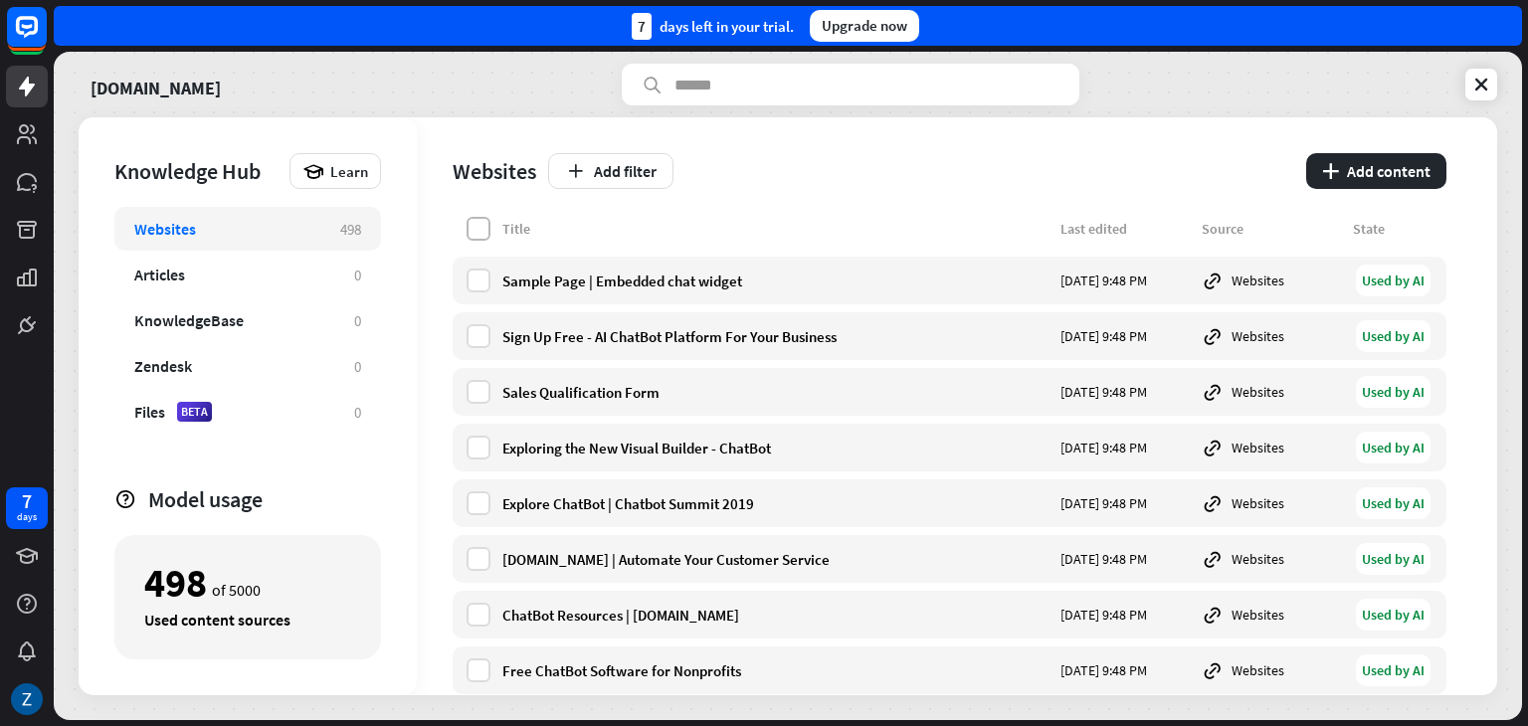
click at [475, 229] on label at bounding box center [479, 229] width 24 height 24
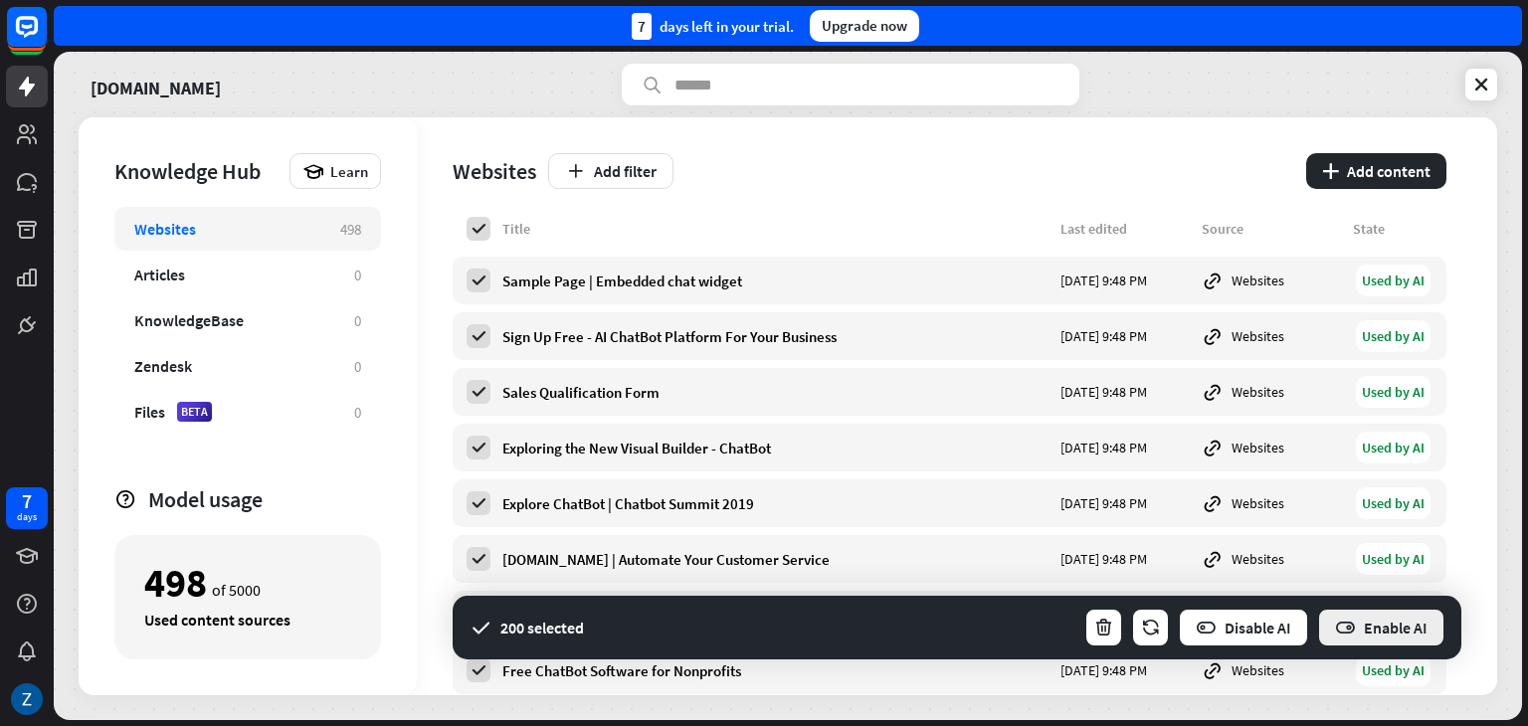
click at [1385, 638] on button "Enable AI" at bounding box center [1381, 628] width 128 height 40
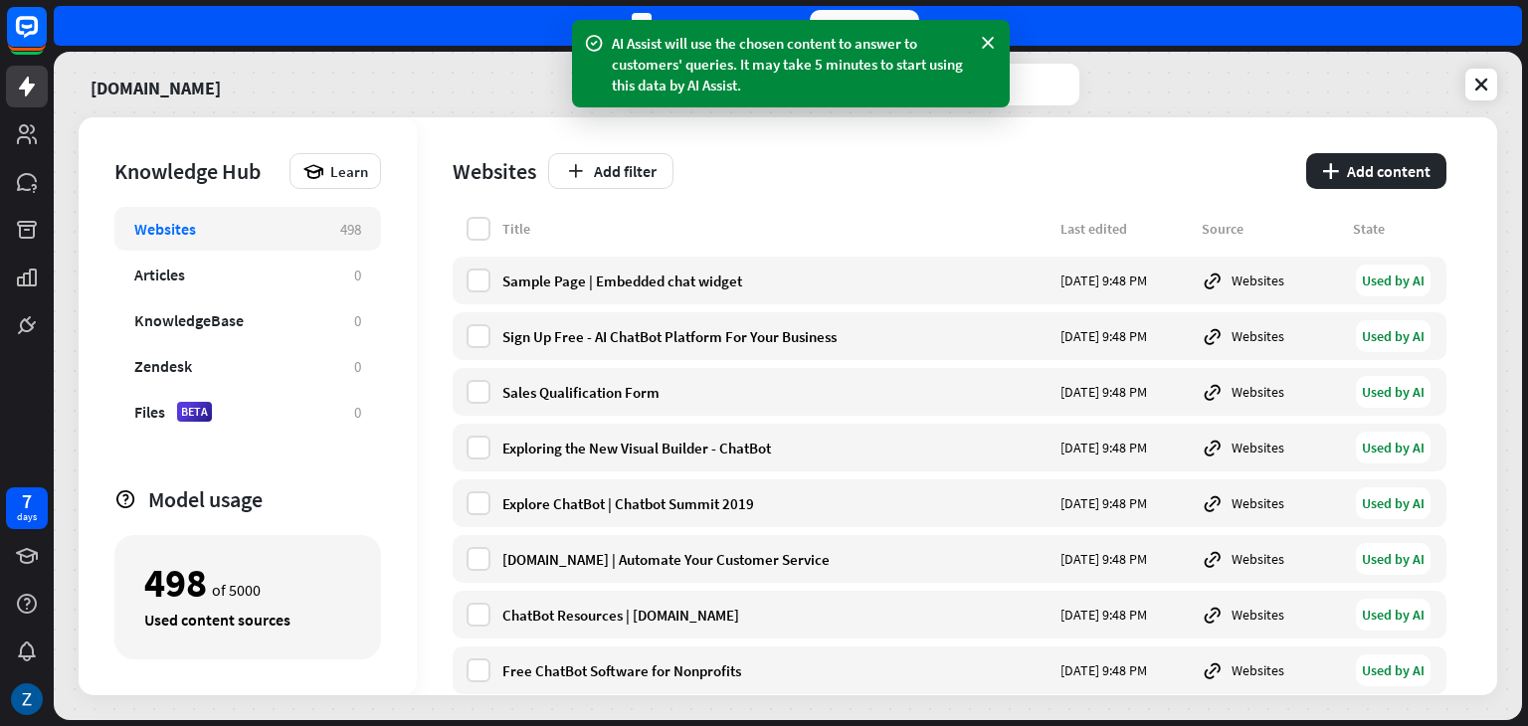
click at [841, 196] on div "Websites Add filter plus Add content" at bounding box center [950, 166] width 994 height 99
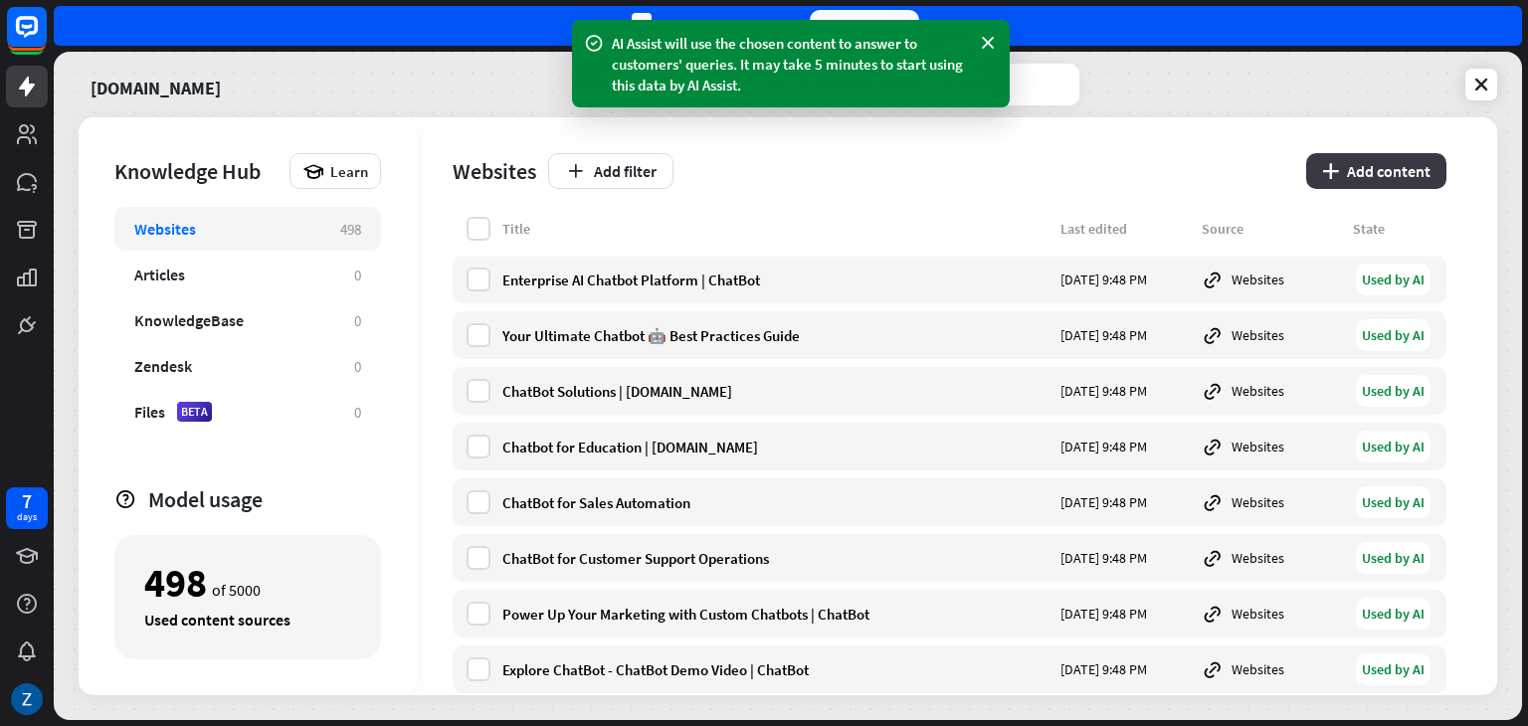
scroll to position [1791, 0]
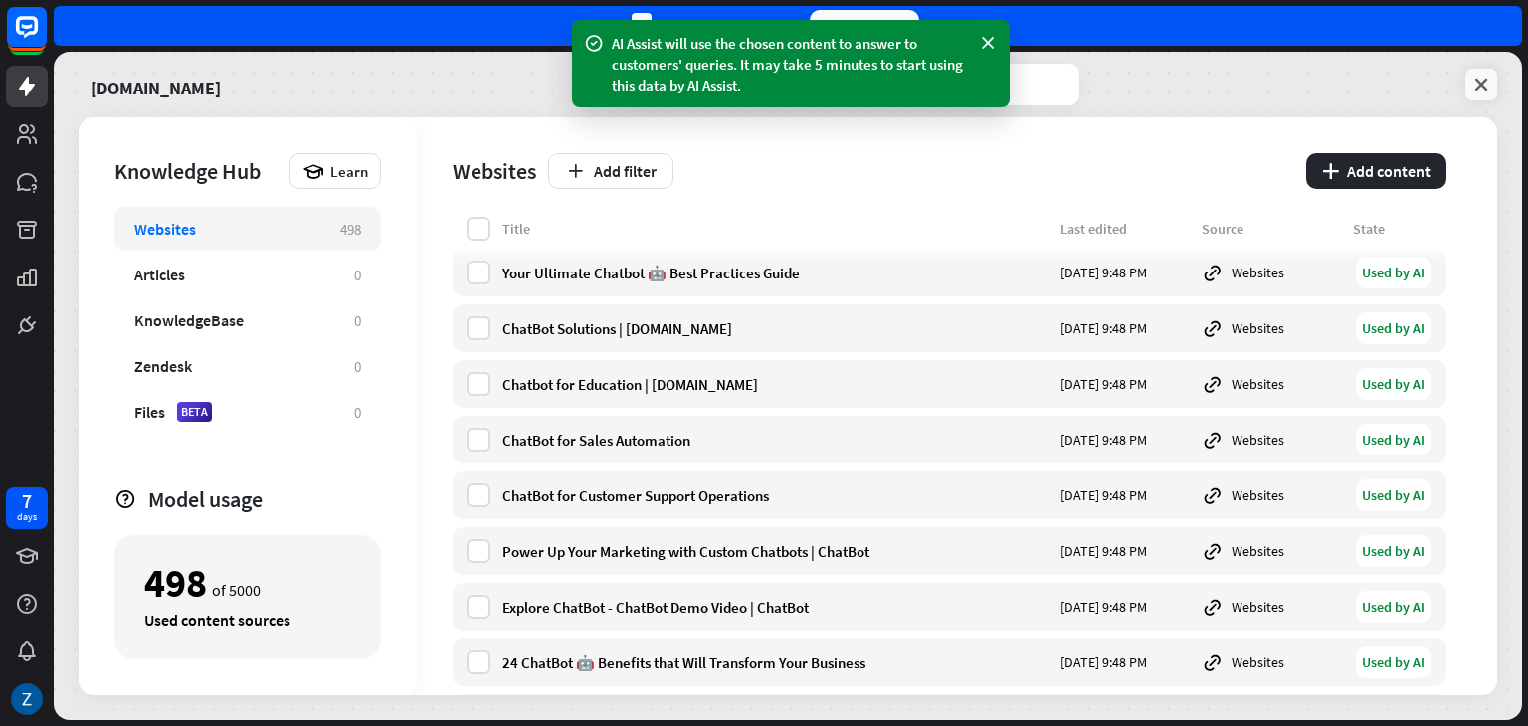
click at [1483, 87] on icon at bounding box center [1481, 85] width 20 height 20
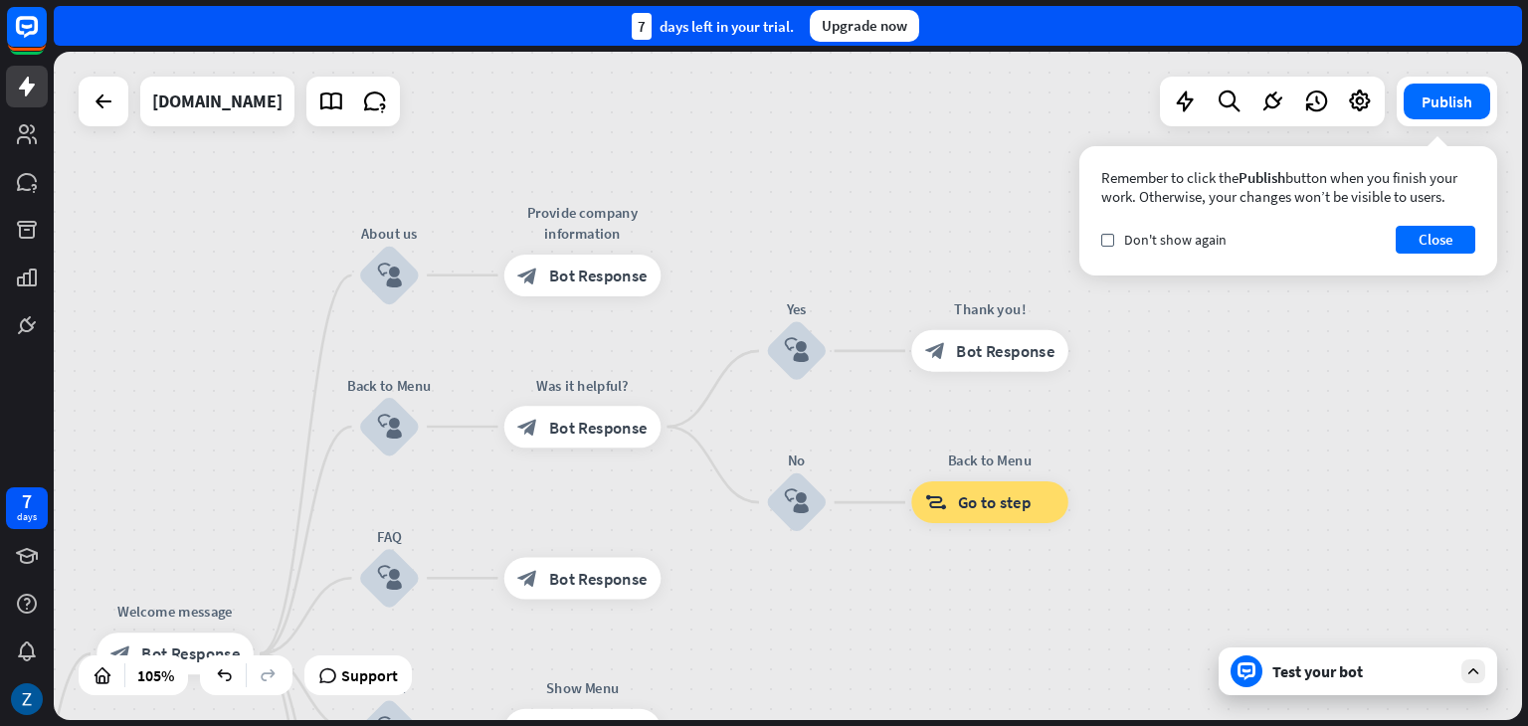
drag, startPoint x: 718, startPoint y: 243, endPoint x: 242, endPoint y: 770, distance: 710.7
click at [242, 725] on html "7 days close Product Help First steps Get started with ChatBot Help Center Foll…" at bounding box center [764, 363] width 1528 height 726
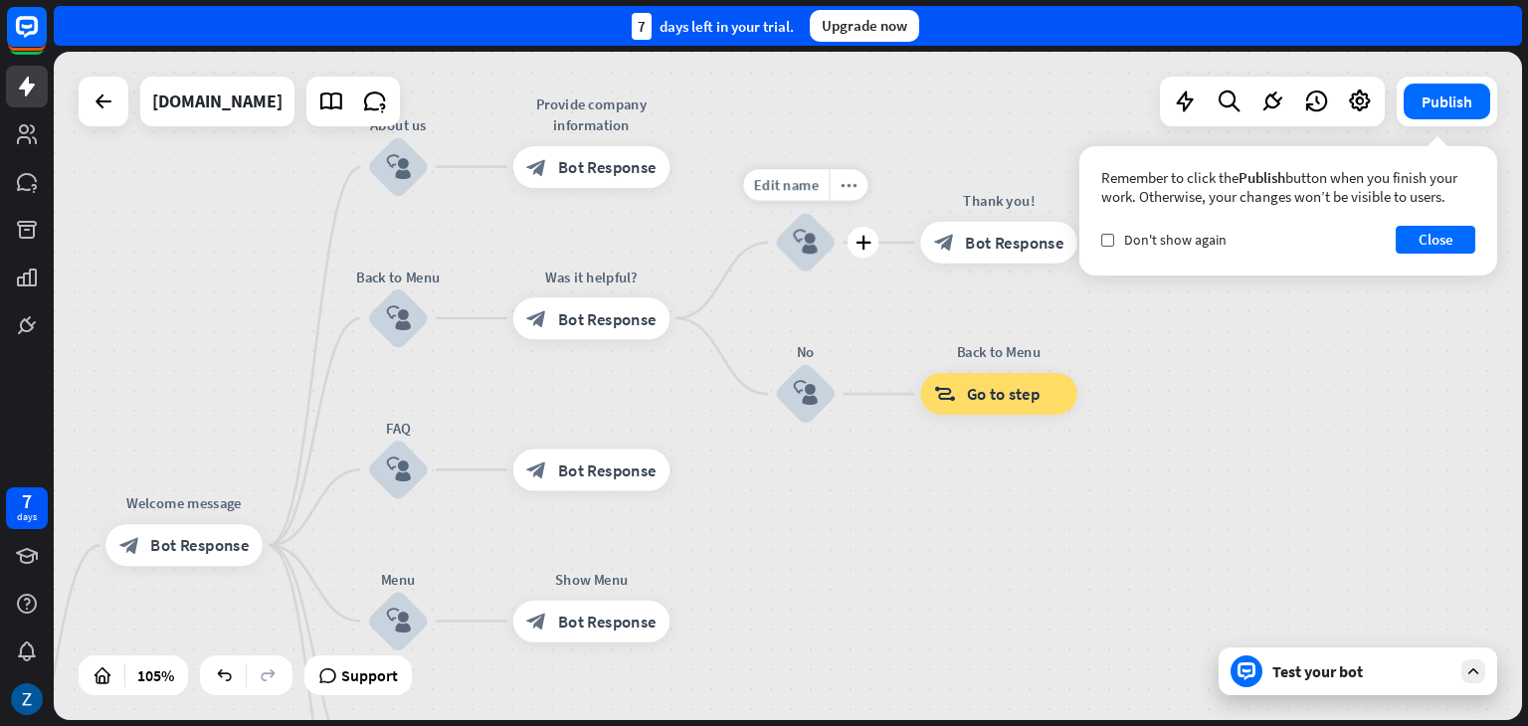
drag, startPoint x: 752, startPoint y: 385, endPoint x: 770, endPoint y: 273, distance: 113.8
click at [774, 273] on div "Edit name more_horiz plus Yes block_user_input" at bounding box center [805, 242] width 63 height 63
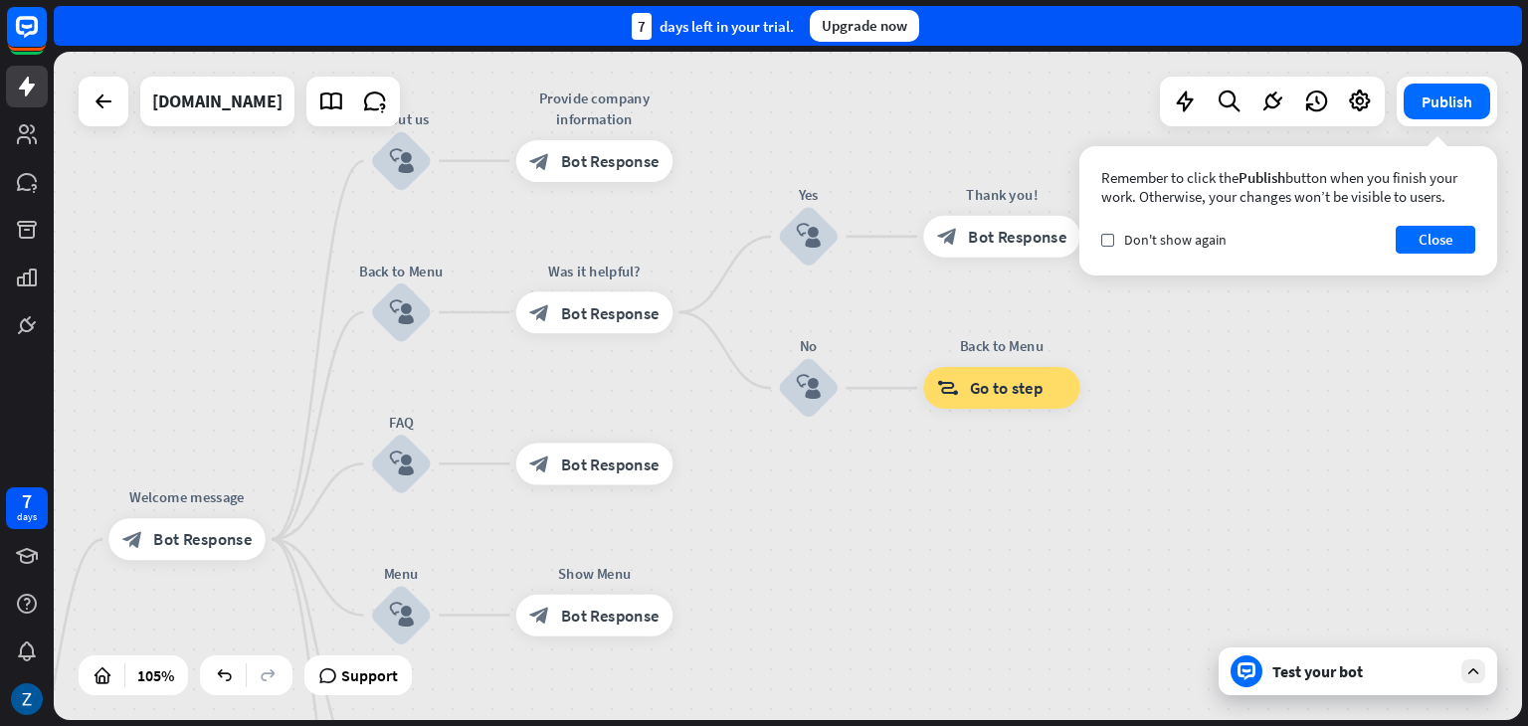
drag, startPoint x: 1336, startPoint y: 666, endPoint x: 1291, endPoint y: 674, distance: 45.5
click at [1328, 669] on div "Test your bot" at bounding box center [1361, 672] width 179 height 20
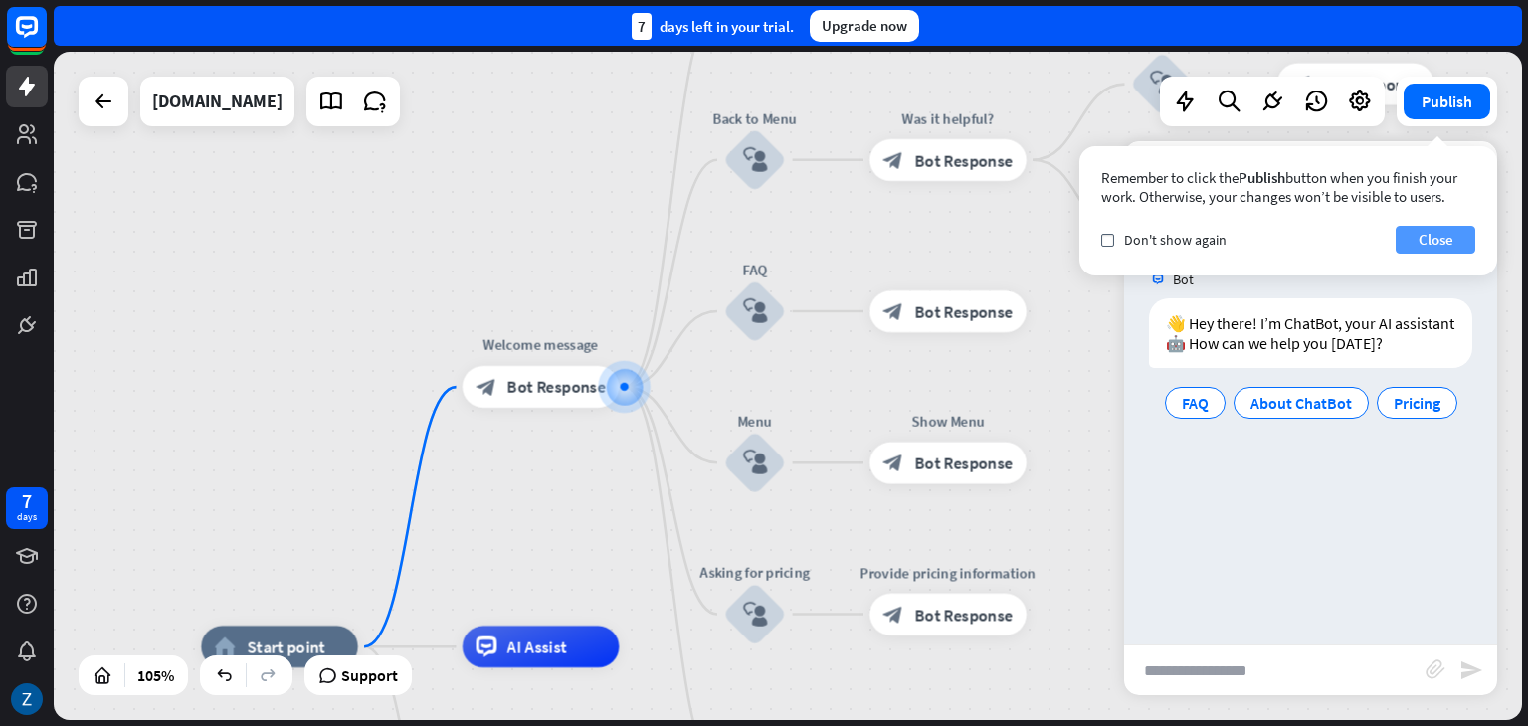
click at [1434, 240] on button "Close" at bounding box center [1436, 240] width 80 height 28
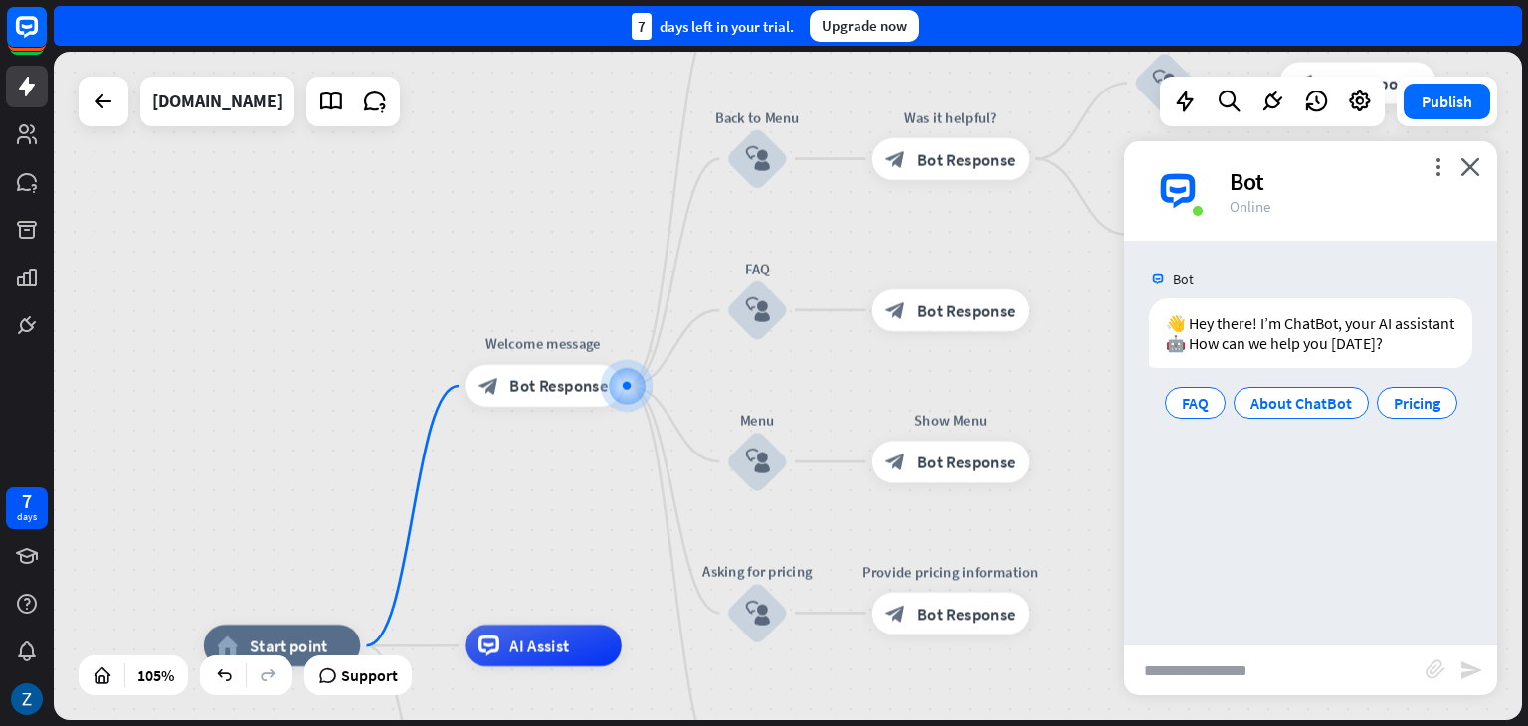
click at [1219, 670] on input "text" at bounding box center [1274, 671] width 301 height 50
type input "***"
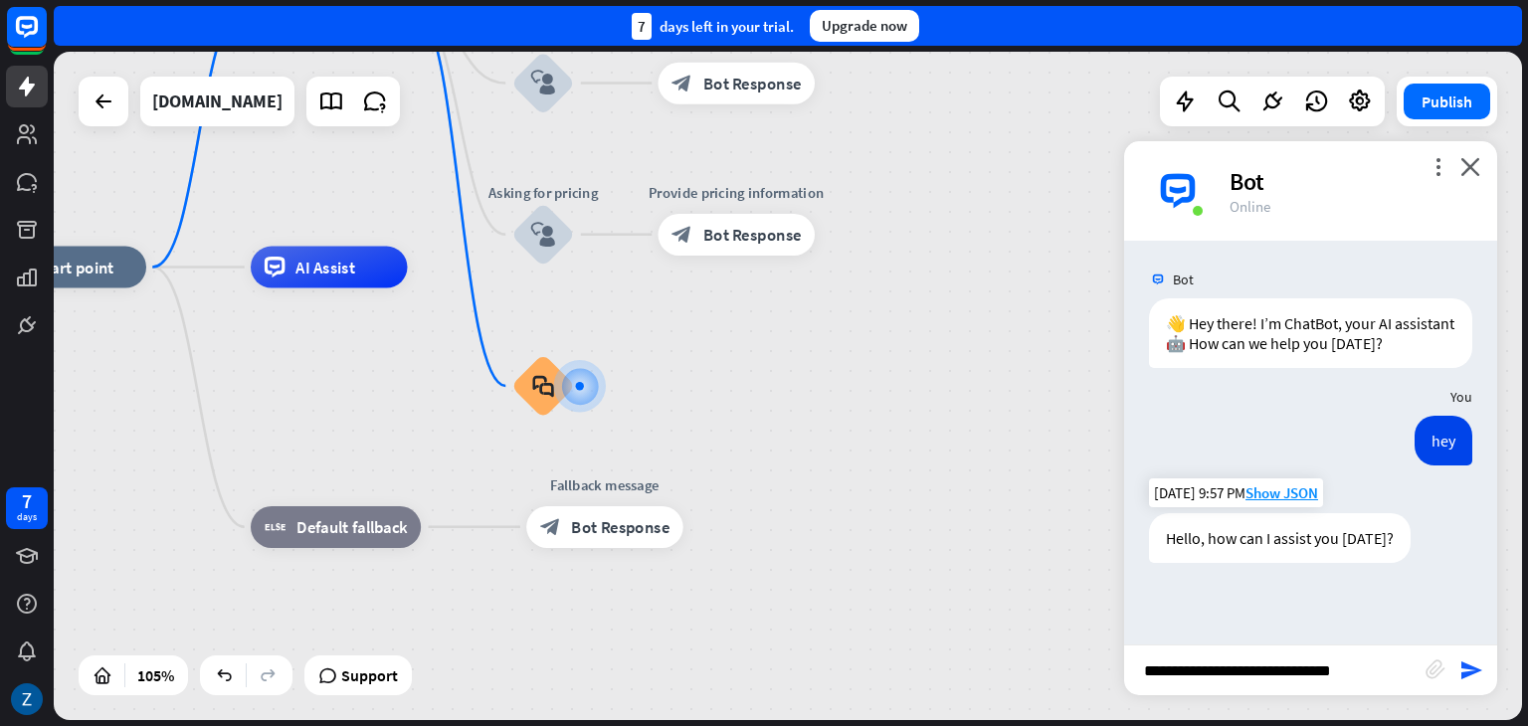
type input "**********"
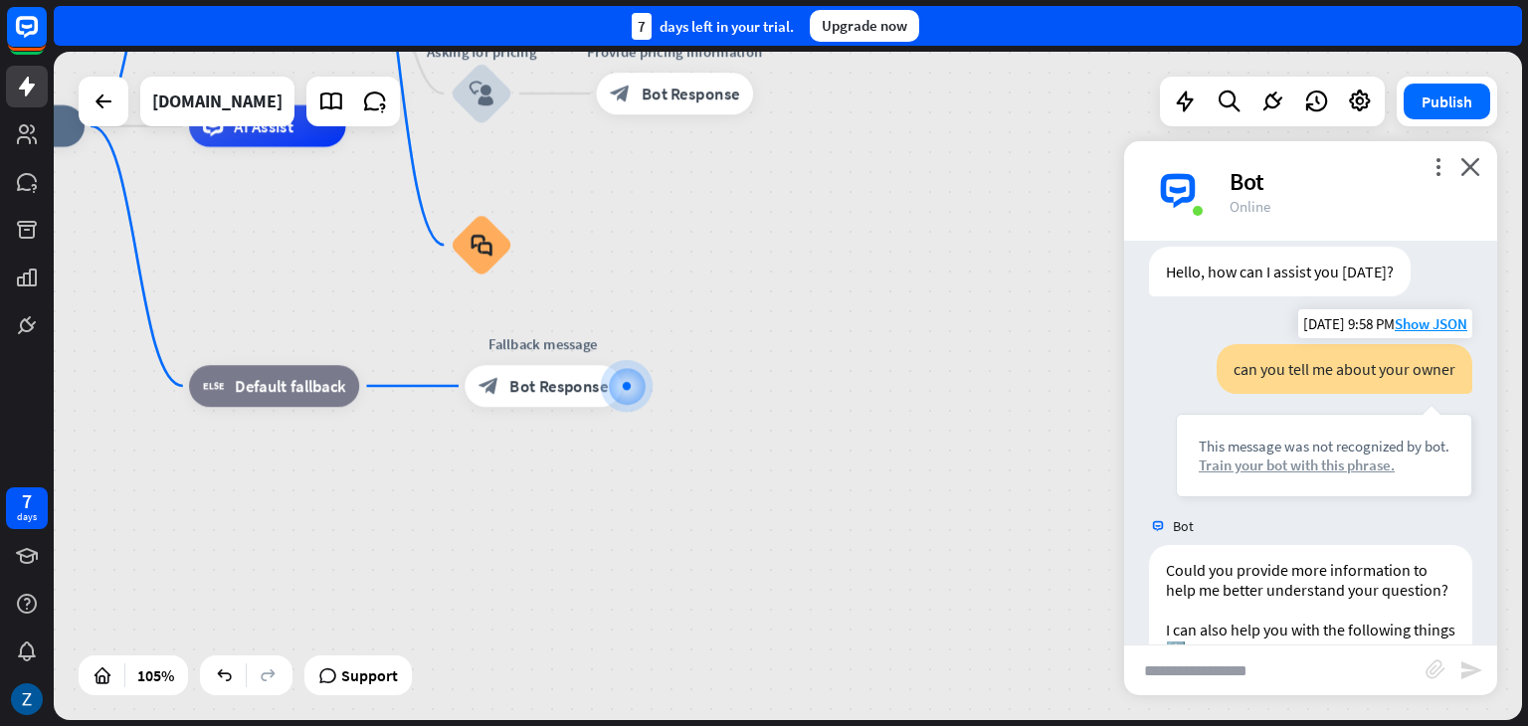
scroll to position [421, 0]
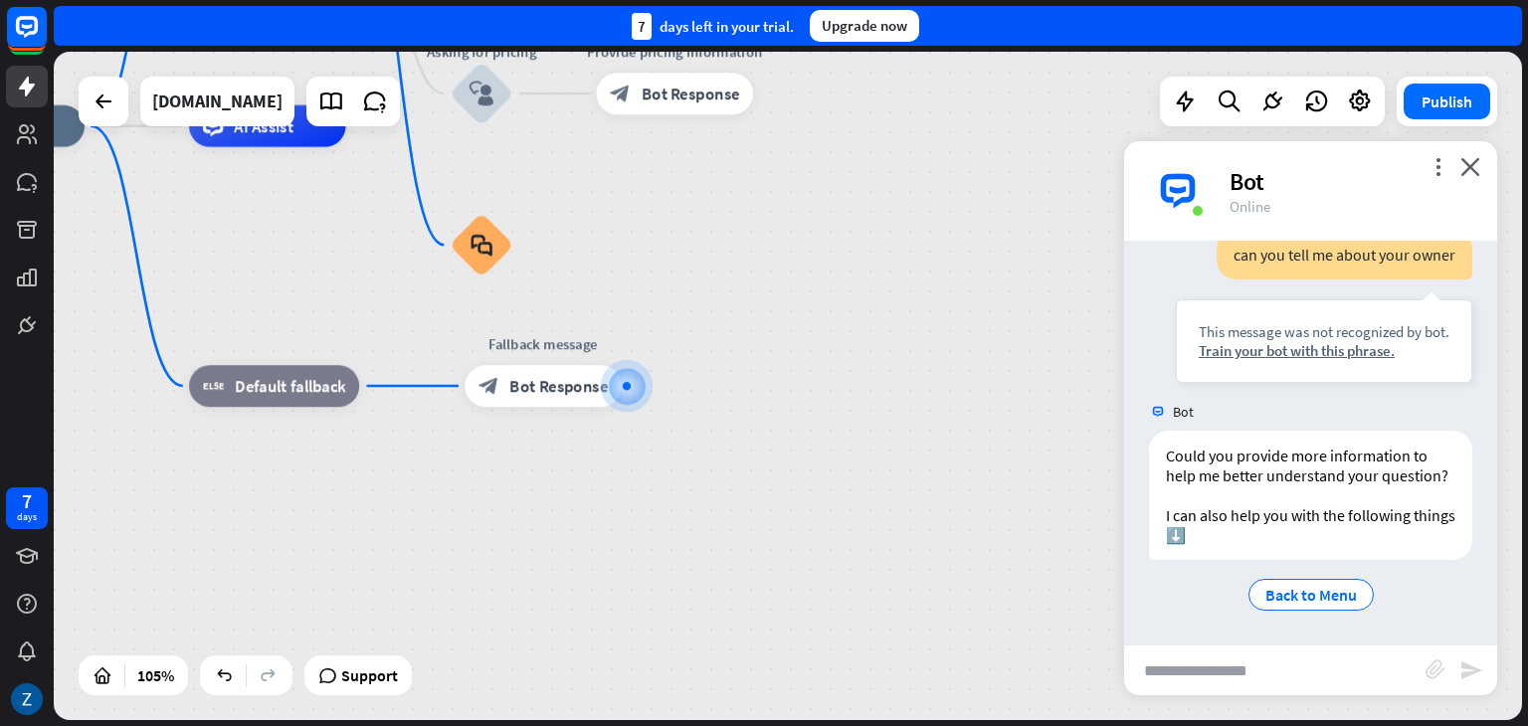
drag, startPoint x: 1468, startPoint y: 158, endPoint x: 1464, endPoint y: 178, distance: 20.3
click at [1464, 178] on div "more_vert close Bot Online" at bounding box center [1310, 190] width 373 height 99
click at [1468, 170] on icon "close" at bounding box center [1470, 166] width 20 height 19
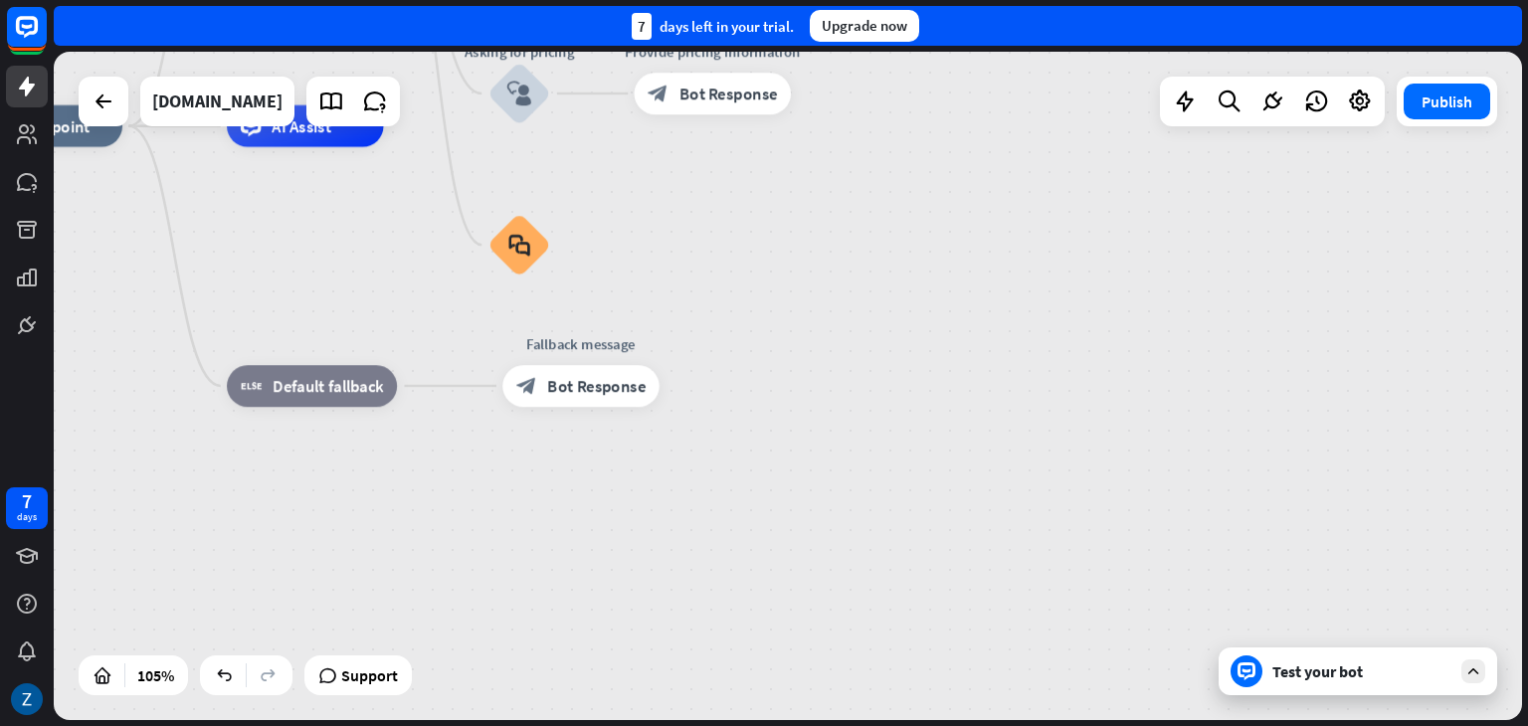
drag, startPoint x: 301, startPoint y: 525, endPoint x: 1110, endPoint y: 515, distance: 808.9
click at [1110, 515] on div "home_2 Start point Welcome message block_bot_response Bot Response About us blo…" at bounding box center [737, 477] width 1542 height 702
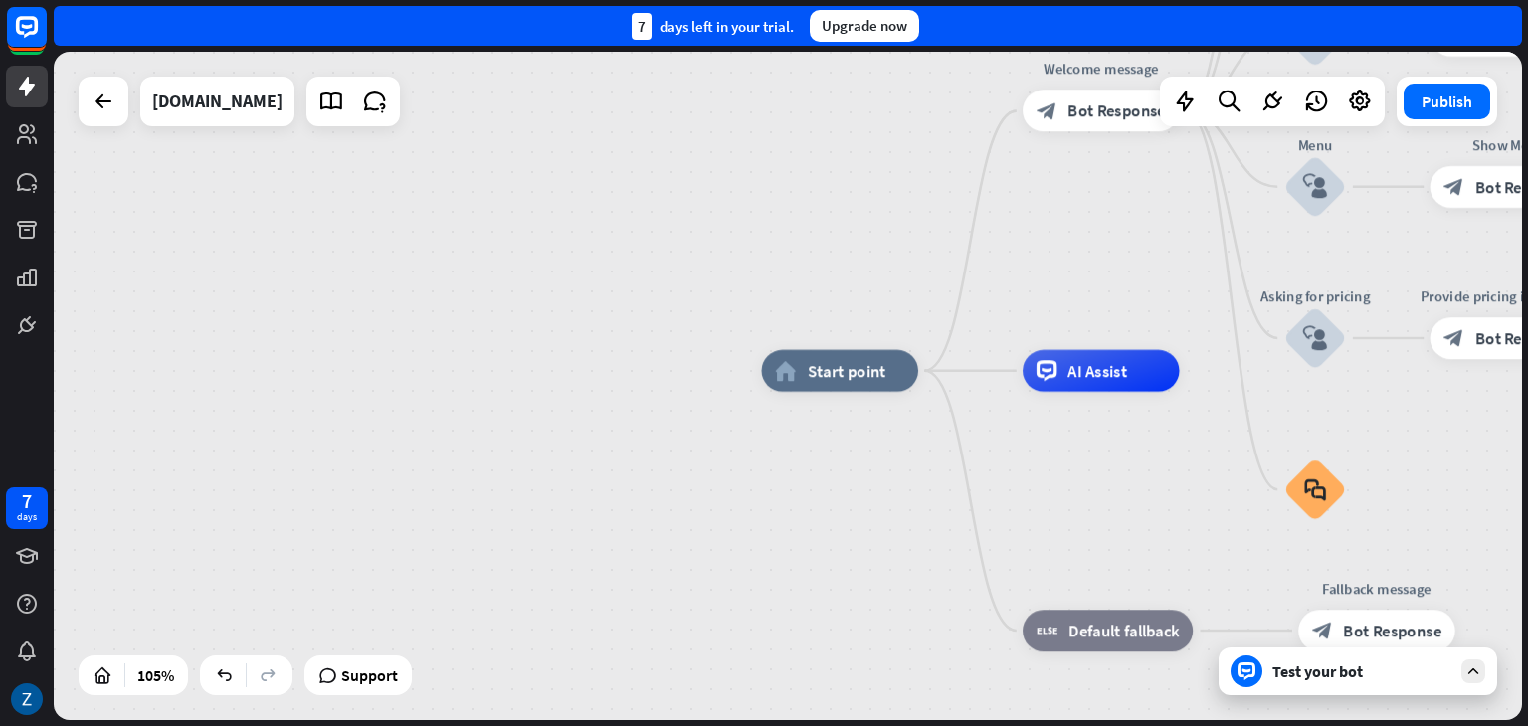
drag, startPoint x: 350, startPoint y: 367, endPoint x: 322, endPoint y: 595, distance: 229.5
click at [322, 595] on div "home_2 Start point Welcome message block_bot_response Bot Response About us blo…" at bounding box center [788, 386] width 1468 height 669
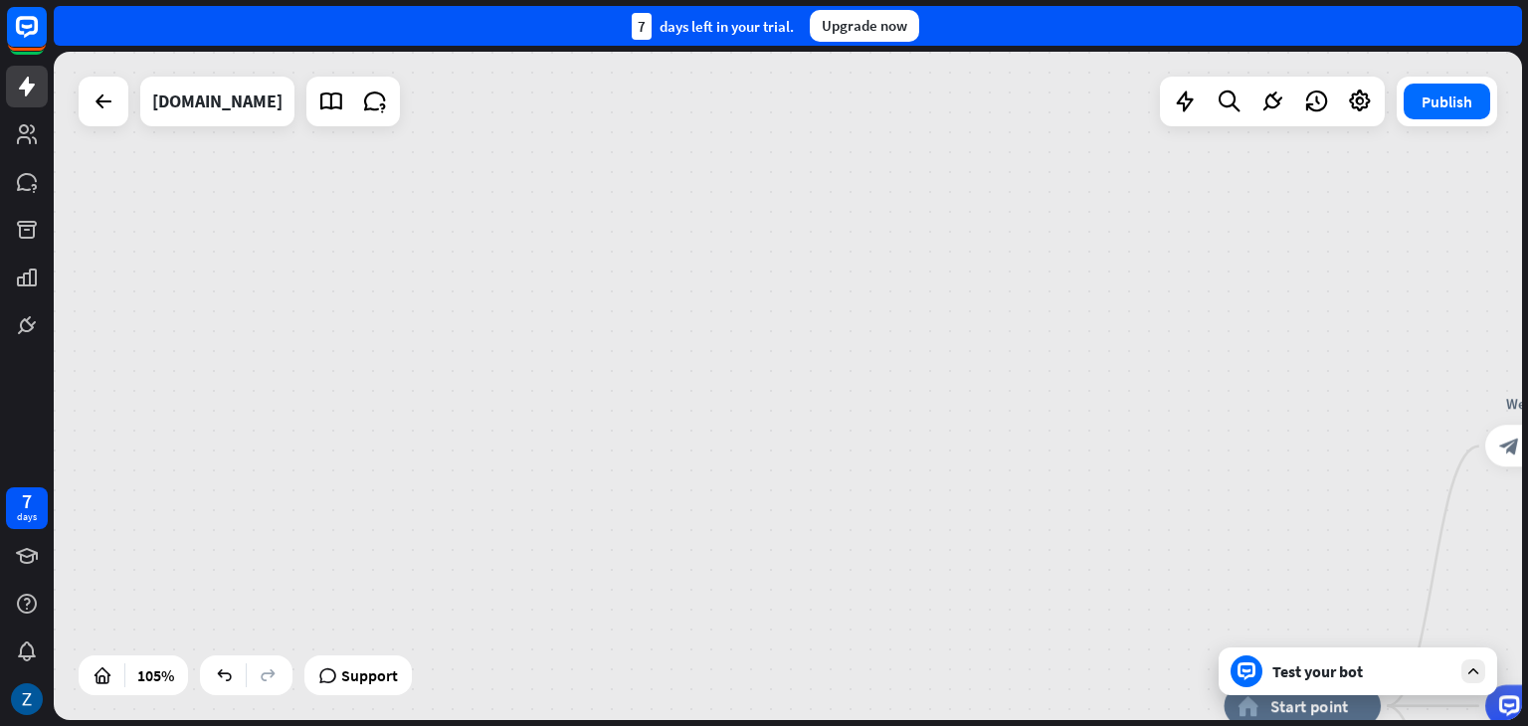
drag, startPoint x: 540, startPoint y: 472, endPoint x: 778, endPoint y: 648, distance: 295.9
click at [804, 660] on div "home_2 Start point Welcome message block_bot_response Bot Response About us blo…" at bounding box center [788, 386] width 1468 height 669
click at [31, 123] on icon at bounding box center [27, 134] width 24 height 24
